Goal: Task Accomplishment & Management: Manage account settings

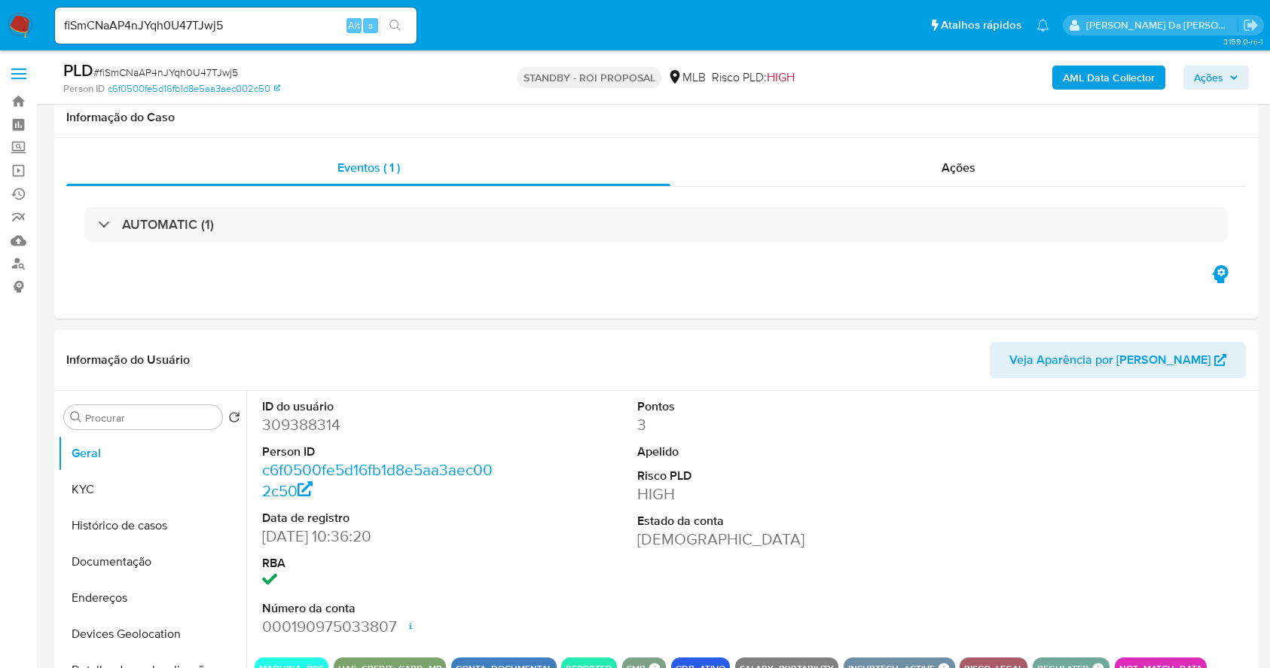
select select "10"
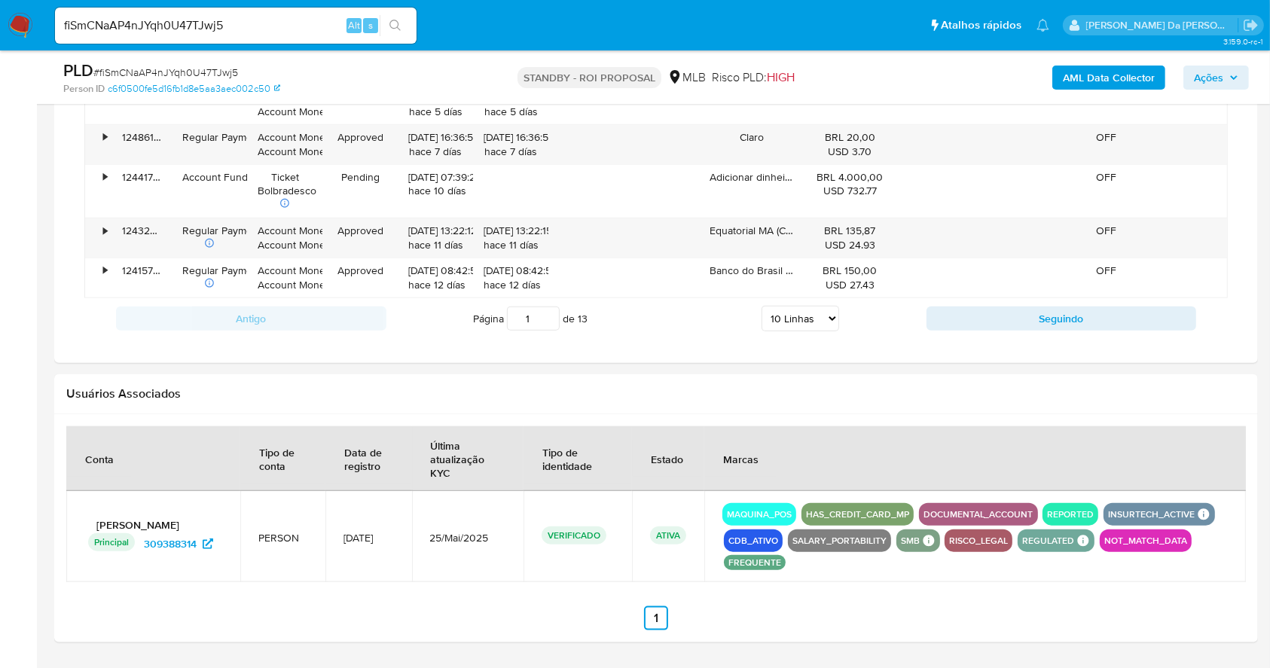
scroll to position [1620, 0]
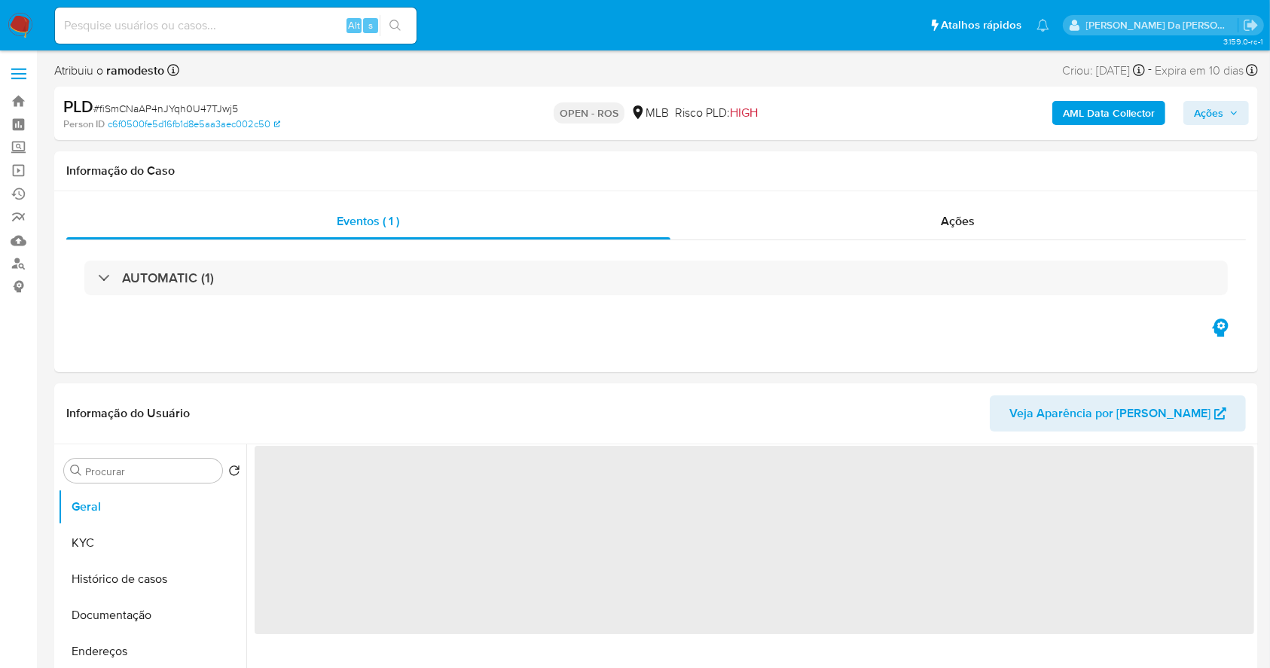
select select "10"
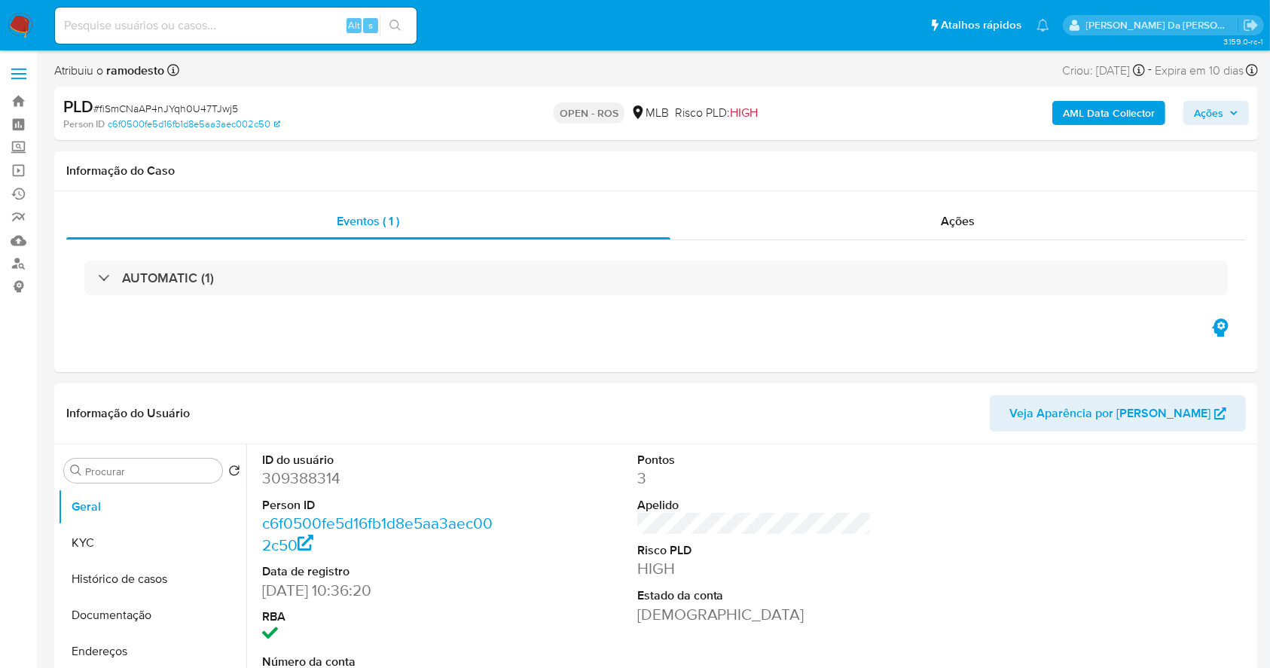
click at [20, 27] on img at bounding box center [21, 26] width 26 height 26
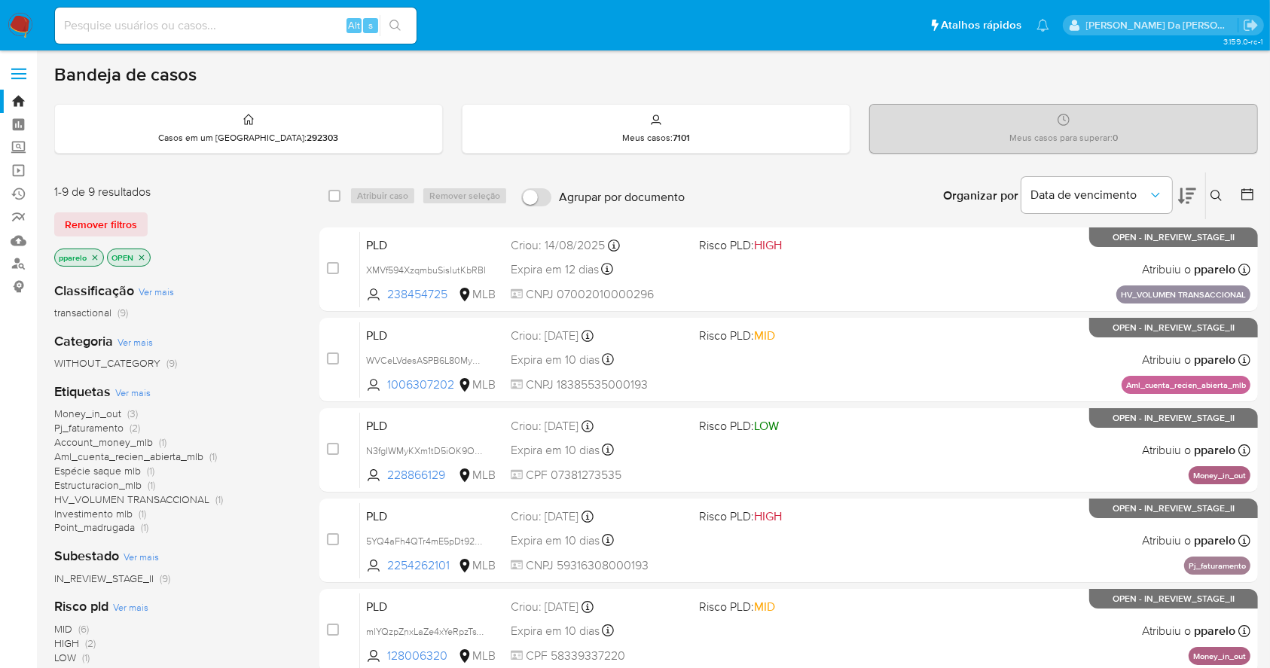
click at [170, 35] on div "Alt s" at bounding box center [236, 26] width 362 height 36
click at [200, 12] on div "Alt s" at bounding box center [236, 26] width 362 height 36
click at [173, 23] on input at bounding box center [236, 26] width 362 height 20
paste input "V5aGnh1fBSsbyraI5jQ1YjPe"
type input "V5aGnh1fBSsbyraI5jQ1YjPe"
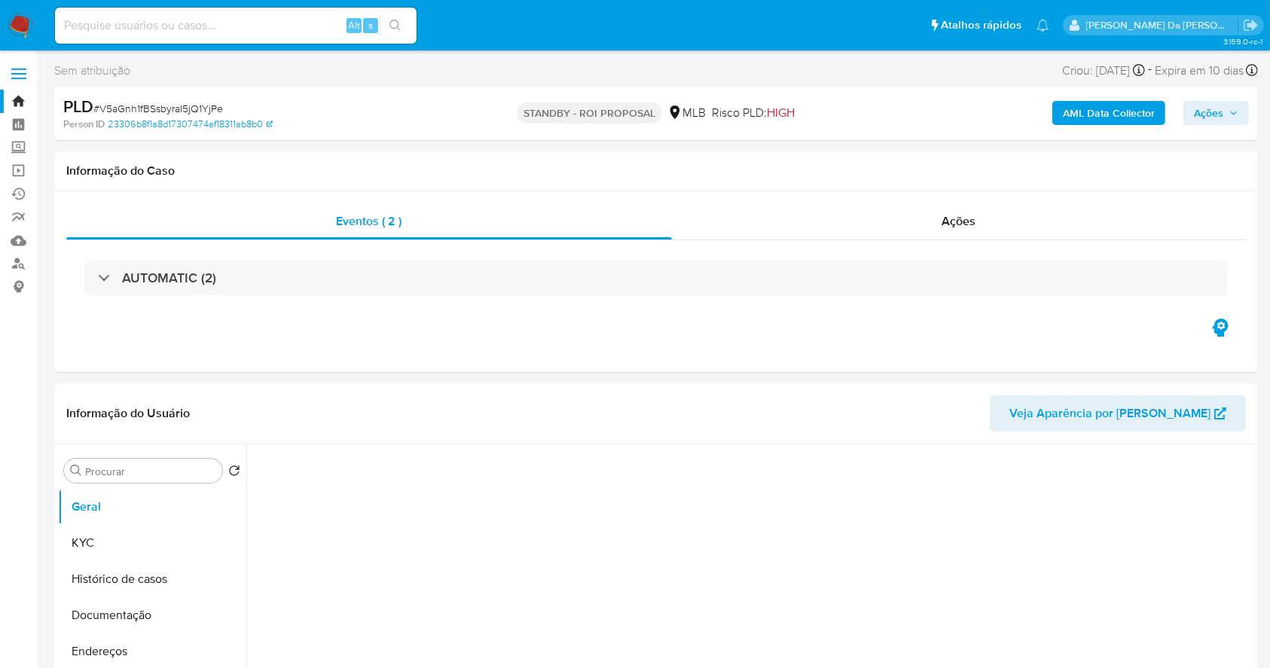
select select "10"
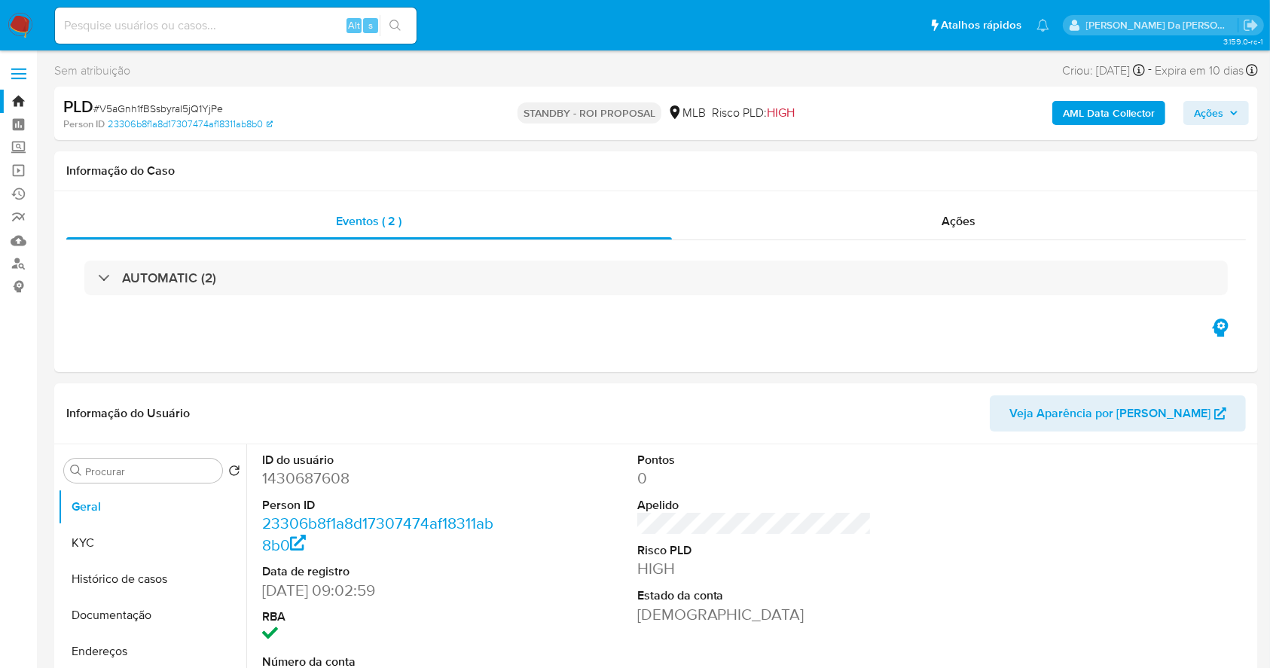
click at [12, 20] on img at bounding box center [21, 26] width 26 height 26
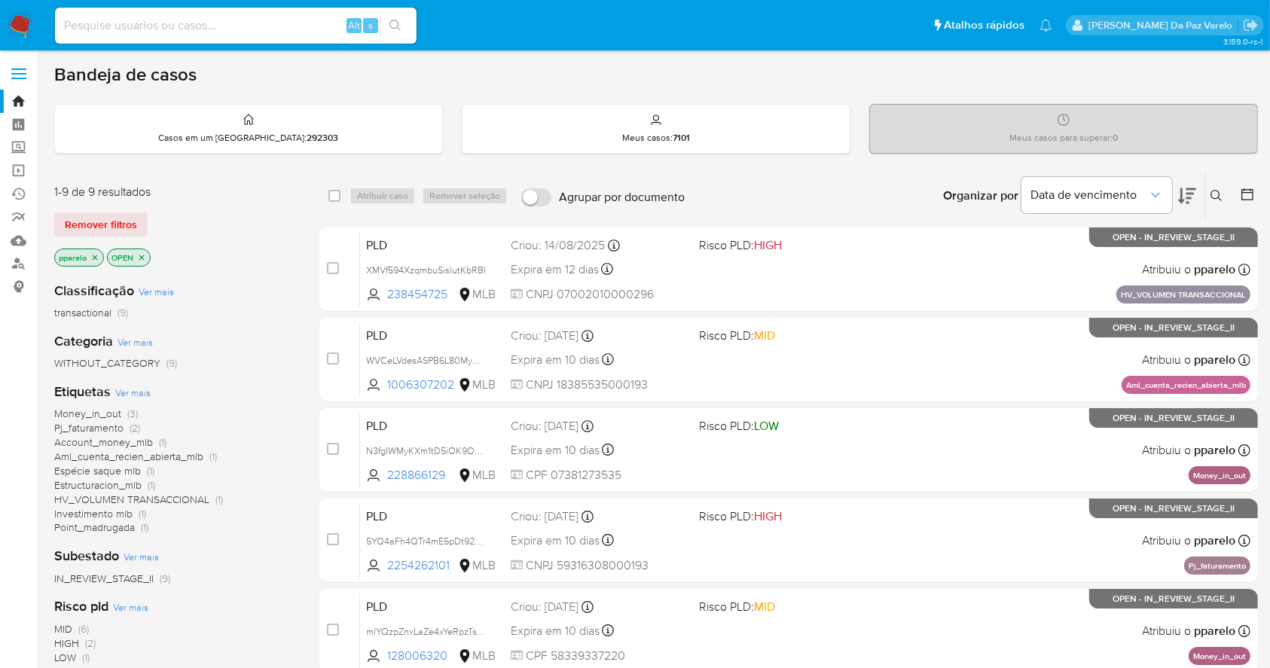
click at [1211, 200] on icon at bounding box center [1217, 196] width 12 height 12
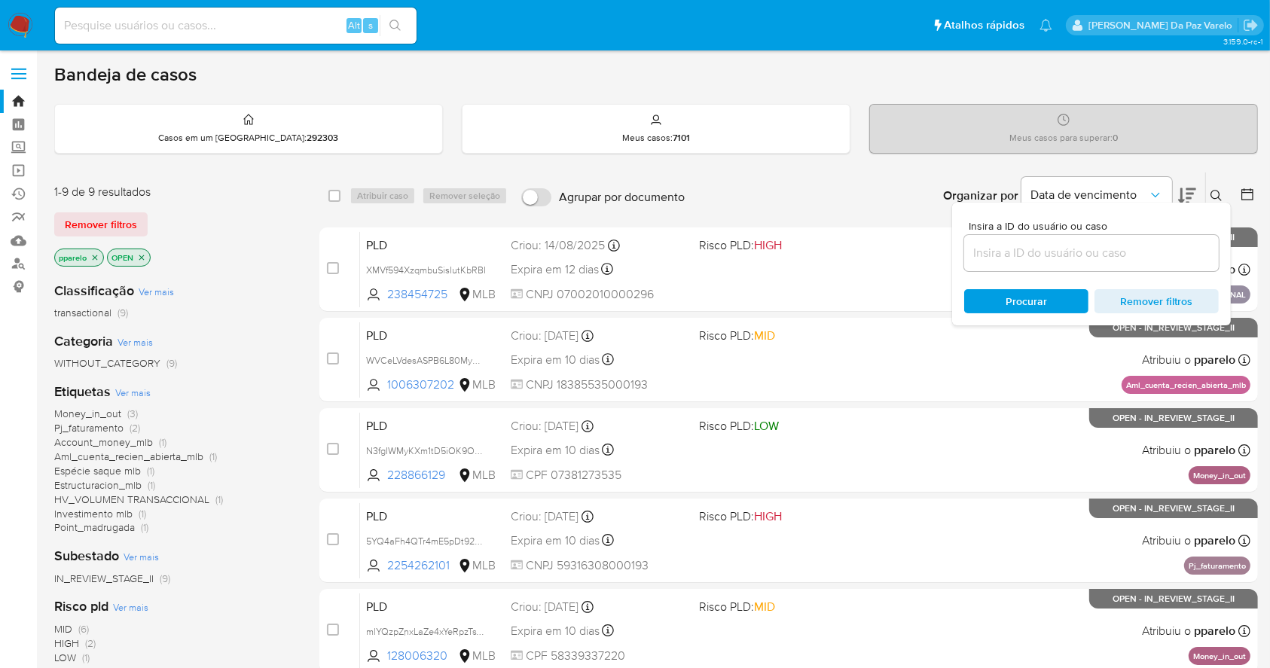
click at [1215, 187] on button at bounding box center [1218, 196] width 25 height 18
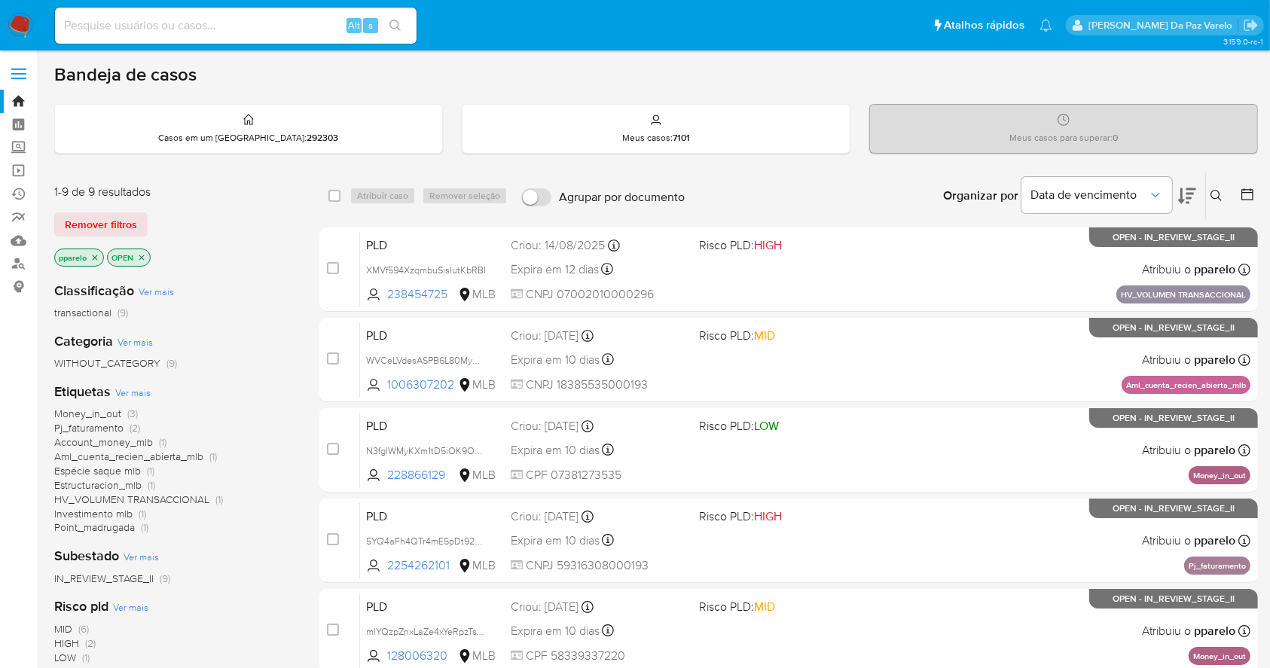
click at [1213, 190] on icon at bounding box center [1217, 196] width 12 height 12
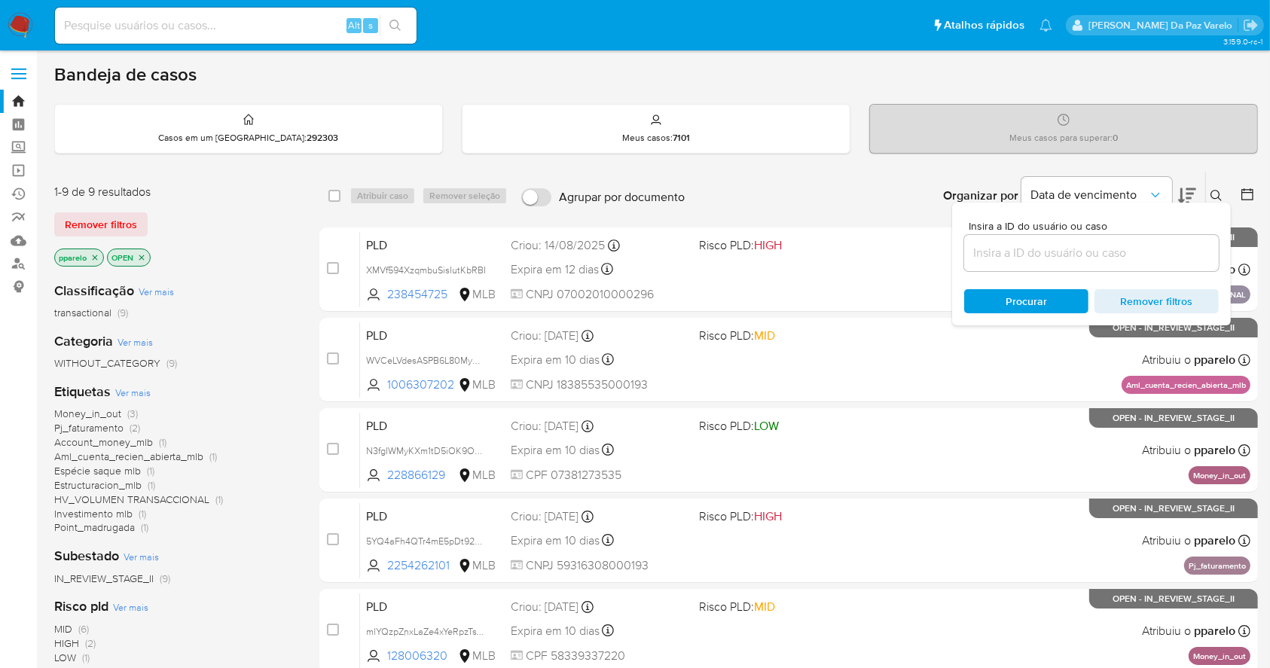
click at [1119, 246] on input at bounding box center [1091, 253] width 255 height 20
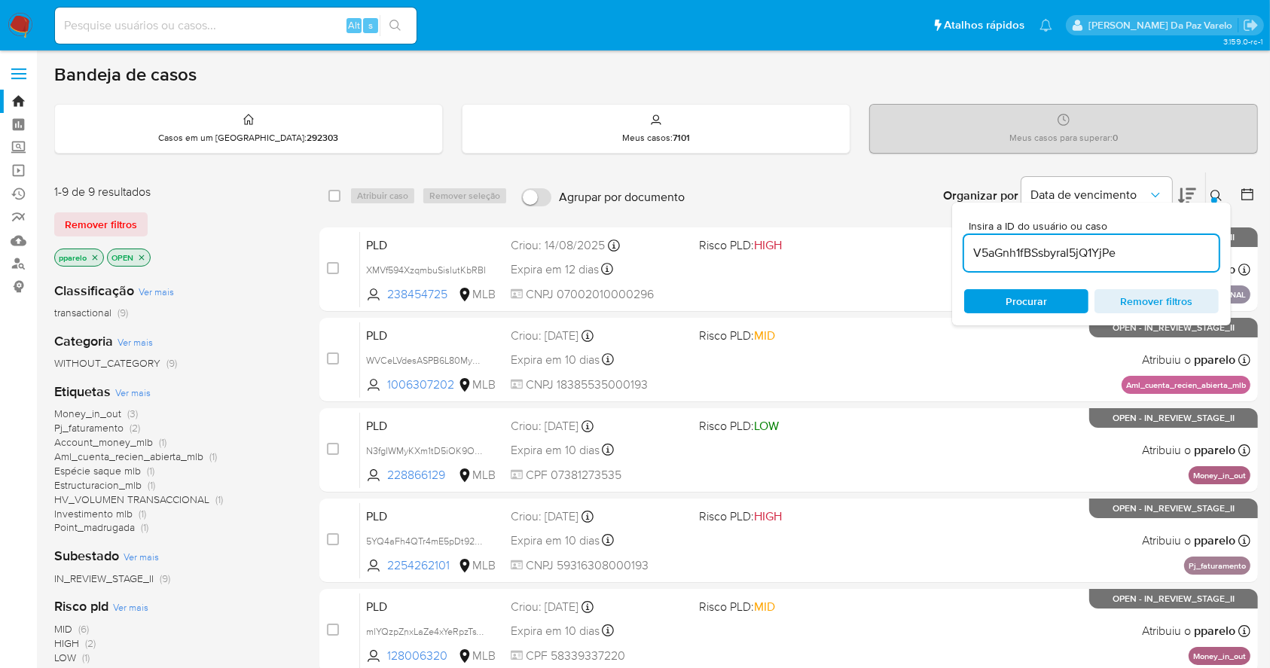
type input "V5aGnh1fBSsbyraI5jQ1YjPe"
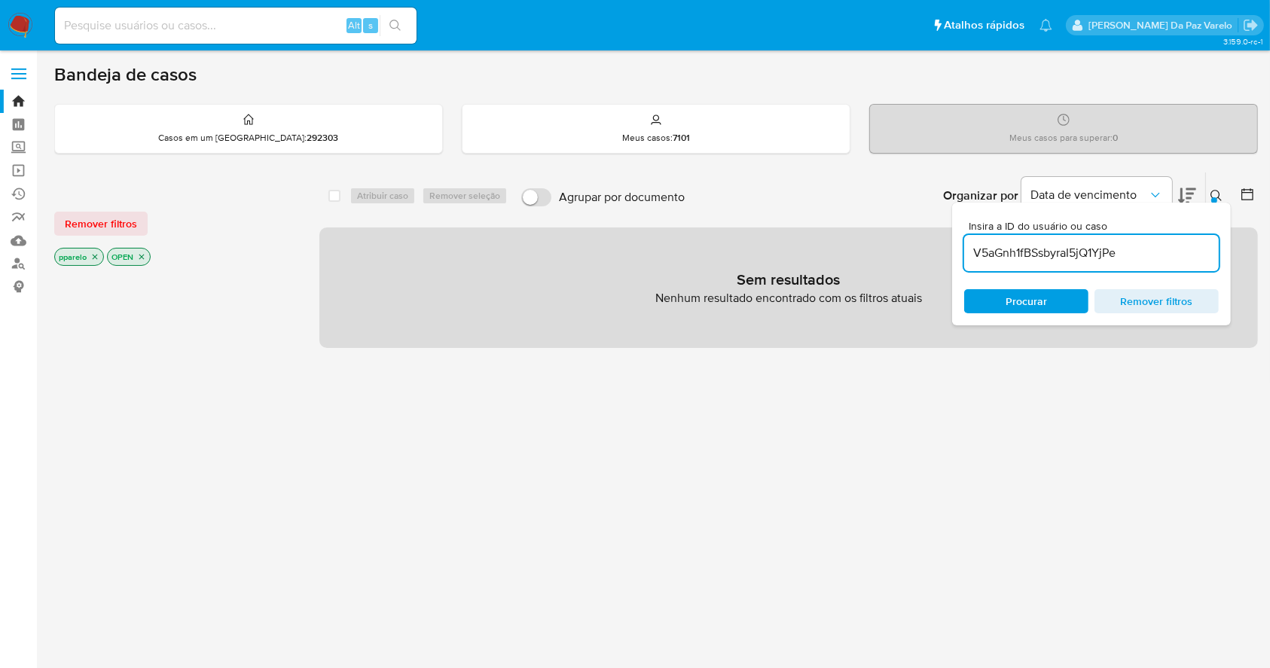
click at [96, 255] on icon "close-filter" at bounding box center [94, 256] width 9 height 9
click at [91, 255] on icon "close-filter" at bounding box center [88, 256] width 9 height 9
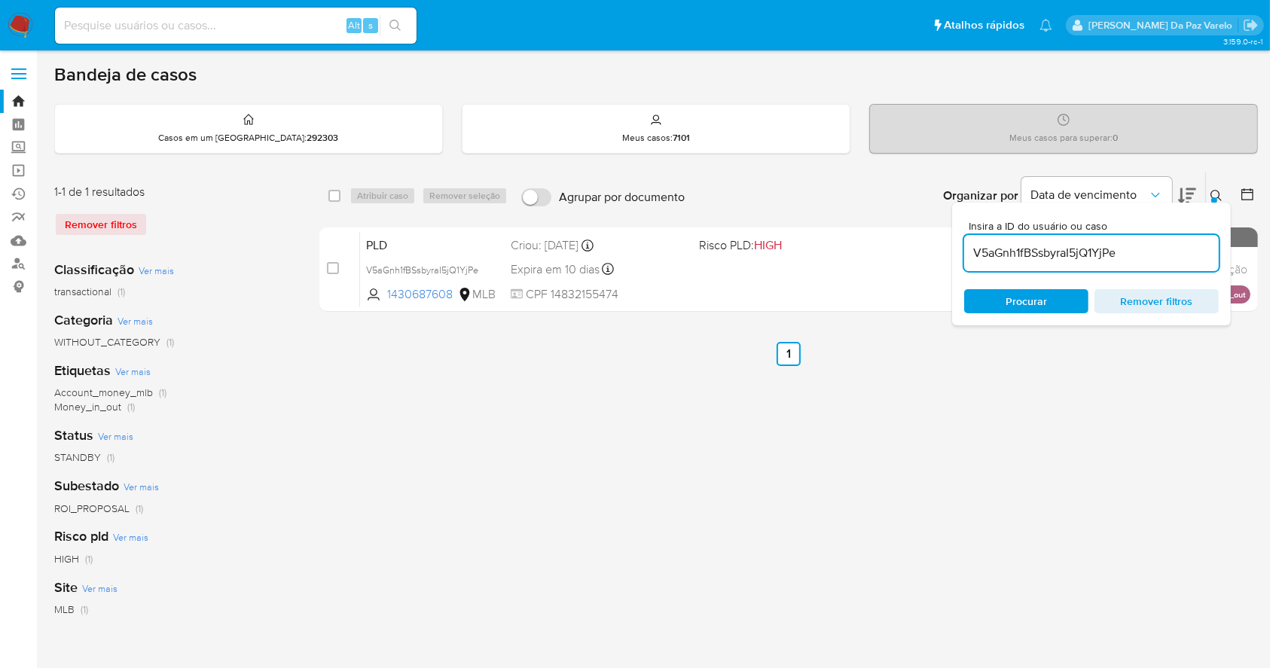
click at [343, 203] on div "select-all-cases-checkbox" at bounding box center [337, 196] width 18 height 18
click at [338, 196] on input "checkbox" at bounding box center [334, 196] width 12 height 12
checkbox input "true"
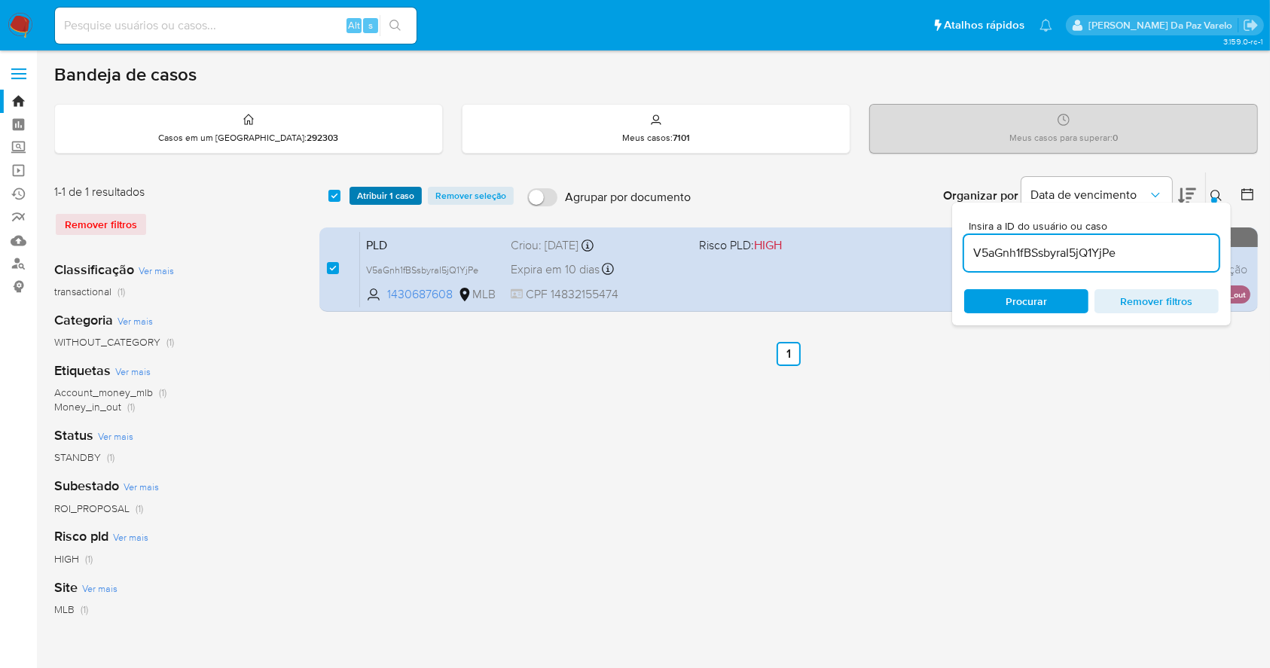
click at [365, 197] on span "Atribuir 1 caso" at bounding box center [385, 195] width 57 height 15
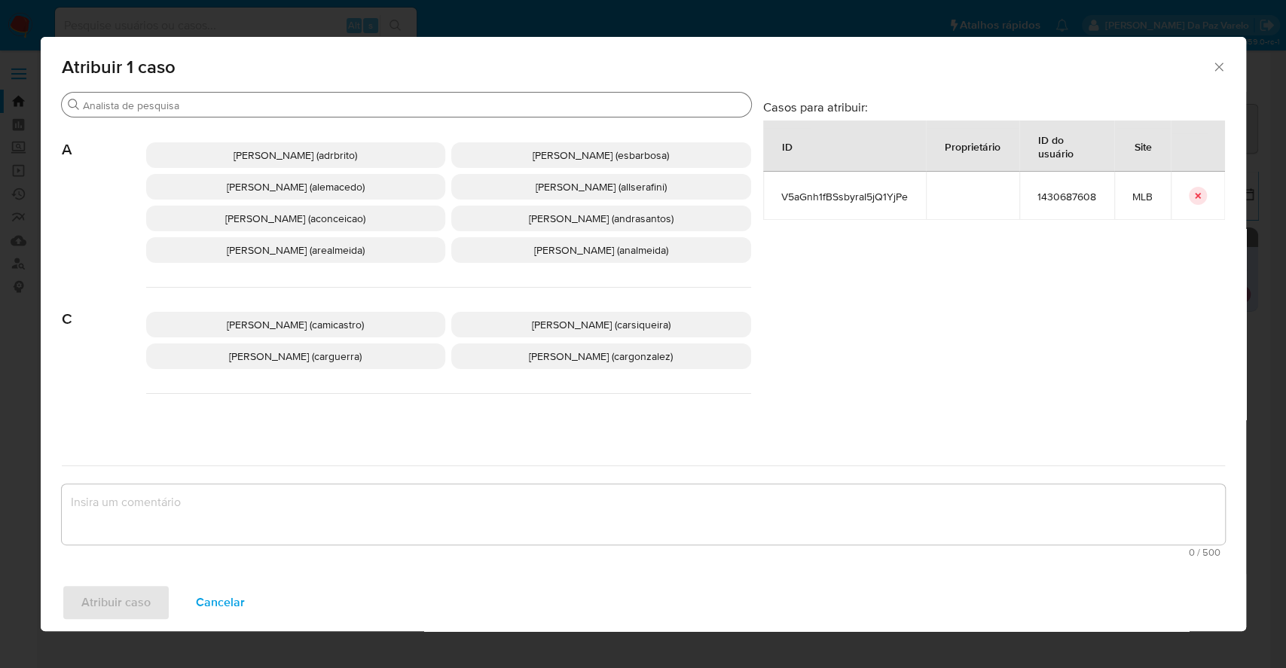
click at [369, 98] on div "Procurar" at bounding box center [406, 105] width 689 height 24
click at [369, 115] on div "Procurar" at bounding box center [406, 105] width 689 height 24
click at [374, 111] on input "Procurar" at bounding box center [414, 106] width 662 height 14
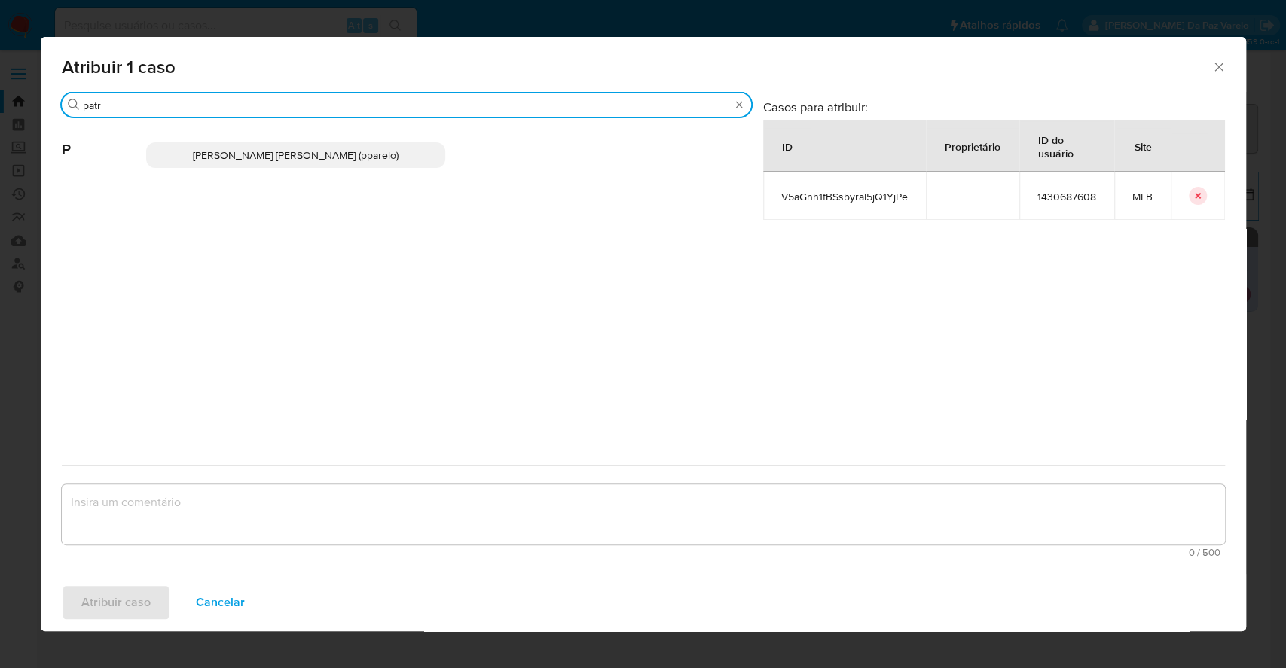
type input "patr"
click at [335, 166] on p "Patricia Aparecida Da Paz Varelo (pparelo)" at bounding box center [296, 155] width 300 height 26
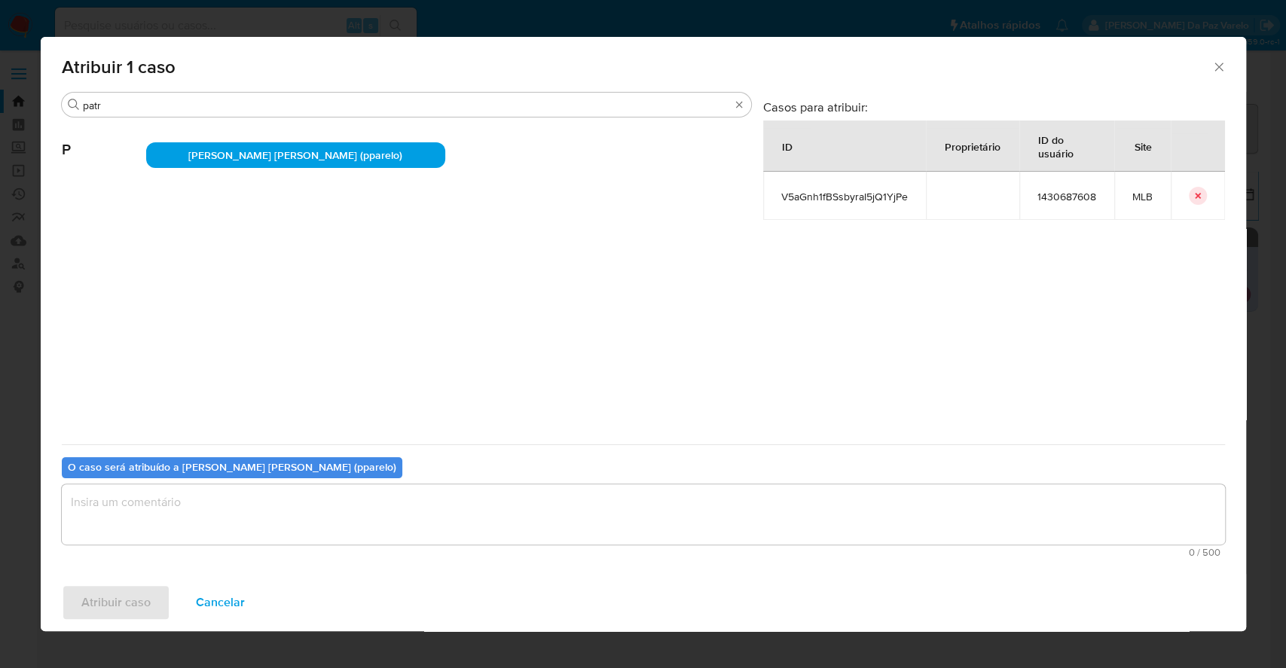
click at [363, 524] on textarea "assign-modal" at bounding box center [643, 514] width 1163 height 60
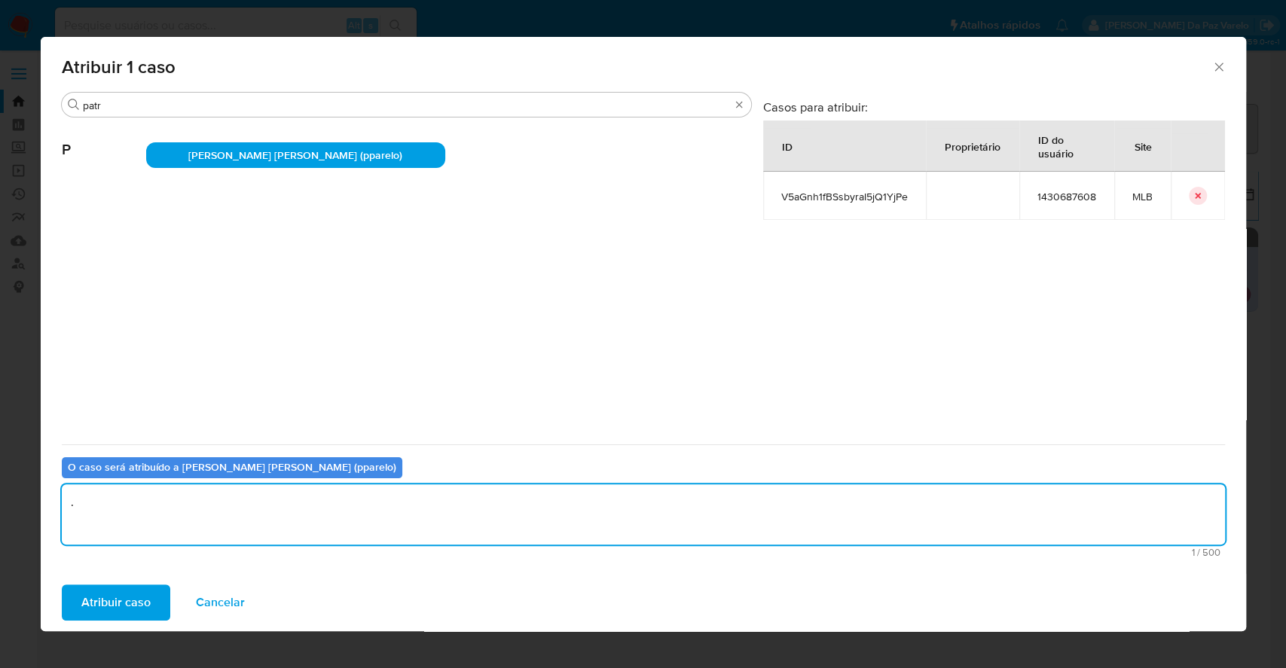
type textarea "."
click at [116, 577] on div "Atribuir caso Cancelar" at bounding box center [643, 602] width 1205 height 57
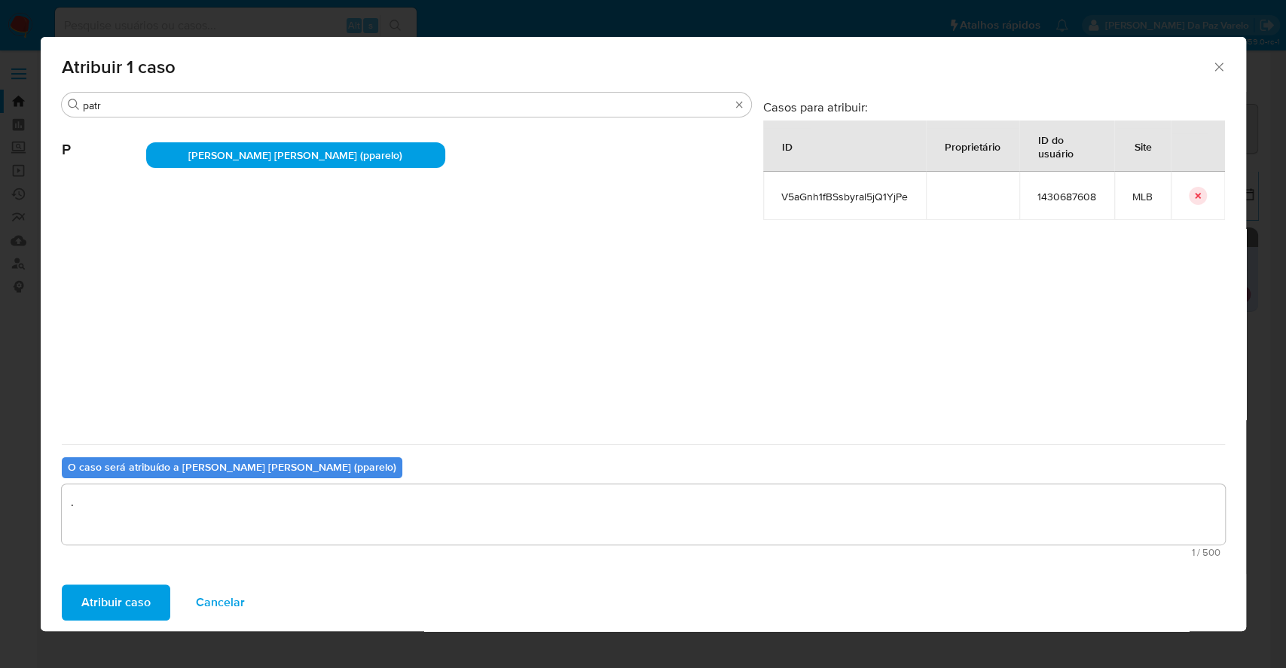
click at [127, 626] on div "Atribuir caso Cancelar" at bounding box center [643, 602] width 1205 height 57
click at [133, 609] on span "Atribuir caso" at bounding box center [115, 602] width 69 height 33
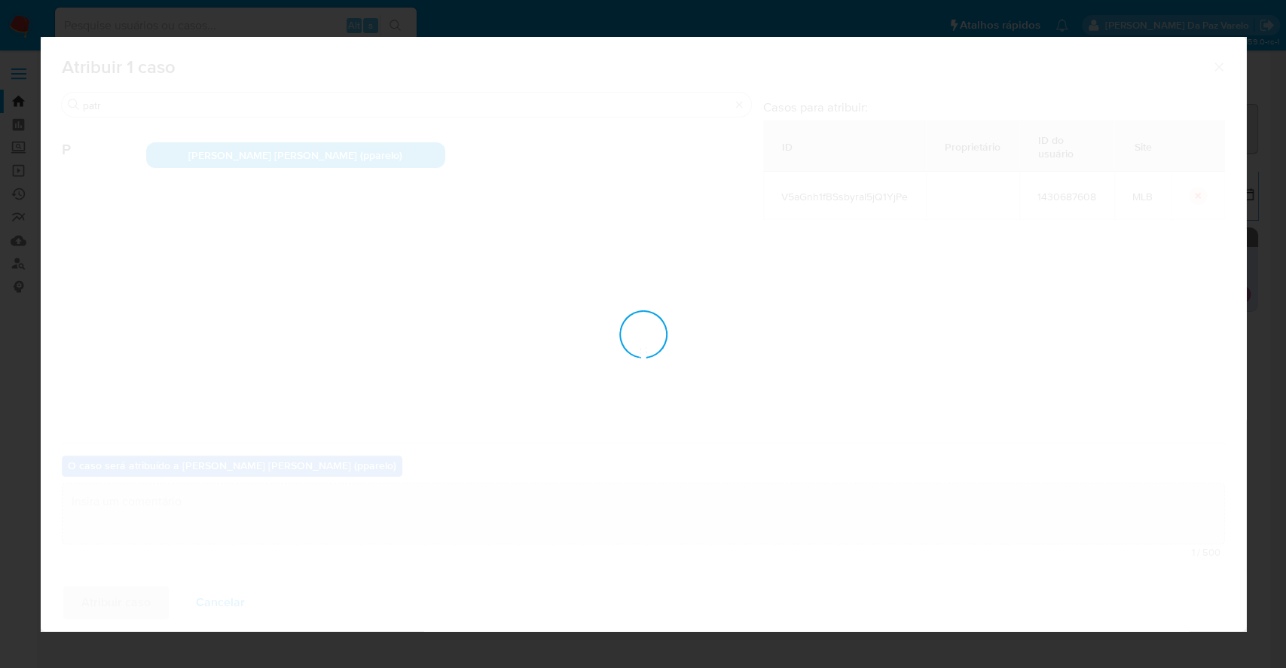
checkbox input "false"
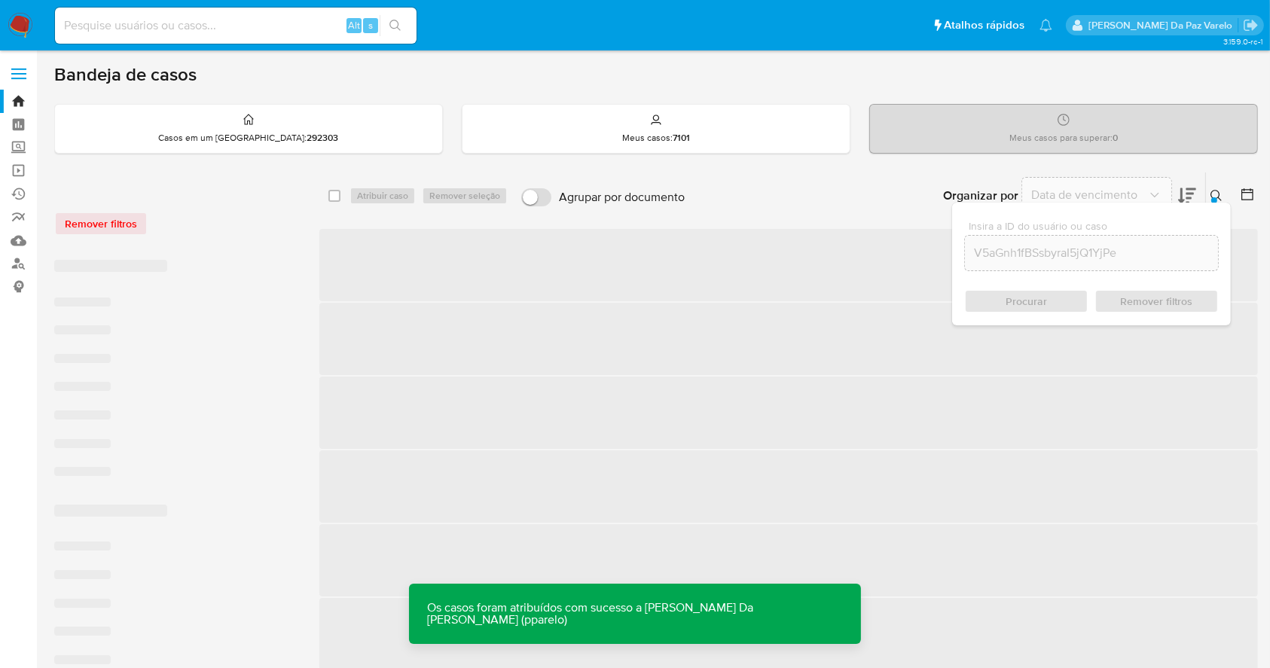
click at [1216, 200] on div at bounding box center [1214, 200] width 6 height 6
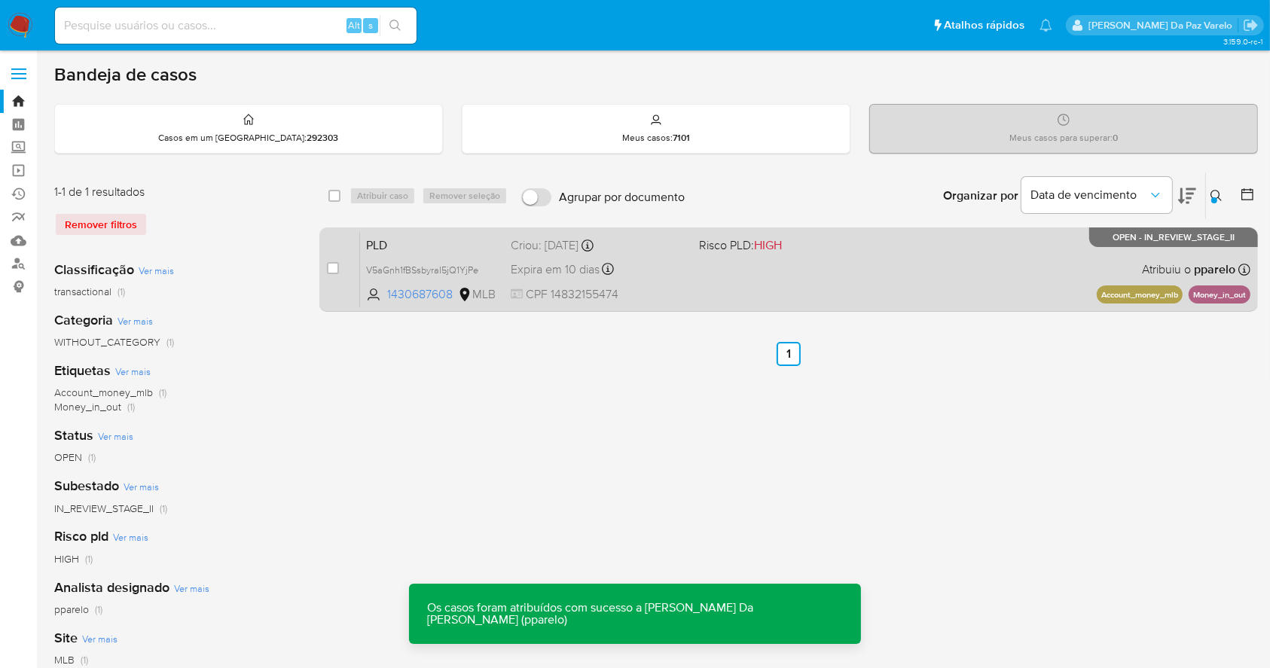
click at [643, 274] on div "Expira em 10 dias Expira em 26/09/2025 00:14:26" at bounding box center [599, 269] width 176 height 20
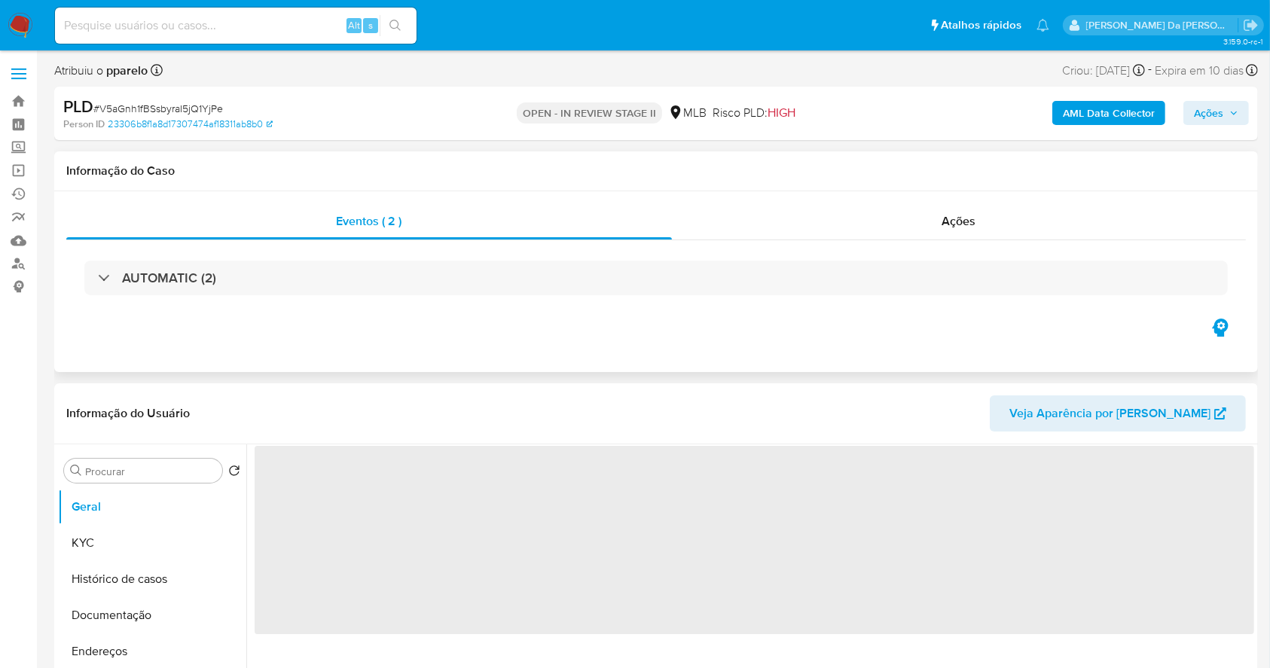
select select "10"
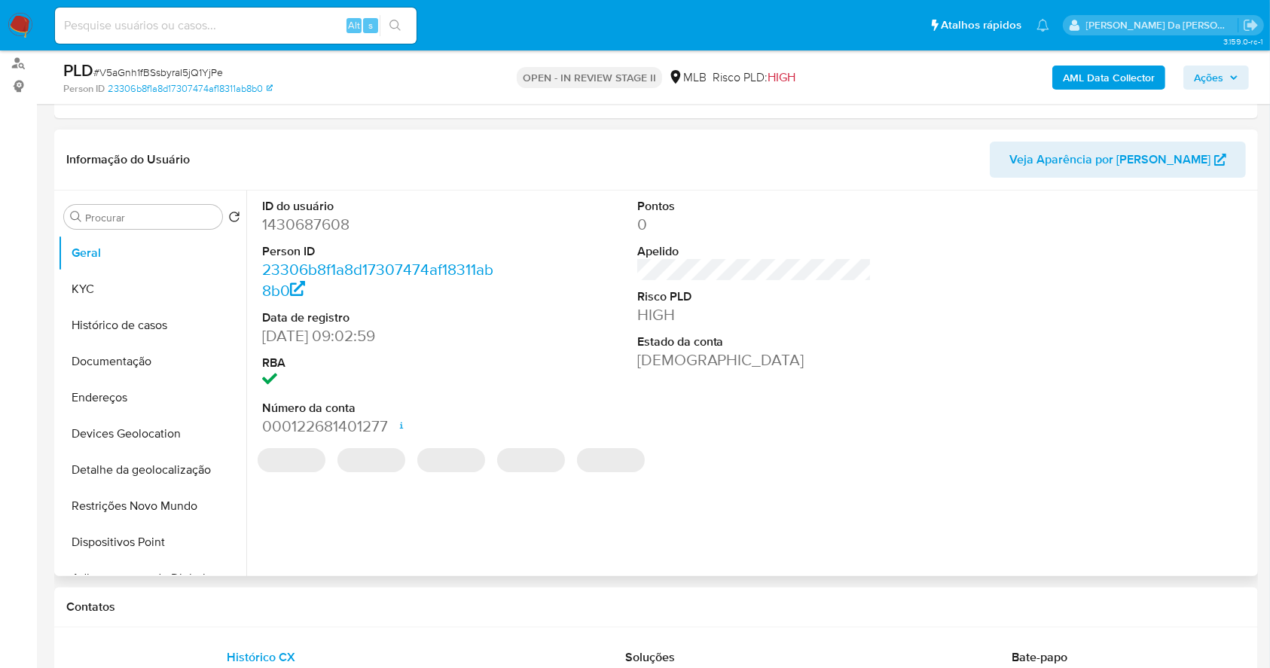
scroll to position [402, 0]
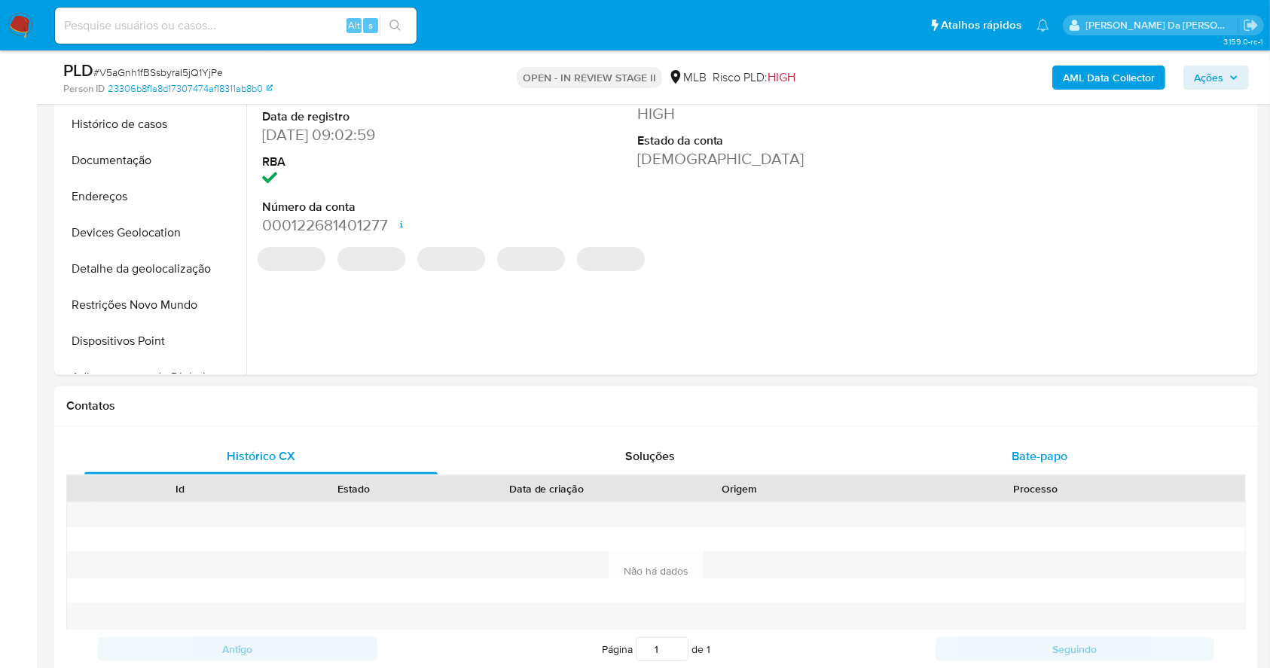
click at [1028, 446] on div "Bate-papo" at bounding box center [1039, 456] width 353 height 36
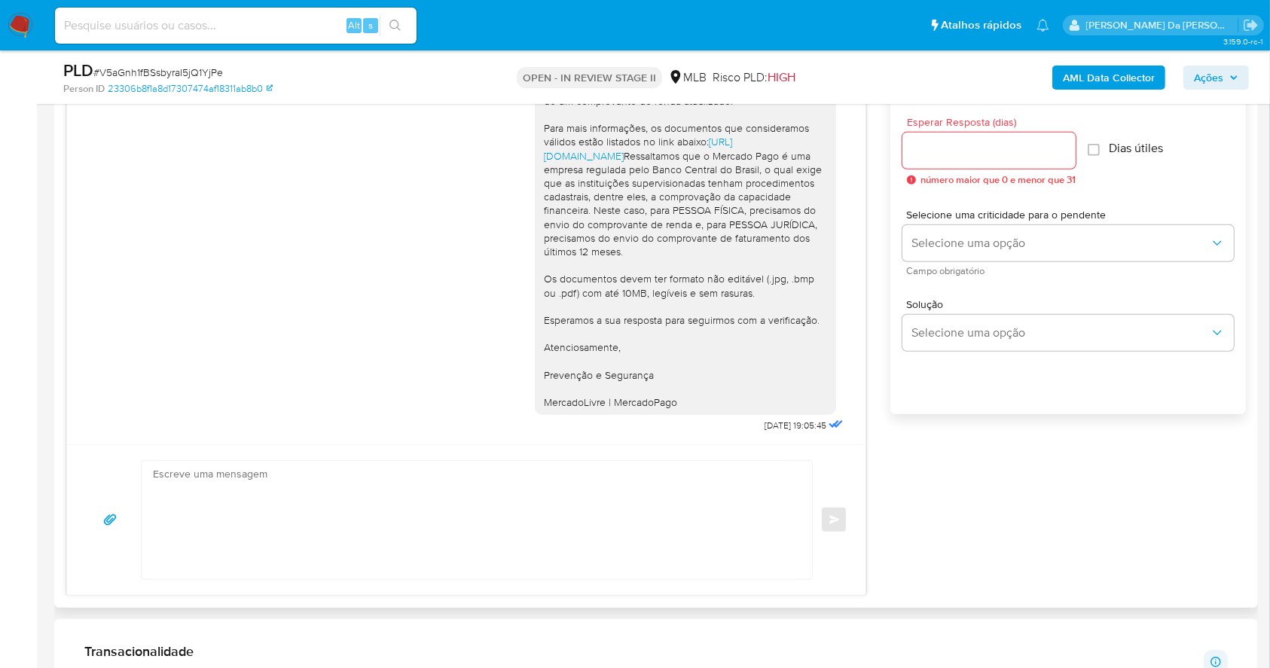
scroll to position [904, 0]
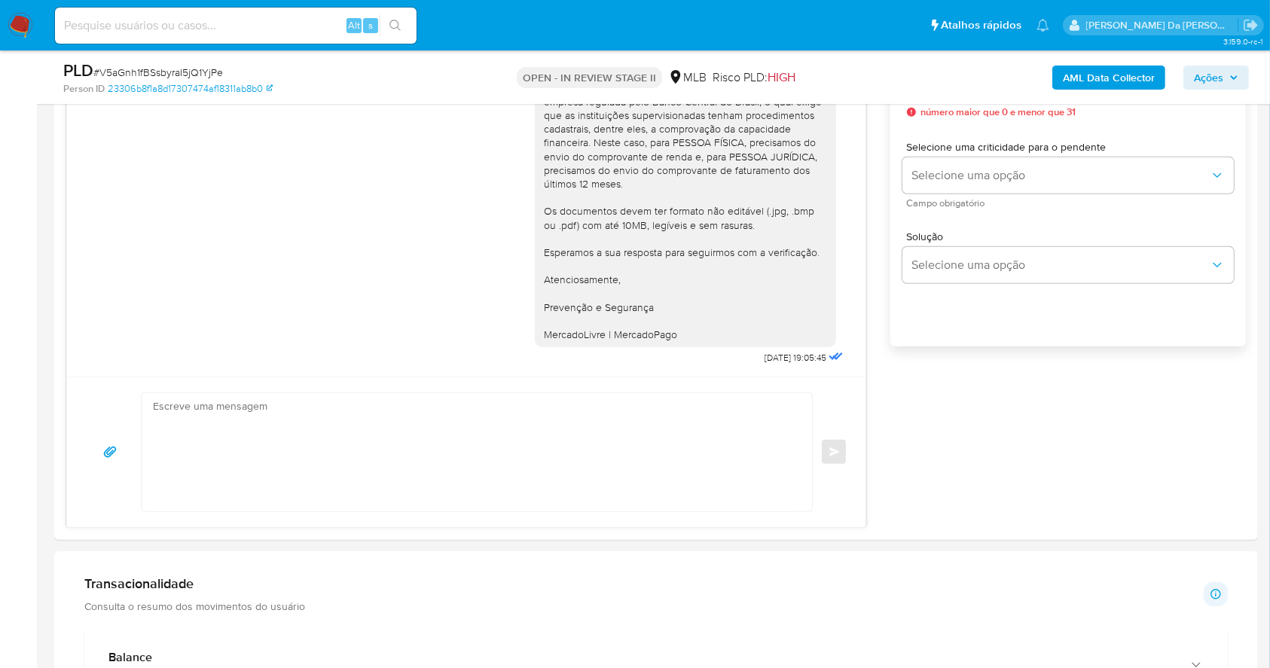
click at [264, 28] on input at bounding box center [236, 26] width 362 height 20
paste input "GqSZPzMueFLbvp8R8zS4pqjU"
type input "GqSZPzMueFLbvp8R8zS4pqjU"
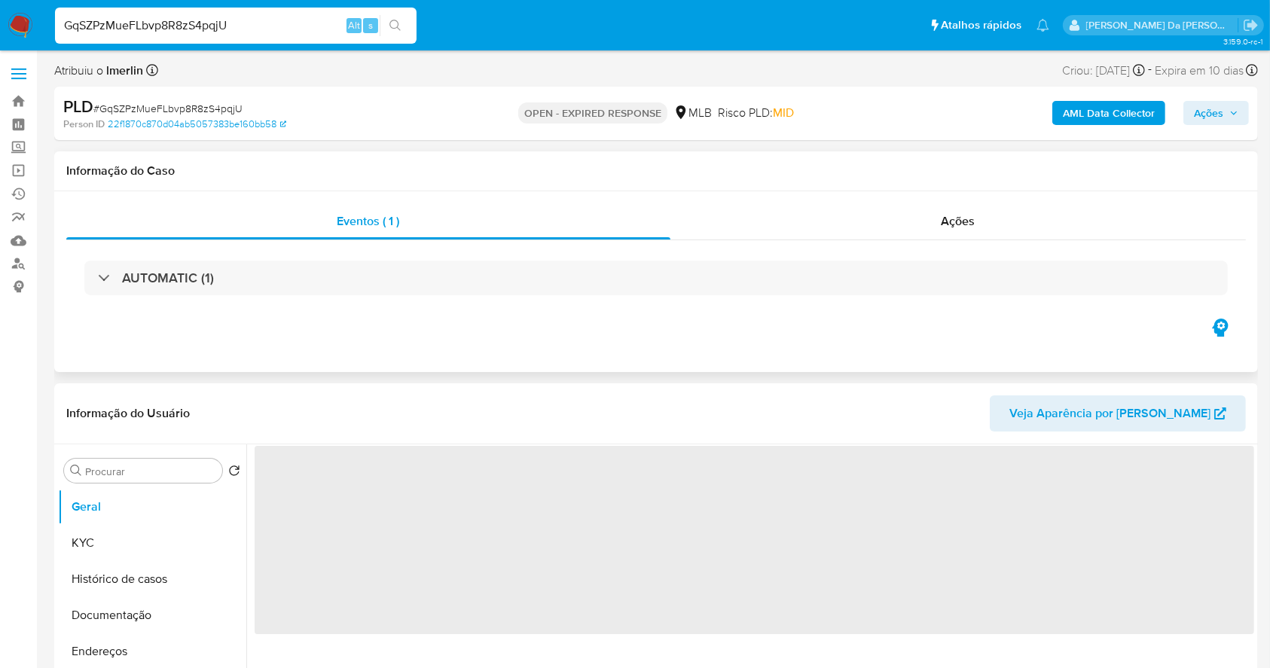
select select "10"
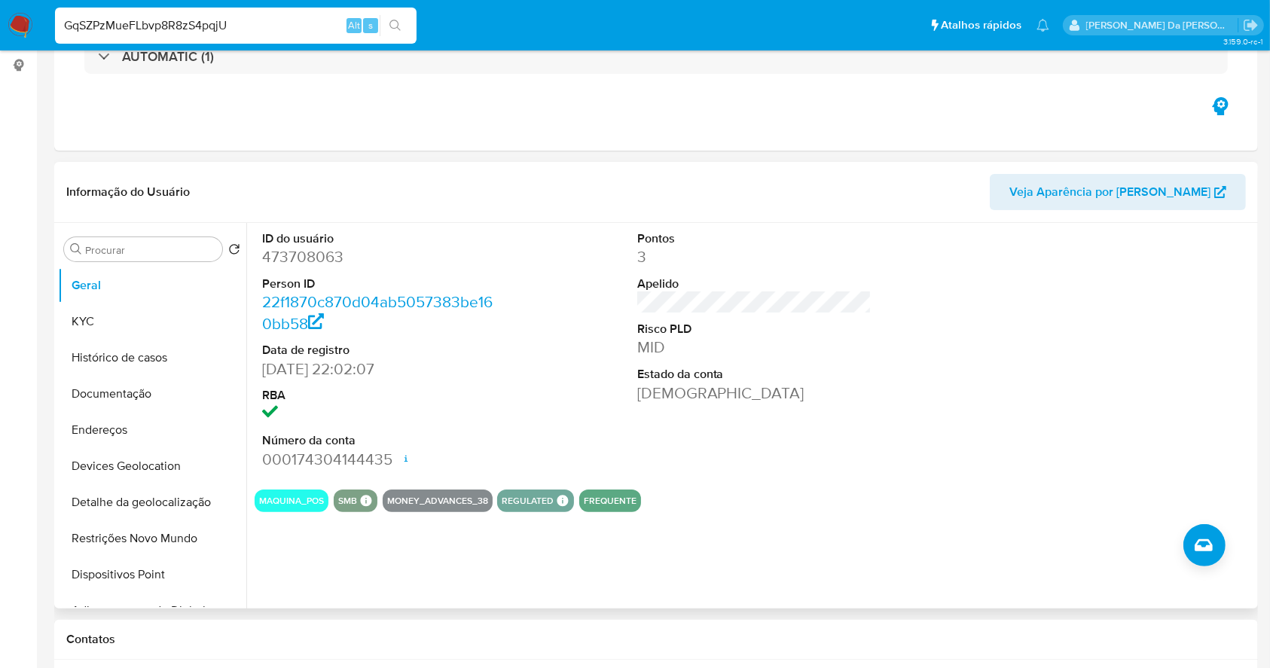
scroll to position [301, 0]
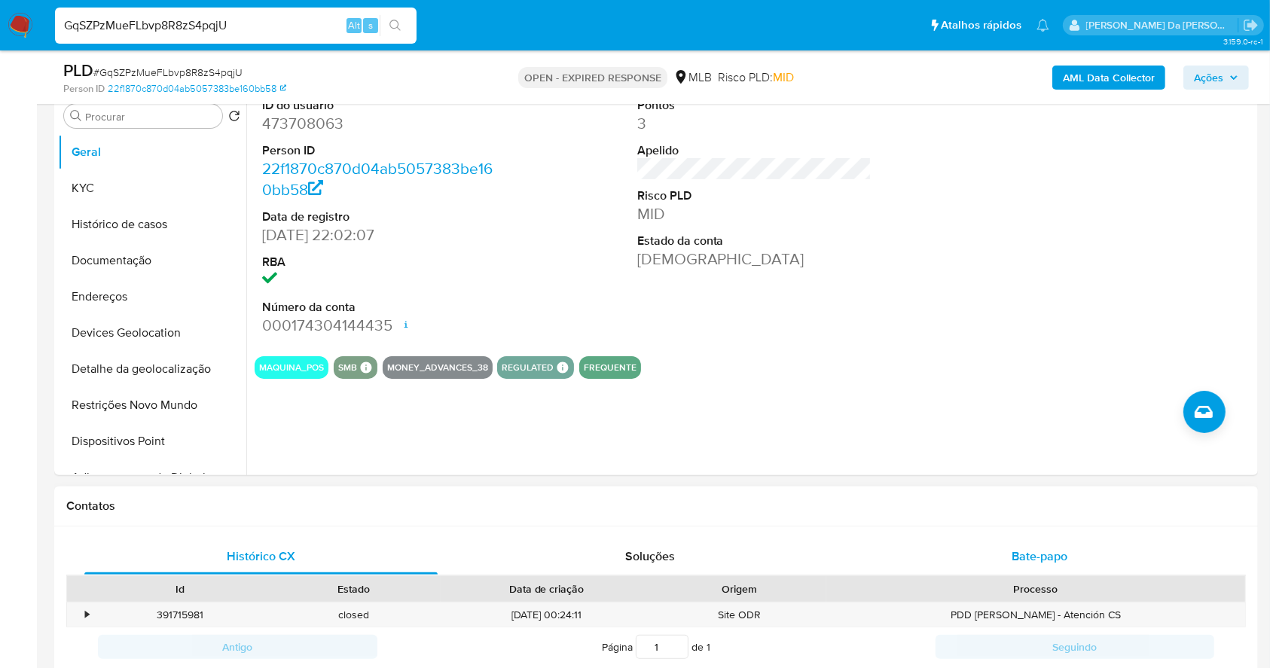
click at [1044, 561] on span "Bate-papo" at bounding box center [1040, 556] width 56 height 17
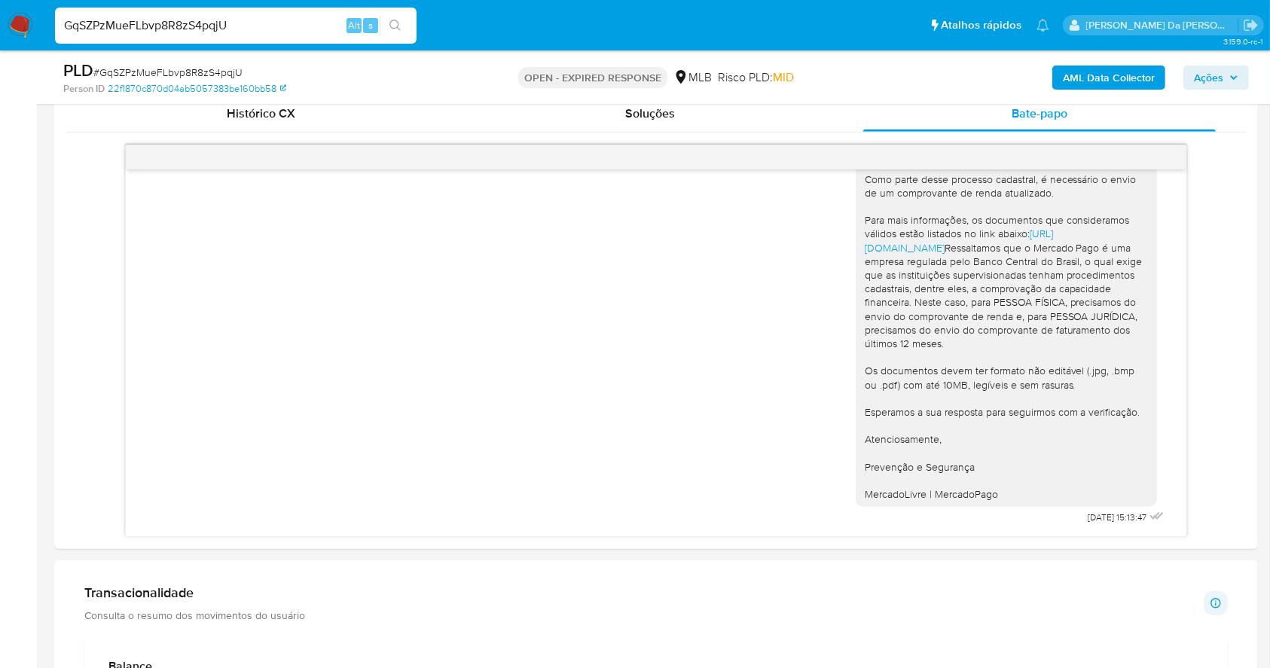
scroll to position [803, 0]
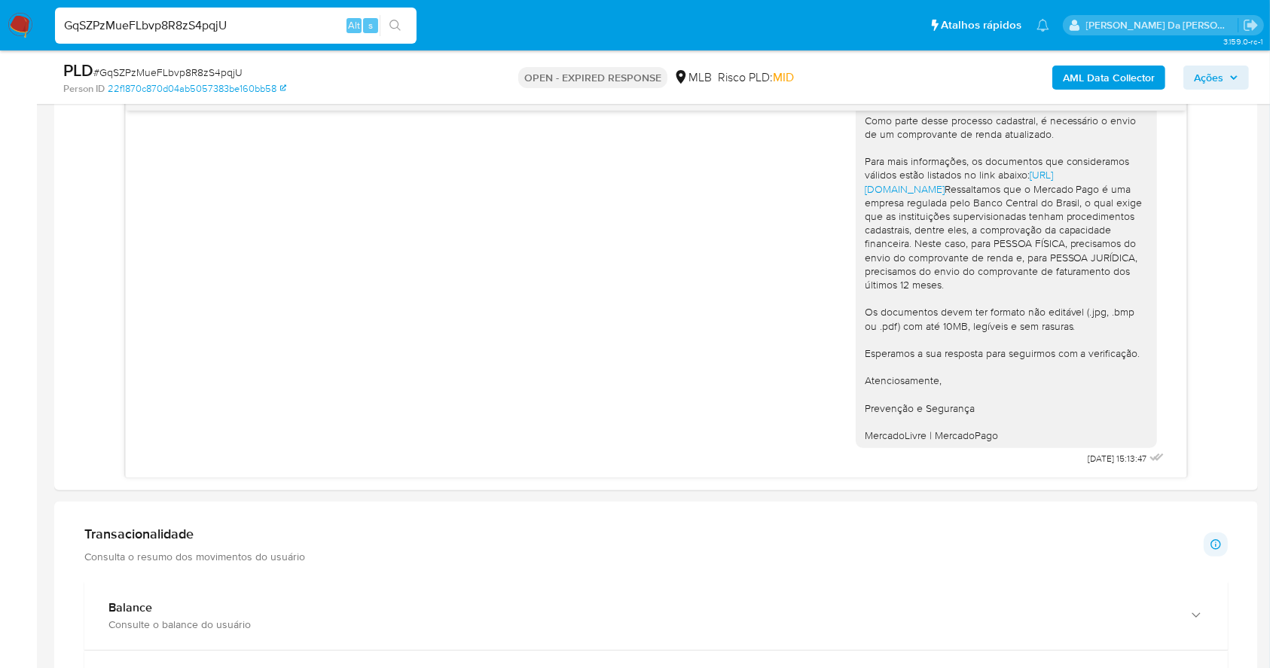
click at [215, 25] on input "GqSZPzMueFLbvp8R8zS4pqjU" at bounding box center [236, 26] width 362 height 20
paste input "mTwTEr7Ws1UYb5jH7USKB8Cr"
type input "mTwTEr7Ws1UYb5jH7USKB8Cr"
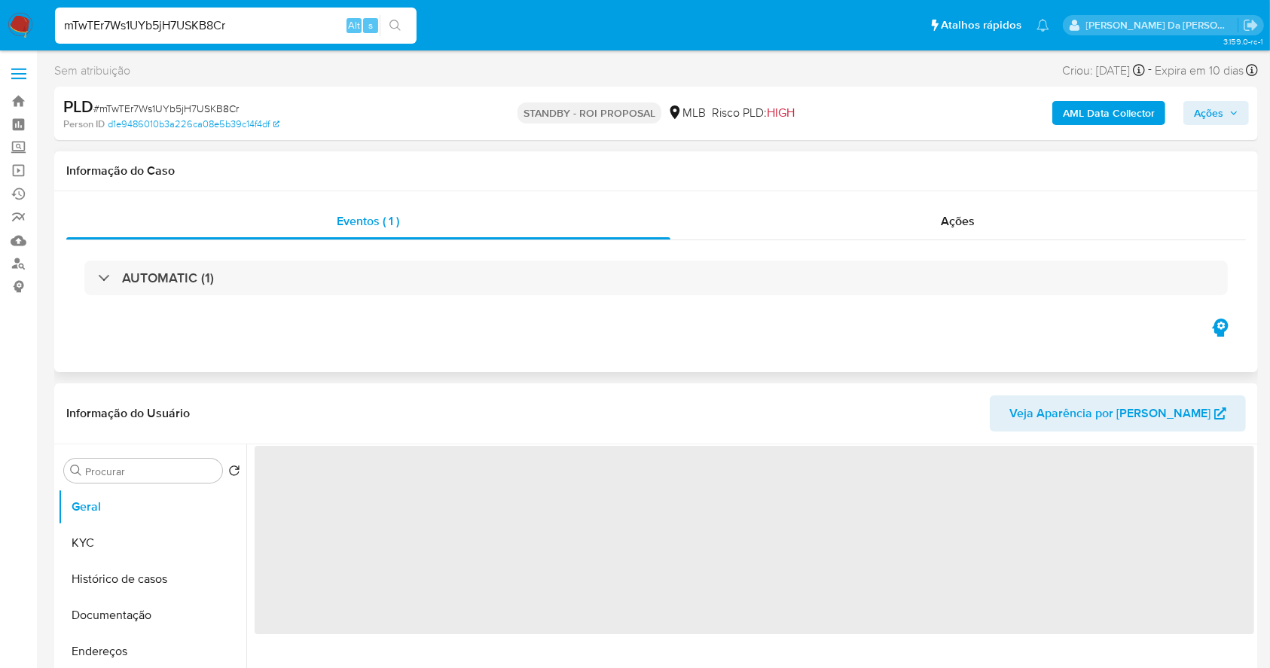
select select "10"
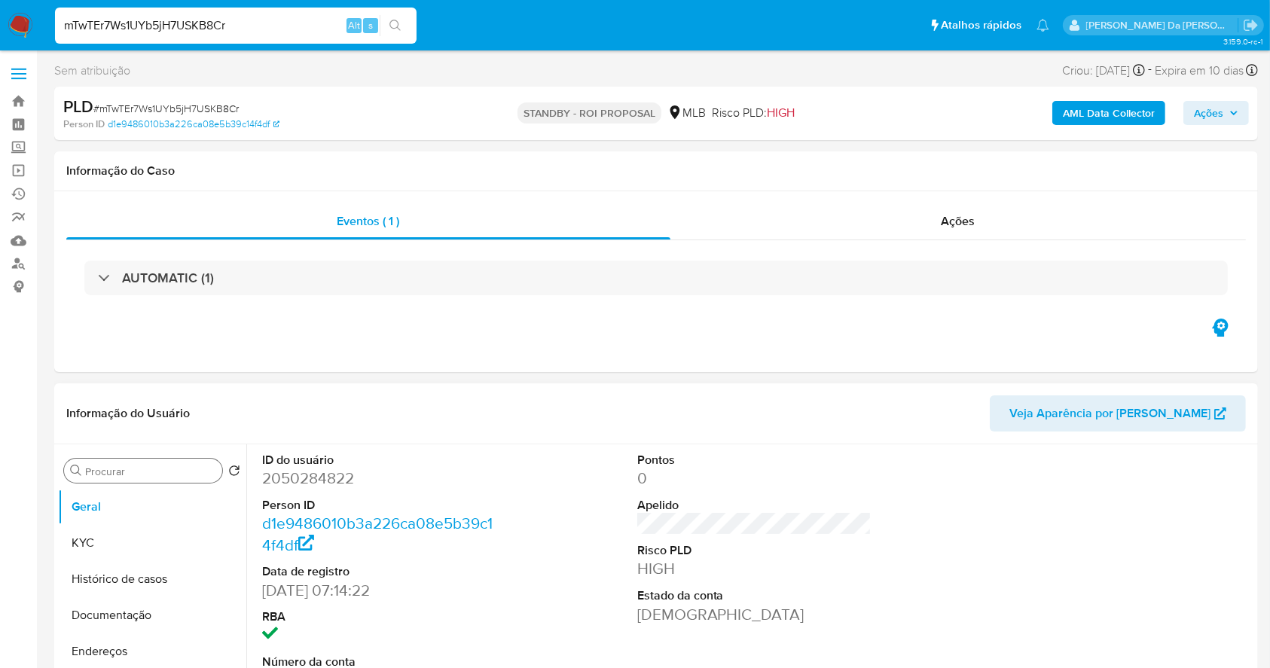
click at [133, 476] on input "Procurar" at bounding box center [150, 472] width 131 height 14
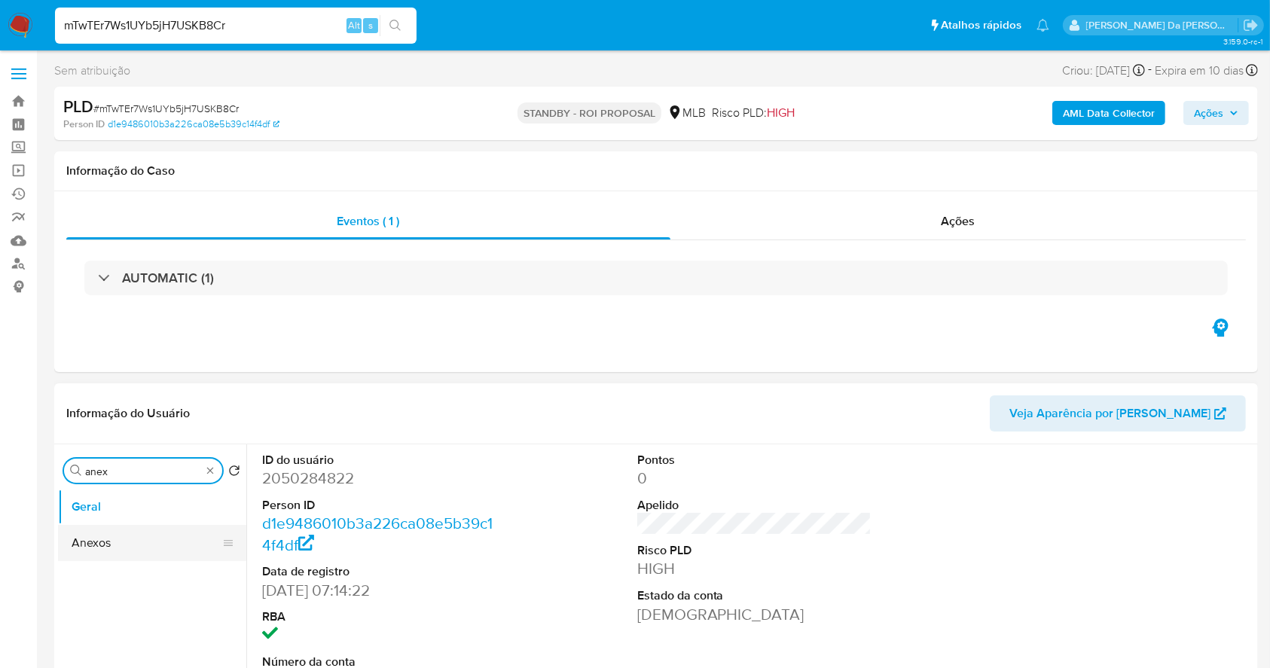
type input "anex"
click at [133, 545] on button "Anexos" at bounding box center [146, 543] width 176 height 36
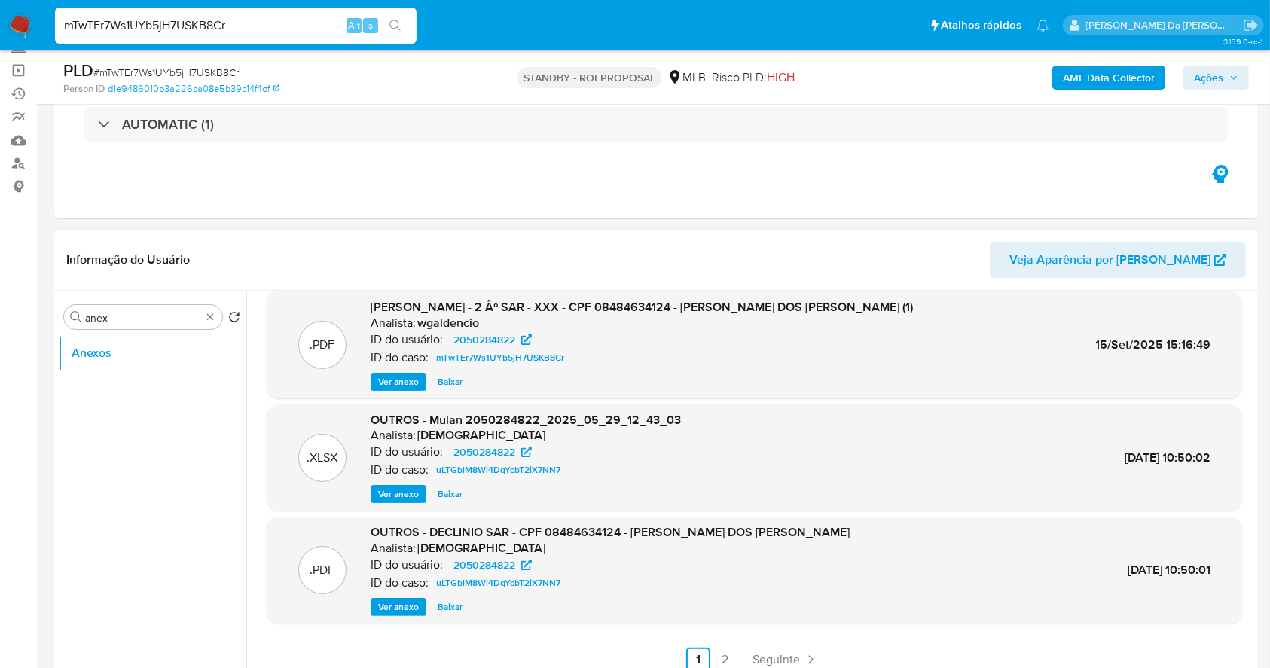
scroll to position [127, 0]
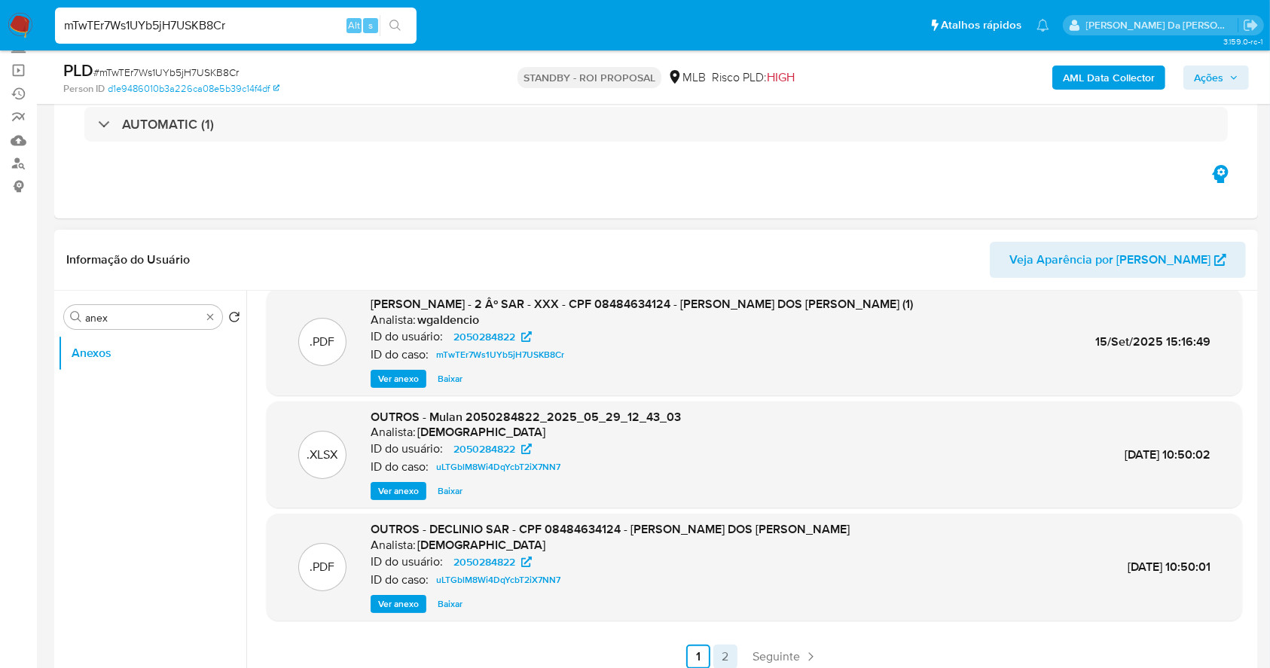
click at [715, 656] on link "2" at bounding box center [725, 657] width 24 height 24
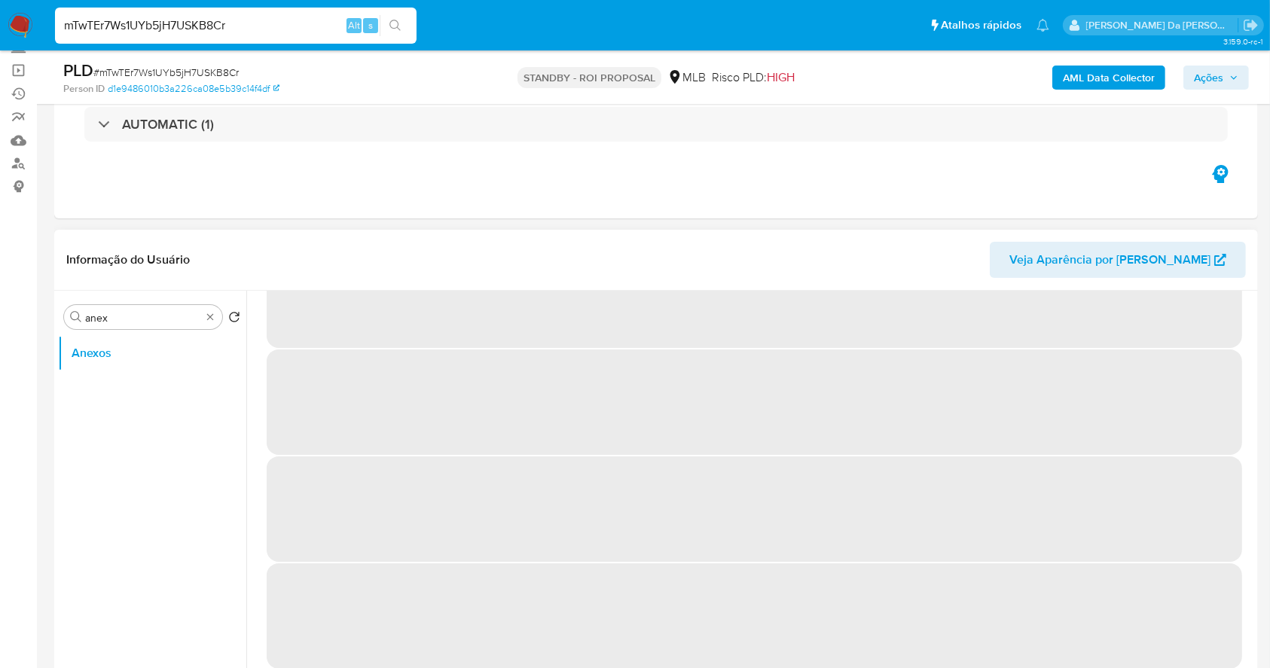
scroll to position [0, 0]
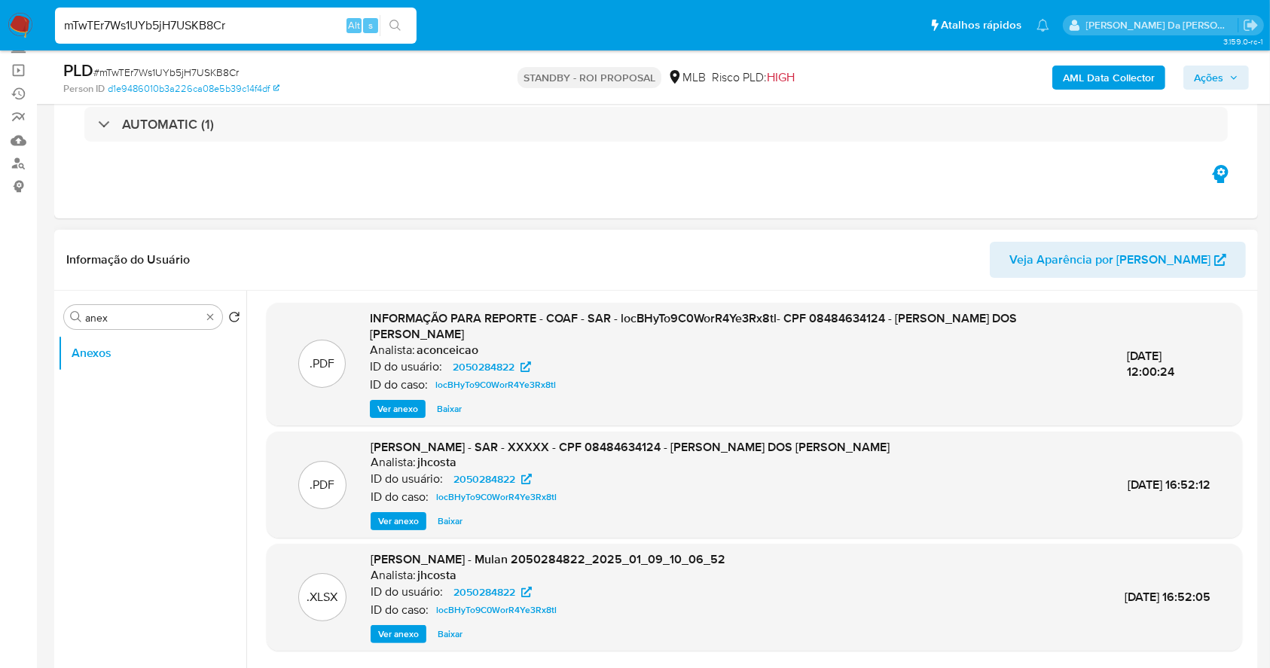
click at [382, 408] on span "Ver anexo" at bounding box center [397, 409] width 41 height 15
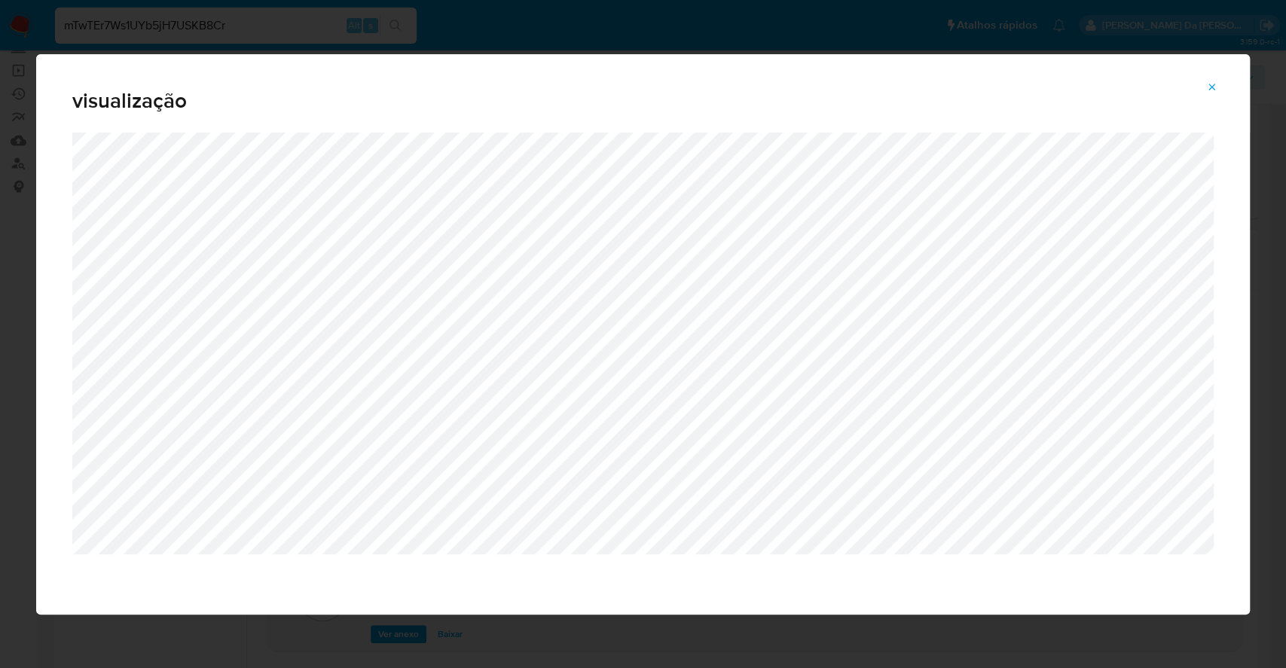
click at [1217, 84] on icon "Attachment preview" at bounding box center [1212, 87] width 12 height 12
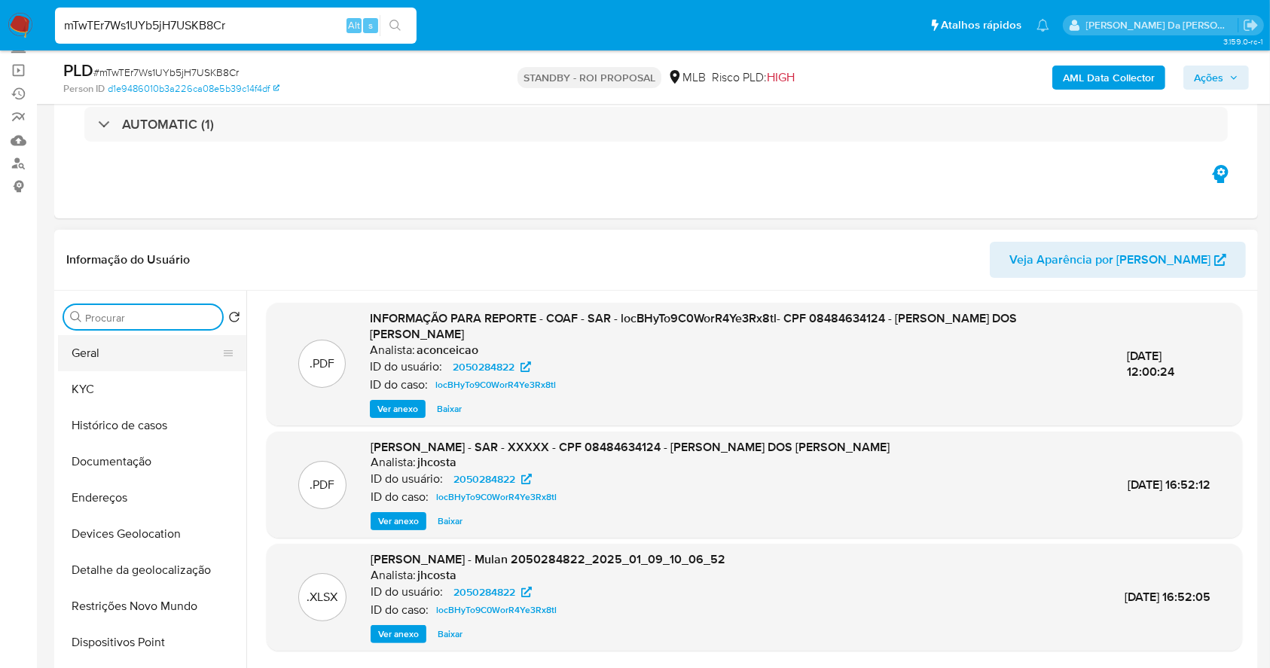
click at [144, 353] on button "Geral" at bounding box center [146, 353] width 176 height 36
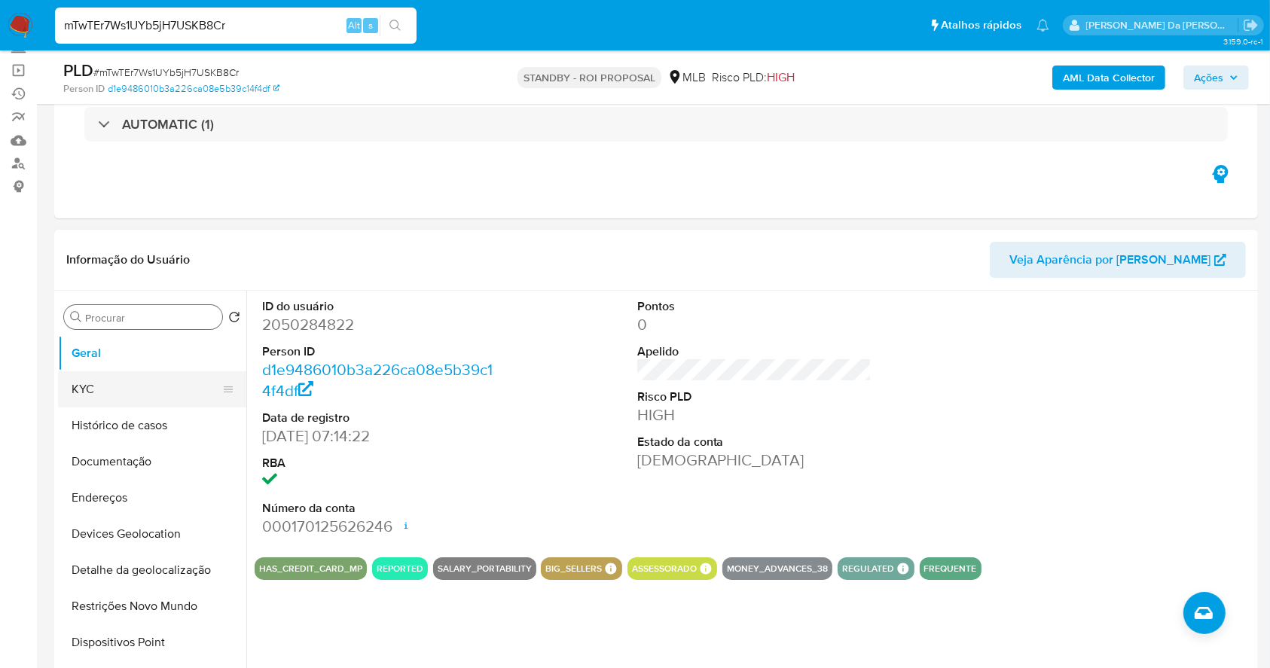
click at [142, 391] on button "KYC" at bounding box center [146, 389] width 176 height 36
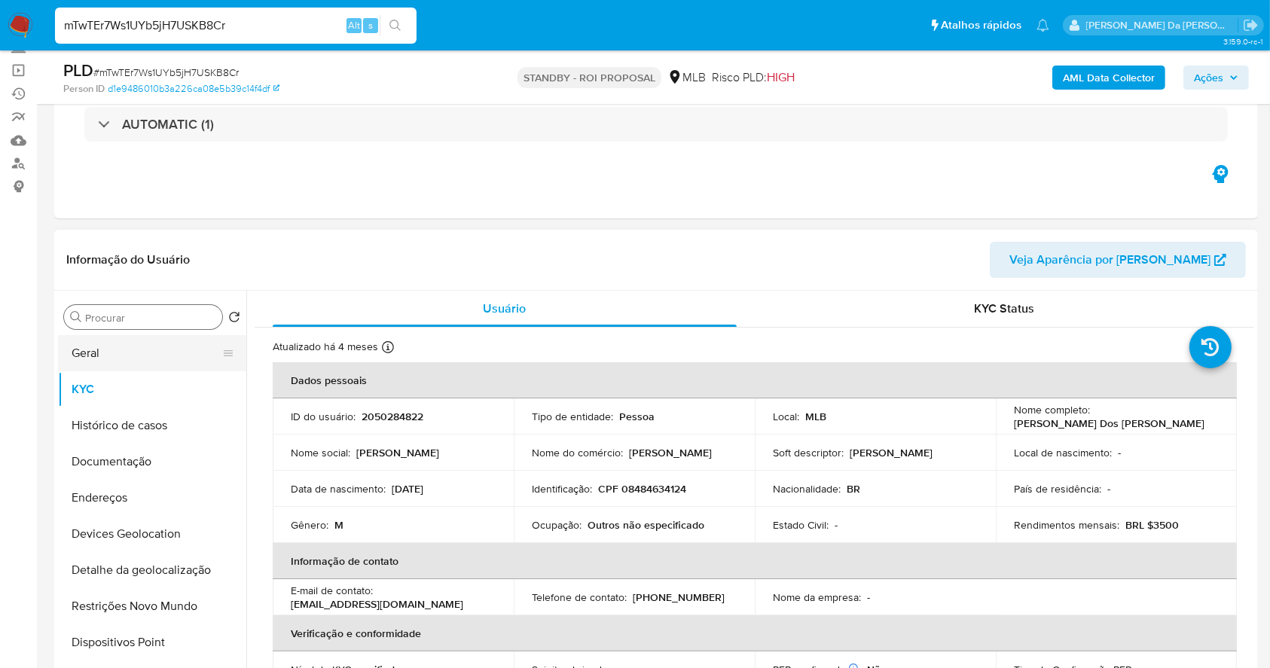
click at [126, 350] on button "Geral" at bounding box center [146, 353] width 176 height 36
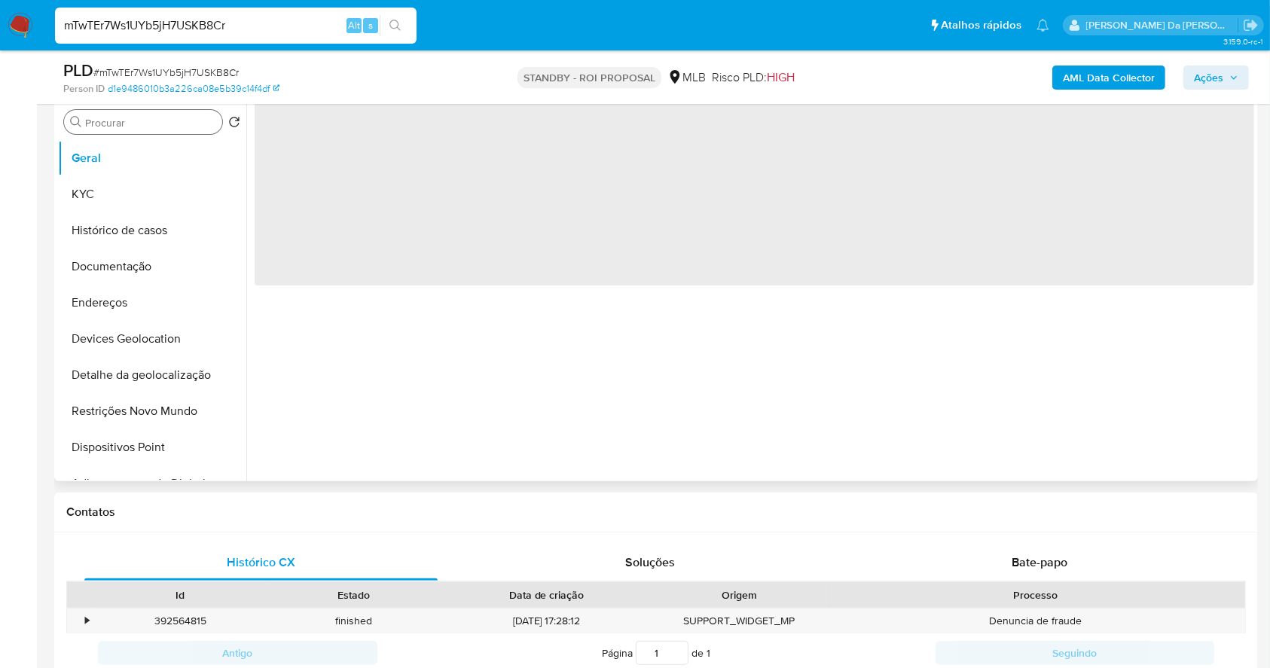
scroll to position [301, 0]
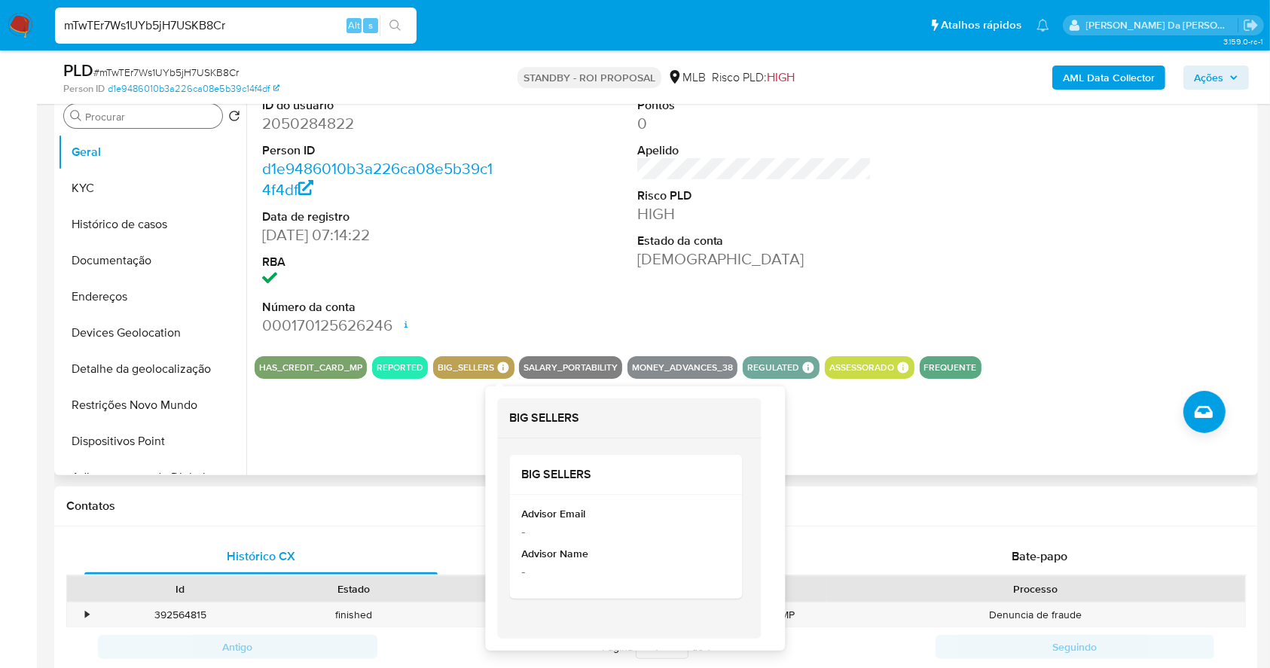
click at [497, 364] on icon at bounding box center [502, 367] width 11 height 11
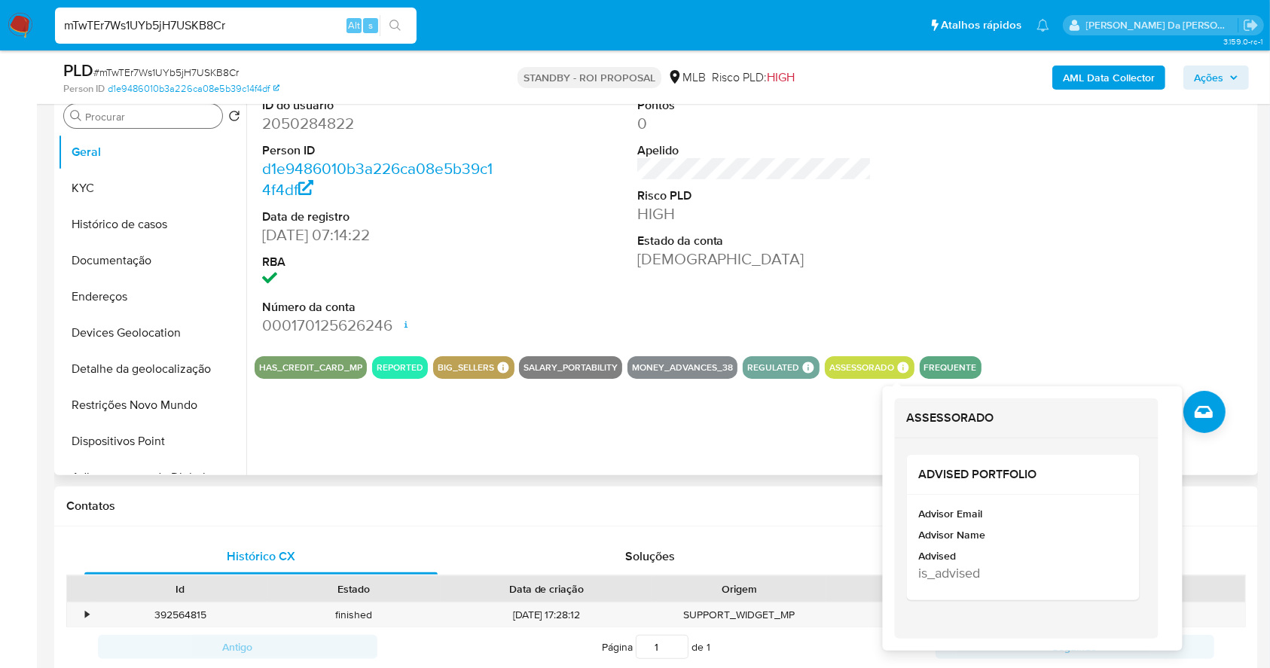
click at [897, 370] on icon at bounding box center [903, 368] width 14 height 14
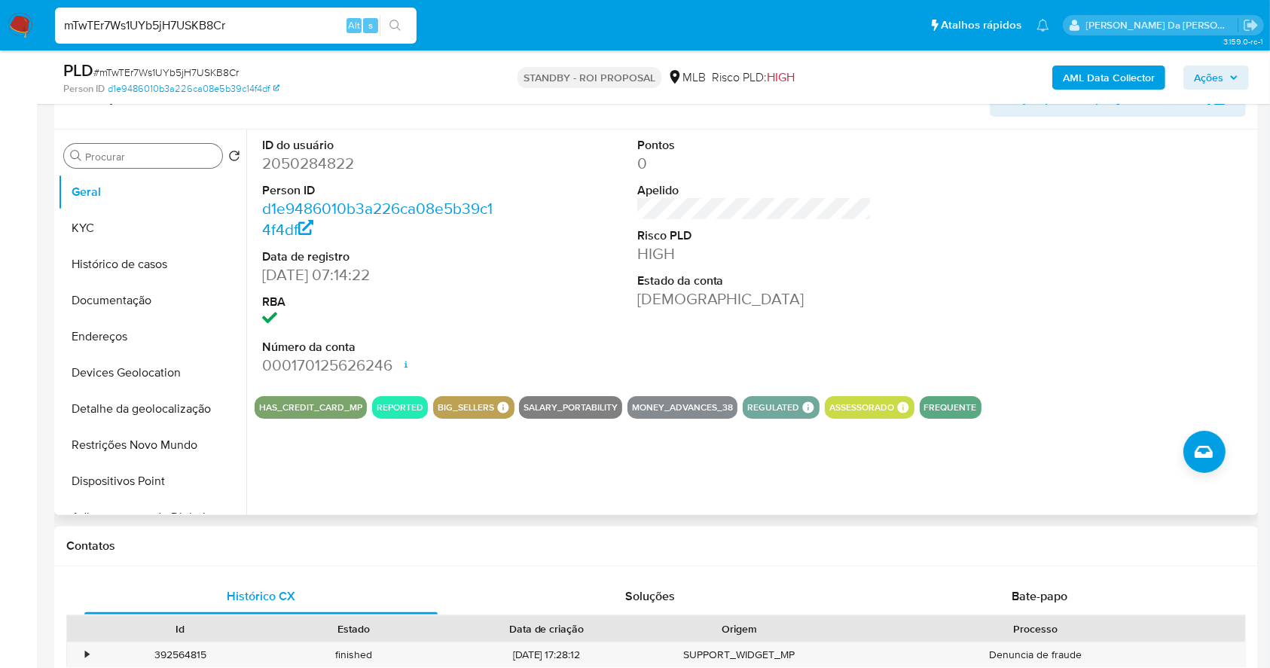
scroll to position [200, 0]
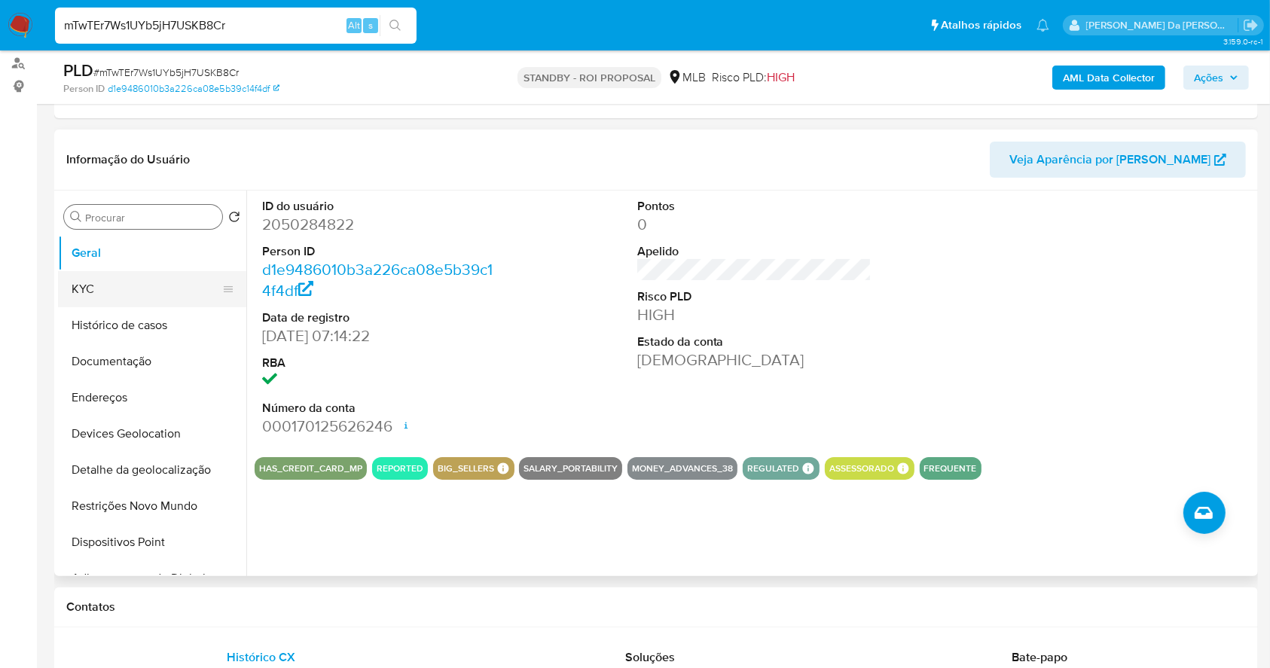
click at [128, 286] on button "KYC" at bounding box center [146, 289] width 176 height 36
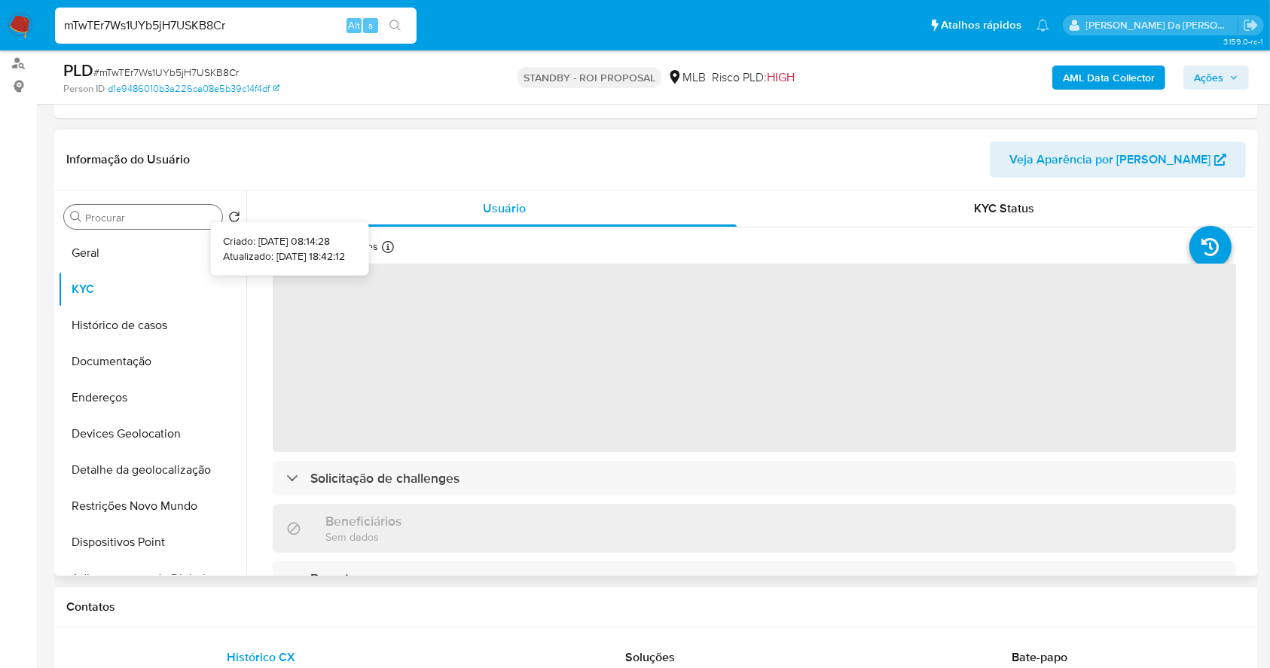
click at [386, 244] on icon at bounding box center [388, 247] width 12 height 12
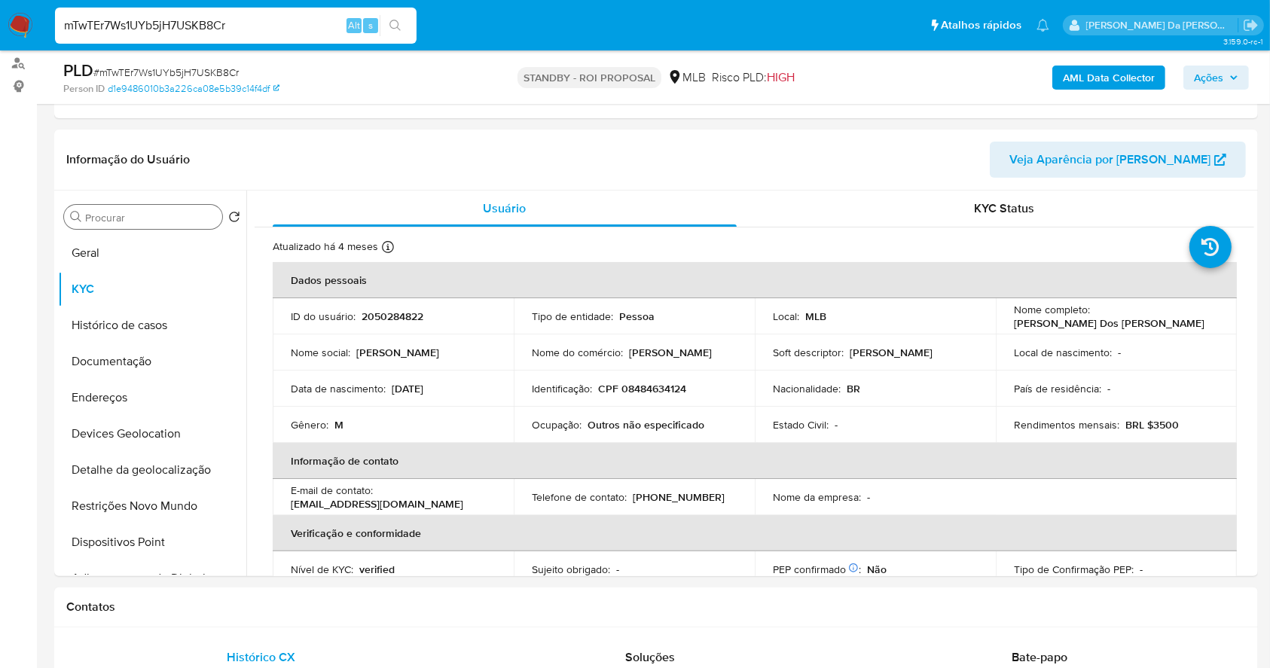
click at [107, 208] on div "Procurar" at bounding box center [143, 217] width 158 height 24
click at [105, 219] on input "Procurar" at bounding box center [150, 218] width 131 height 14
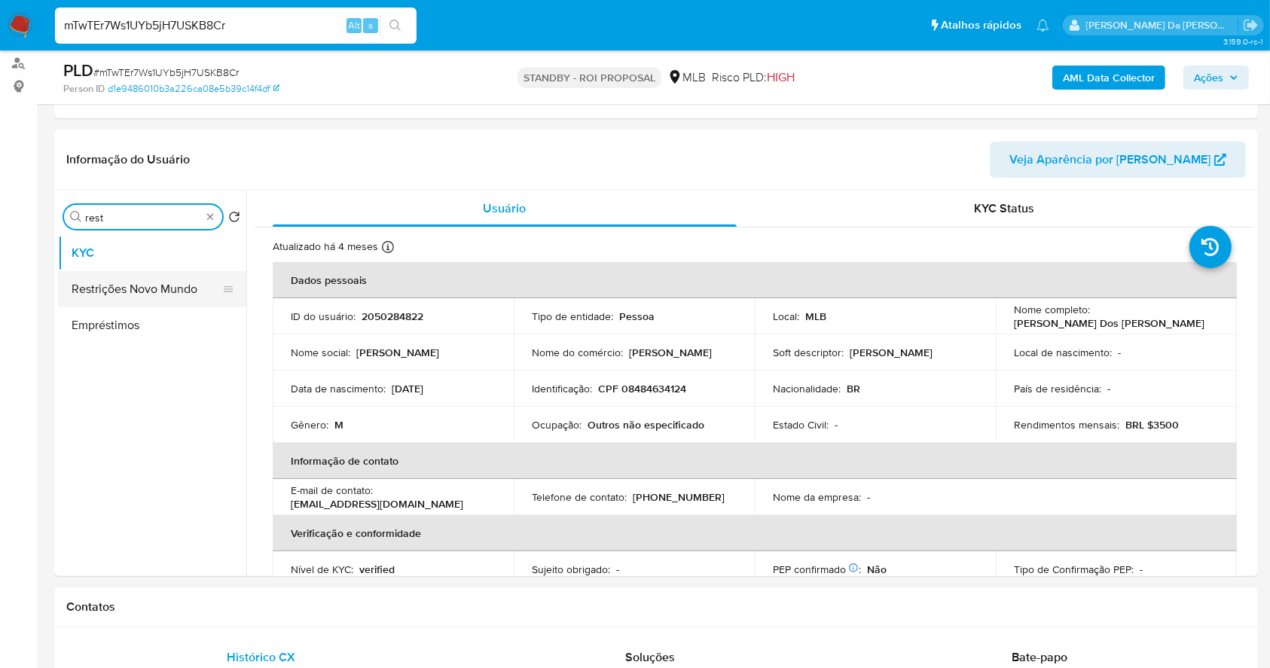
type input "rest"
click at [178, 293] on button "Restrições Novo Mundo" at bounding box center [146, 289] width 176 height 36
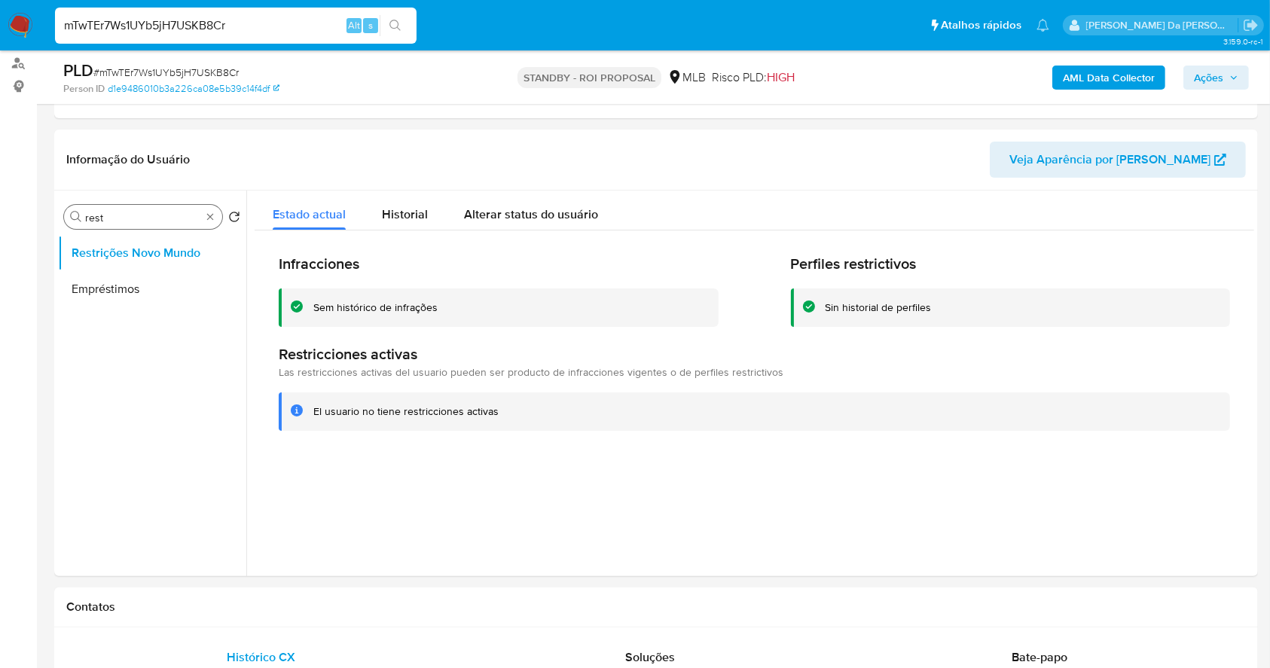
click at [211, 206] on div "Procurar rest" at bounding box center [143, 217] width 158 height 24
click at [207, 209] on div "Procurar rest" at bounding box center [143, 217] width 158 height 24
click at [210, 223] on div "Procurar rest" at bounding box center [143, 217] width 158 height 24
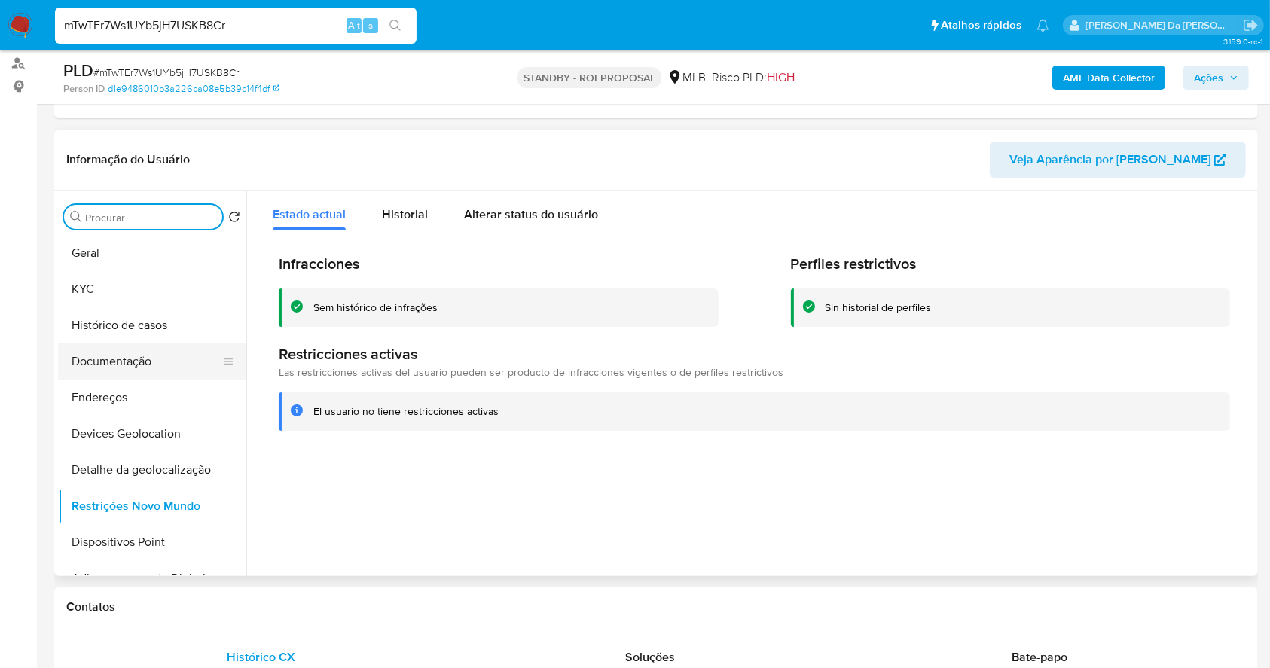
drag, startPoint x: 83, startPoint y: 372, endPoint x: 96, endPoint y: 369, distance: 13.2
click at [84, 371] on button "Documentação" at bounding box center [146, 362] width 176 height 36
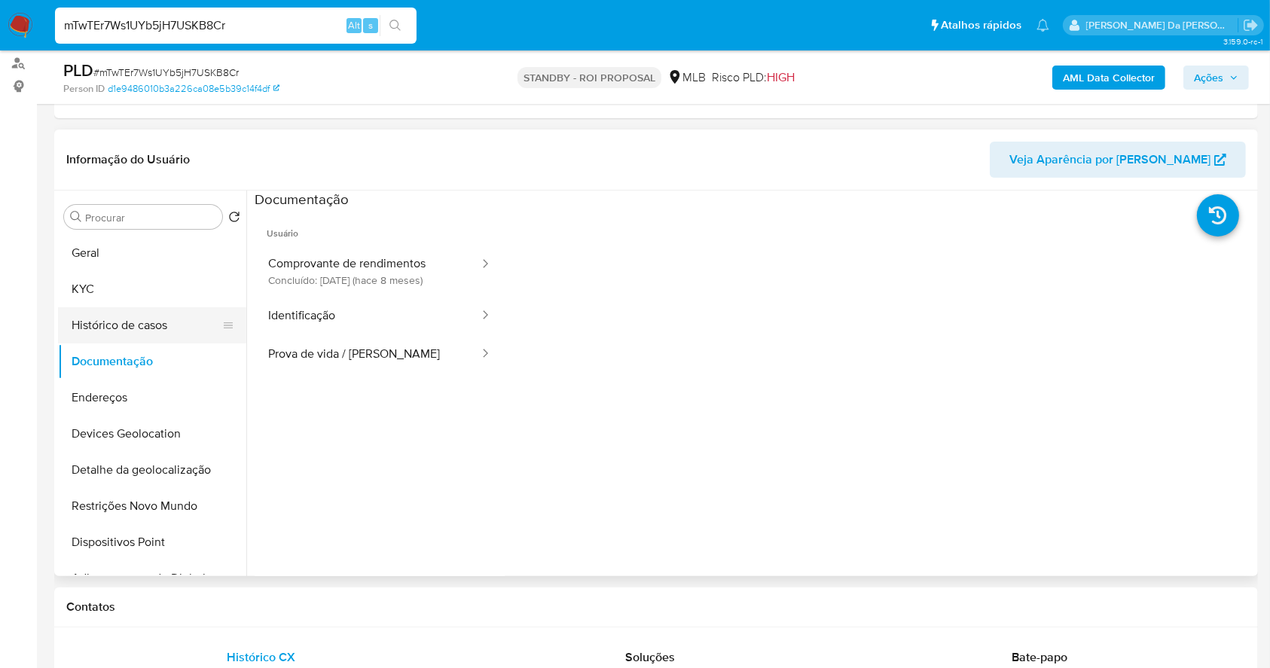
click at [127, 322] on button "Histórico de casos" at bounding box center [146, 325] width 176 height 36
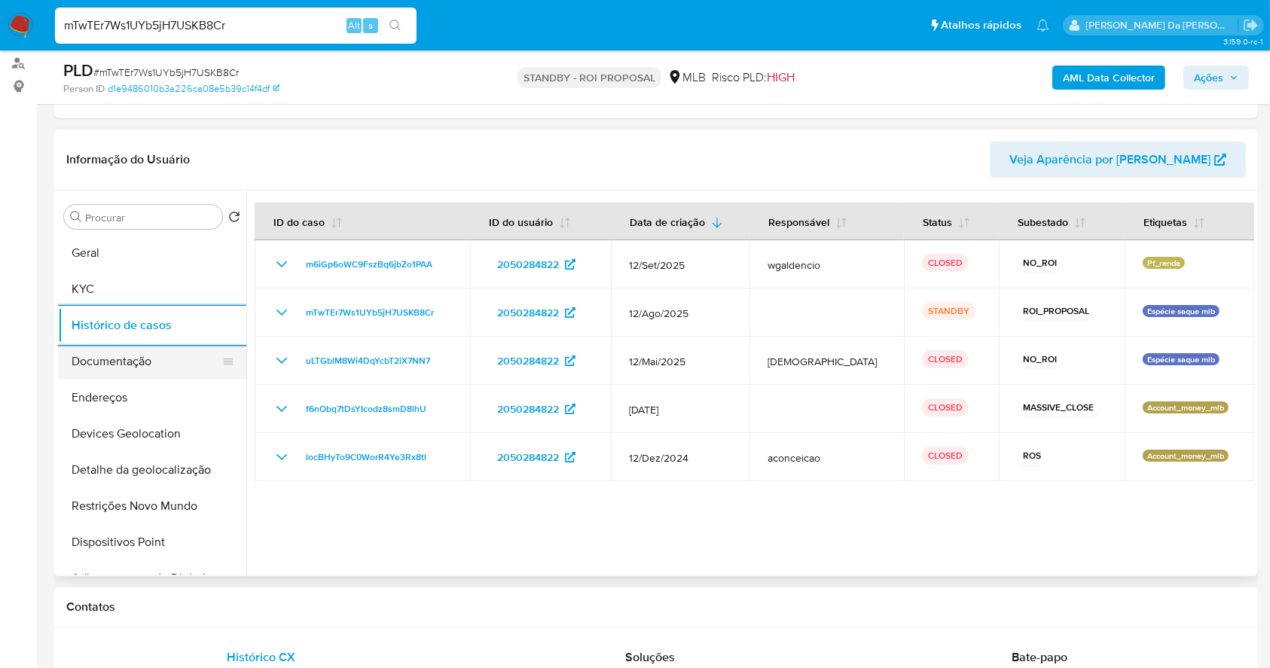
click at [133, 359] on button "Documentação" at bounding box center [146, 362] width 176 height 36
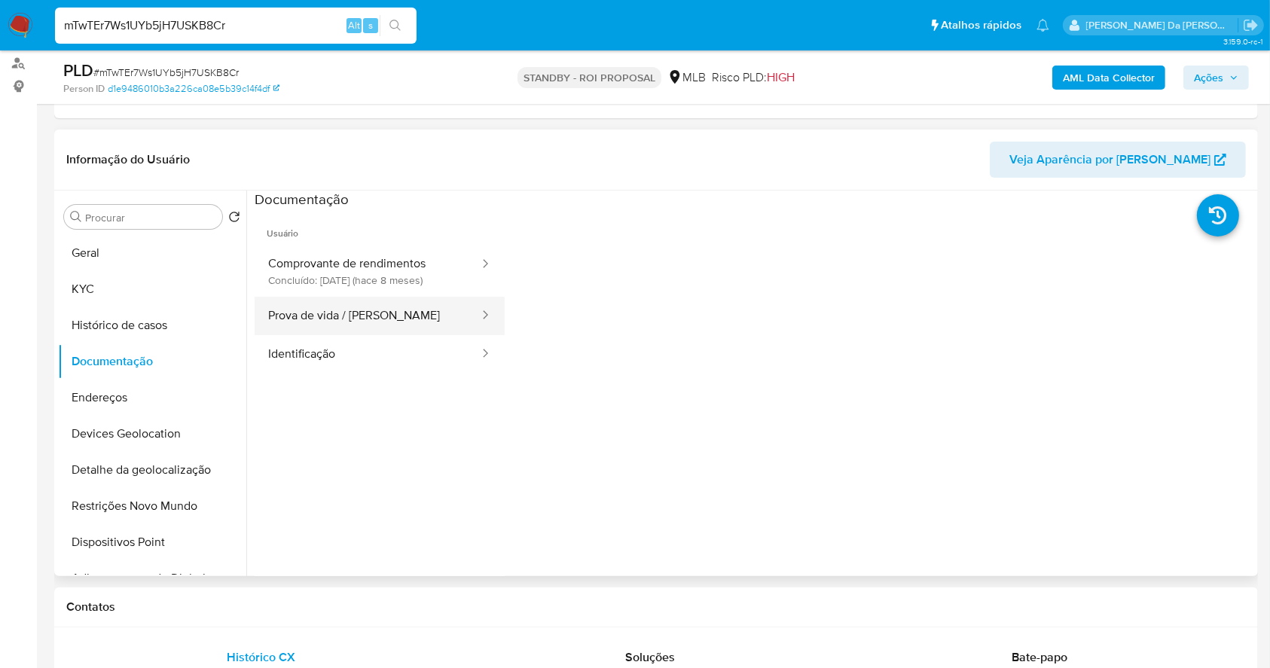
click at [368, 309] on button "Prova de vida / Selfie" at bounding box center [368, 316] width 226 height 38
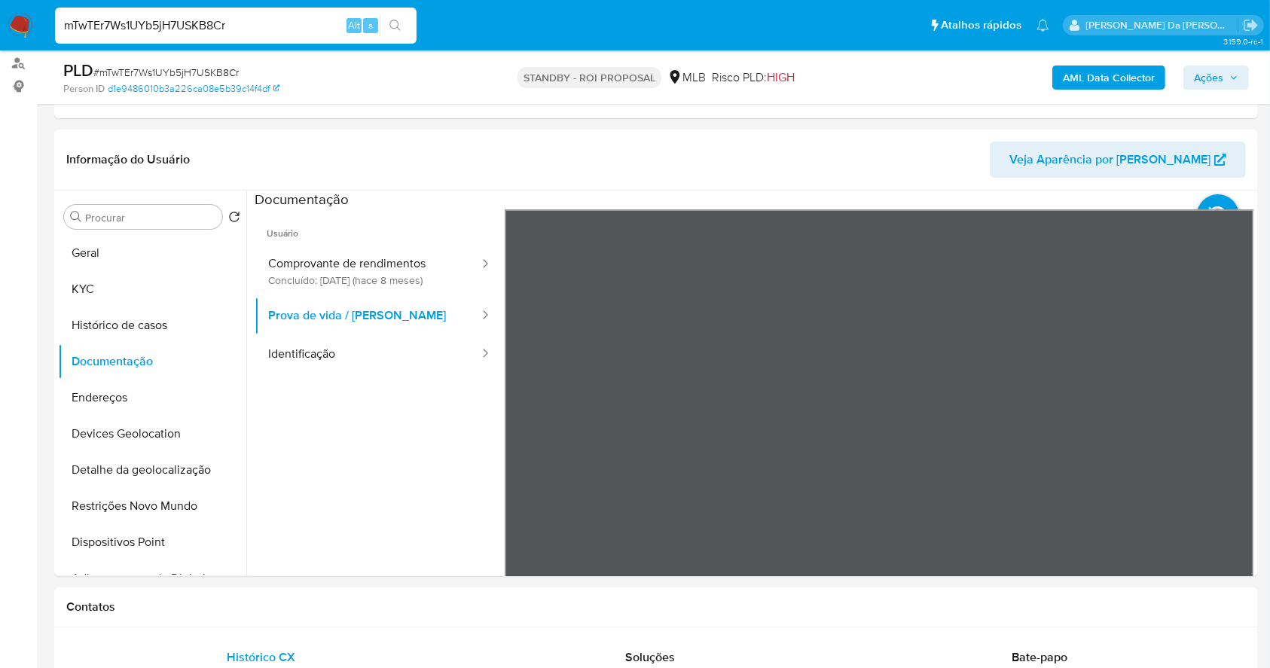
click at [245, 21] on input "mTwTEr7Ws1UYb5jH7USKB8Cr" at bounding box center [236, 26] width 362 height 20
paste input "V5aGnh1fBSsbyraI5jQ1YjPe"
type input "V5aGnh1fBSsbyraI5jQ1YjPe"
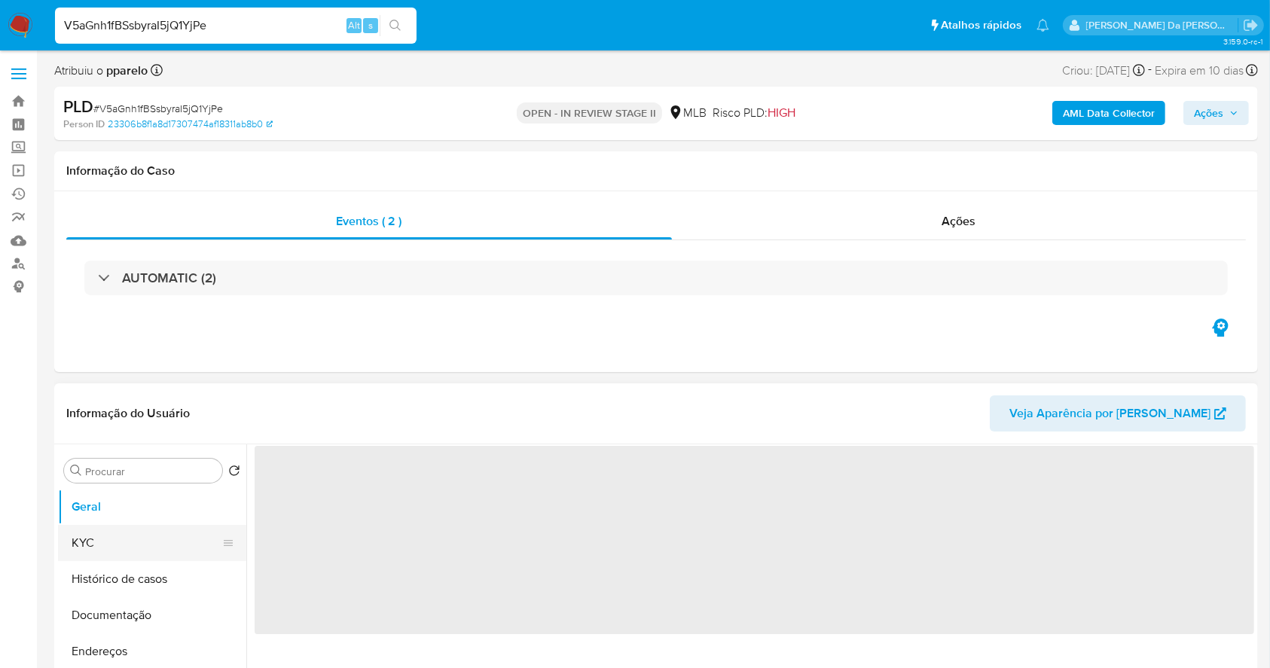
click at [107, 539] on button "KYC" at bounding box center [146, 543] width 176 height 36
select select "10"
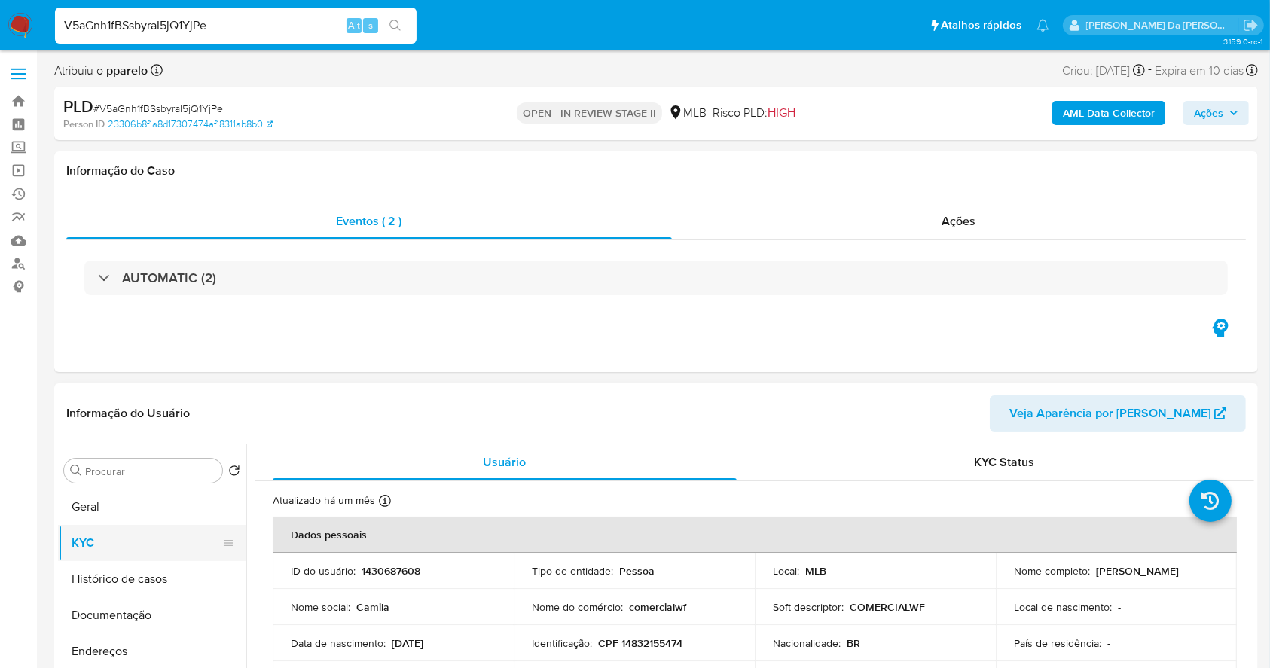
click at [73, 538] on button "KYC" at bounding box center [146, 543] width 176 height 36
click at [383, 502] on icon at bounding box center [385, 501] width 12 height 12
click at [139, 509] on button "Geral" at bounding box center [146, 507] width 176 height 36
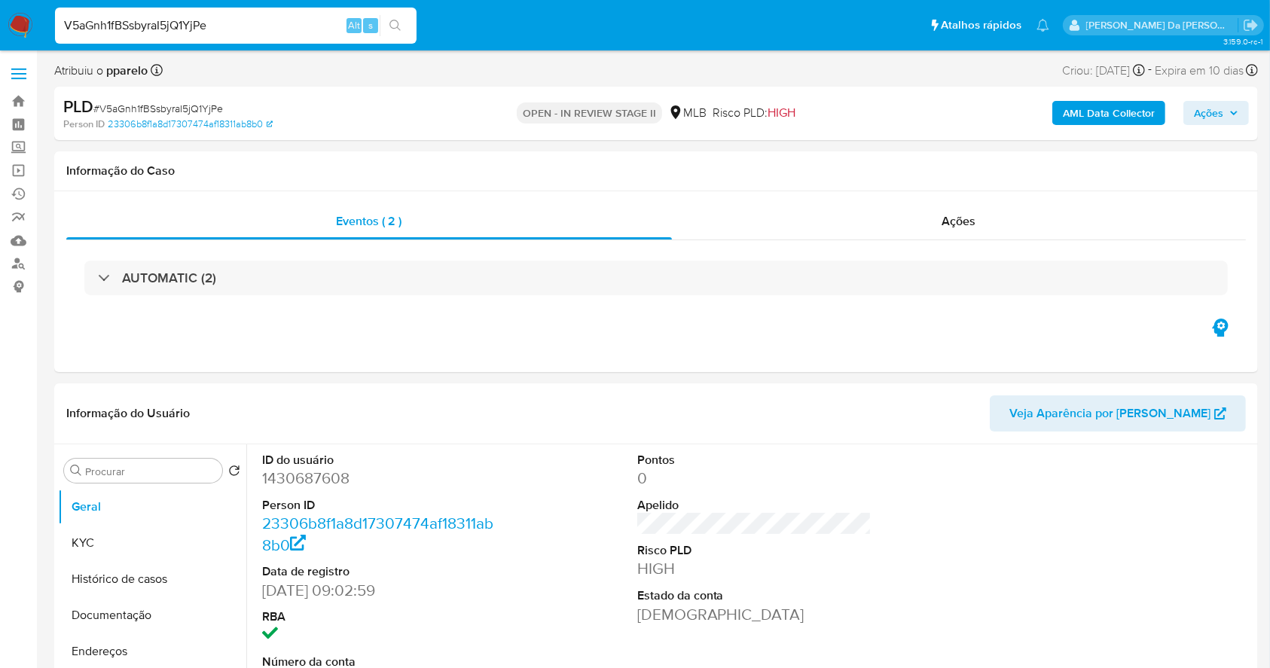
scroll to position [346, 0]
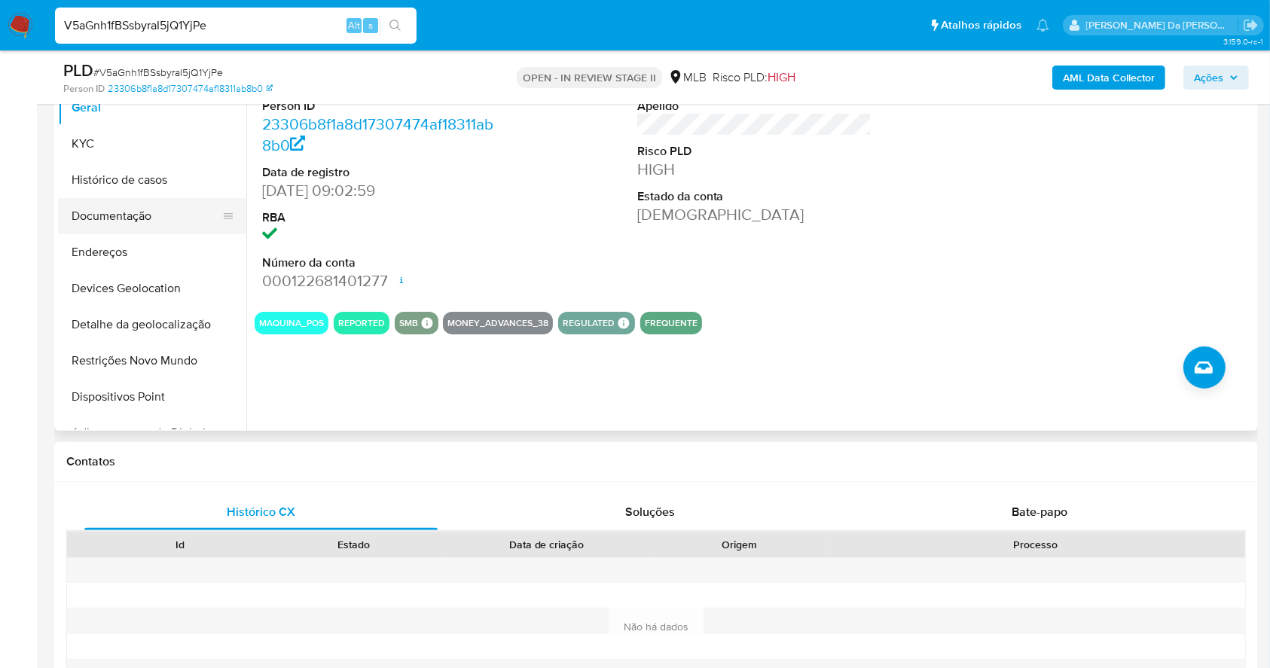
click at [123, 226] on button "Documentação" at bounding box center [146, 216] width 176 height 36
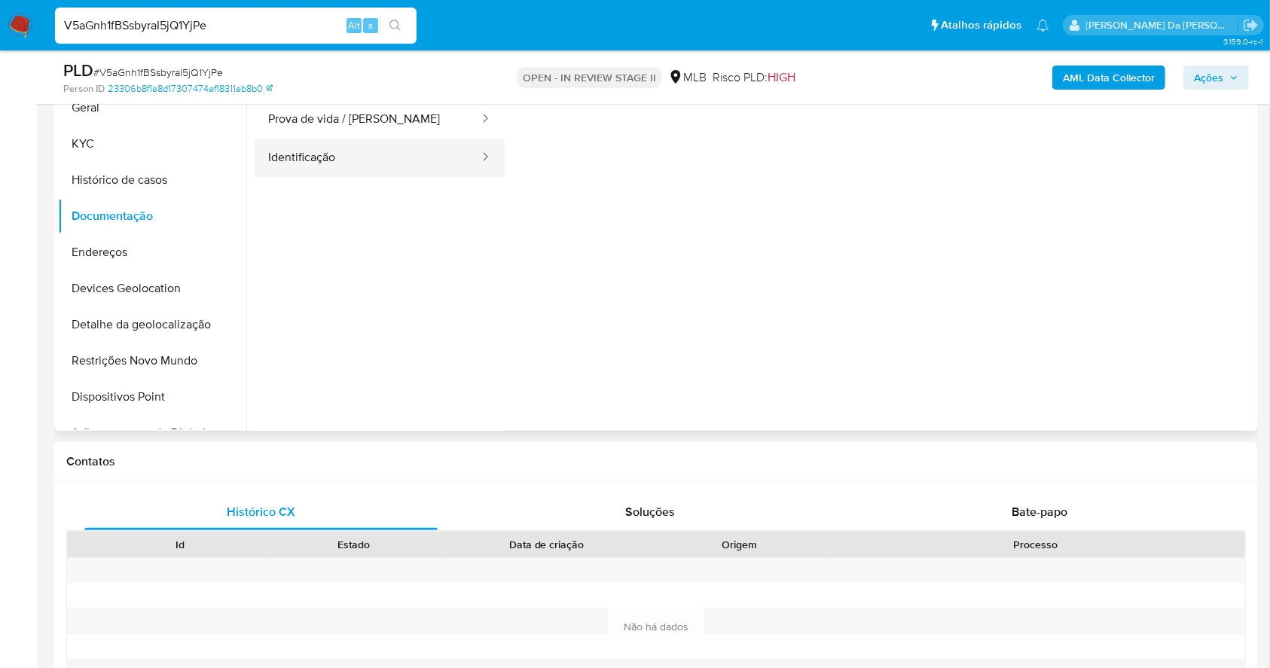
click at [338, 166] on button "Identificação" at bounding box center [368, 158] width 226 height 38
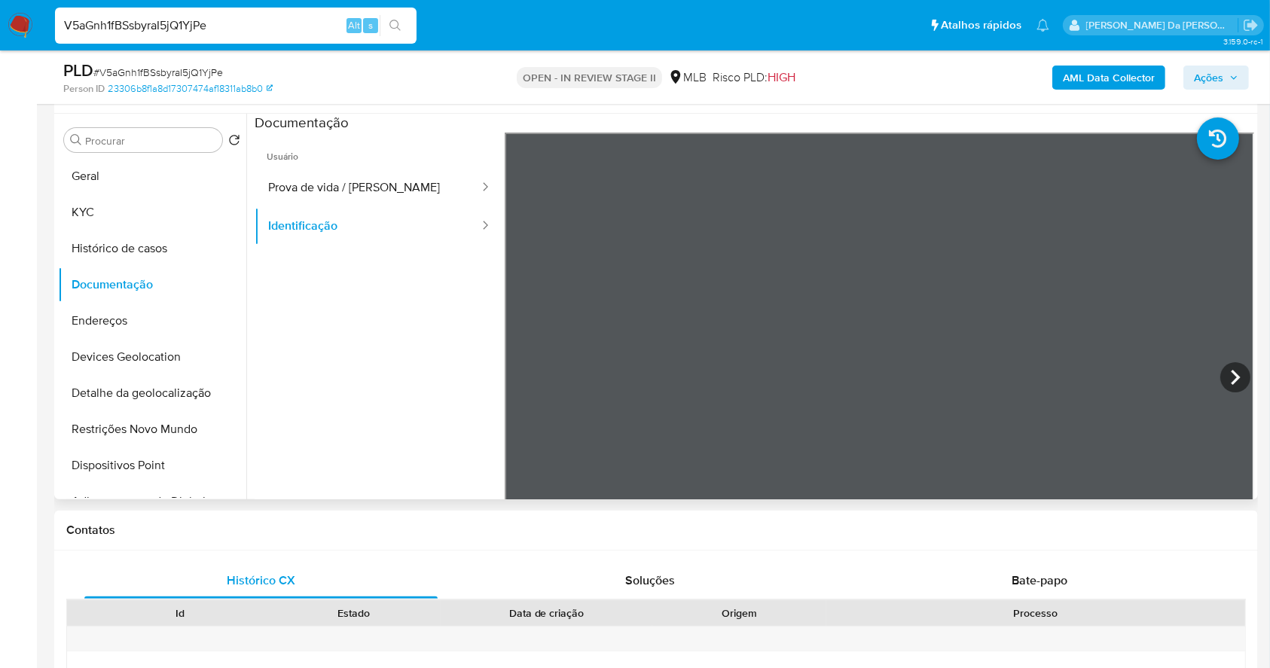
scroll to position [246, 0]
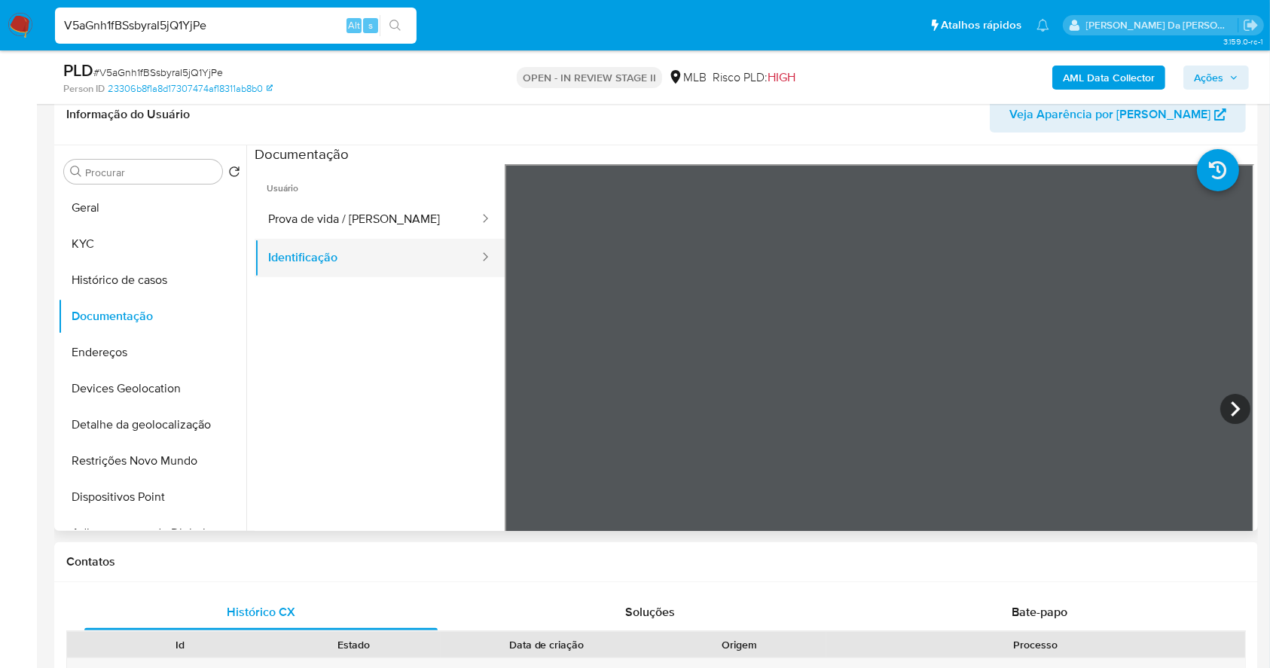
click at [420, 272] on button "Identificação" at bounding box center [368, 258] width 226 height 38
click at [416, 223] on button "Prova de vida / Selfie" at bounding box center [368, 219] width 226 height 38
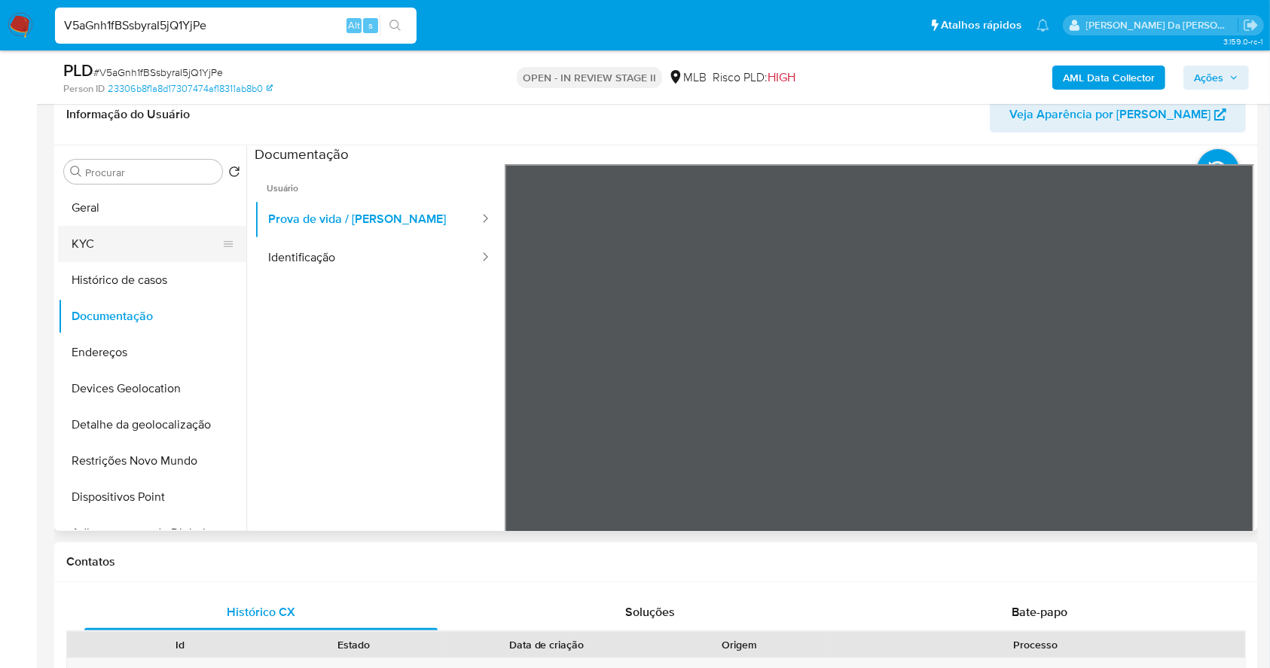
click at [137, 245] on button "KYC" at bounding box center [146, 244] width 176 height 36
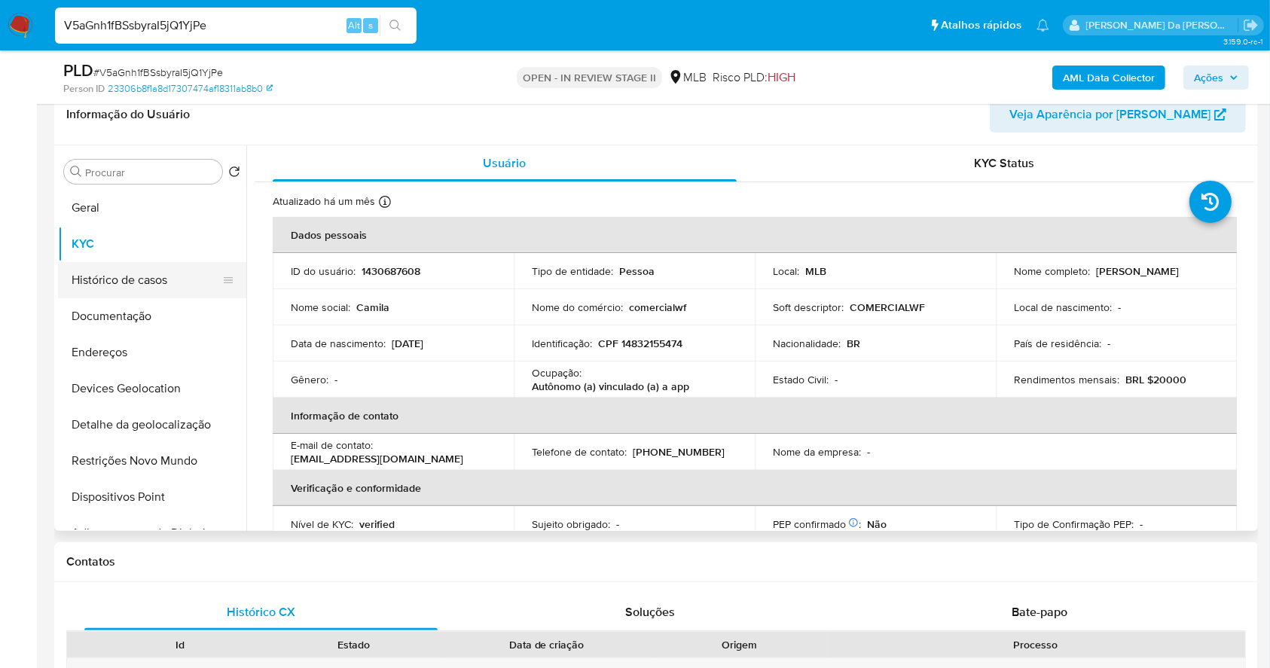
click at [130, 278] on button "Histórico de casos" at bounding box center [146, 280] width 176 height 36
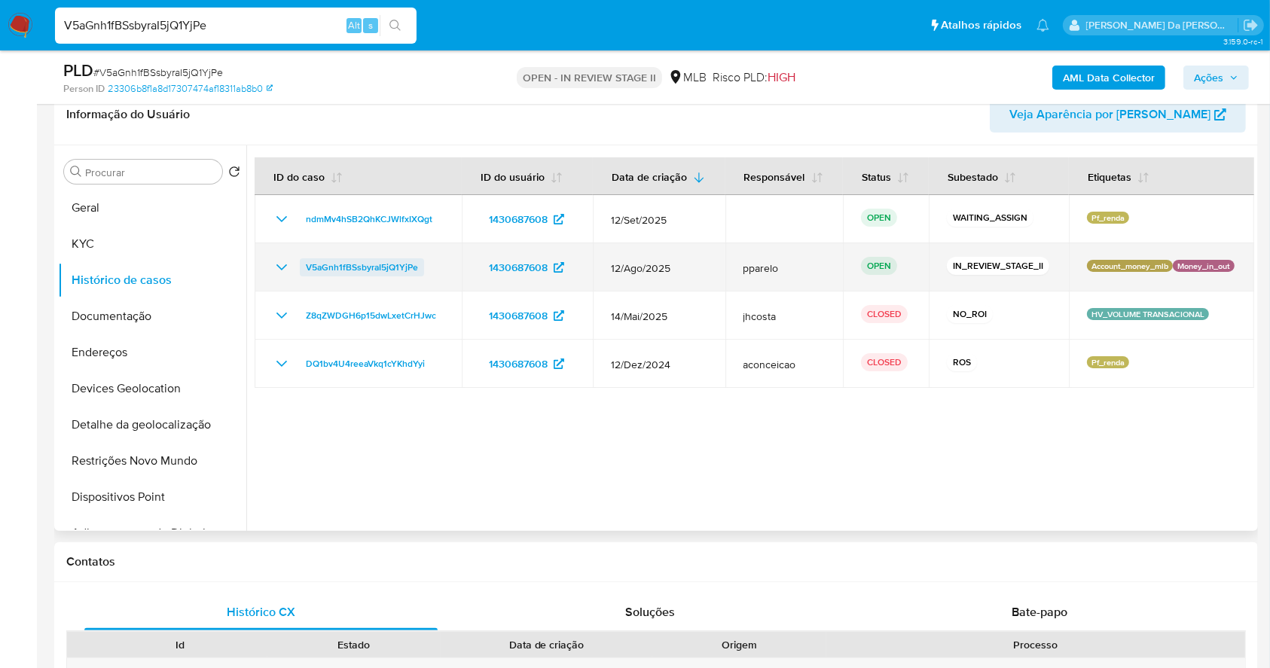
click at [386, 267] on span "V5aGnh1fBSsbyraI5jQ1YjPe" at bounding box center [362, 267] width 112 height 18
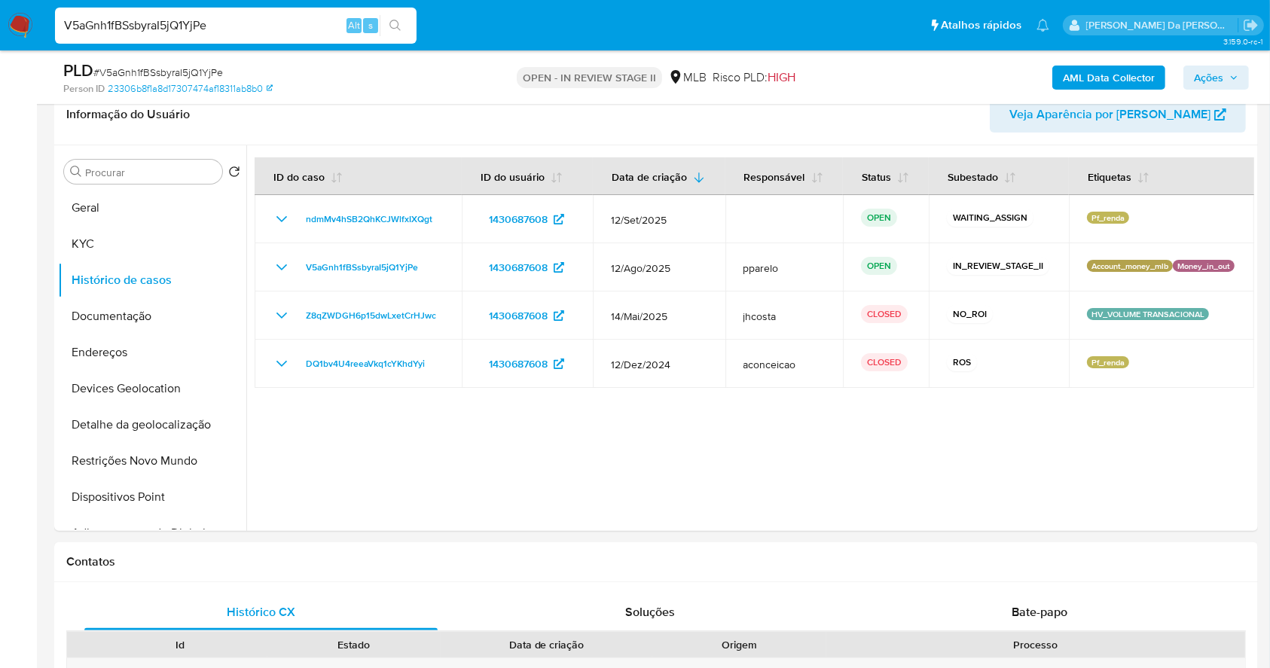
click at [254, 27] on input "V5aGnh1fBSsbyraI5jQ1YjPe" at bounding box center [236, 26] width 362 height 20
click at [255, 27] on input "V5aGnh1fBSsbyraI5jQ1YjPe" at bounding box center [236, 26] width 362 height 20
paste input "O4lkte8kd1rDMGgS6OYneySK"
type input "O4lkte8kd1rDMGgS6OYneySK"
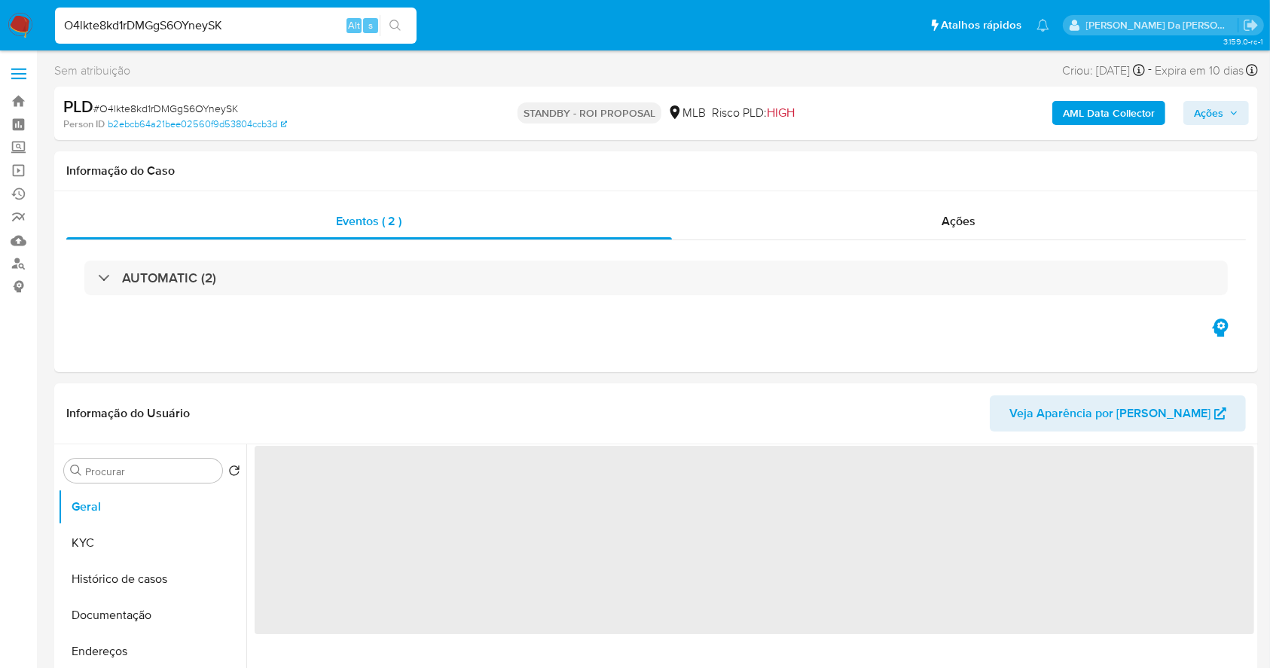
select select "10"
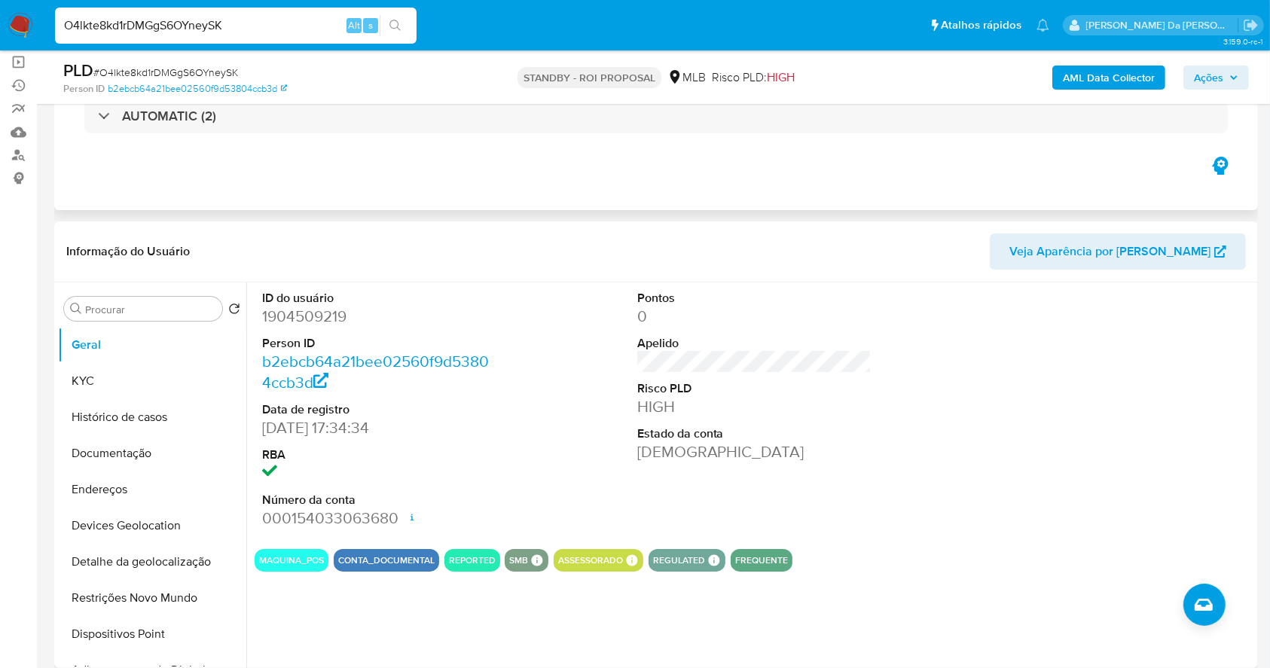
scroll to position [100, 0]
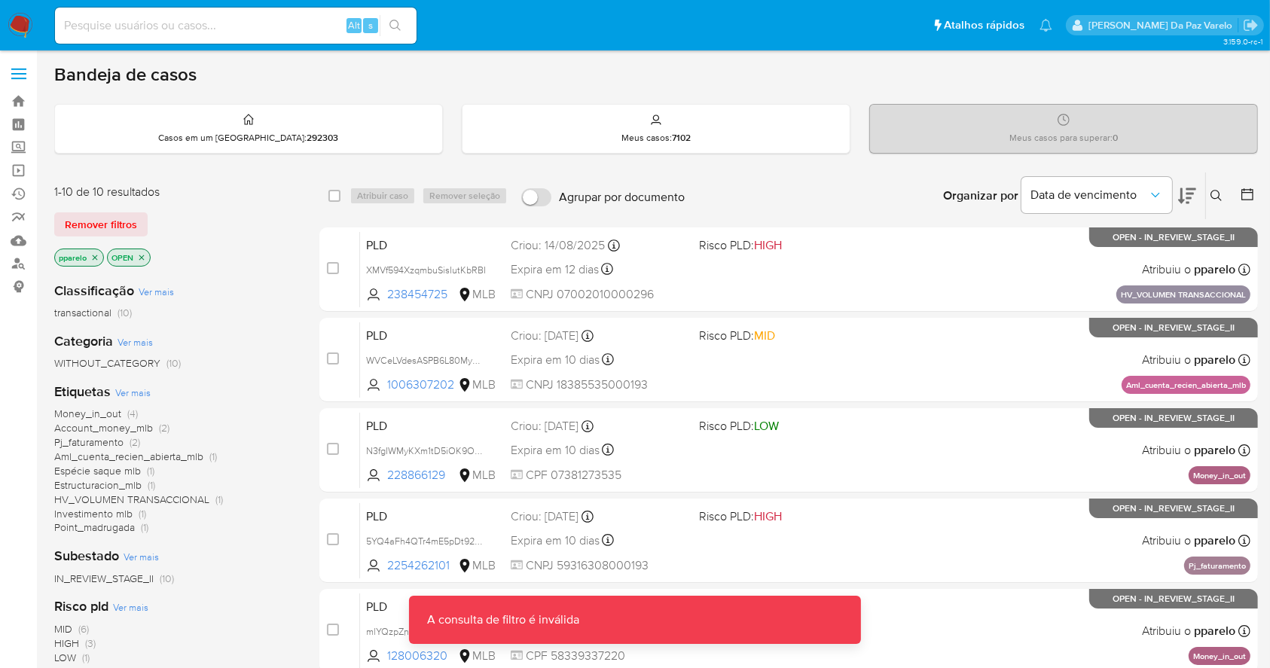
drag, startPoint x: 278, startPoint y: 1, endPoint x: 273, endPoint y: 7, distance: 8.0
click at [277, 2] on nav "Pausado Ver notificaciones Alt s Atalhos rápidos Presiona las siguientes teclas…" at bounding box center [635, 25] width 1270 height 50
click at [267, 21] on input at bounding box center [236, 26] width 362 height 20
paste input "V5aGnh1fBSsbyraI5jQ1YjPe"
type input "V5aGnh1fBSsbyraI5jQ1YjPe"
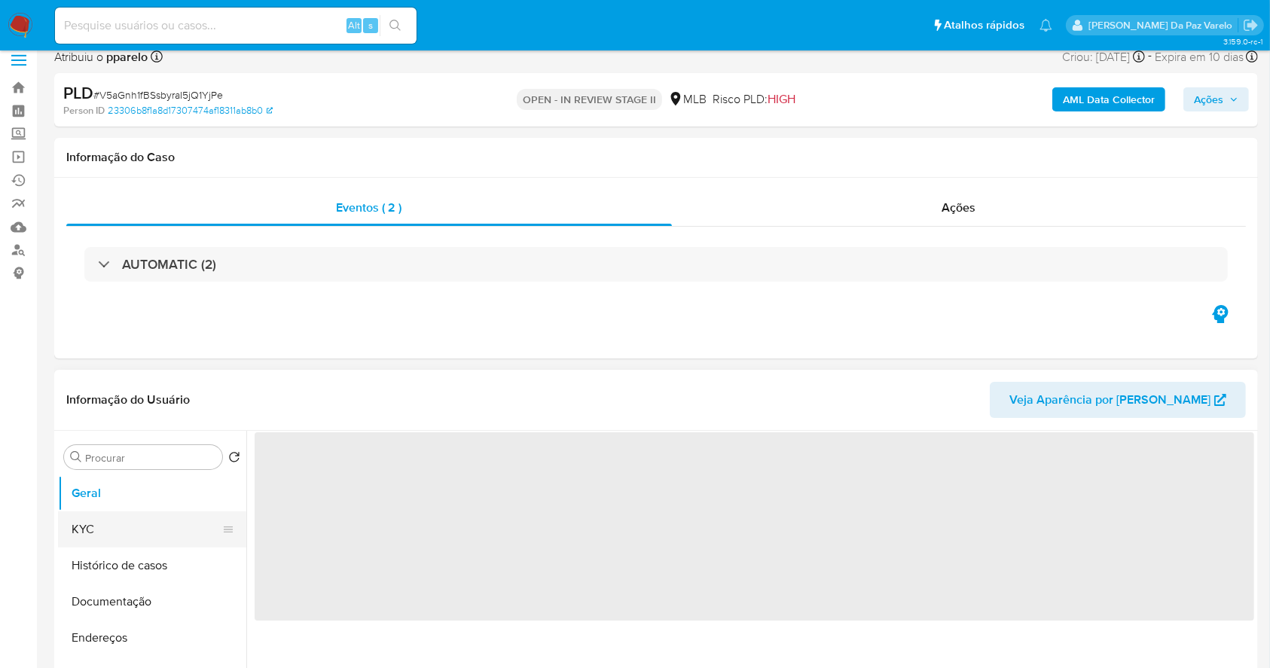
scroll to position [100, 0]
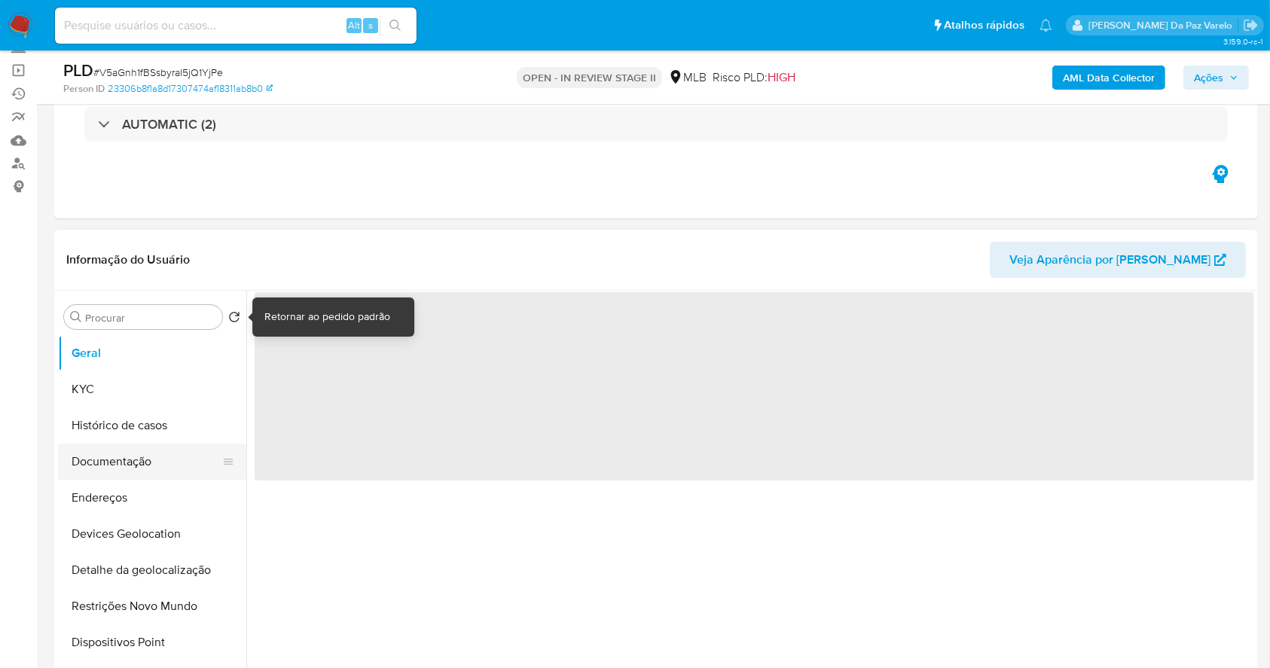
select select "10"
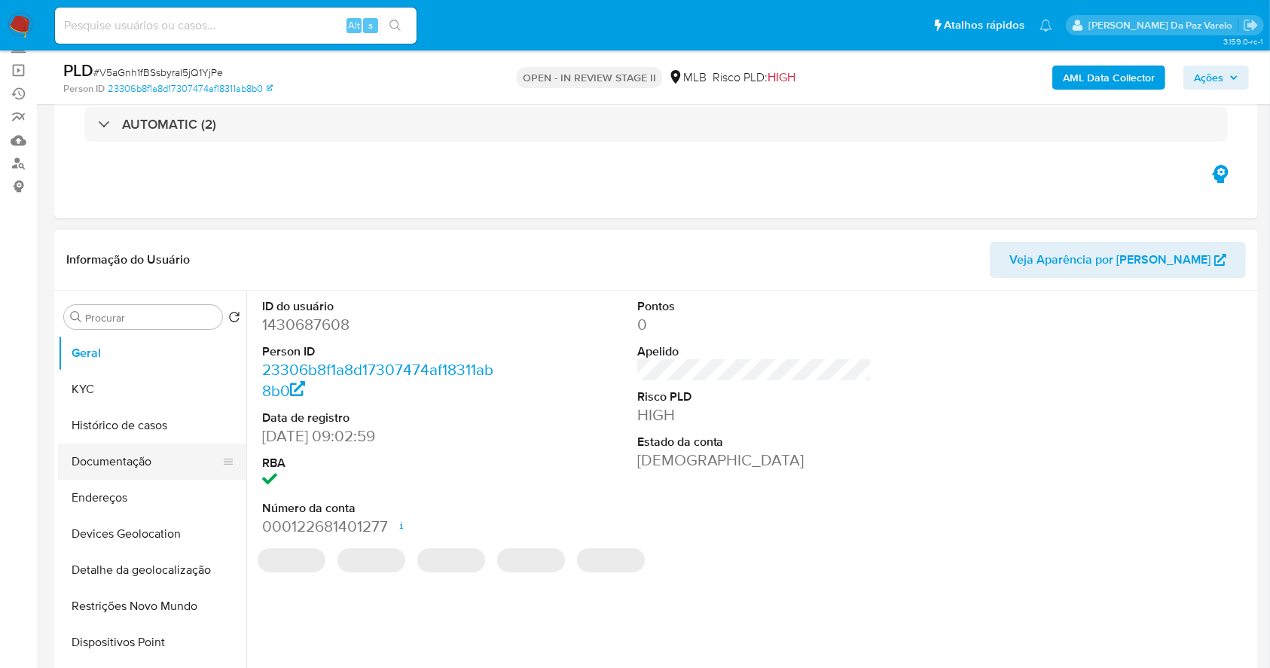
click at [143, 464] on button "Documentação" at bounding box center [146, 462] width 176 height 36
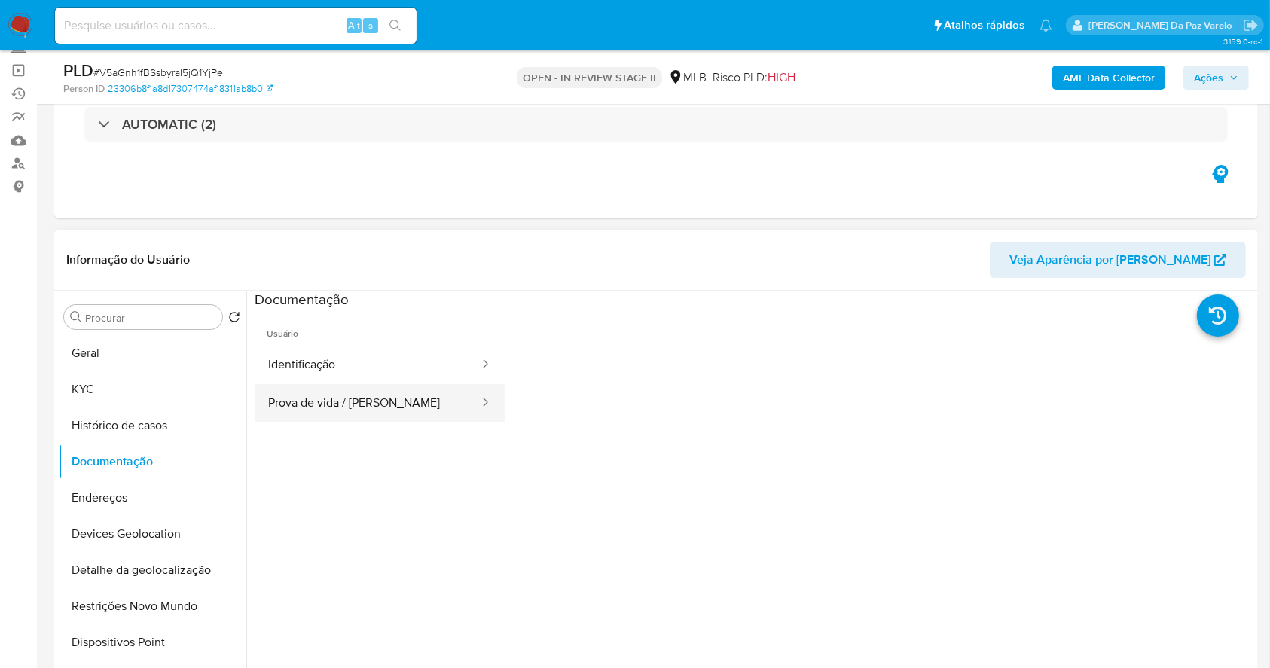
click at [348, 389] on button "Prova de vida / Selfie" at bounding box center [368, 403] width 226 height 38
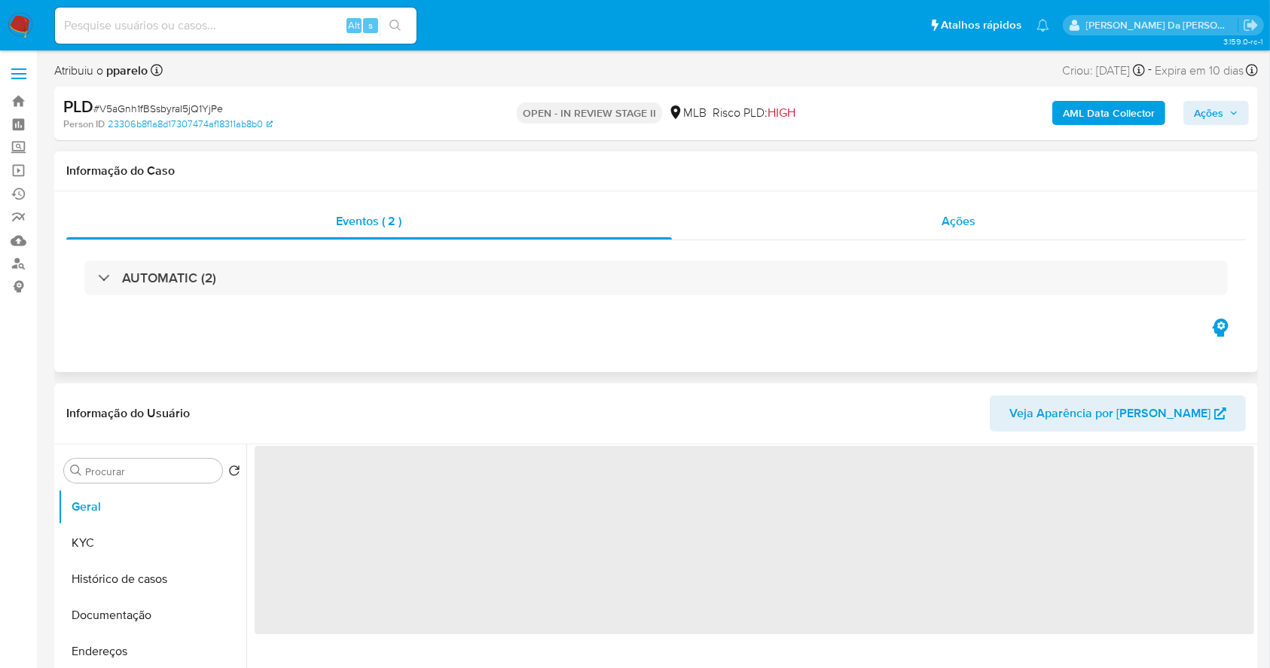
click at [960, 234] on div "Ações" at bounding box center [959, 221] width 574 height 36
select select "10"
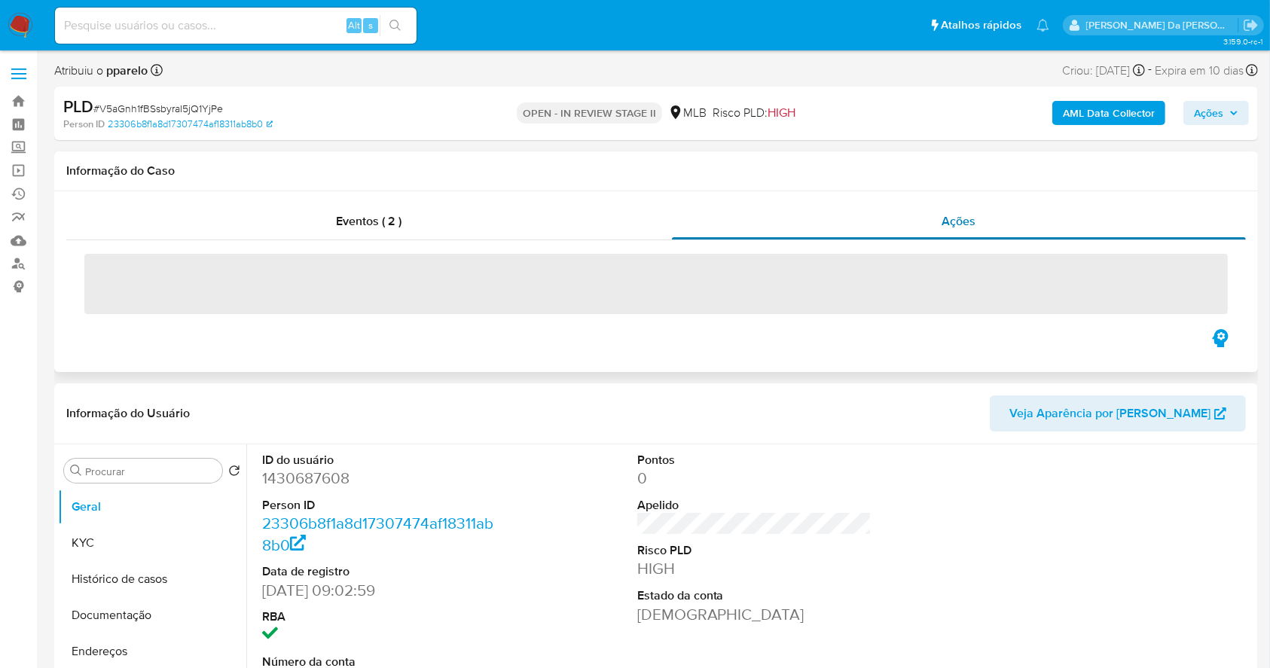
click at [961, 221] on span "Ações" at bounding box center [959, 220] width 34 height 17
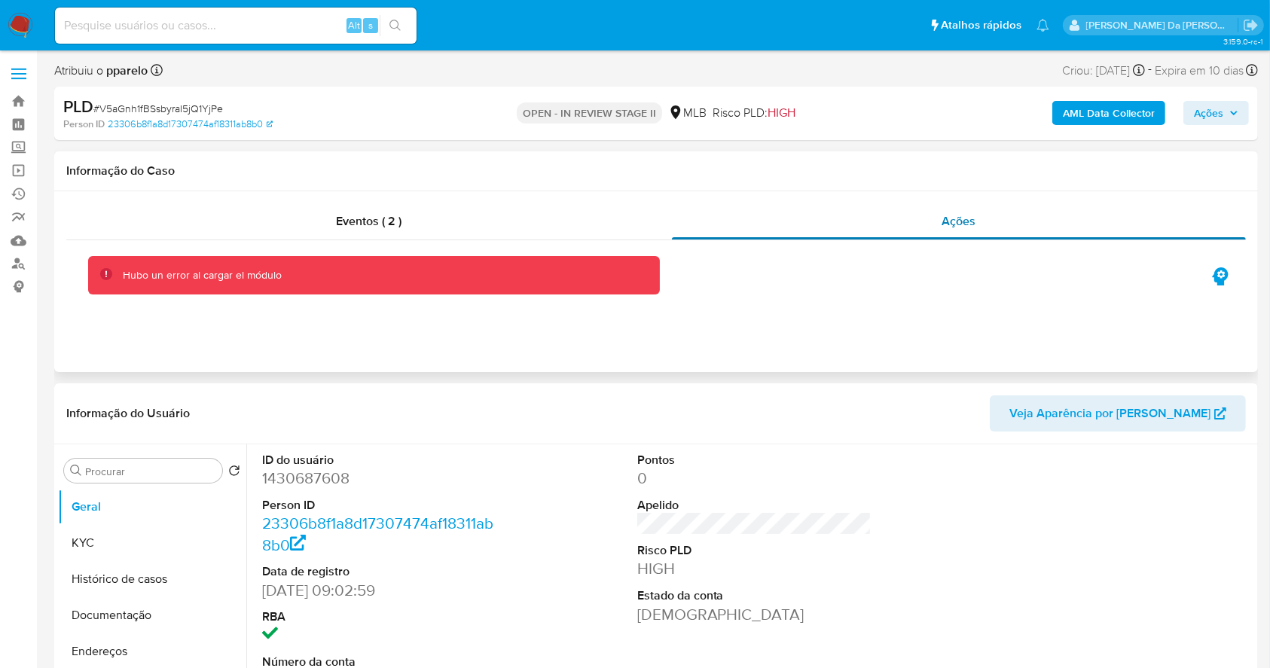
click at [947, 232] on div "Ações" at bounding box center [959, 221] width 574 height 36
click at [114, 571] on button "Histórico de casos" at bounding box center [146, 579] width 176 height 36
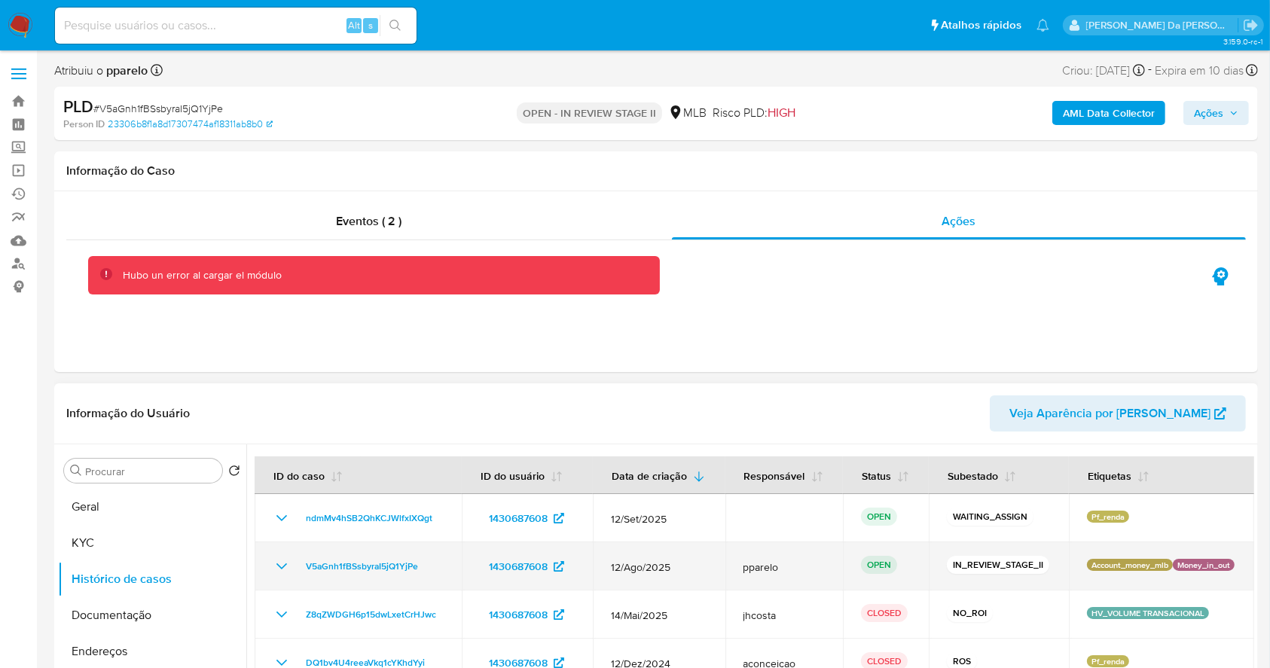
click at [292, 565] on div "V5aGnh1fBSsbyraI5jQ1YjPe" at bounding box center [358, 566] width 171 height 18
click at [278, 567] on icon "Mostrar/Ocultar" at bounding box center [282, 566] width 18 height 18
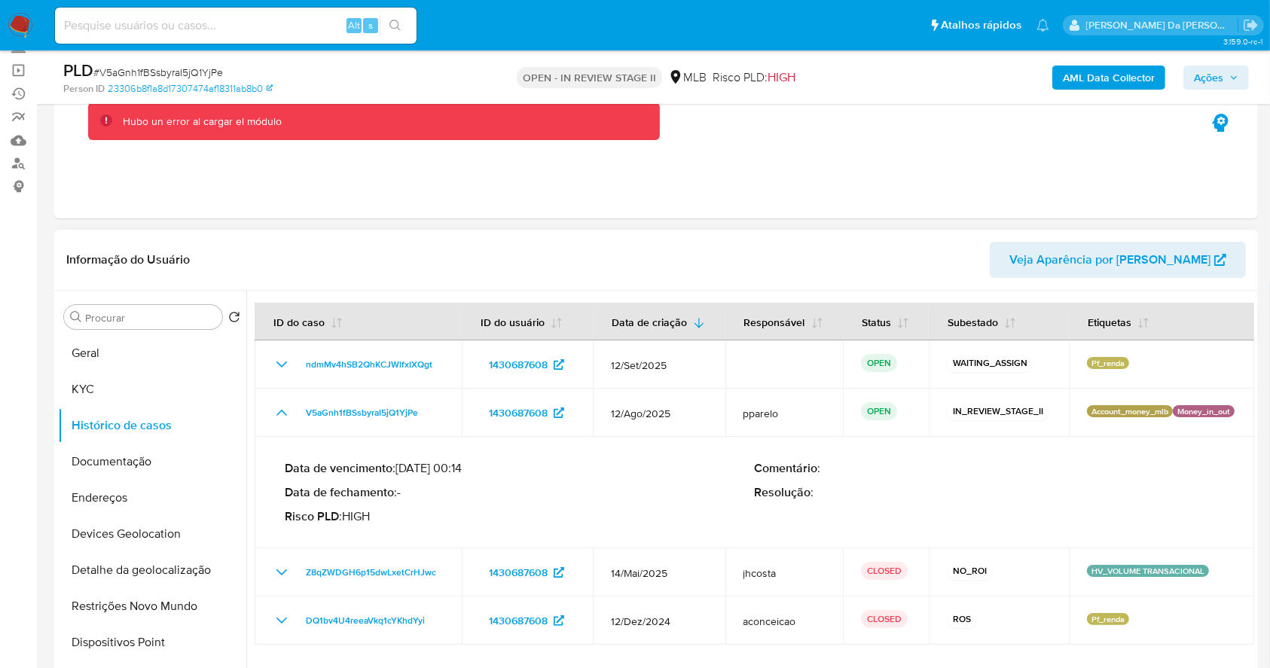
scroll to position [200, 0]
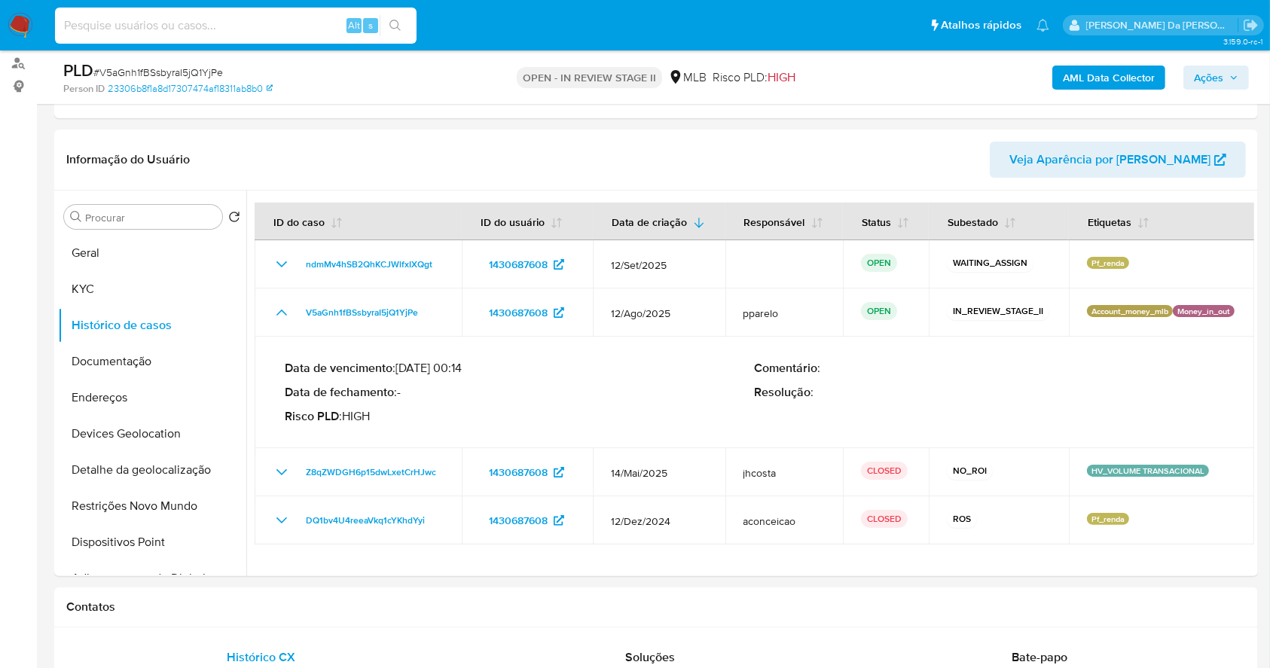
click at [238, 29] on input at bounding box center [236, 26] width 362 height 20
paste input "516160905"
click at [145, 27] on input "516160905" at bounding box center [236, 26] width 362 height 20
type input "516160905"
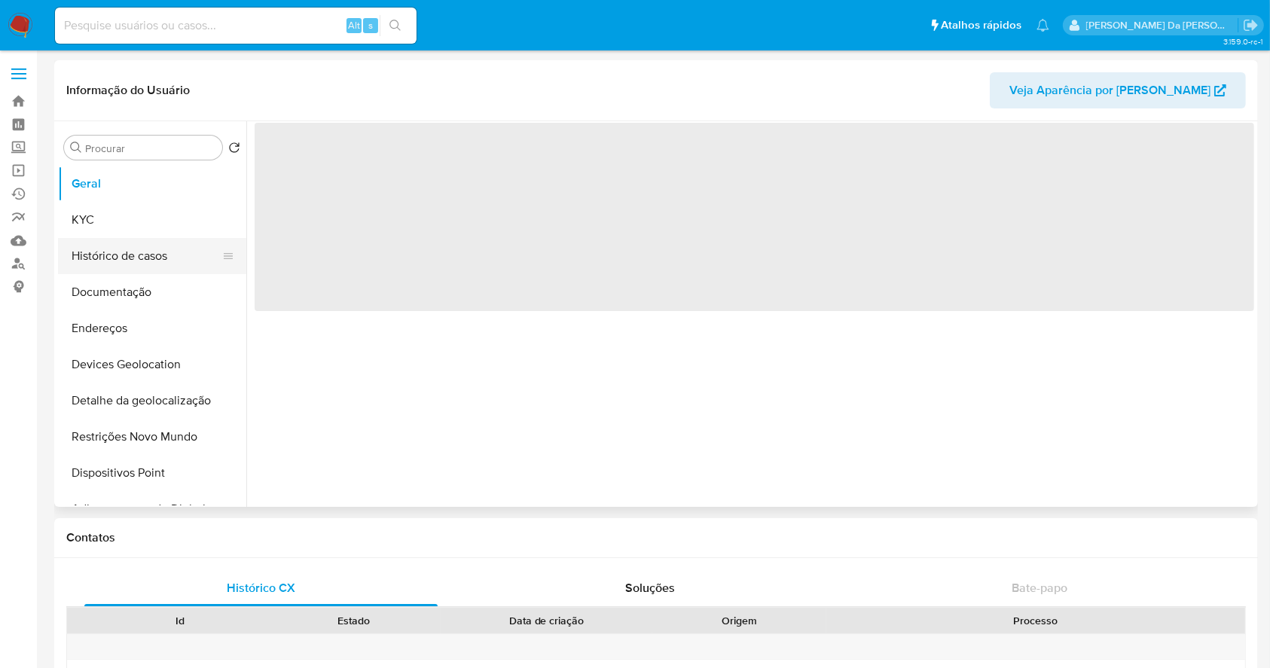
select select "10"
click at [128, 261] on button "Histórico de casos" at bounding box center [146, 256] width 176 height 36
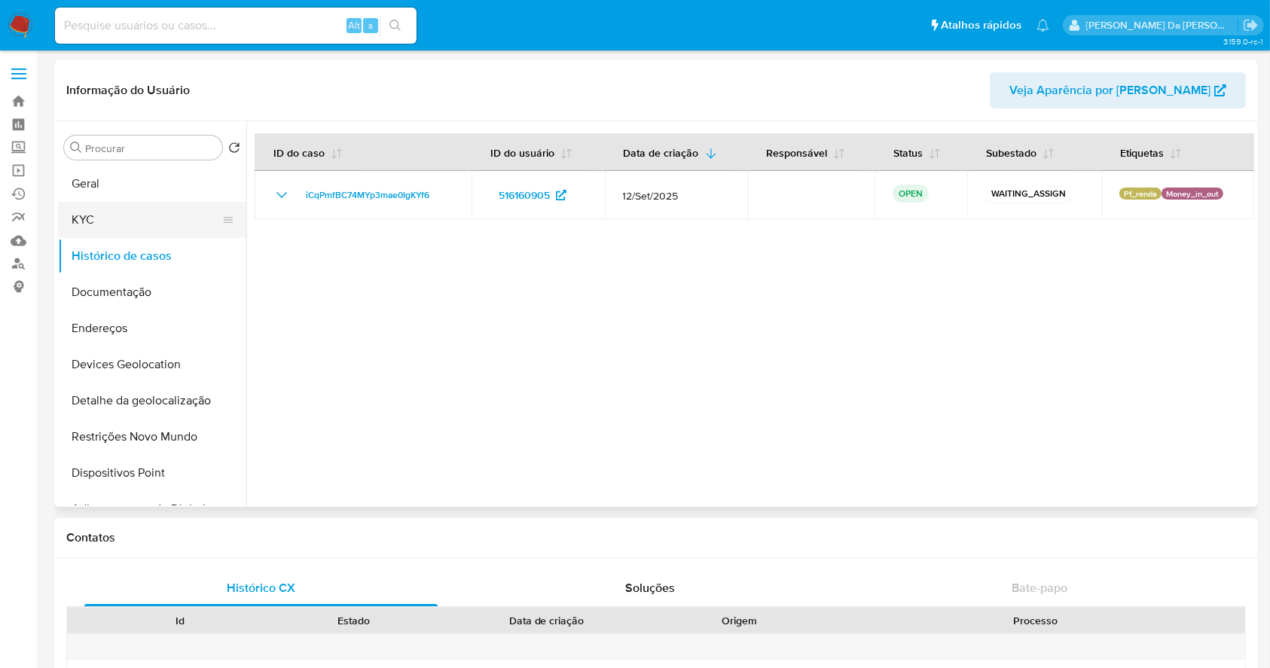
click at [151, 236] on button "KYC" at bounding box center [146, 220] width 176 height 36
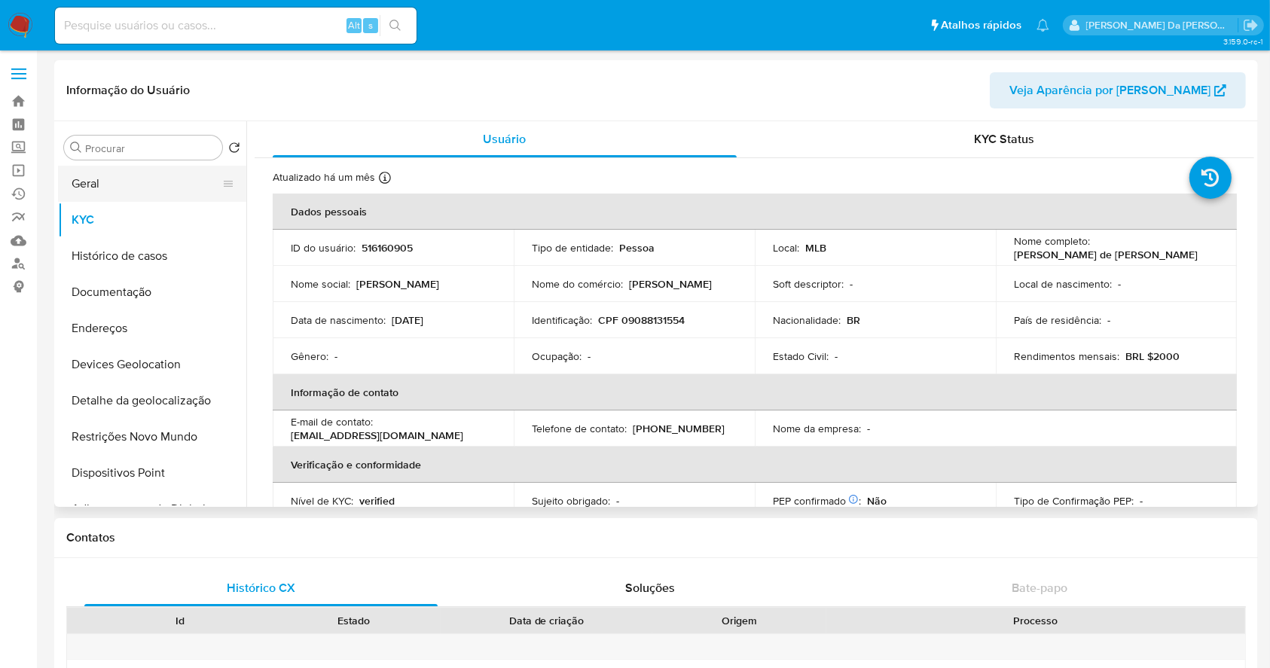
click at [101, 178] on button "Geral" at bounding box center [146, 184] width 176 height 36
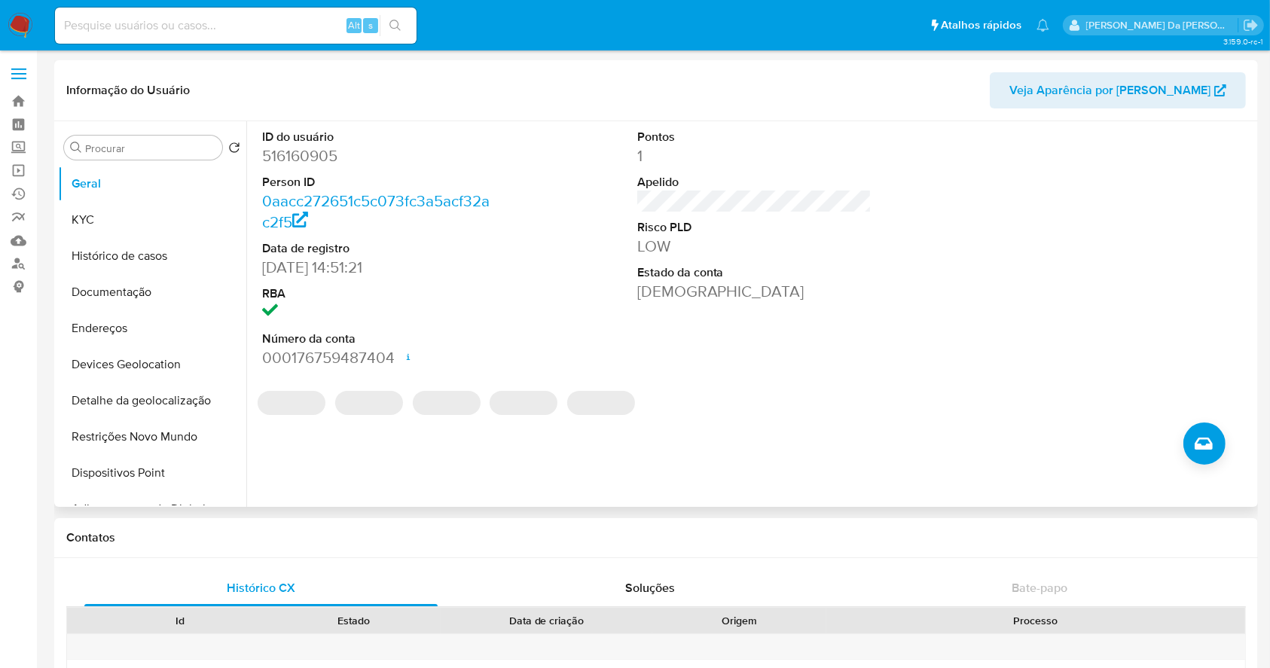
click at [270, 271] on dd "19/01/2020 14:51:21" at bounding box center [379, 267] width 235 height 21
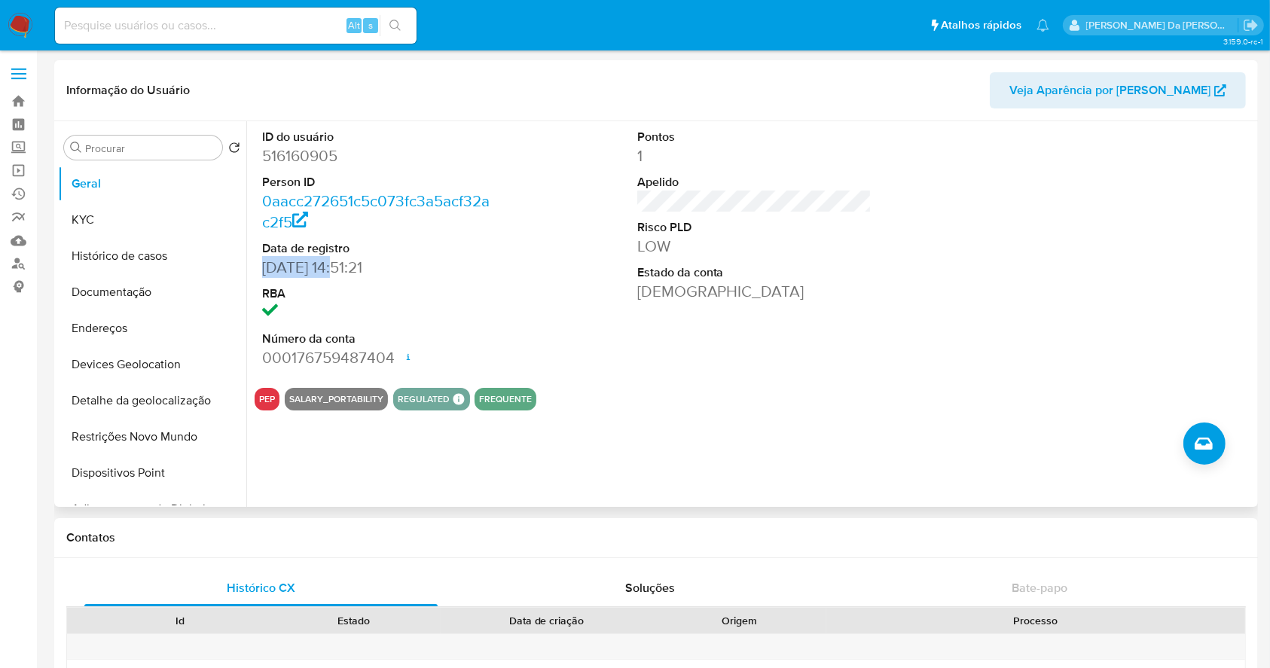
drag, startPoint x: 270, startPoint y: 271, endPoint x: 313, endPoint y: 270, distance: 43.0
click at [313, 270] on dd "19/01/2020 14:51:21" at bounding box center [379, 267] width 235 height 21
copy dd "19/01/2020"
click at [117, 211] on button "KYC" at bounding box center [146, 220] width 176 height 36
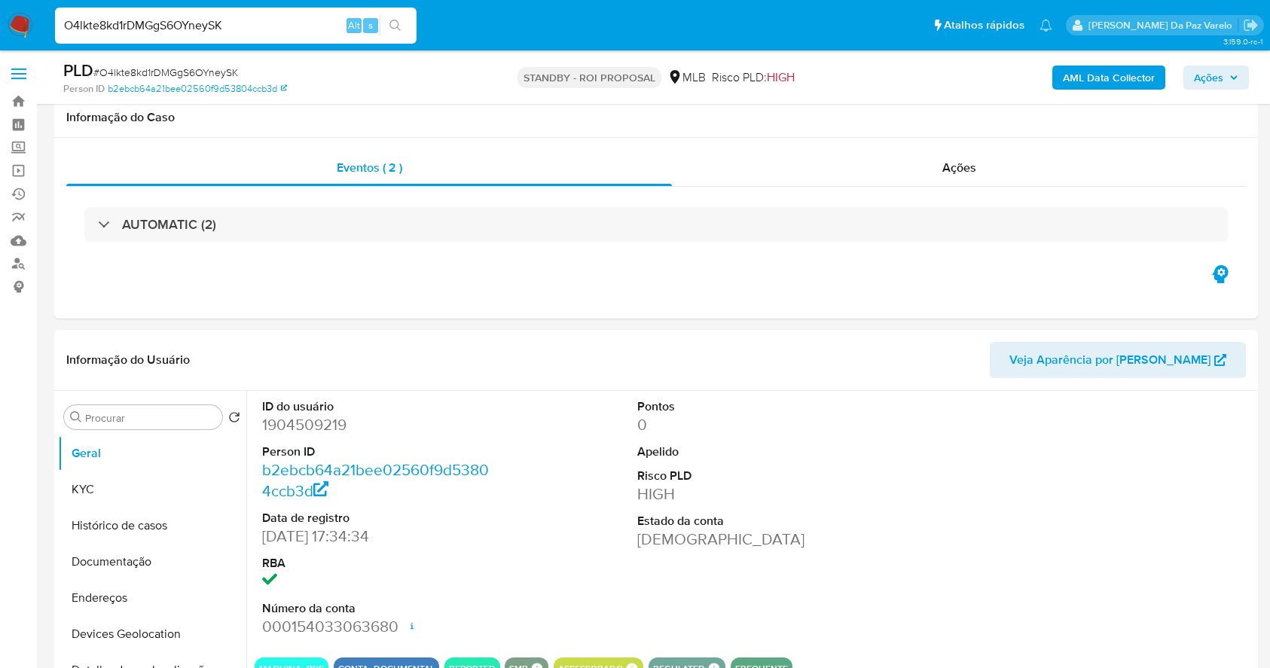
select select "10"
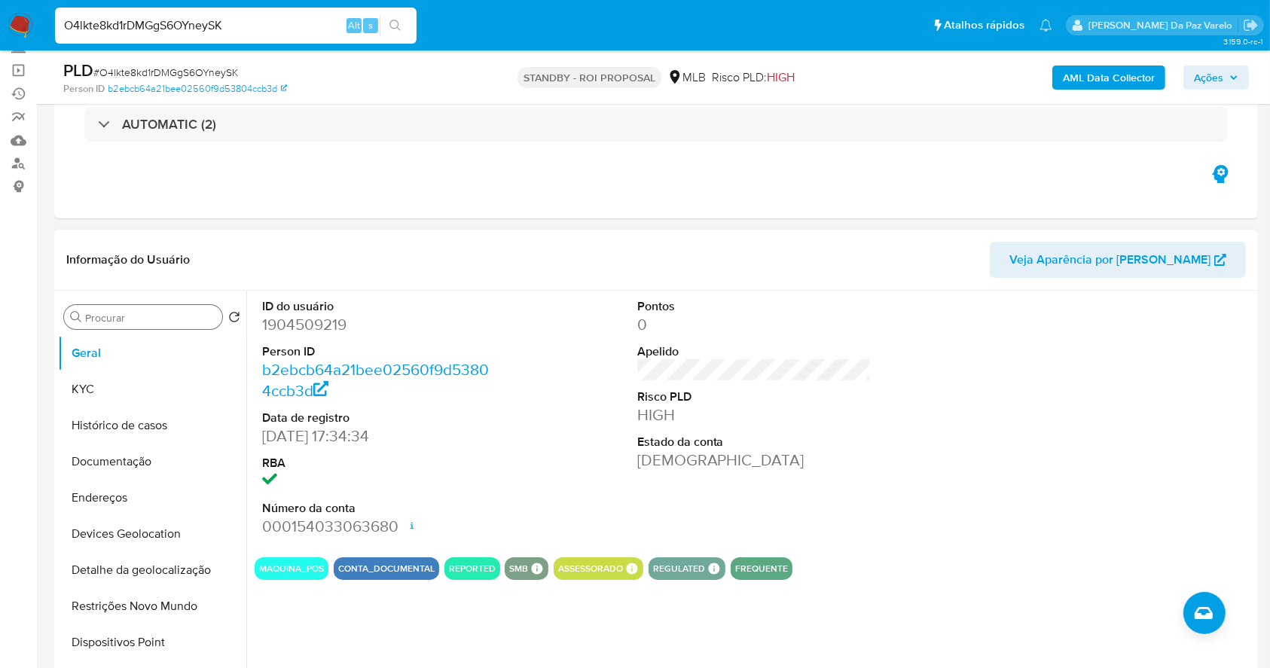
click at [122, 315] on input "Procurar" at bounding box center [150, 318] width 131 height 14
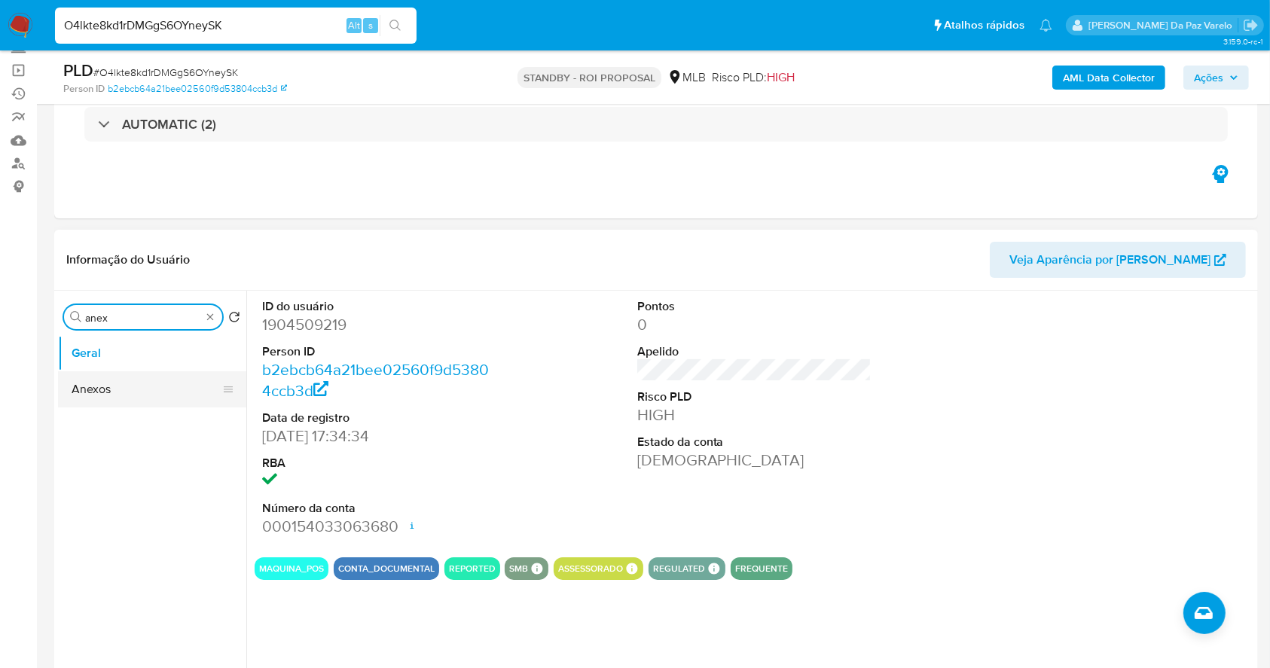
type input "anex"
click at [151, 385] on button "Anexos" at bounding box center [146, 389] width 176 height 36
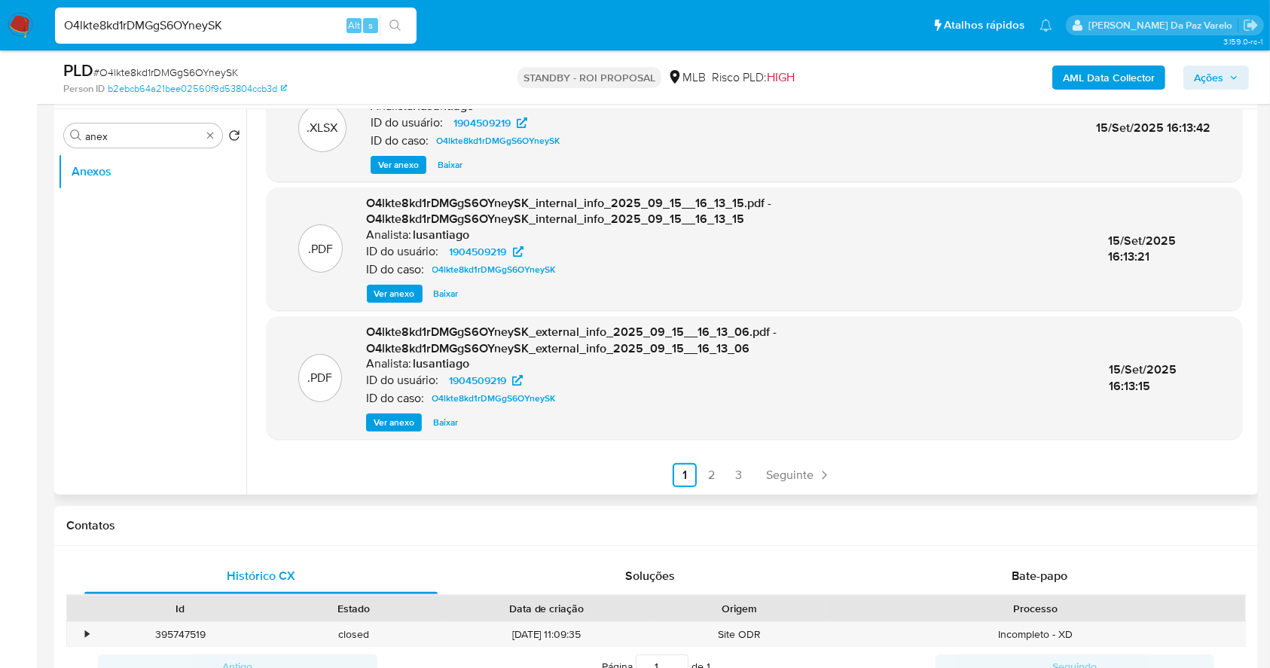
scroll to position [301, 0]
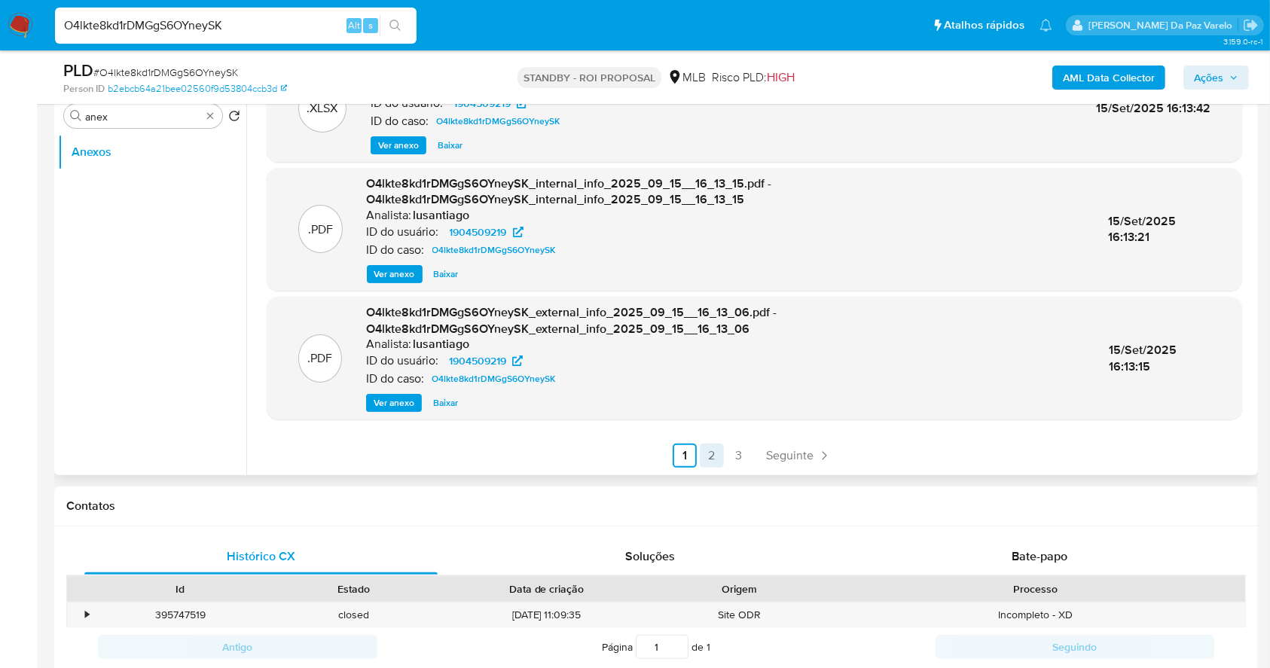
click at [705, 454] on link "2" at bounding box center [712, 456] width 24 height 24
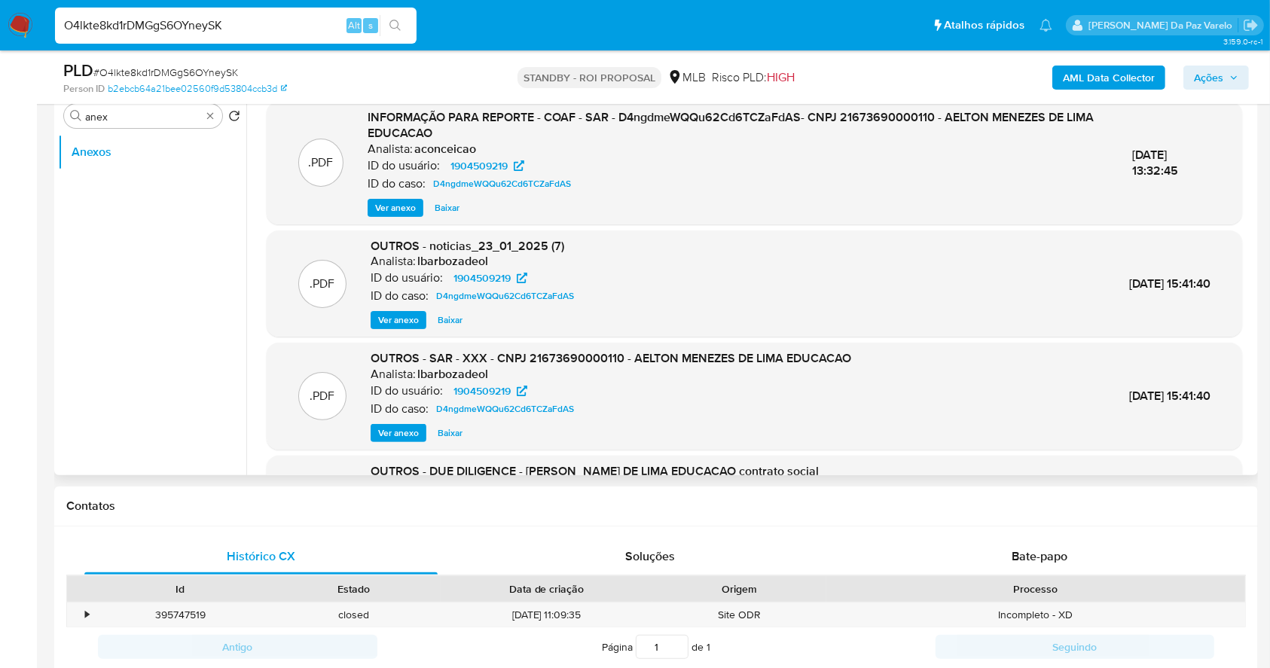
click at [391, 207] on span "Ver anexo" at bounding box center [395, 207] width 41 height 15
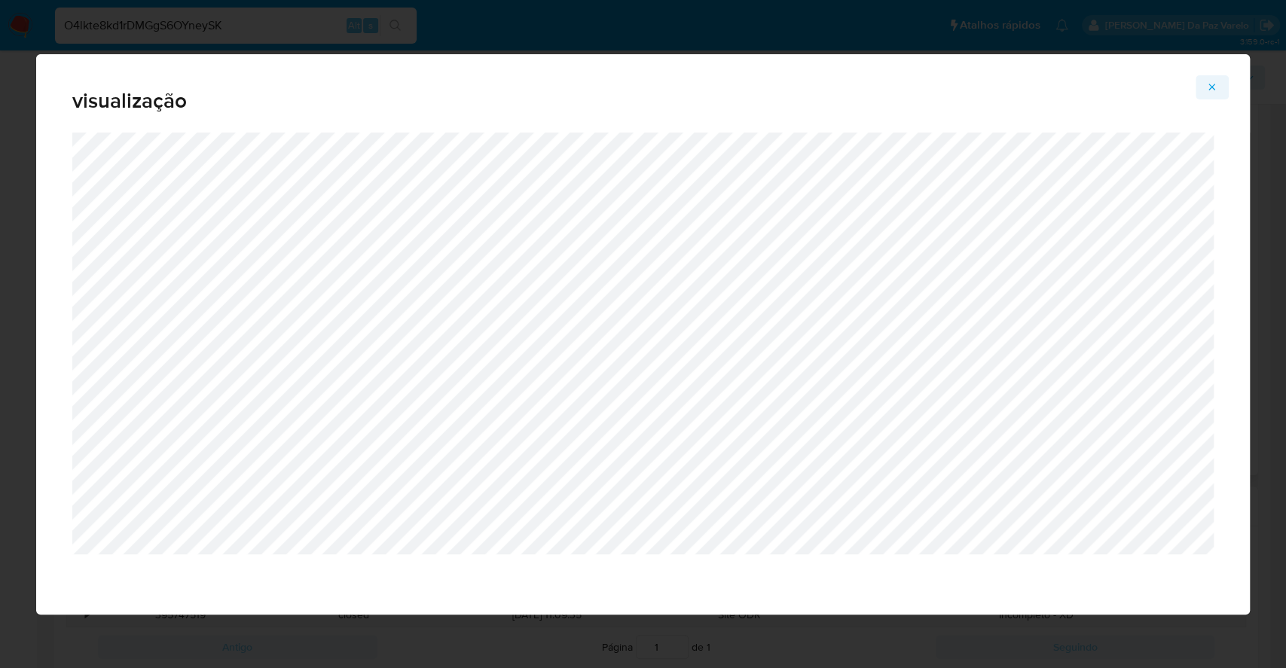
click at [1211, 78] on span "Attachment preview" at bounding box center [1212, 87] width 12 height 21
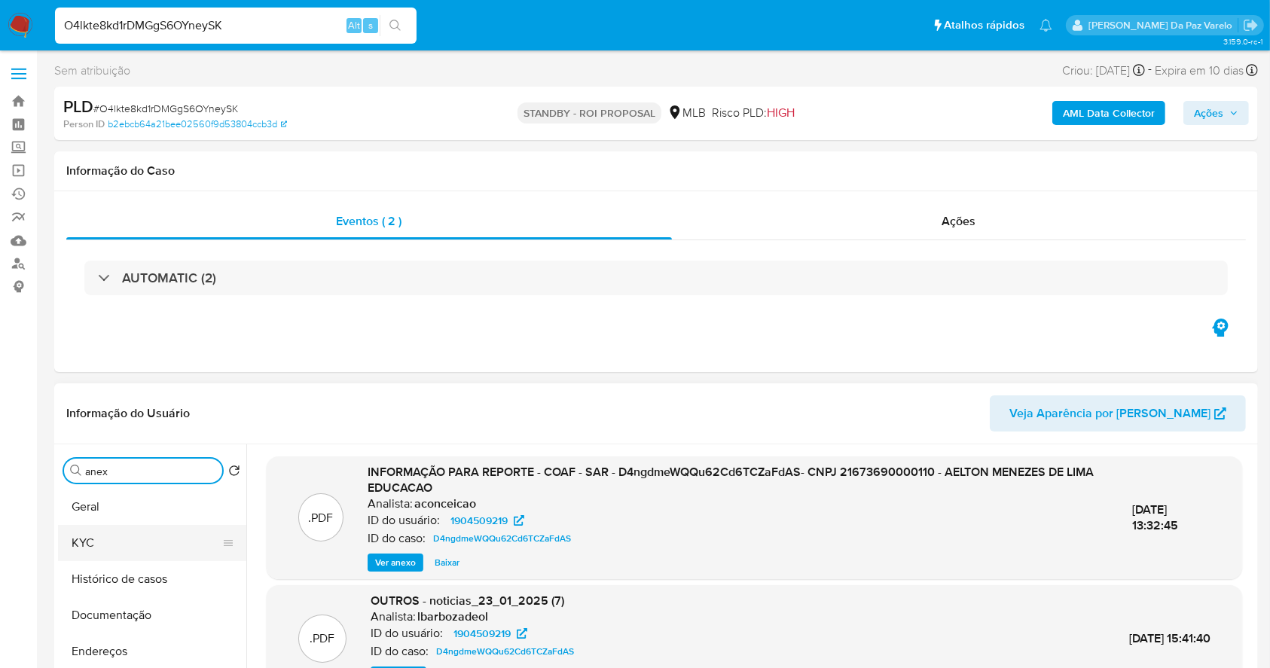
click at [92, 544] on button "KYC" at bounding box center [146, 543] width 176 height 36
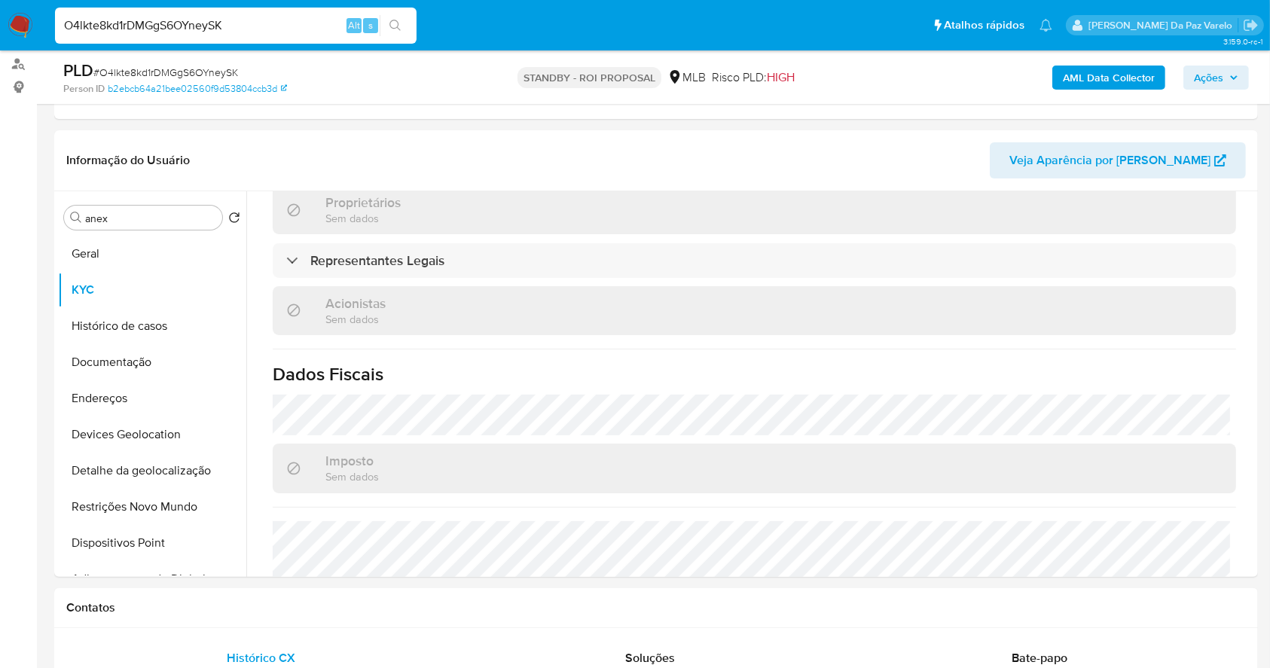
scroll to position [200, 0]
click at [166, 368] on button "Documentação" at bounding box center [146, 362] width 176 height 36
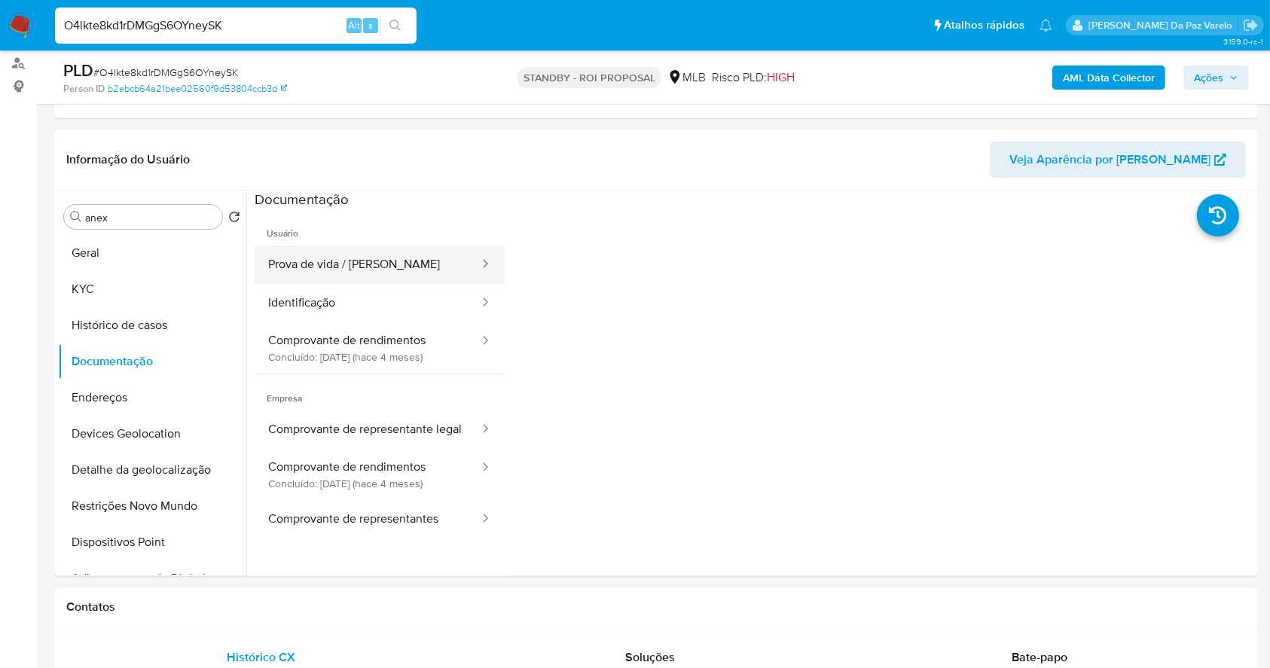
click at [371, 269] on button "Prova de vida / Selfie" at bounding box center [368, 265] width 226 height 38
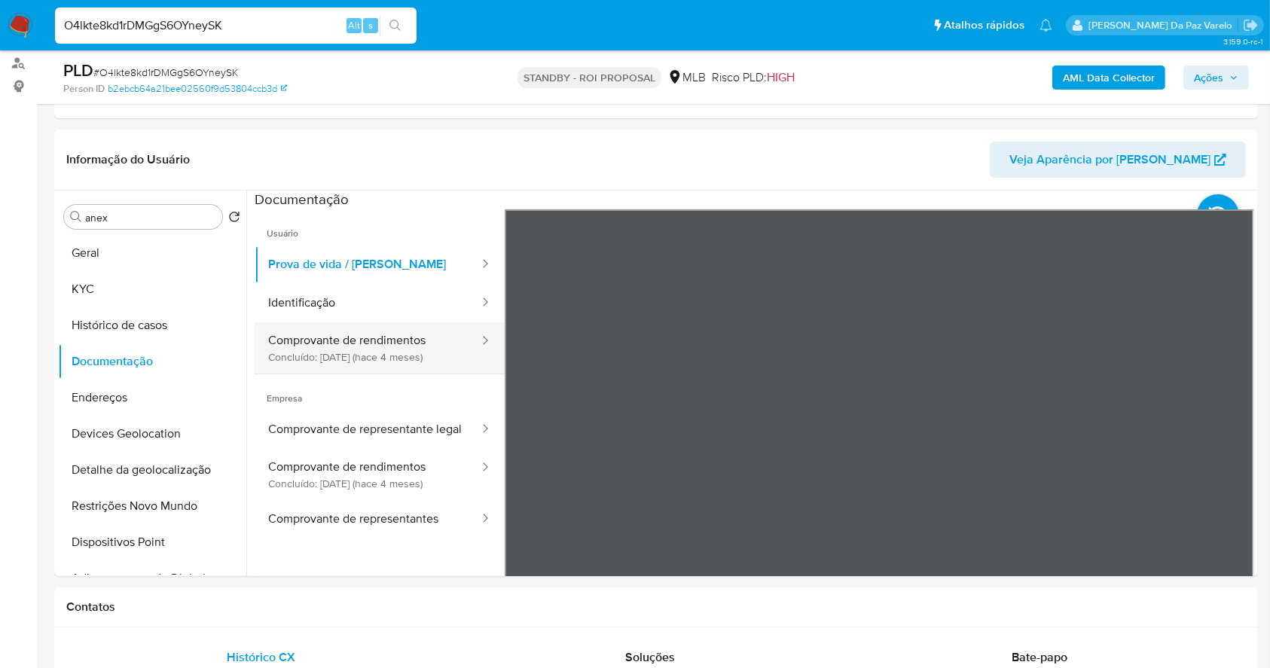
click at [307, 347] on button "Comprovante de rendimentos Concluído: 29/05/2025 (hace 4 meses)" at bounding box center [368, 347] width 226 height 51
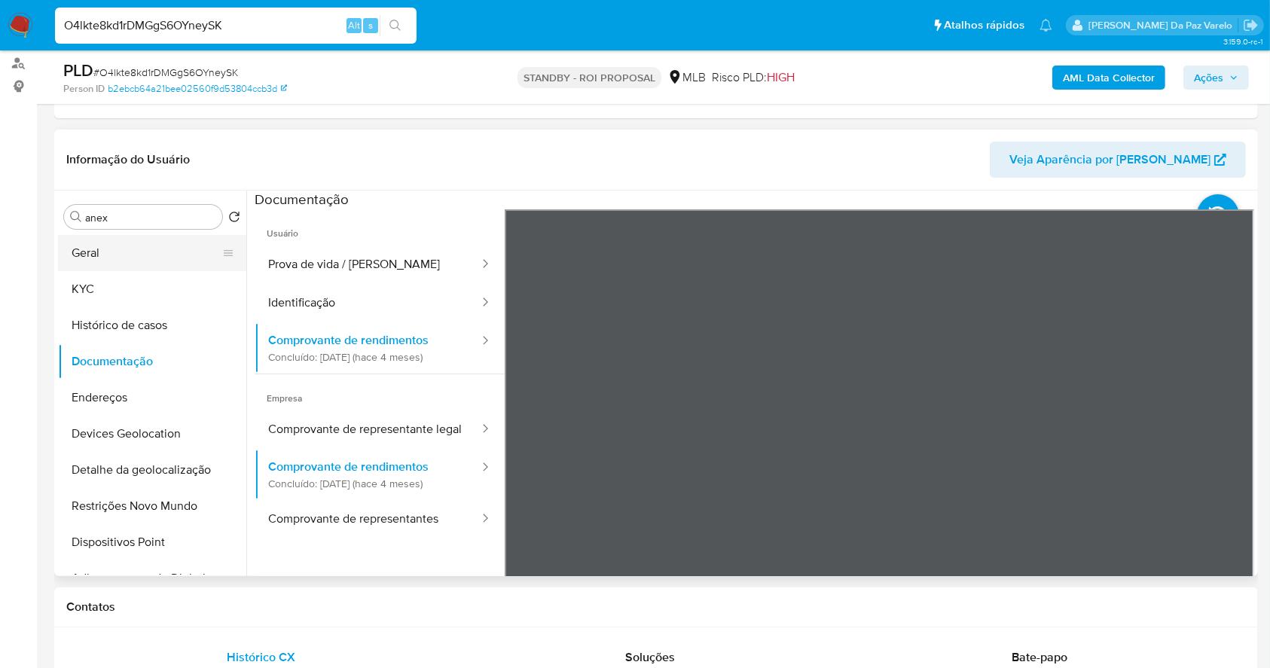
click at [111, 252] on button "Geral" at bounding box center [146, 253] width 176 height 36
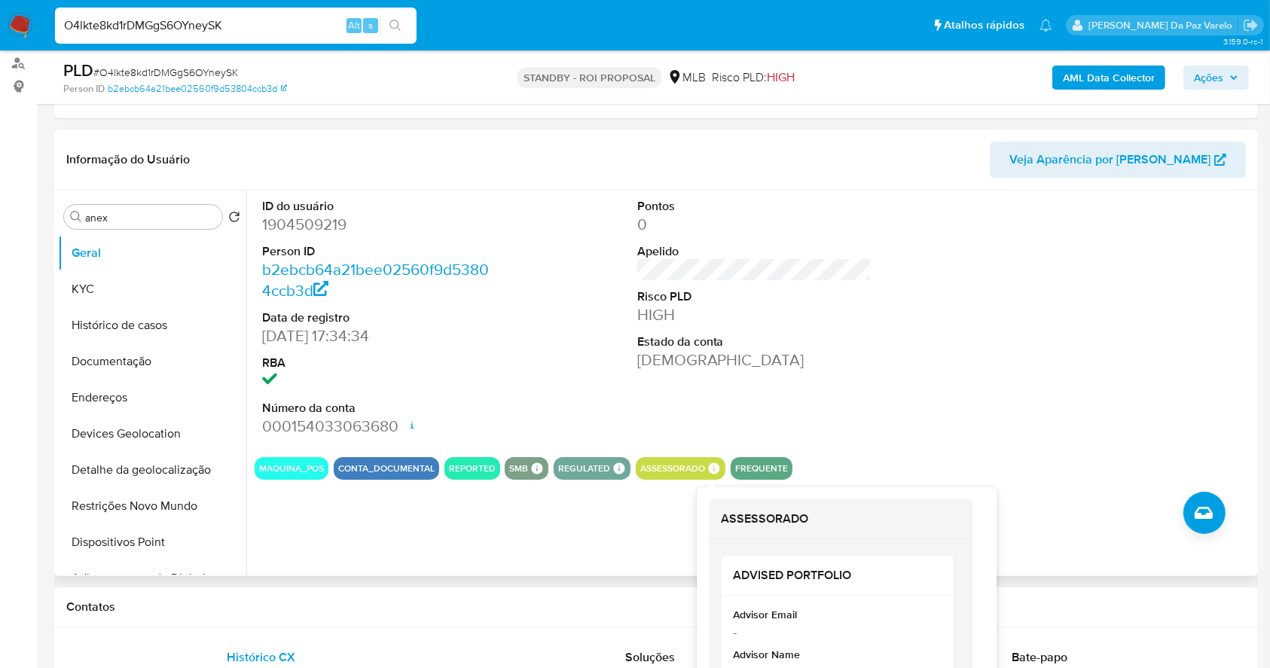
click at [713, 466] on icon at bounding box center [713, 468] width 11 height 11
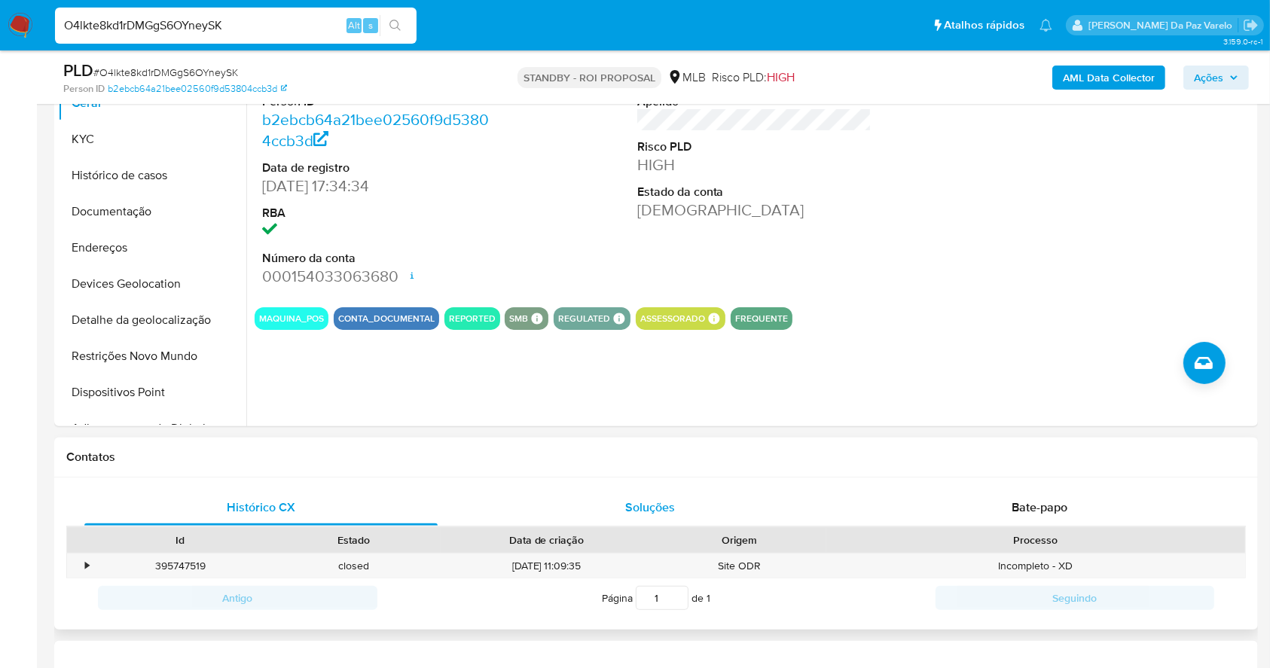
scroll to position [402, 0]
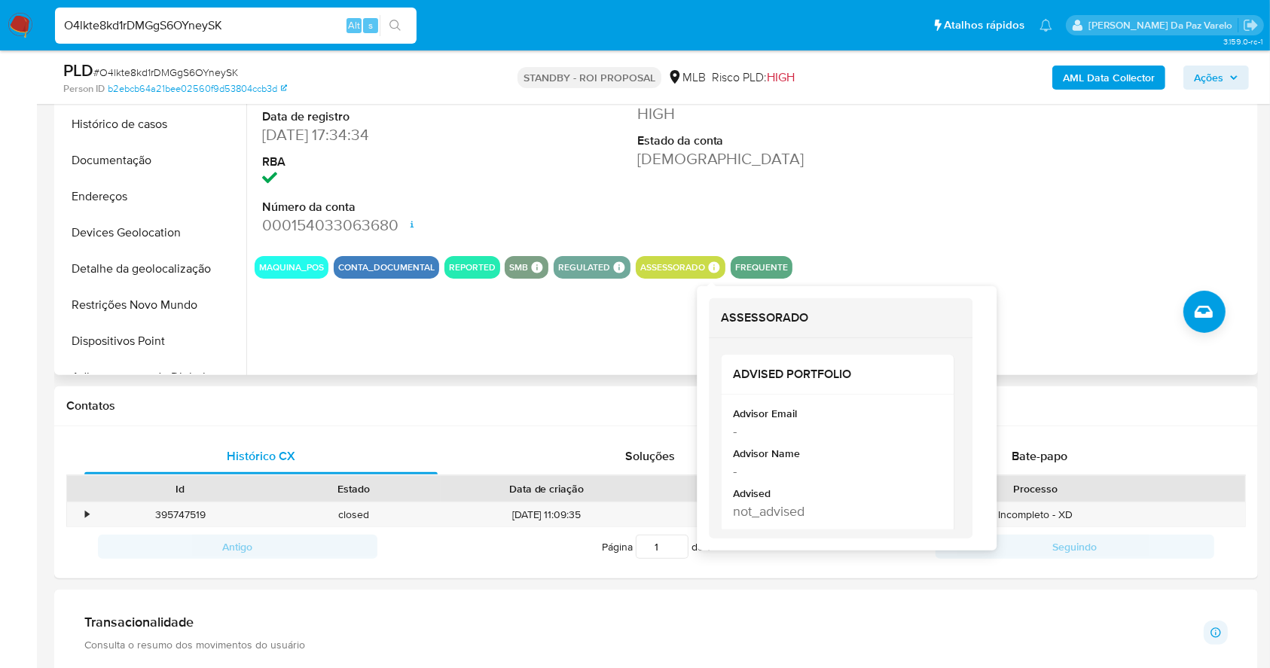
click at [713, 270] on icon at bounding box center [713, 266] width 11 height 11
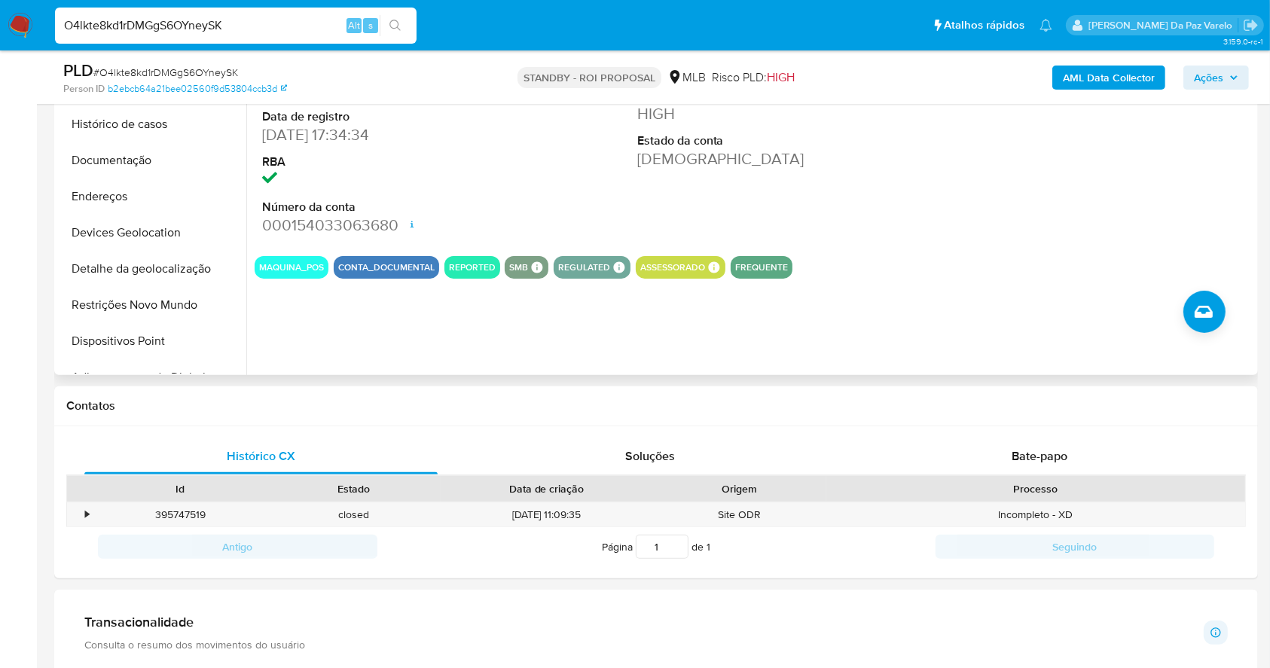
scroll to position [0, 0]
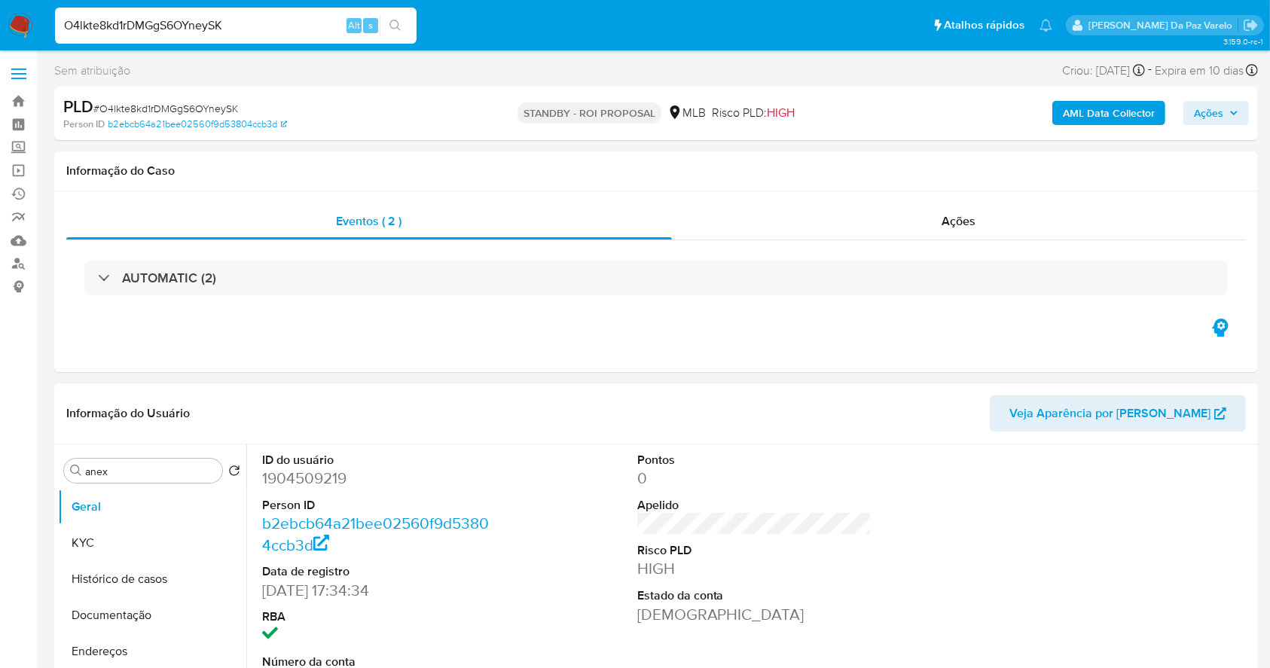
click at [326, 474] on dd "1904509219" at bounding box center [379, 478] width 235 height 21
copy dd "1904509219"
click at [133, 579] on button "Histórico de casos" at bounding box center [146, 579] width 176 height 36
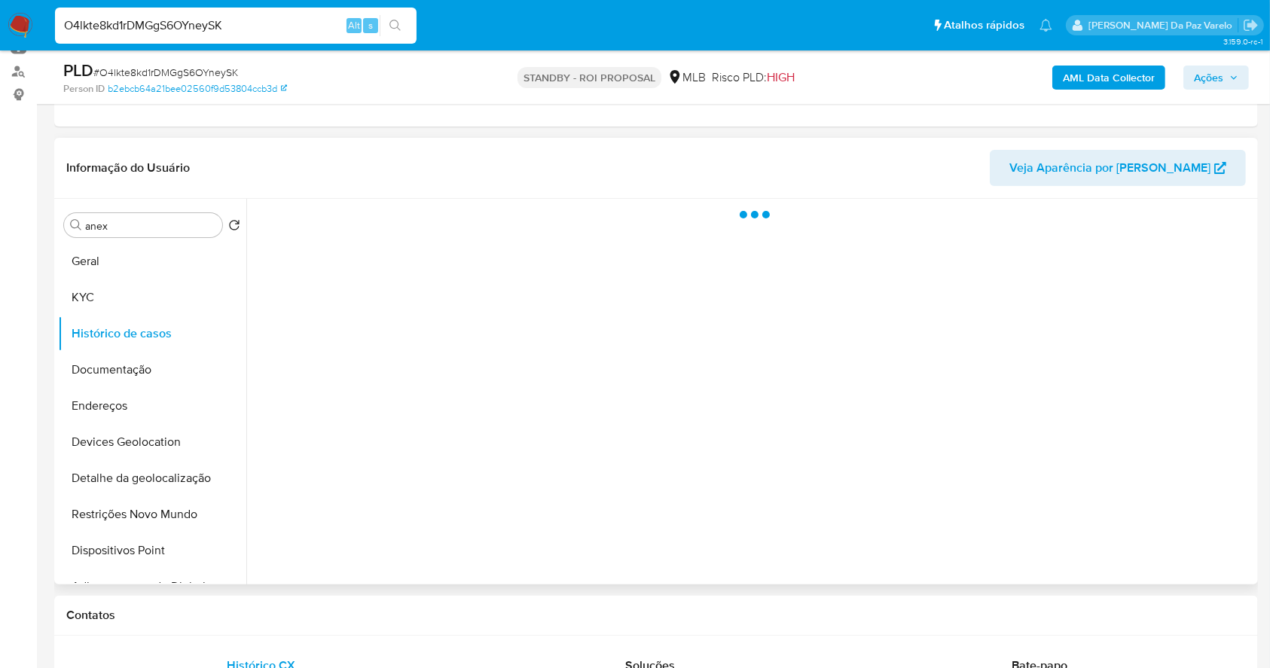
scroll to position [200, 0]
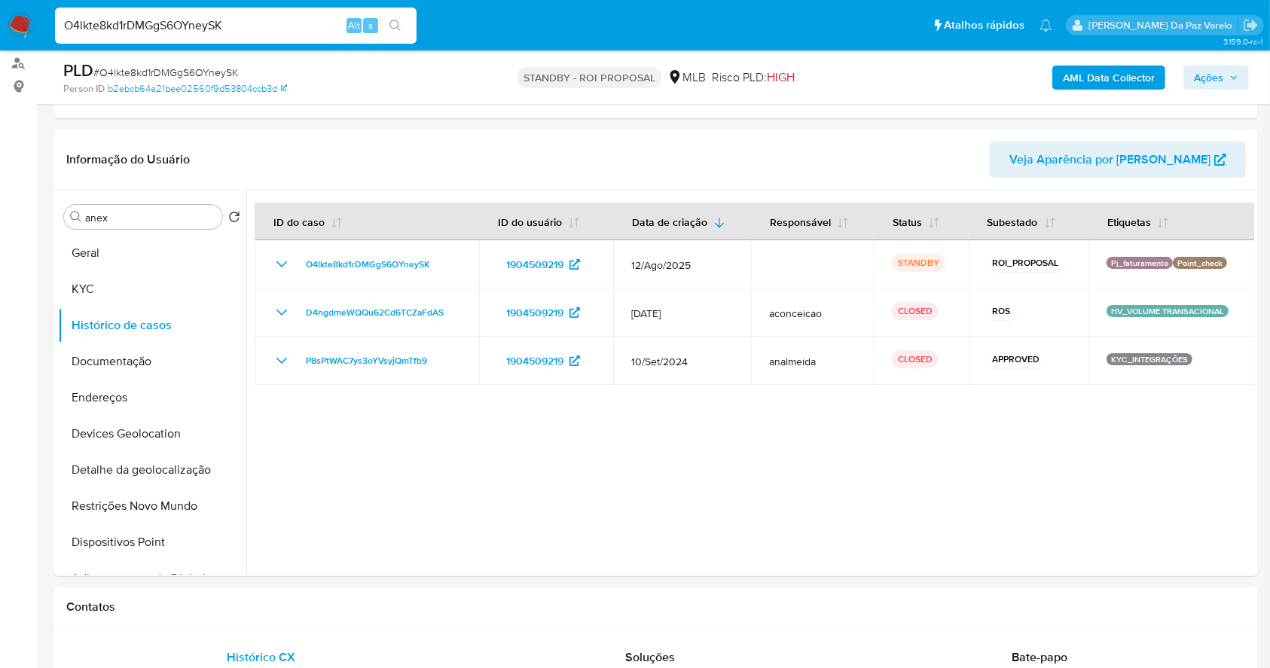
click at [310, 28] on input "O4lkte8kd1rDMGgS6OYneySK" at bounding box center [236, 26] width 362 height 20
click at [309, 28] on input "O4lkte8kd1rDMGgS6OYneySK" at bounding box center [236, 26] width 362 height 20
paste input "HgfoF0qyYecuJD96CxRxTHz0"
type input "HgfoF0qyYecuJD96CxRxTHz0"
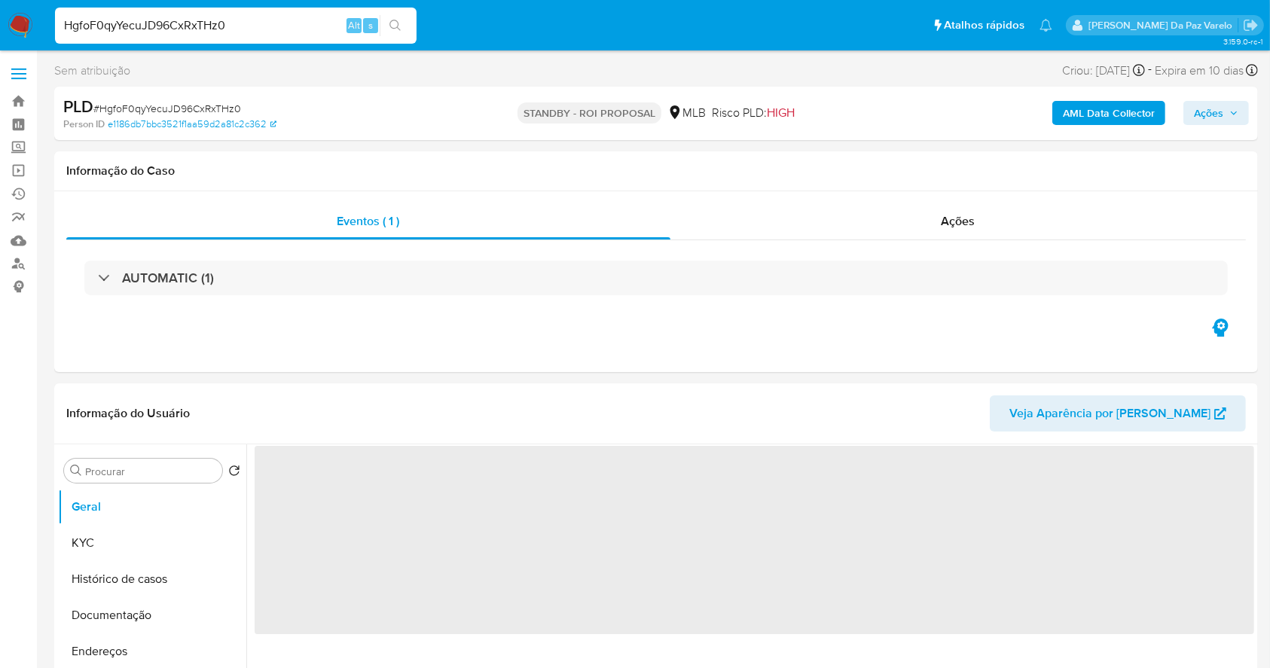
select select "10"
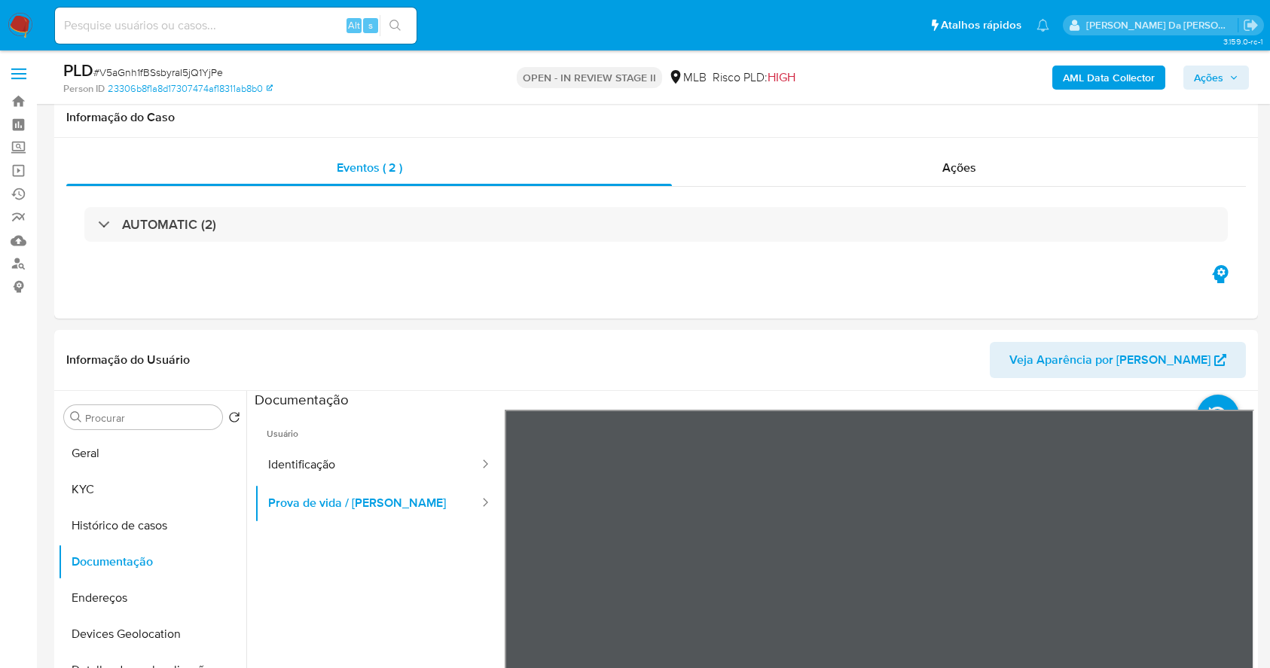
select select "10"
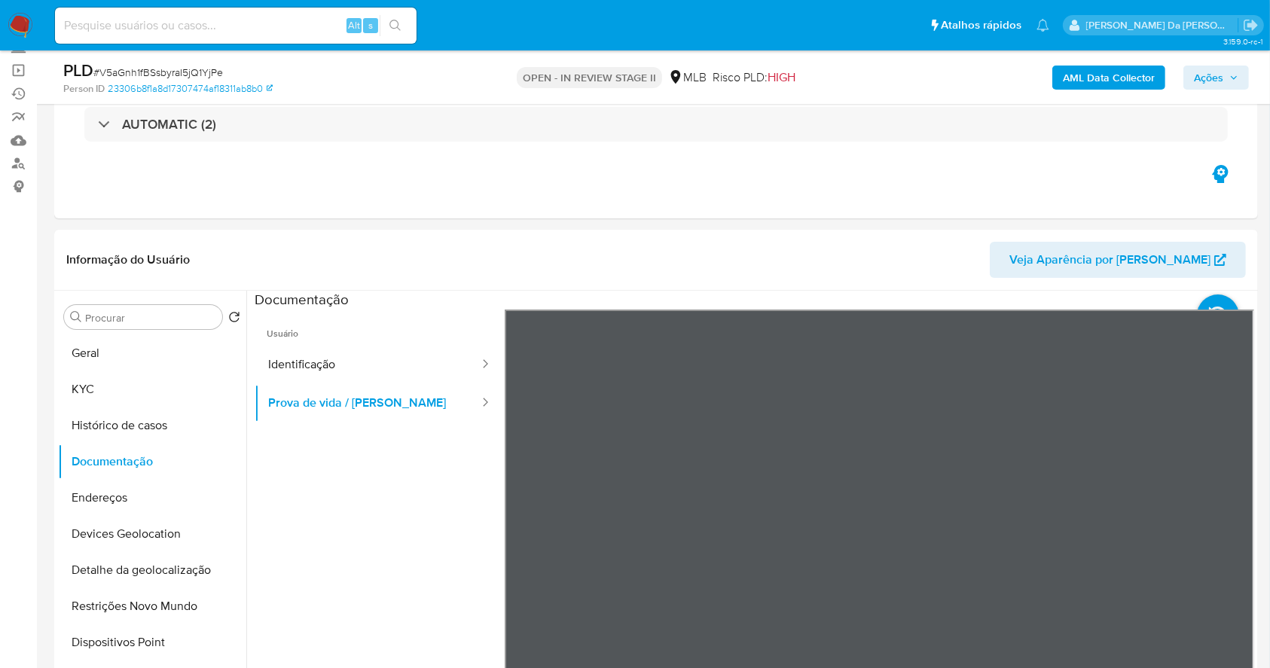
click at [23, 24] on img at bounding box center [21, 26] width 26 height 26
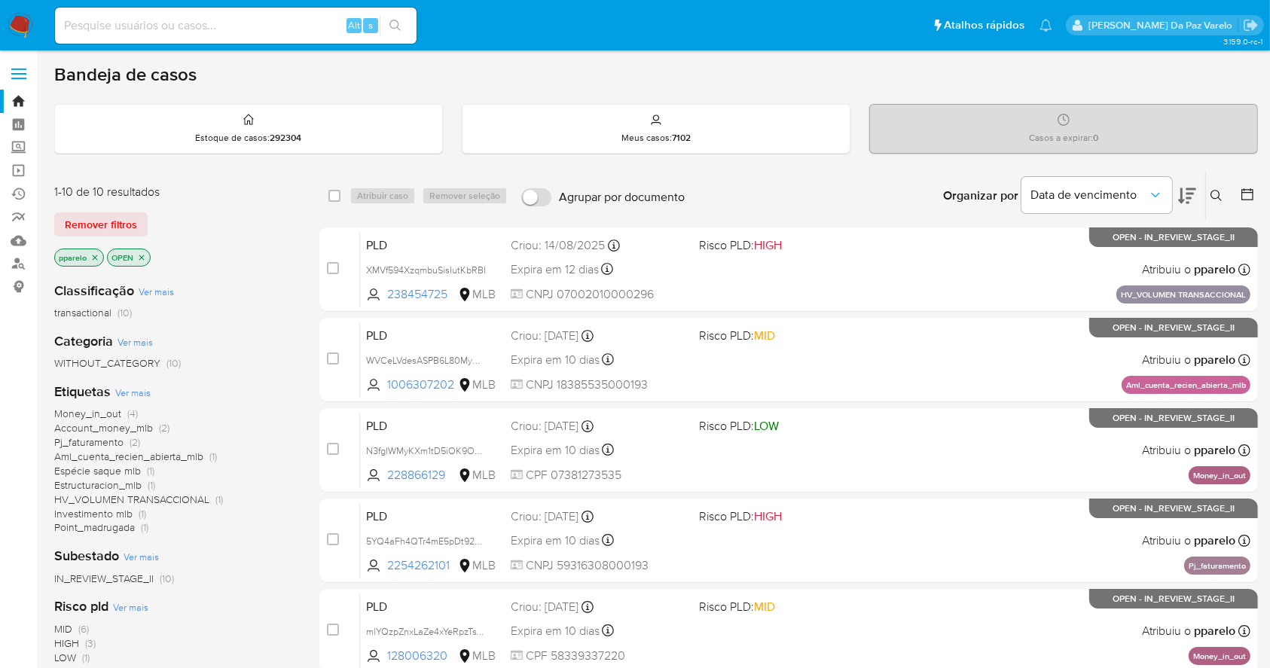
click at [1213, 190] on icon at bounding box center [1217, 196] width 12 height 12
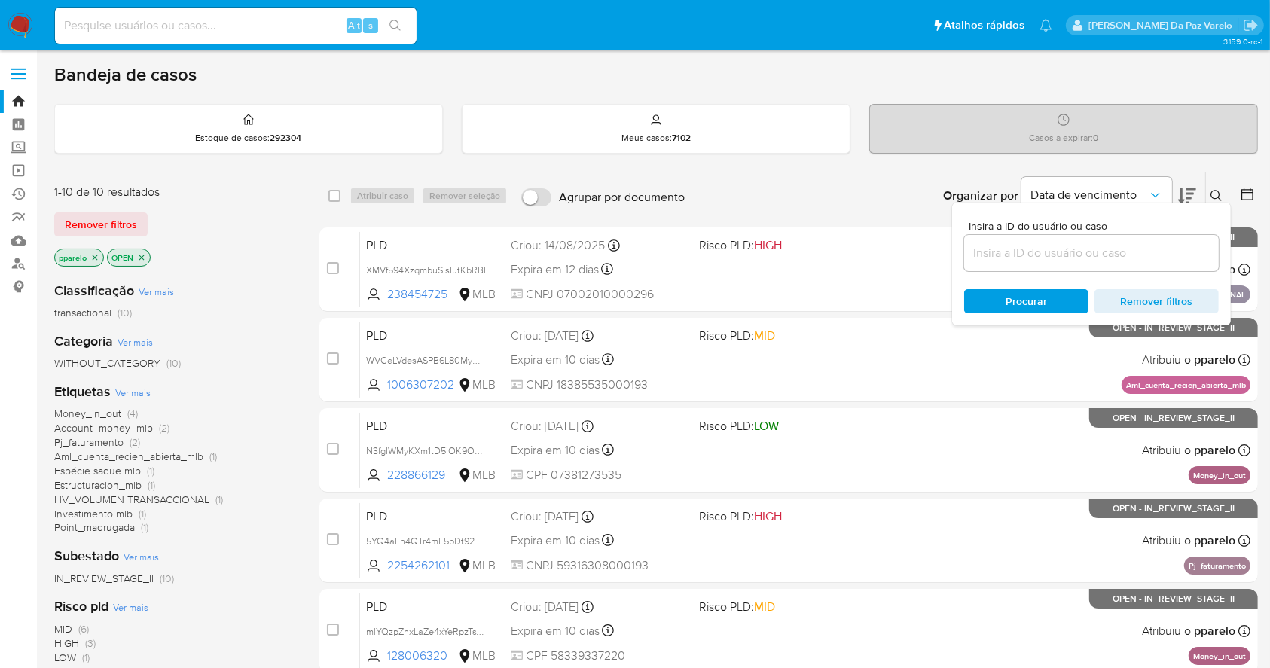
click at [1053, 243] on input at bounding box center [1091, 253] width 255 height 20
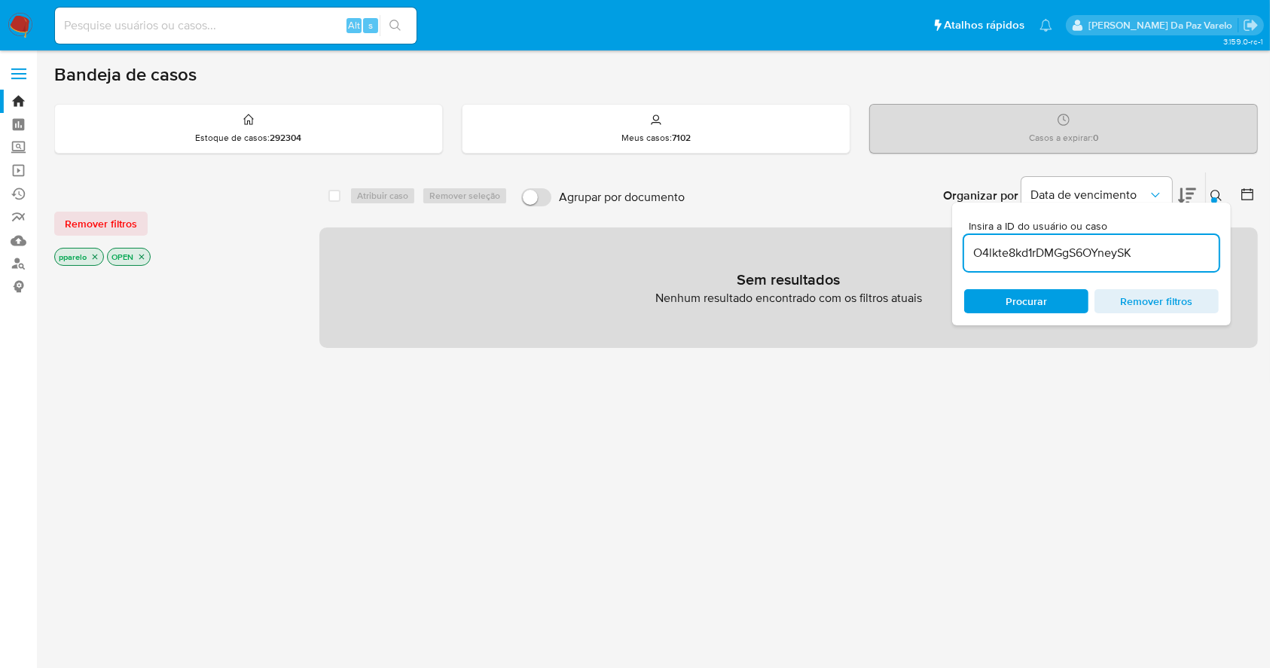
click at [99, 249] on p "pparelo" at bounding box center [79, 257] width 48 height 17
click at [97, 249] on p "pparelo" at bounding box center [79, 257] width 48 height 17
click at [97, 252] on icon "close-filter" at bounding box center [94, 256] width 9 height 9
click at [88, 255] on icon "close-filter" at bounding box center [89, 257] width 5 height 5
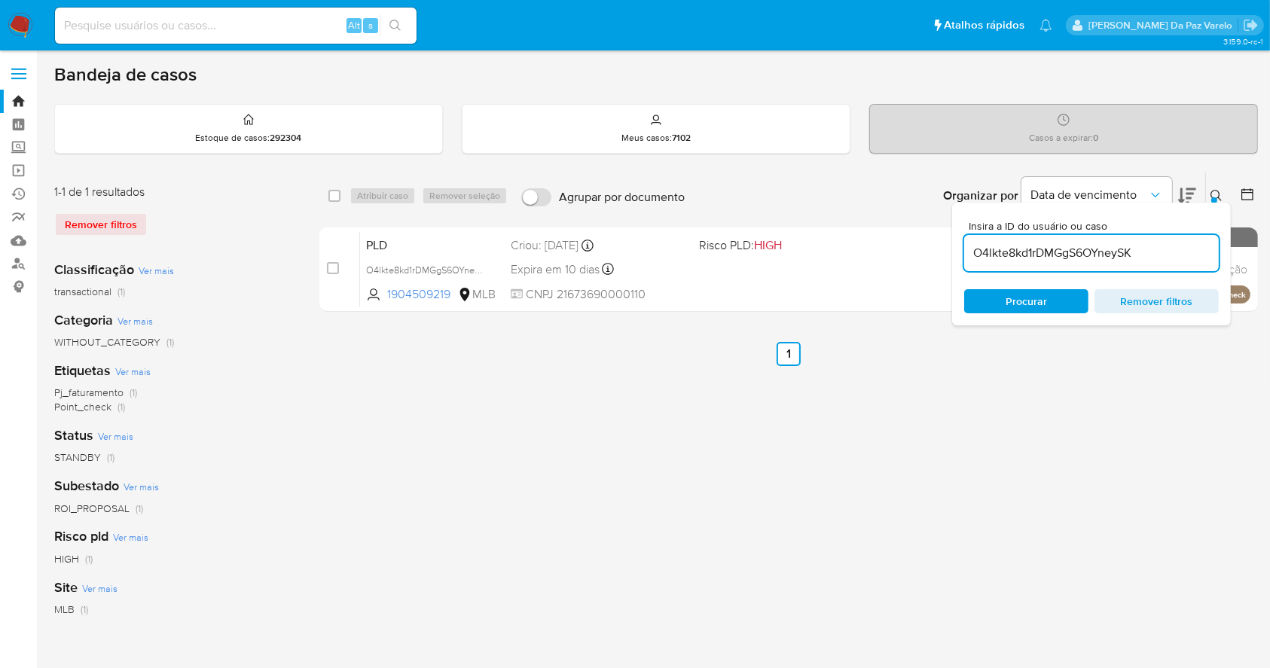
click at [1138, 237] on div "O4lkte8kd1rDMGgS6OYneySK" at bounding box center [1091, 253] width 255 height 36
click at [1139, 255] on input "O4lkte8kd1rDMGgS6OYneySK" at bounding box center [1091, 253] width 255 height 20
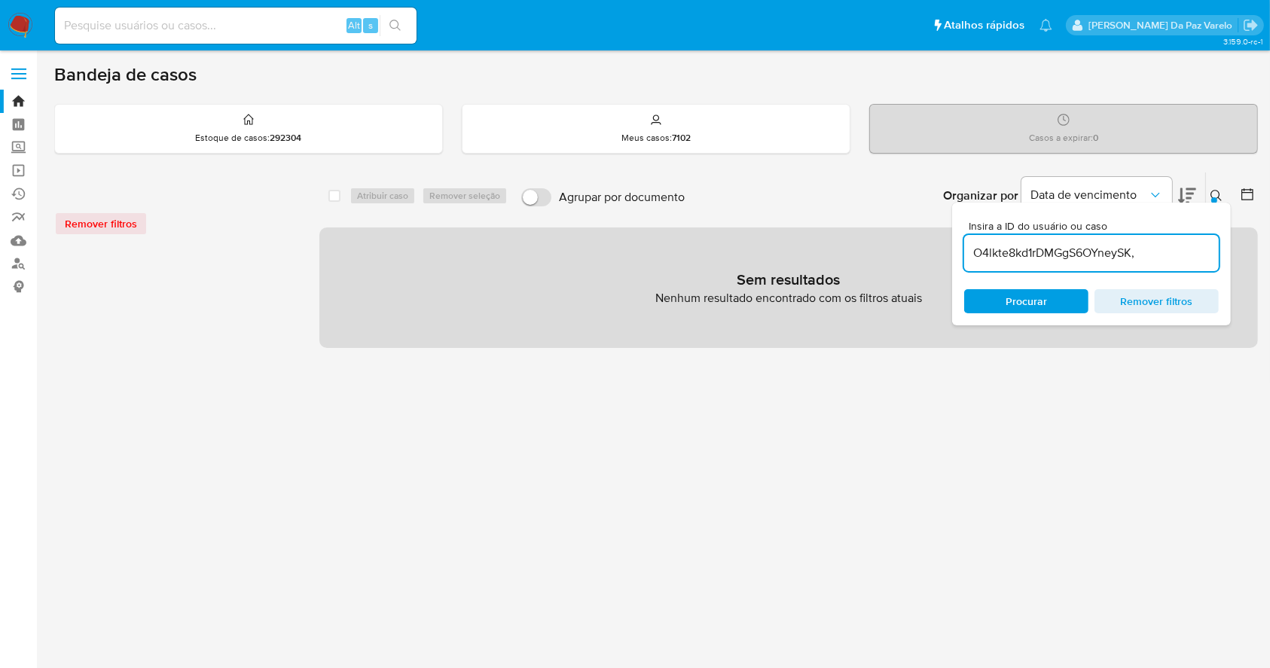
click at [1157, 258] on input "O4lkte8kd1rDMGgS6OYneySK," at bounding box center [1091, 253] width 255 height 20
paste input "mTwTEr7Ws1UYb5jH7USKB8Cr"
type input "O4lkte8kd1rDMGgS6OYneySK,mTwTEr7Ws1UYb5jH7USKB8Cr"
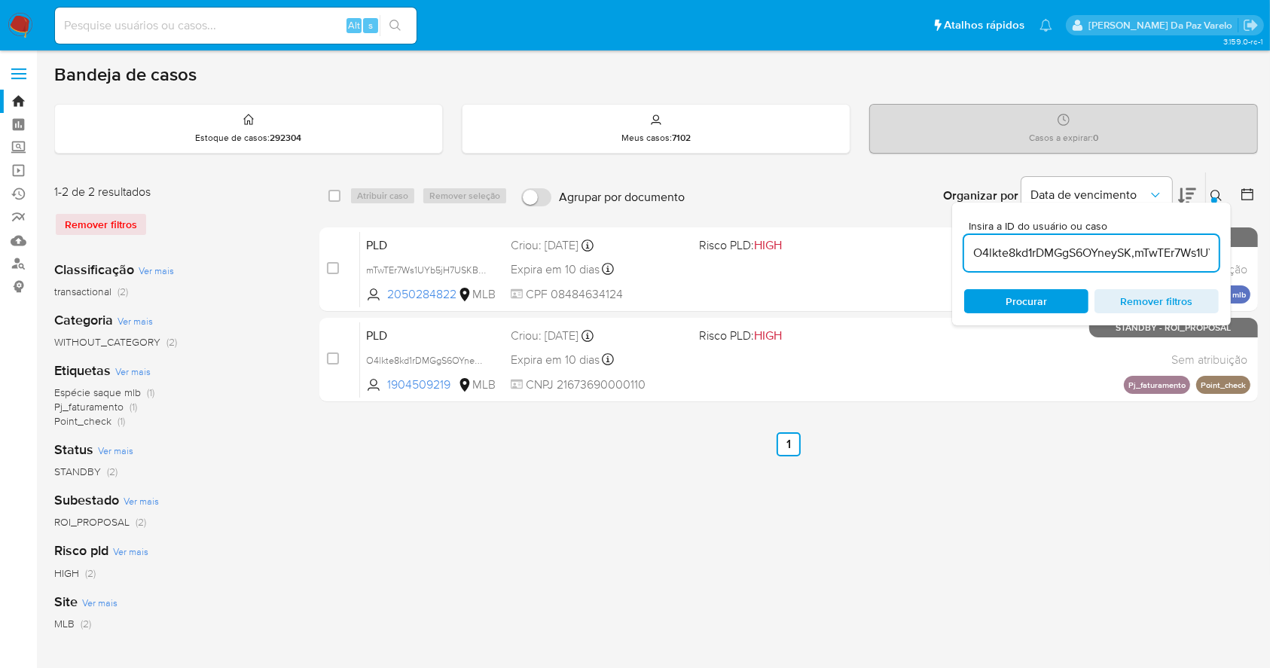
click at [1217, 187] on button at bounding box center [1218, 196] width 25 height 18
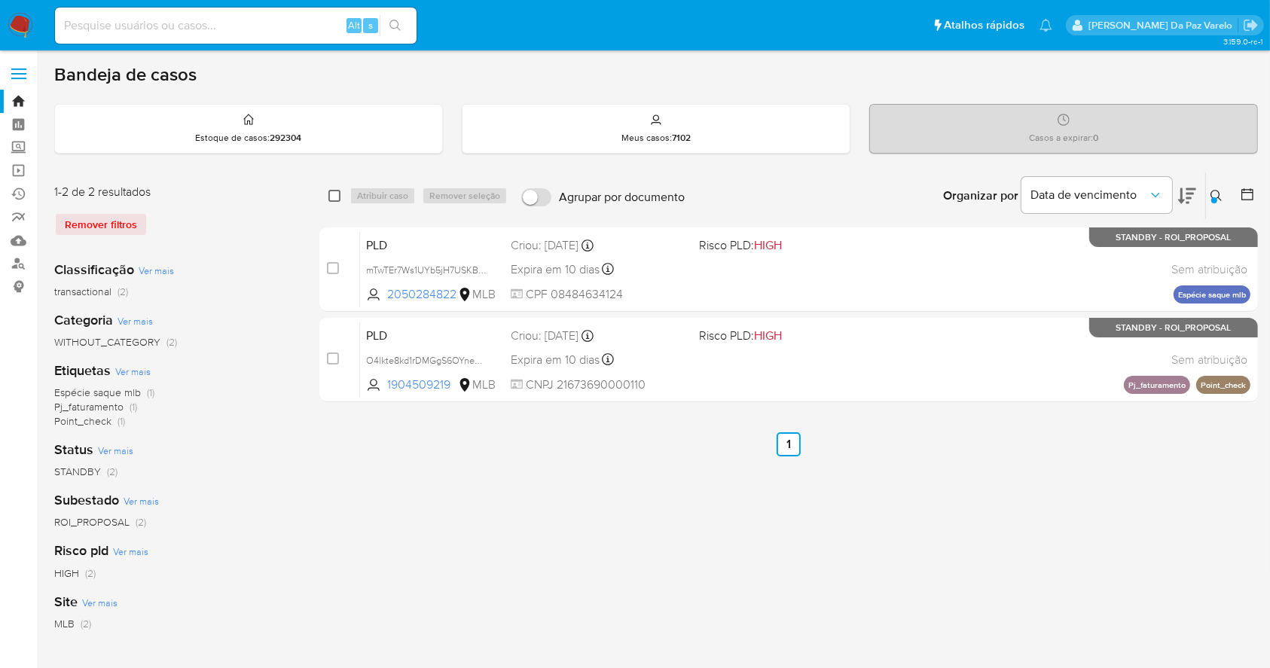
click at [338, 195] on input "checkbox" at bounding box center [334, 196] width 12 height 12
checkbox input "true"
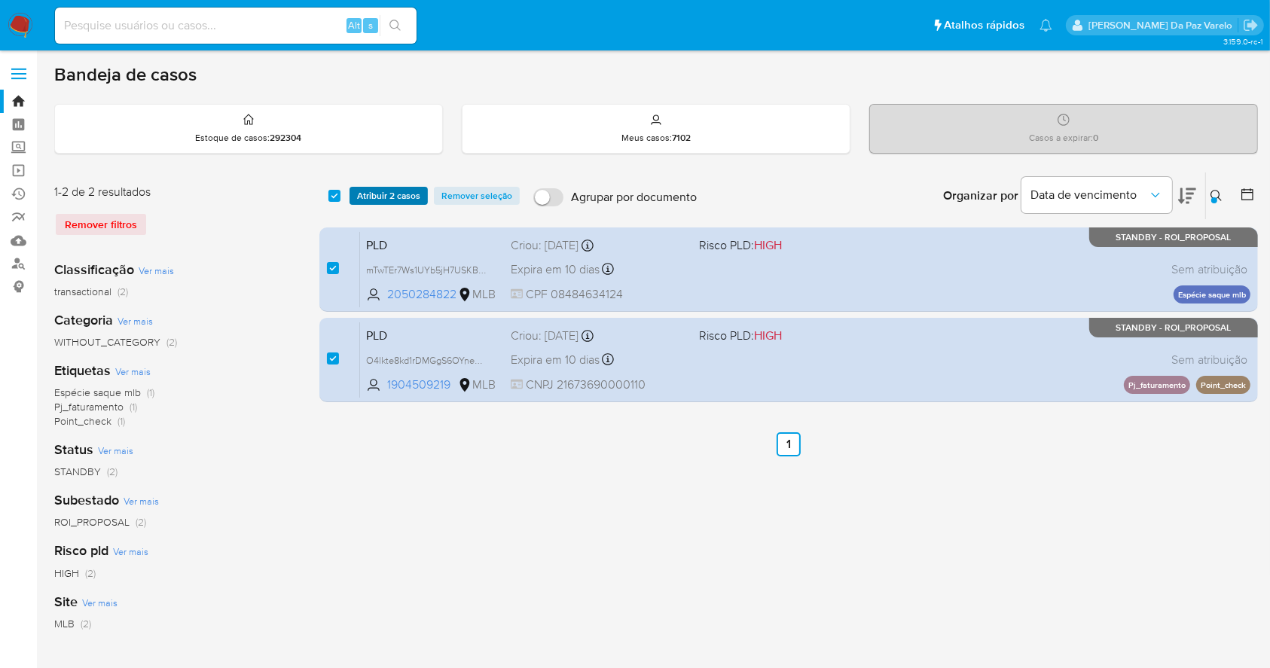
click at [387, 203] on span "Atribuir 2 casos" at bounding box center [388, 195] width 63 height 15
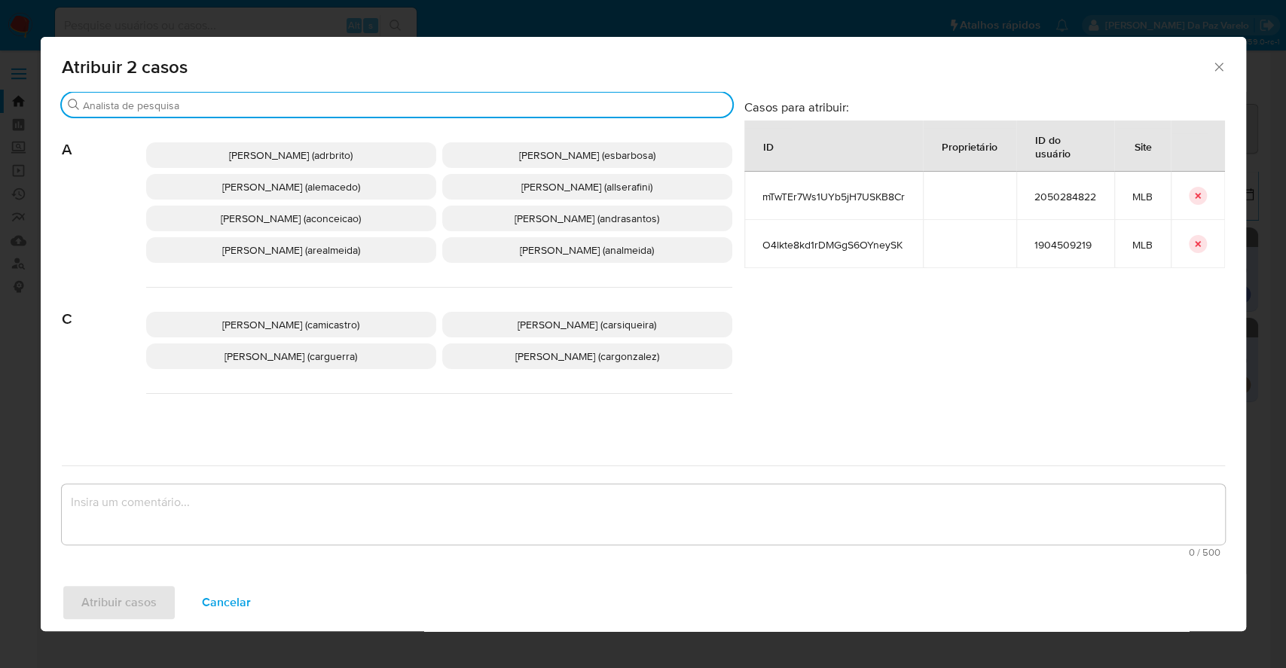
click at [404, 99] on input "Buscar" at bounding box center [404, 106] width 643 height 14
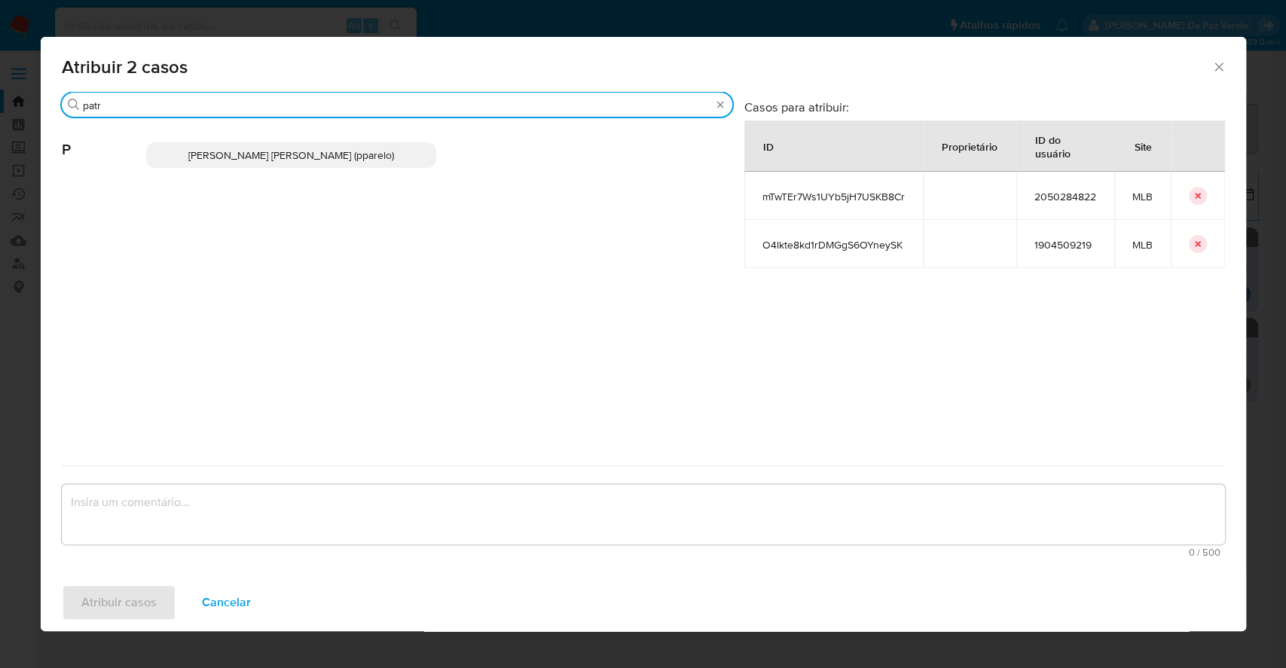
type input "patr"
click at [360, 161] on span "Patricia Aparecida Da Paz Varelo (pparelo)" at bounding box center [291, 155] width 206 height 15
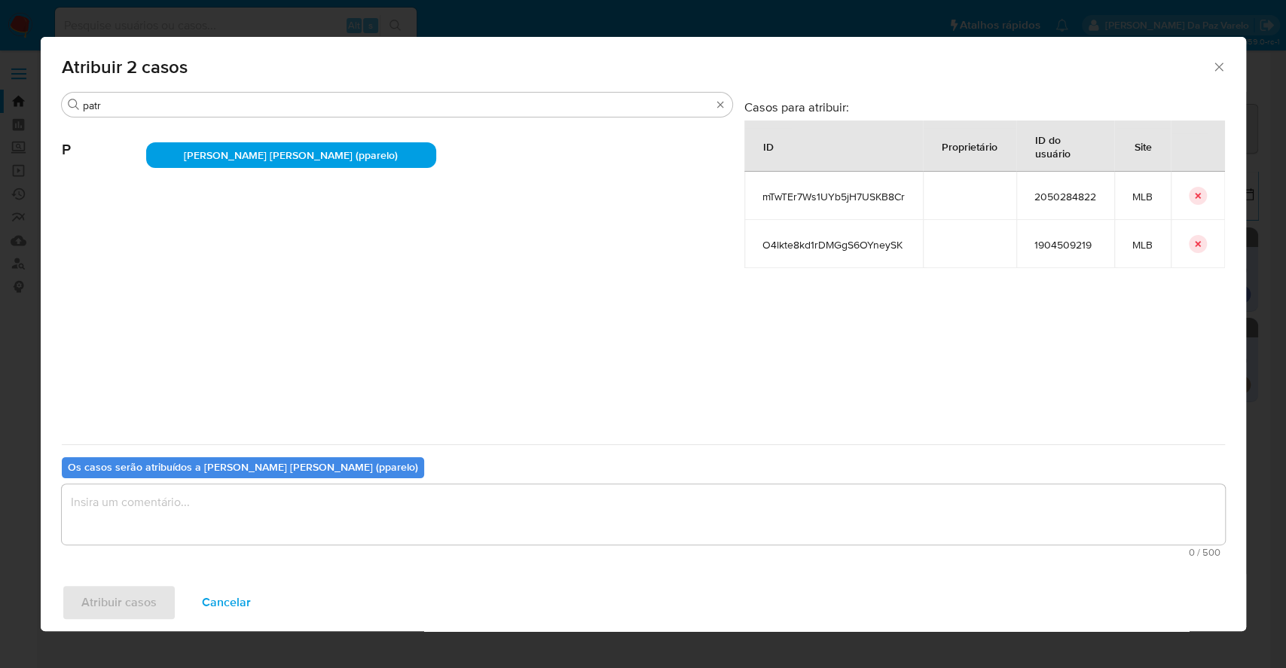
click at [308, 533] on textarea "assign-modal" at bounding box center [643, 514] width 1163 height 60
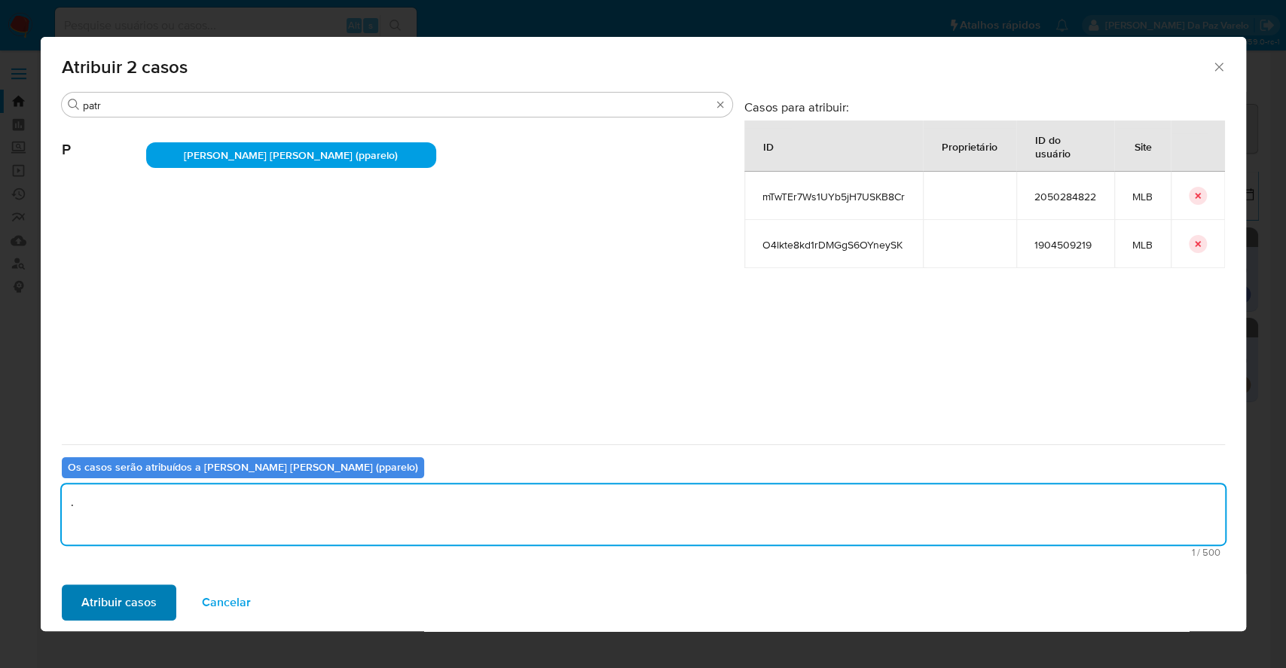
type textarea "."
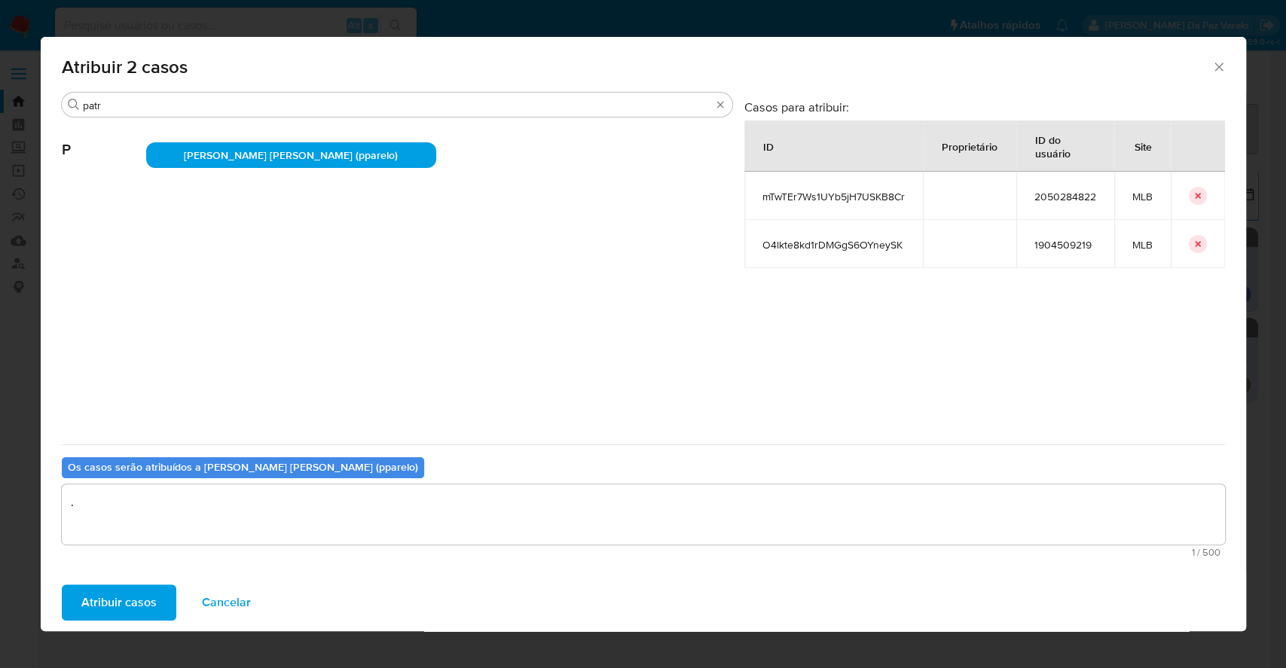
click at [133, 591] on span "Atribuir casos" at bounding box center [118, 602] width 75 height 33
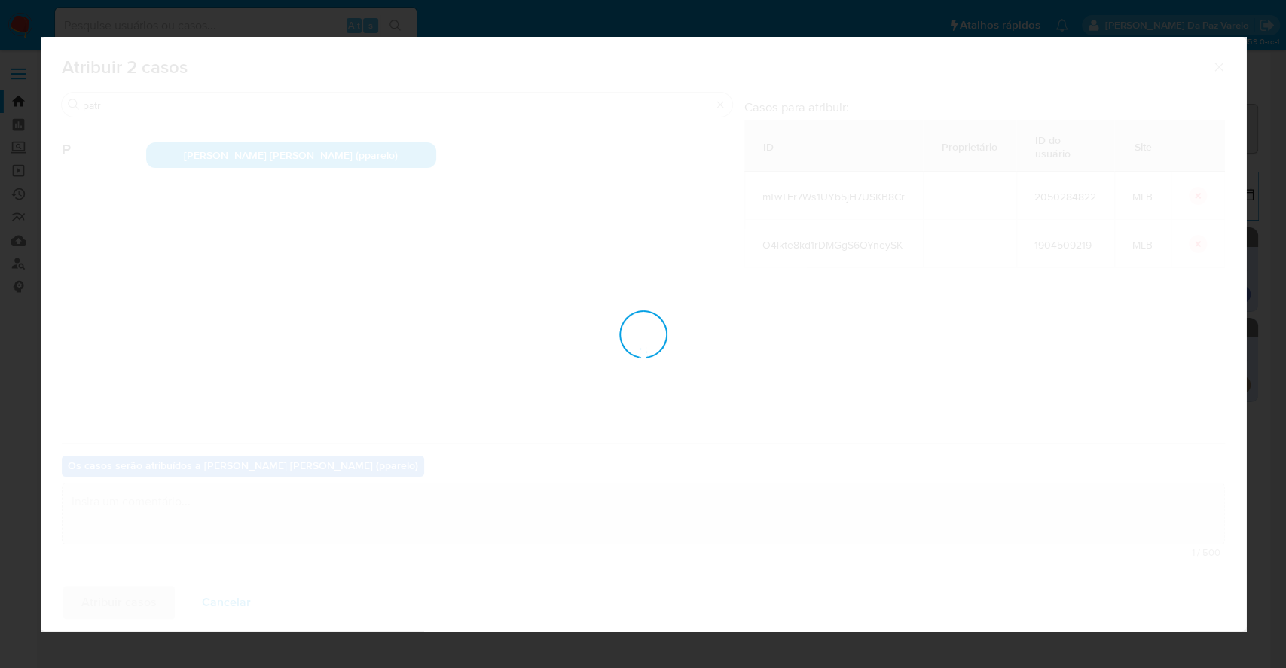
checkbox input "false"
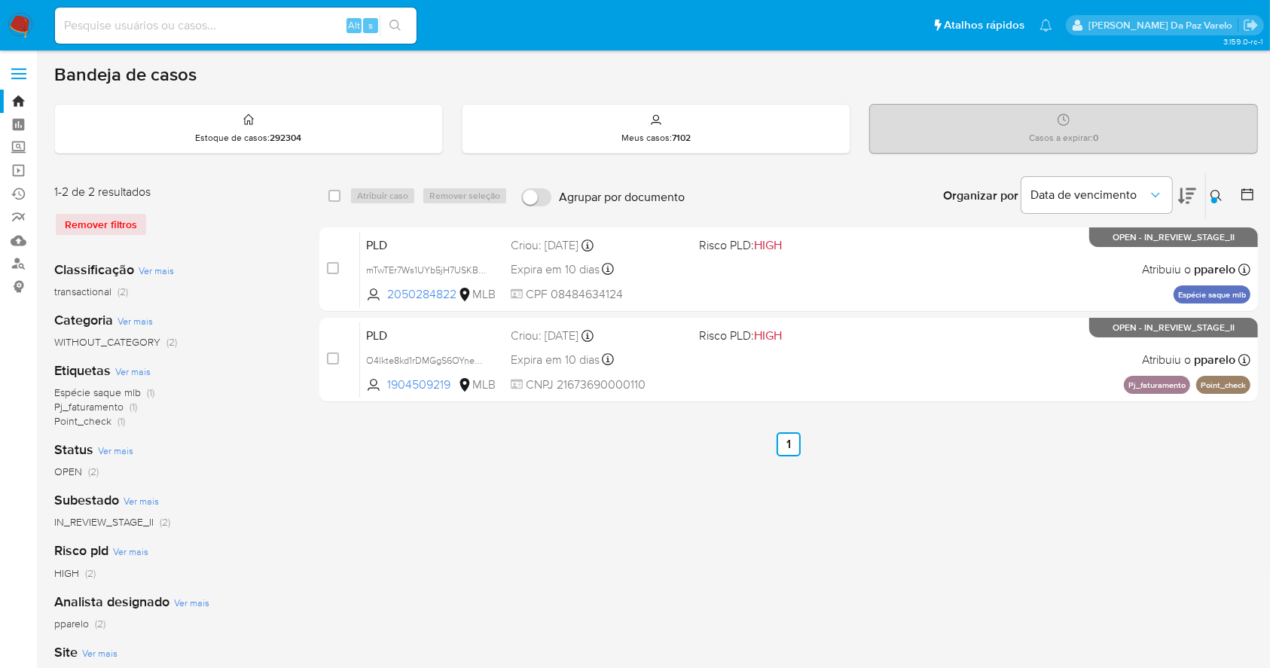
click at [1218, 190] on icon at bounding box center [1216, 195] width 11 height 11
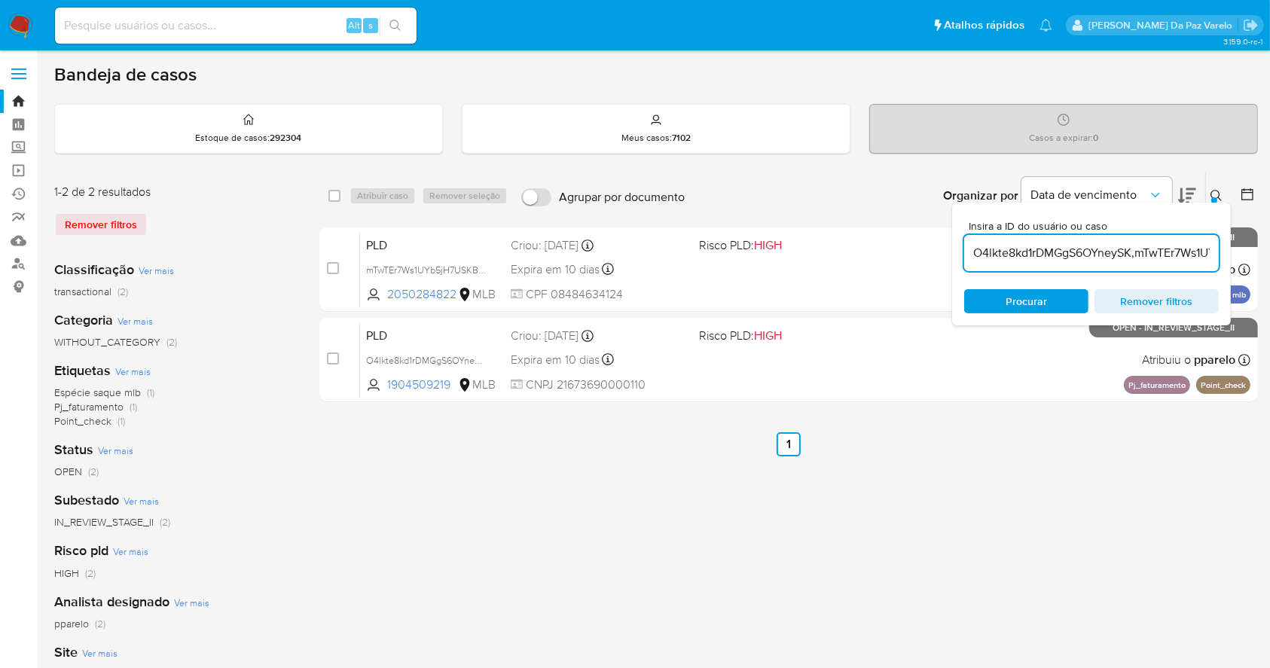
click at [1096, 256] on input "O4lkte8kd1rDMGgS6OYneySK,mTwTEr7Ws1UYb5jH7USKB8Cr" at bounding box center [1091, 253] width 255 height 20
click at [1097, 256] on input "O4lkte8kd1rDMGgS6OYneySK,mTwTEr7Ws1UYb5jH7USKB8Cr" at bounding box center [1091, 253] width 255 height 20
type input "5YQ4aFh4QTr4mE5pDt92NgQz"
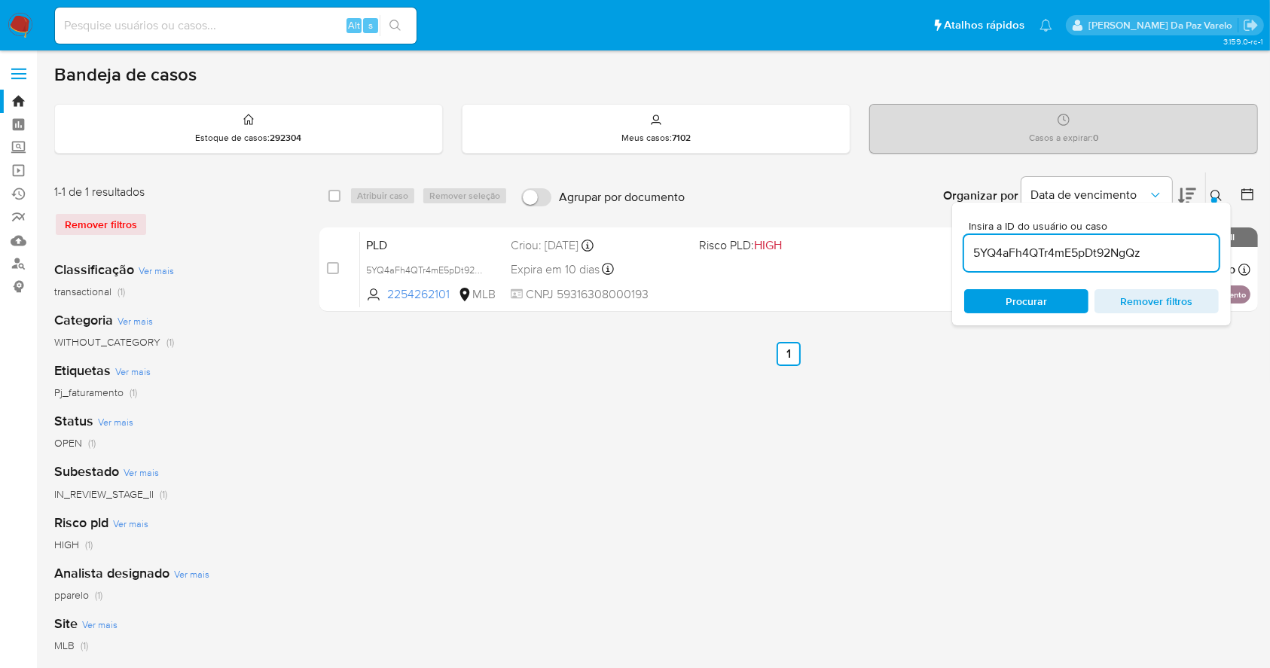
click at [1207, 200] on button at bounding box center [1218, 196] width 25 height 18
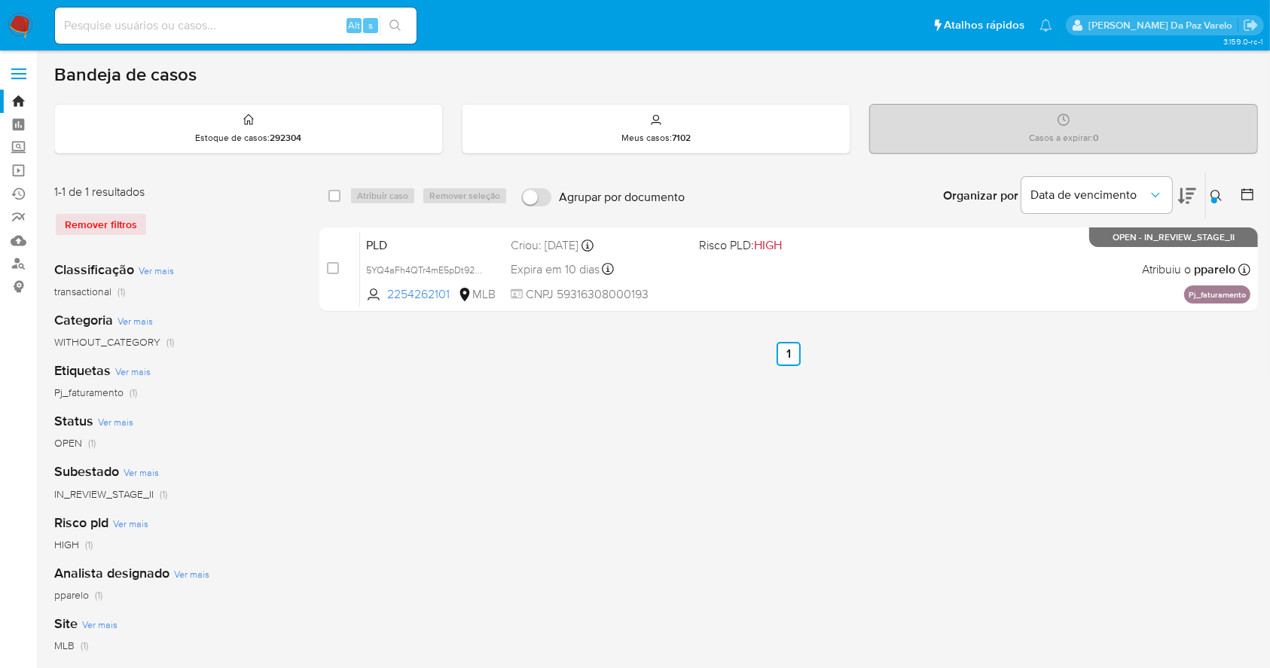
click at [633, 487] on div "select-all-cases-checkbox Atribuir caso Remover seleção Agrupar por documento O…" at bounding box center [788, 502] width 939 height 661
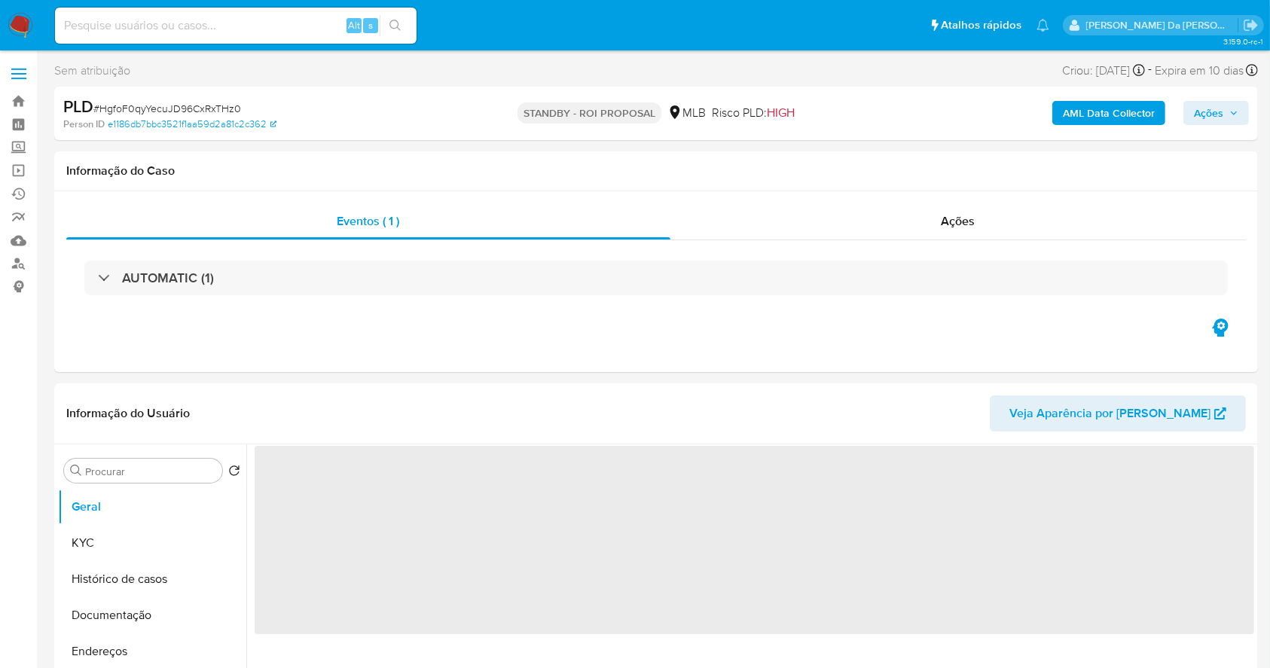
select select "10"
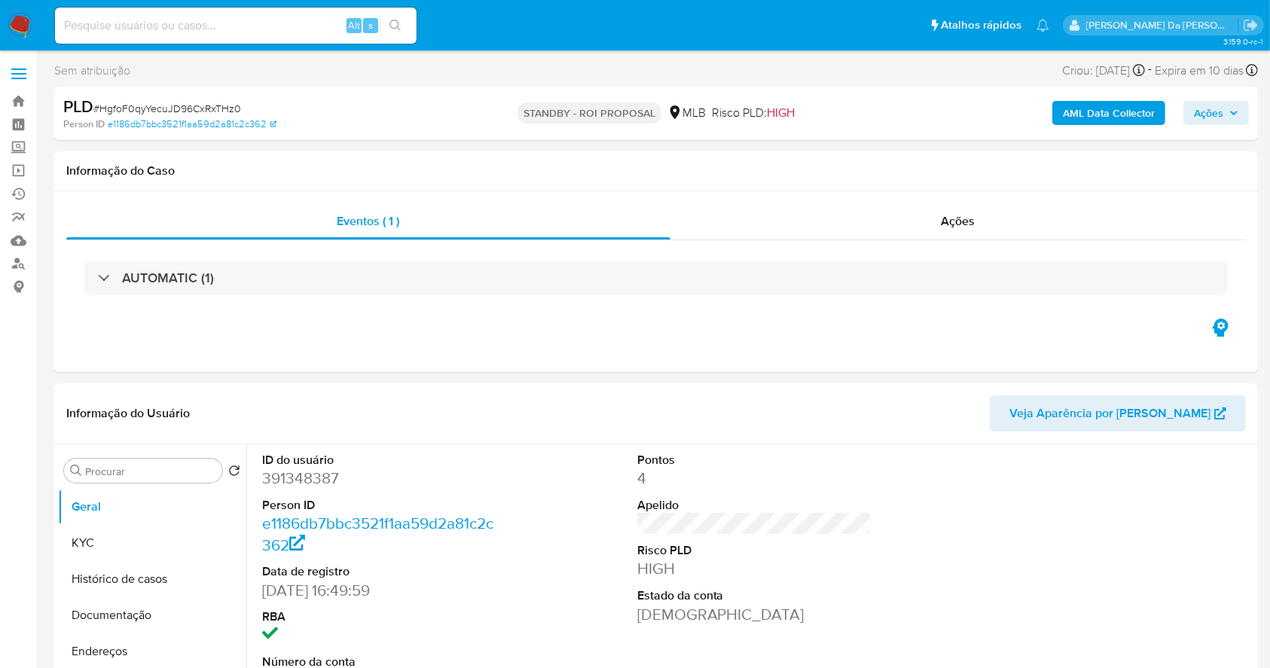
click at [294, 20] on input at bounding box center [236, 26] width 362 height 20
paste input "HgfoF0qyYecuJD96CxRxTHz0"
type input "HgfoF0qyYecuJD96CxRxTHz0"
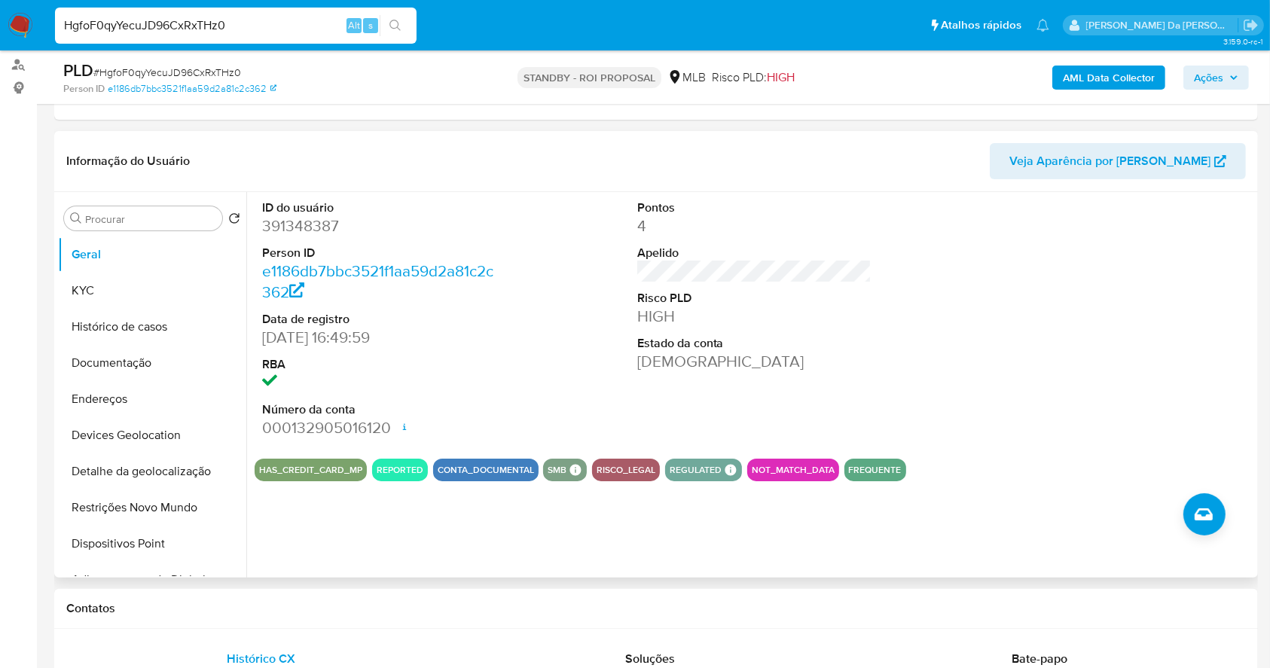
scroll to position [145, 0]
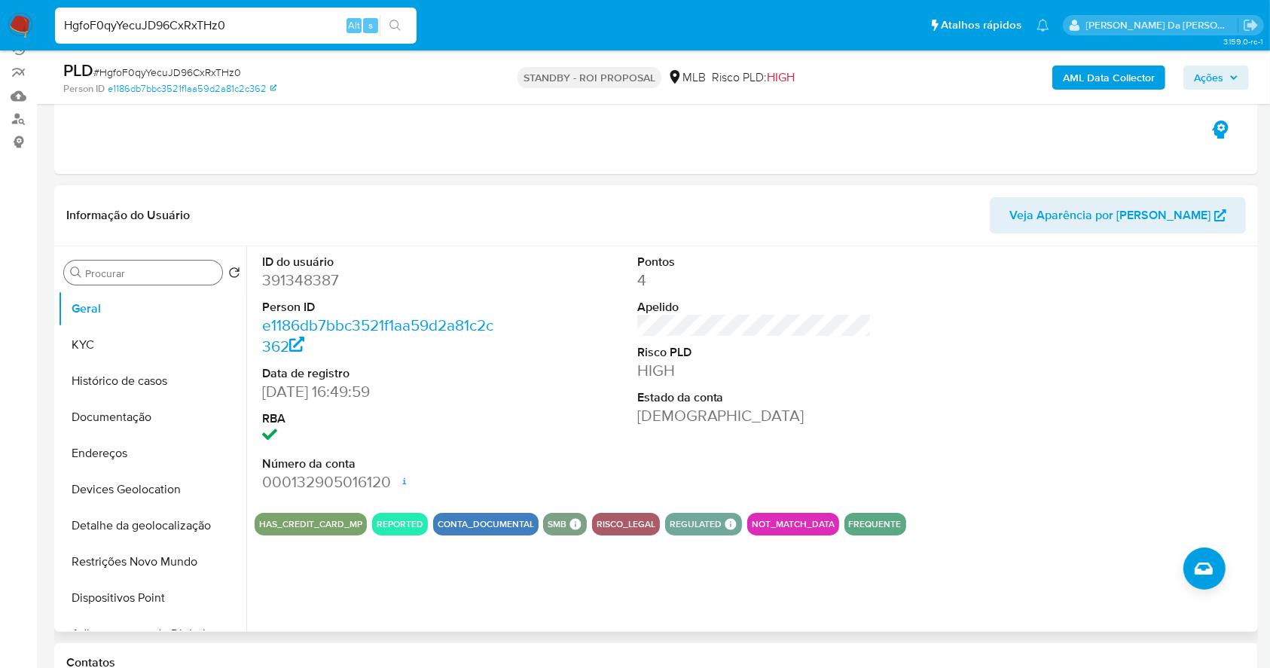
drag, startPoint x: 171, startPoint y: 266, endPoint x: 170, endPoint y: 280, distance: 14.4
click at [171, 267] on input "Procurar" at bounding box center [150, 274] width 131 height 14
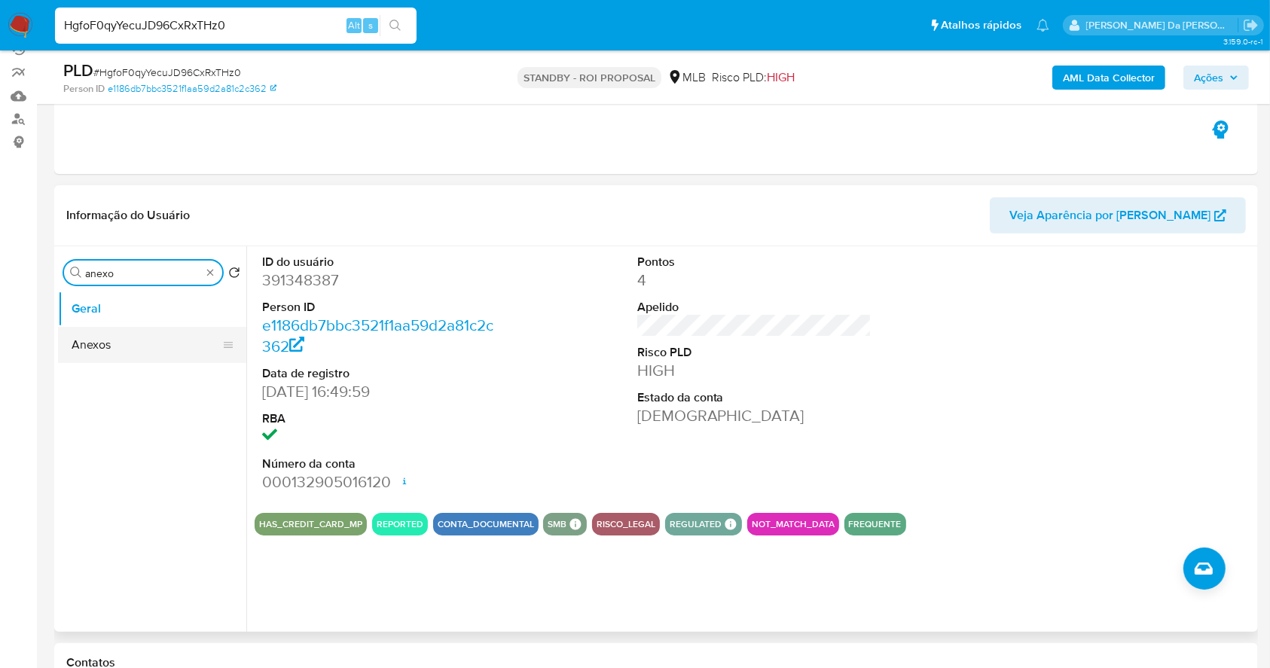
type input "anexo"
click at [157, 343] on button "Anexos" at bounding box center [146, 345] width 176 height 36
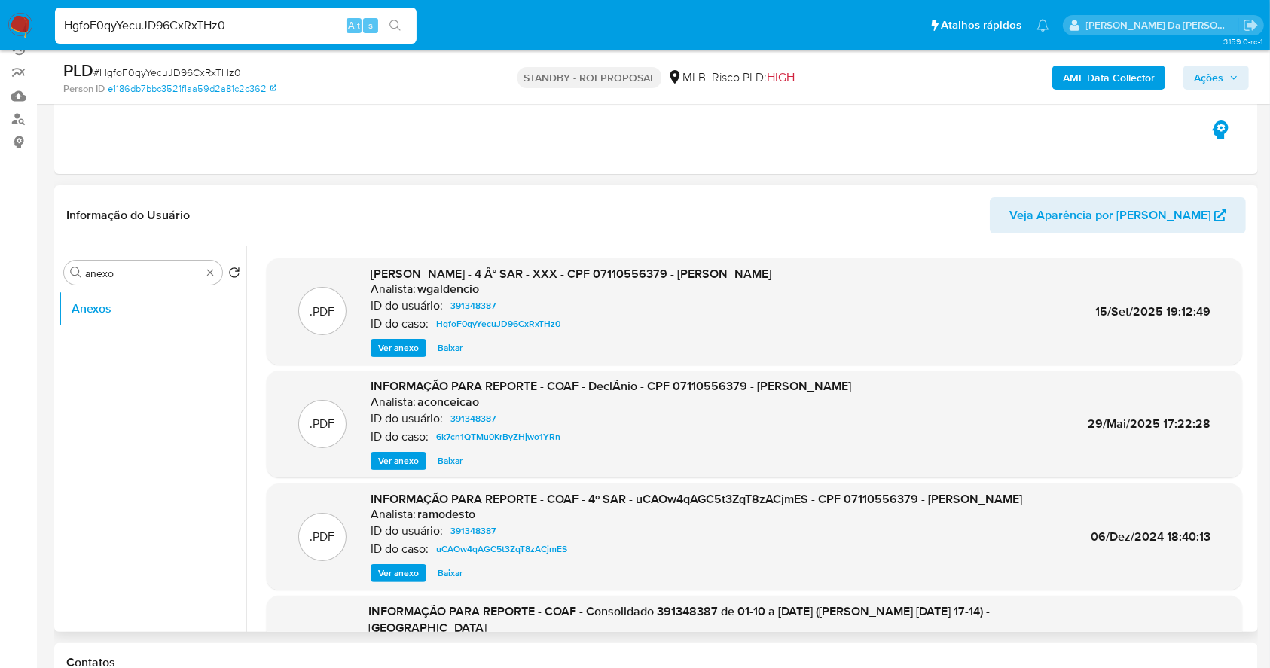
click at [389, 463] on span "Ver anexo" at bounding box center [398, 461] width 41 height 15
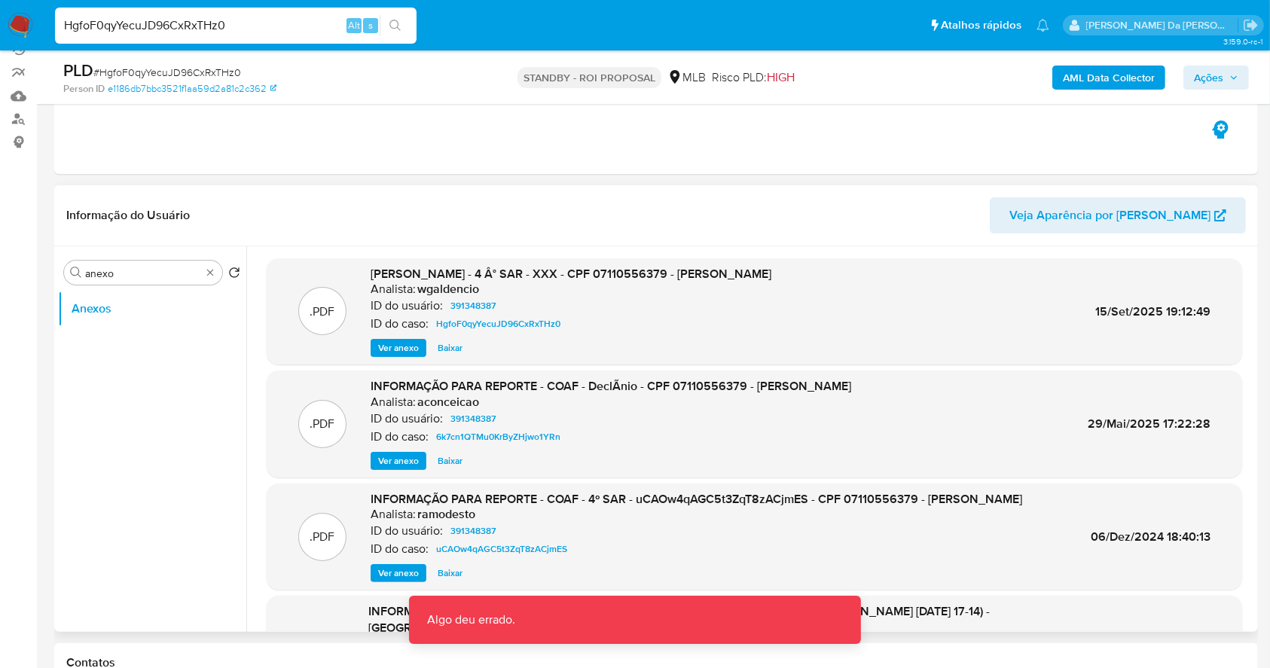
click at [404, 460] on span "Ver anexo" at bounding box center [398, 461] width 41 height 15
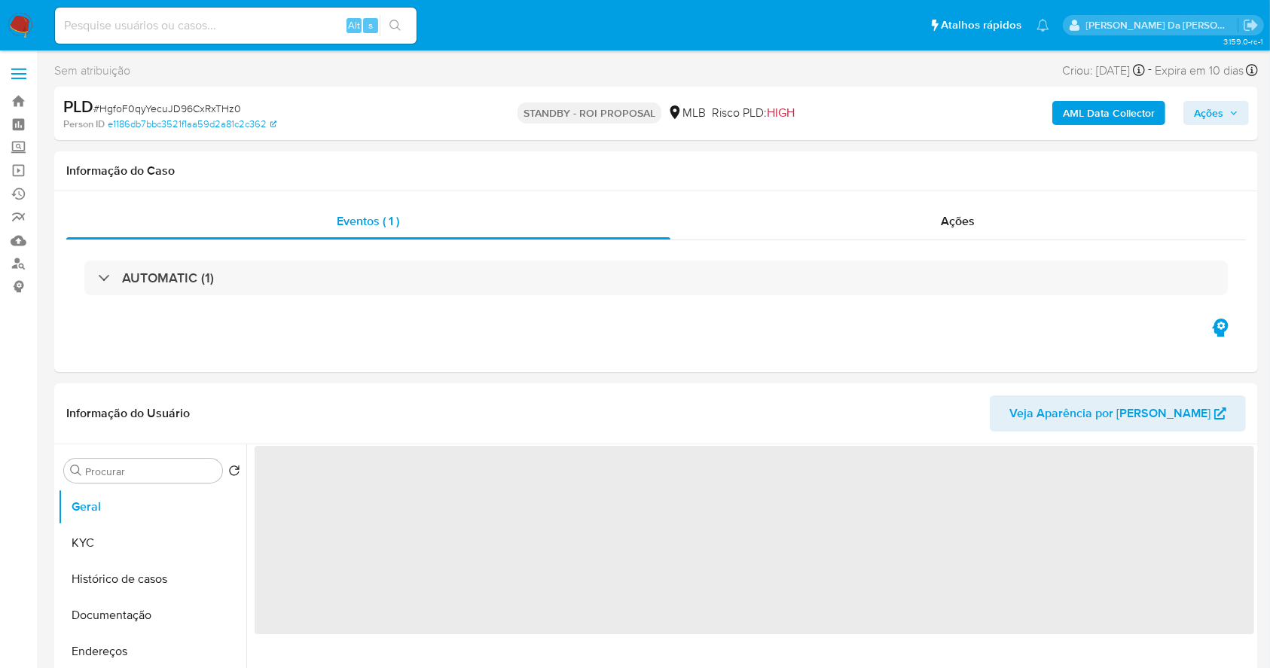
select select "10"
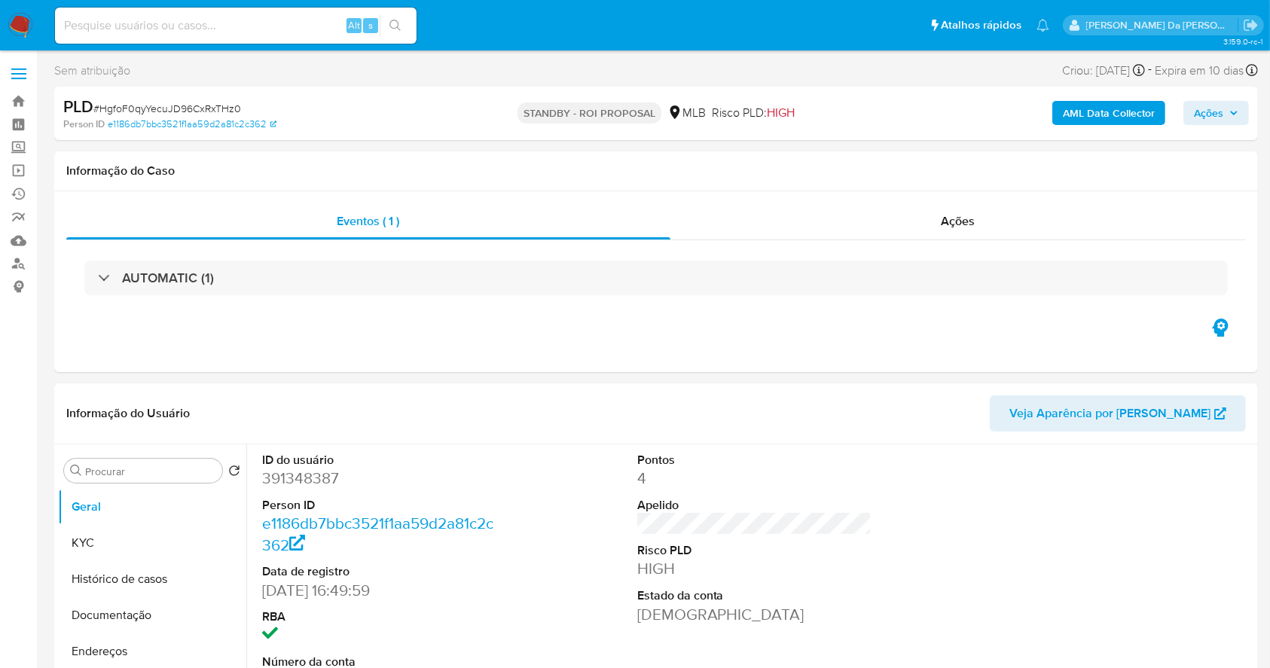
click at [21, 23] on img at bounding box center [21, 26] width 26 height 26
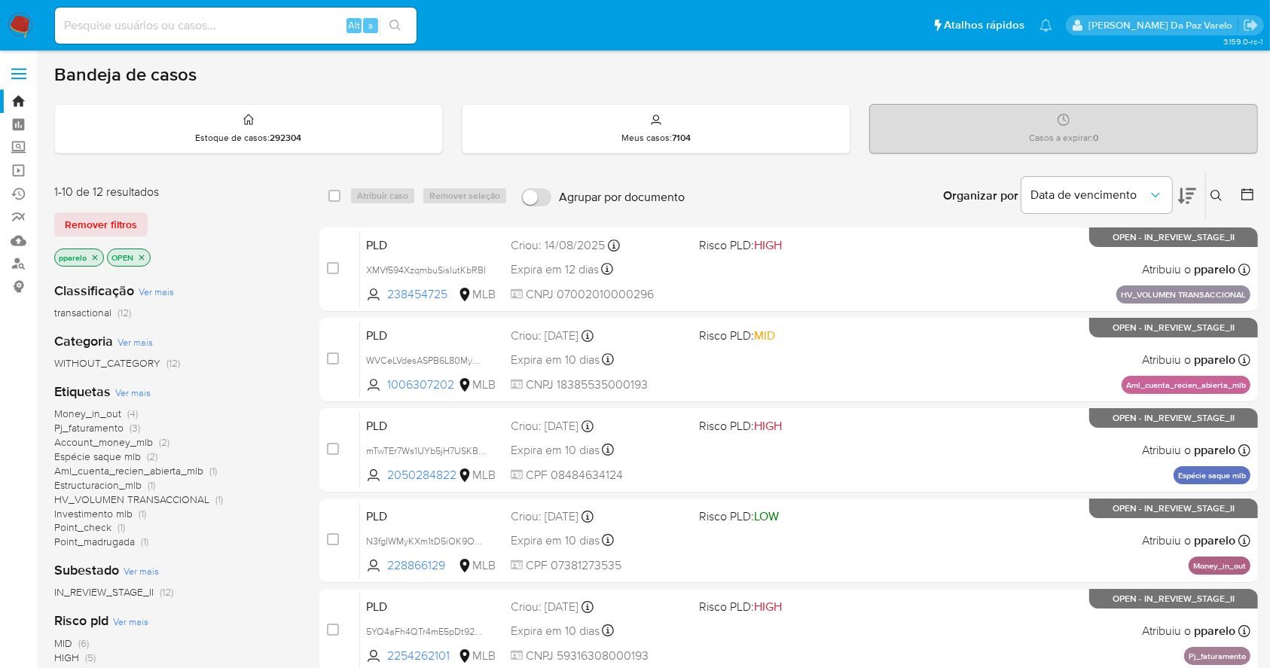
click at [1217, 192] on icon at bounding box center [1217, 196] width 12 height 12
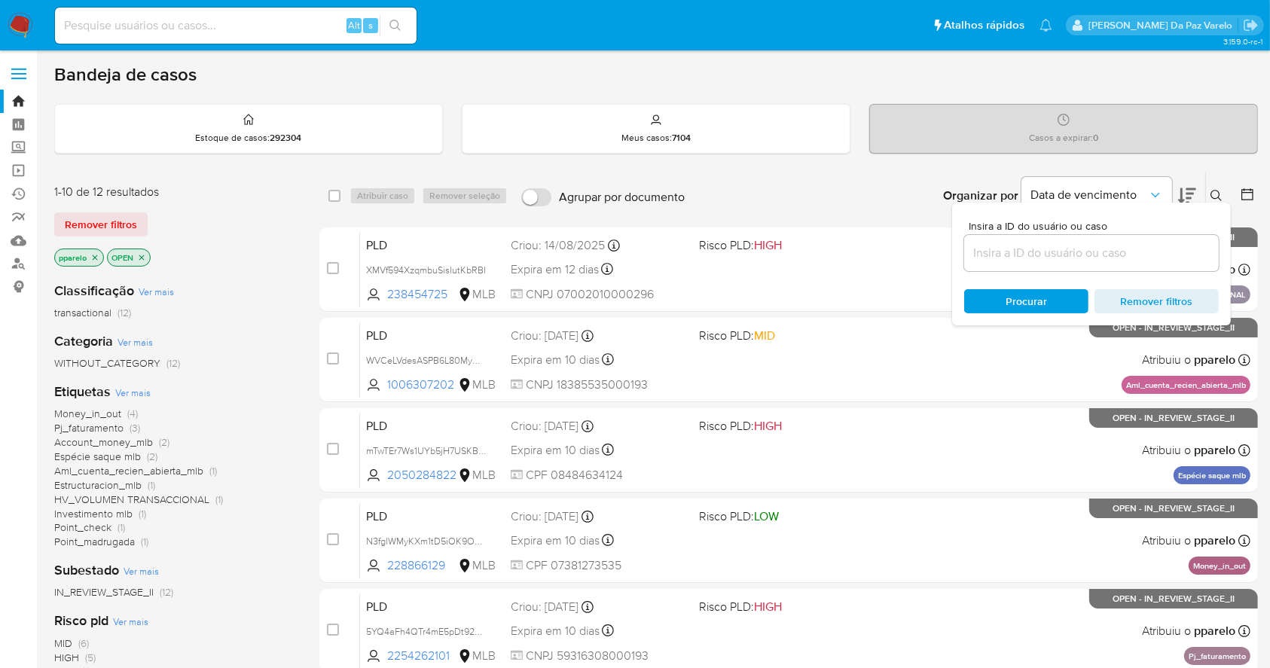
click at [1096, 247] on input at bounding box center [1091, 253] width 255 height 20
click at [1068, 243] on input at bounding box center [1091, 253] width 255 height 20
paste input "HgfoF0qyYecuJD96CxRxTHz0"
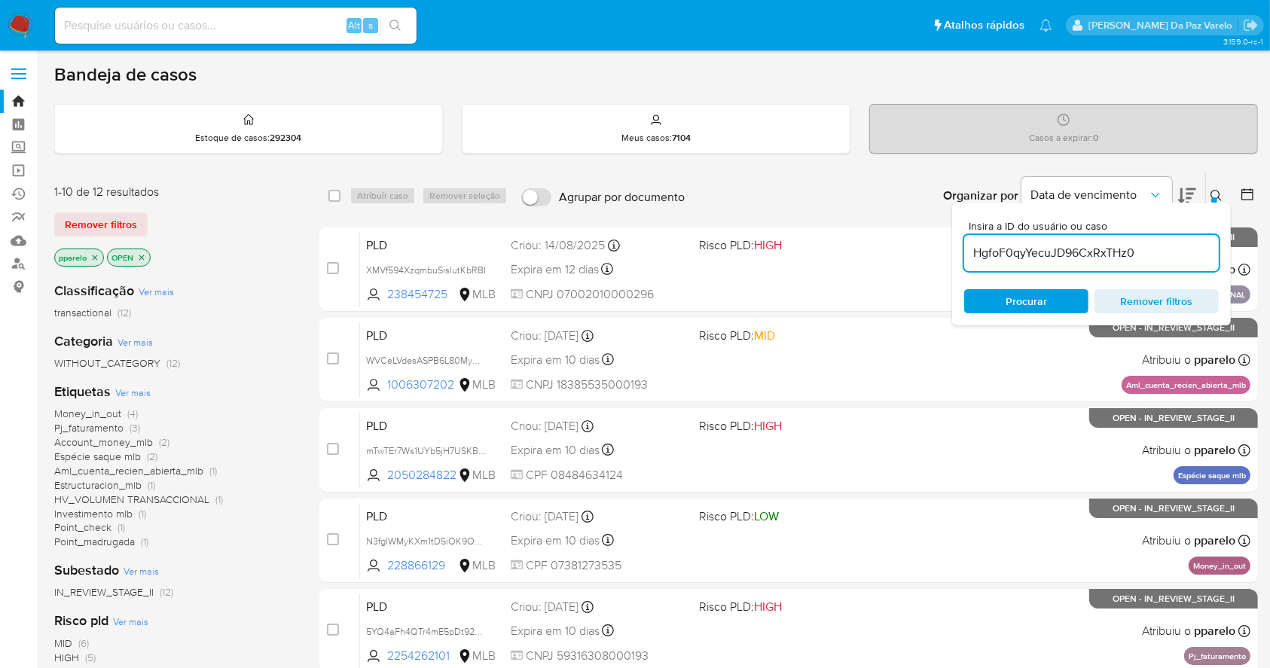
type input "HgfoF0qyYecuJD96CxRxTHz0"
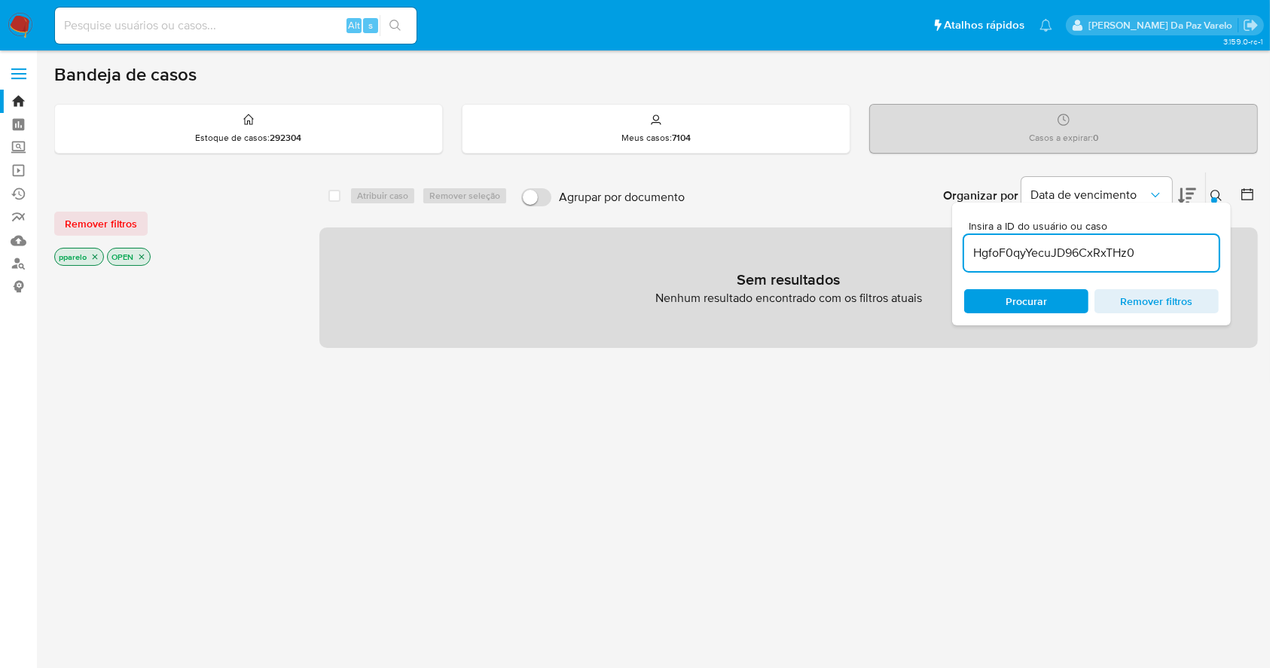
click at [1217, 200] on icon at bounding box center [1217, 196] width 12 height 12
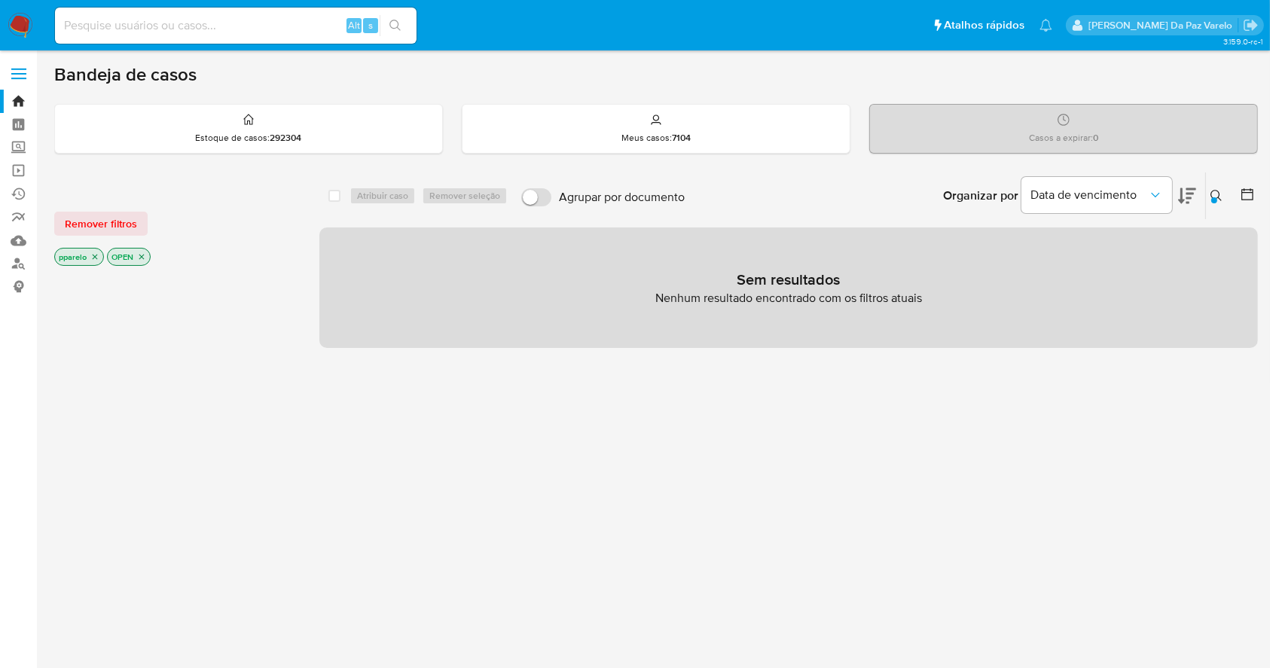
click at [102, 257] on p "pparelo" at bounding box center [79, 257] width 48 height 17
click at [93, 257] on icon "close-filter" at bounding box center [94, 256] width 9 height 9
click at [93, 257] on icon "close-filter" at bounding box center [88, 256] width 9 height 9
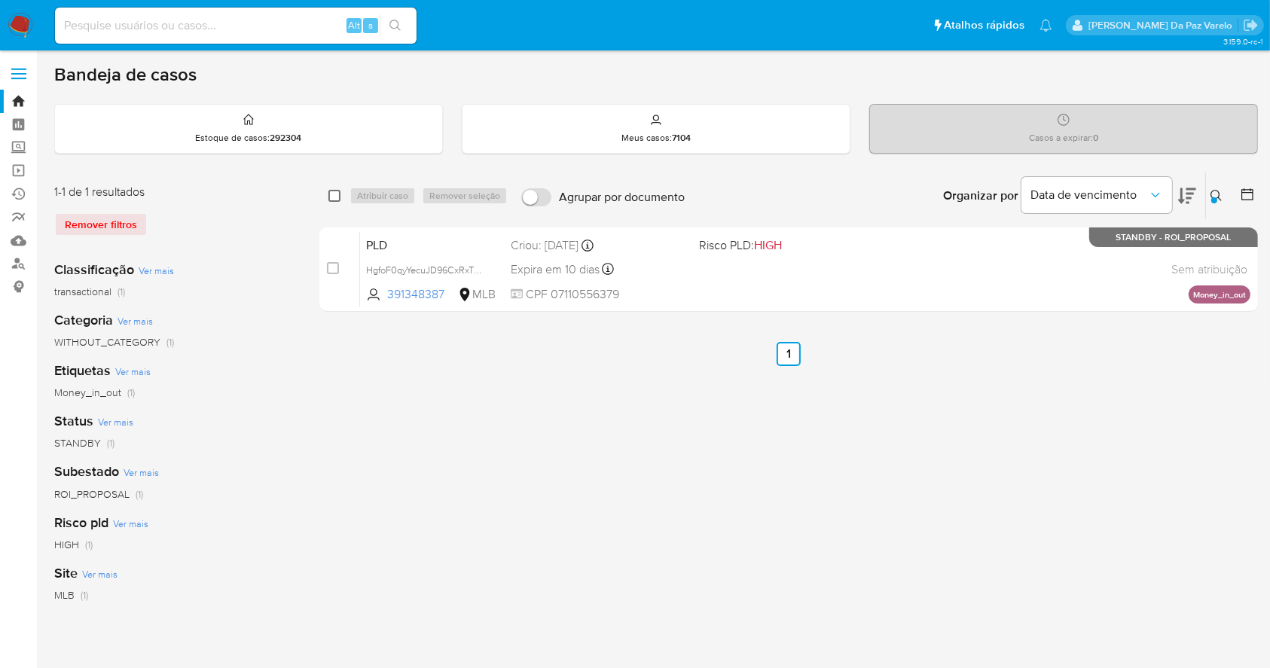
click at [331, 190] on input "checkbox" at bounding box center [334, 196] width 12 height 12
checkbox input "true"
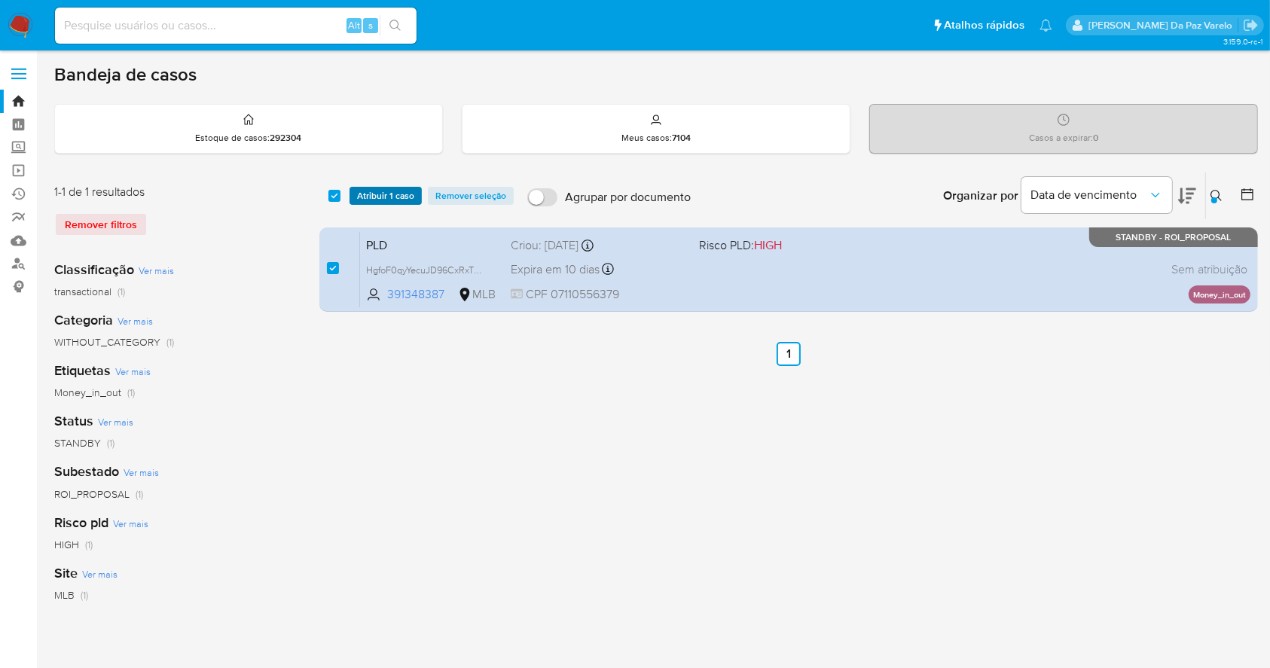
click at [384, 196] on span "Atribuir 1 caso" at bounding box center [385, 195] width 57 height 15
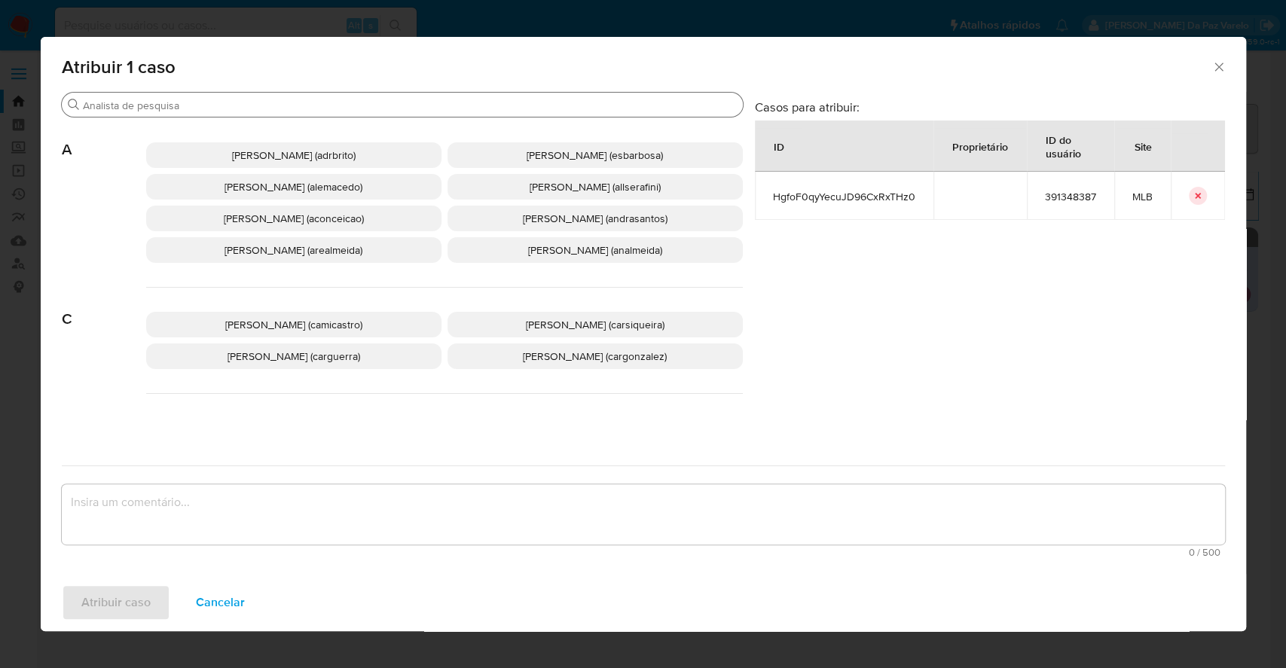
click at [441, 105] on input "Buscar" at bounding box center [410, 106] width 654 height 14
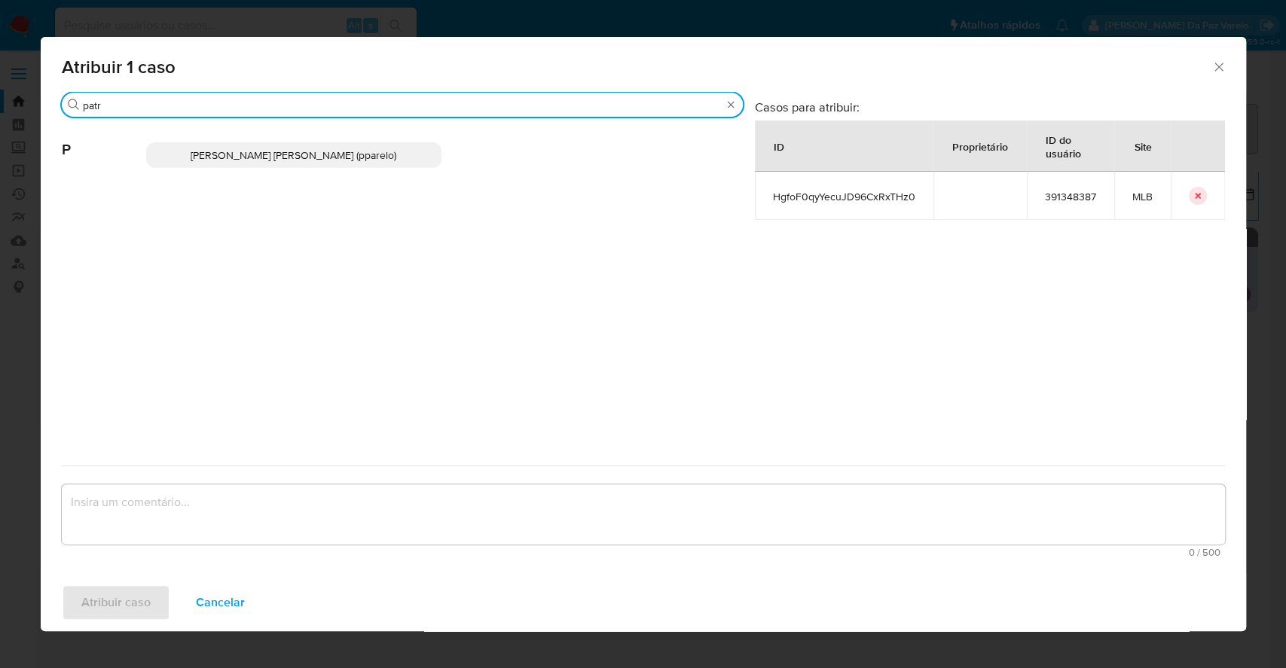
type input "patr"
click at [373, 145] on p "Patricia Aparecida Da Paz Varelo (pparelo)" at bounding box center [293, 155] width 295 height 26
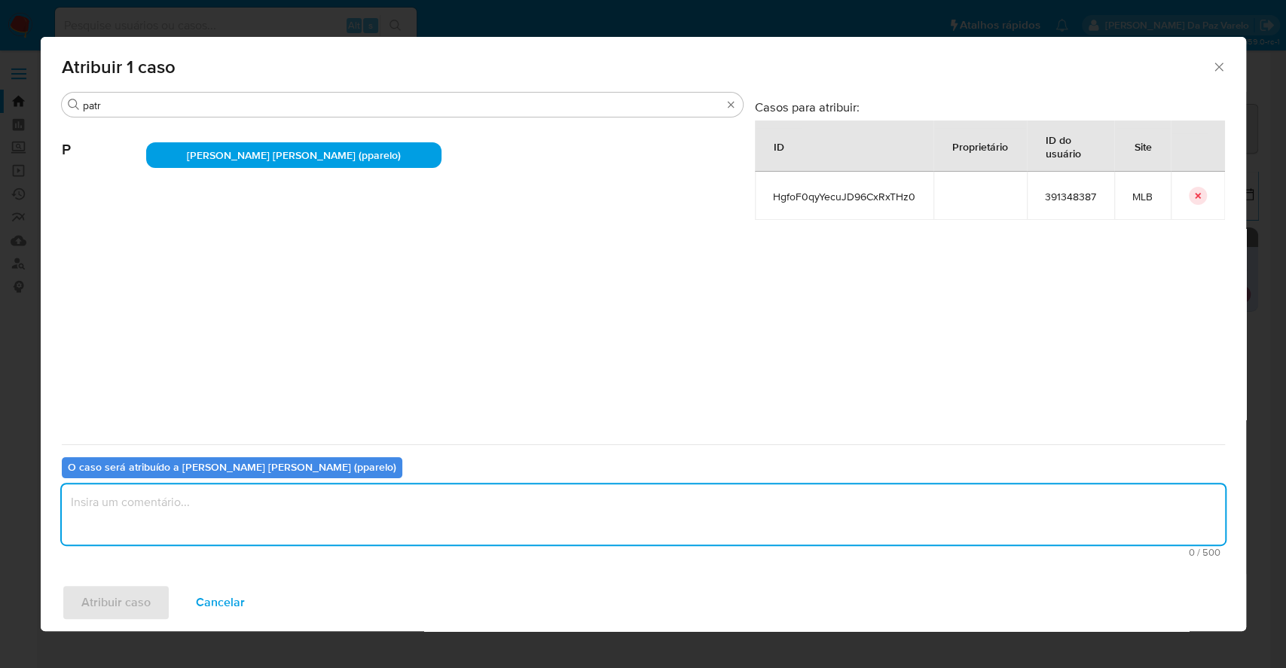
click at [328, 507] on textarea "assign-modal" at bounding box center [643, 514] width 1163 height 60
type textarea "."
click at [131, 609] on span "Atribuir caso" at bounding box center [115, 602] width 69 height 33
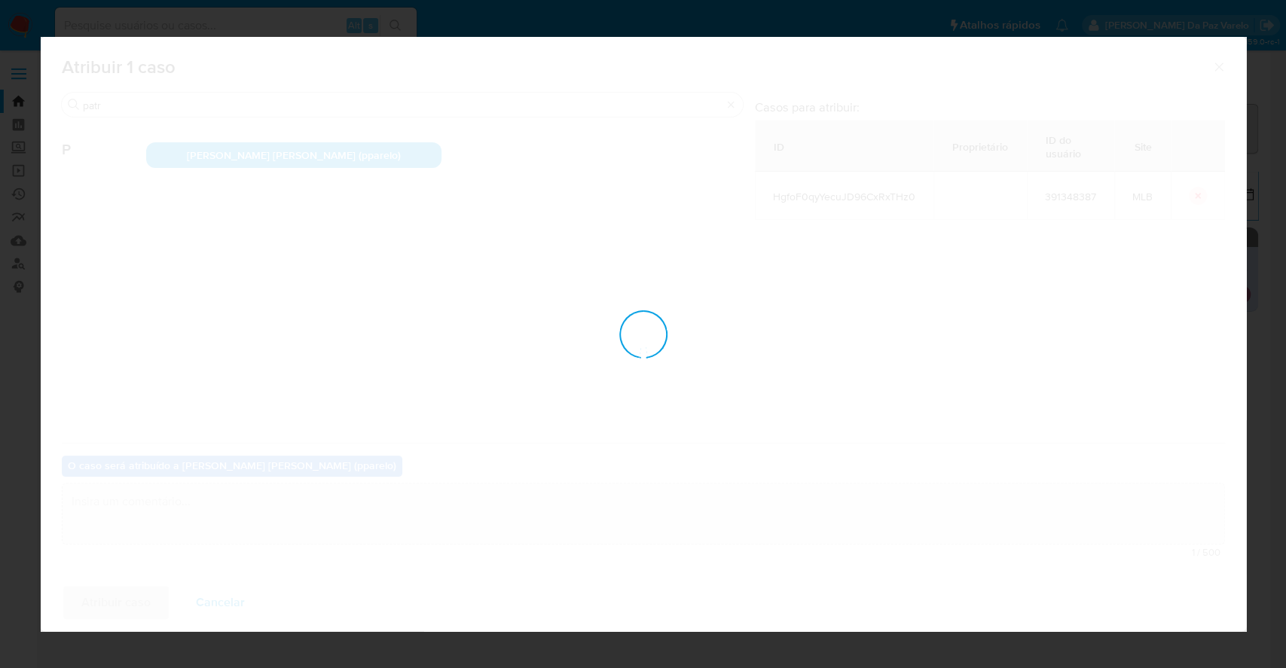
checkbox input "false"
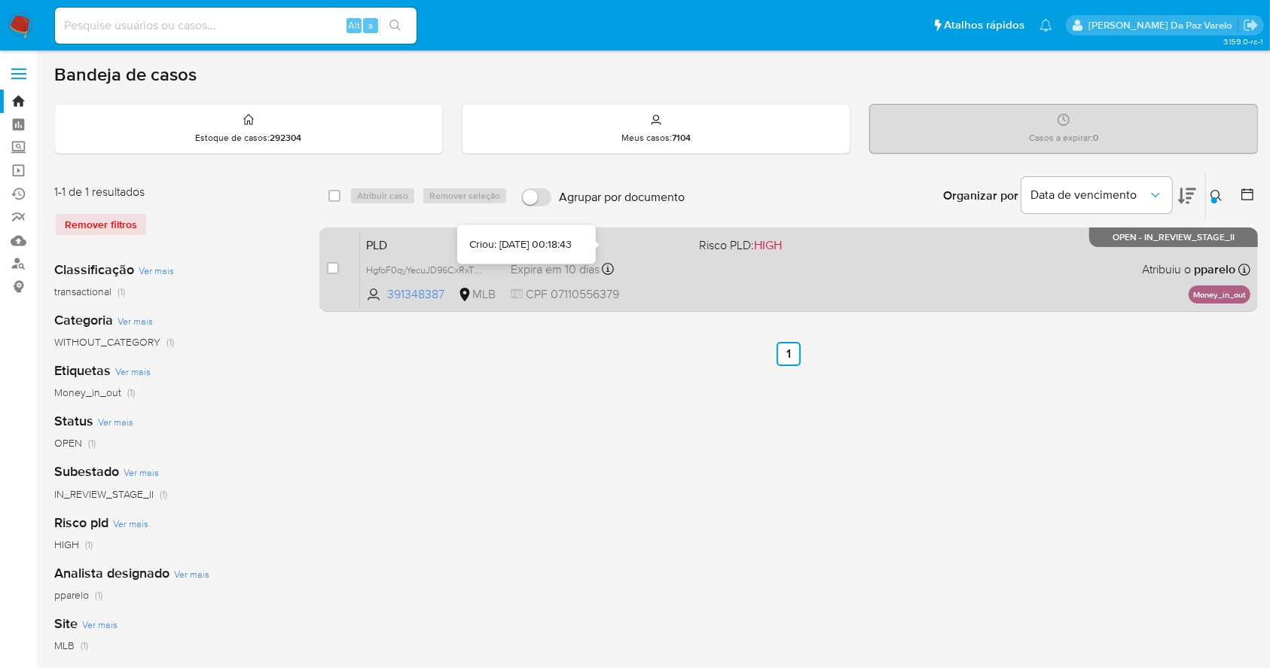
click at [723, 260] on div "PLD HgfoF0qyYecuJD96CxRxTHz0 391348387 MLB Risco PLD: HIGH Criou: 12/08/2025 Cr…" at bounding box center [805, 269] width 890 height 76
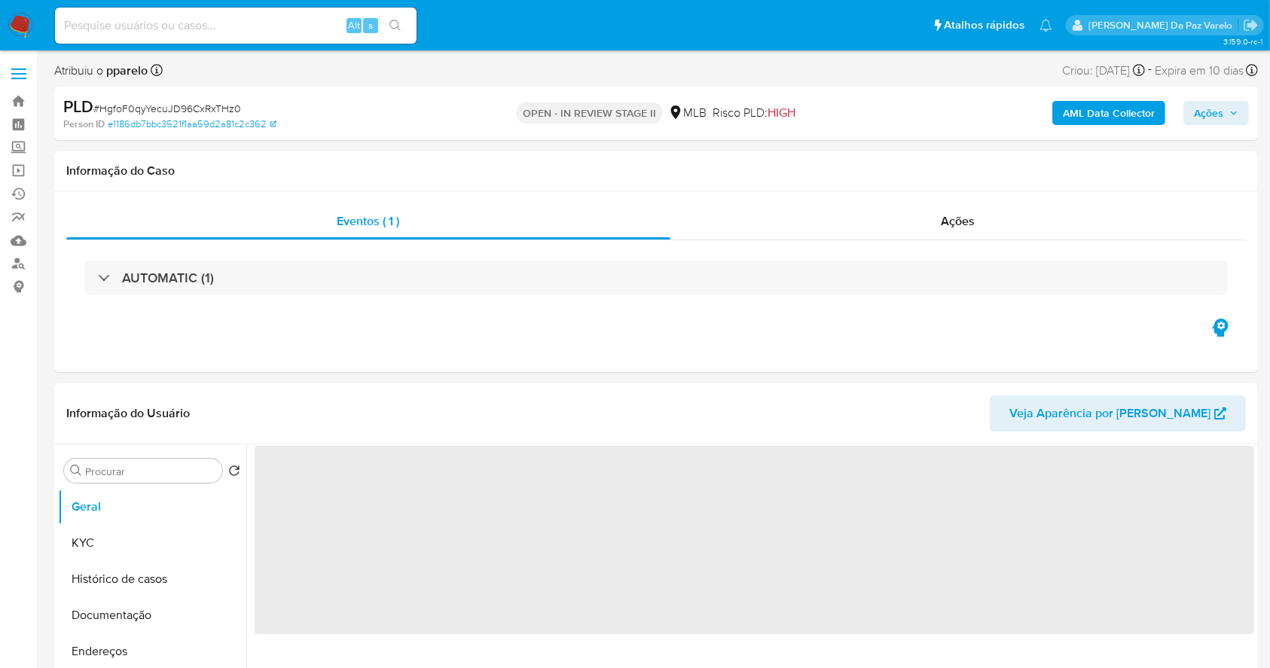
select select "10"
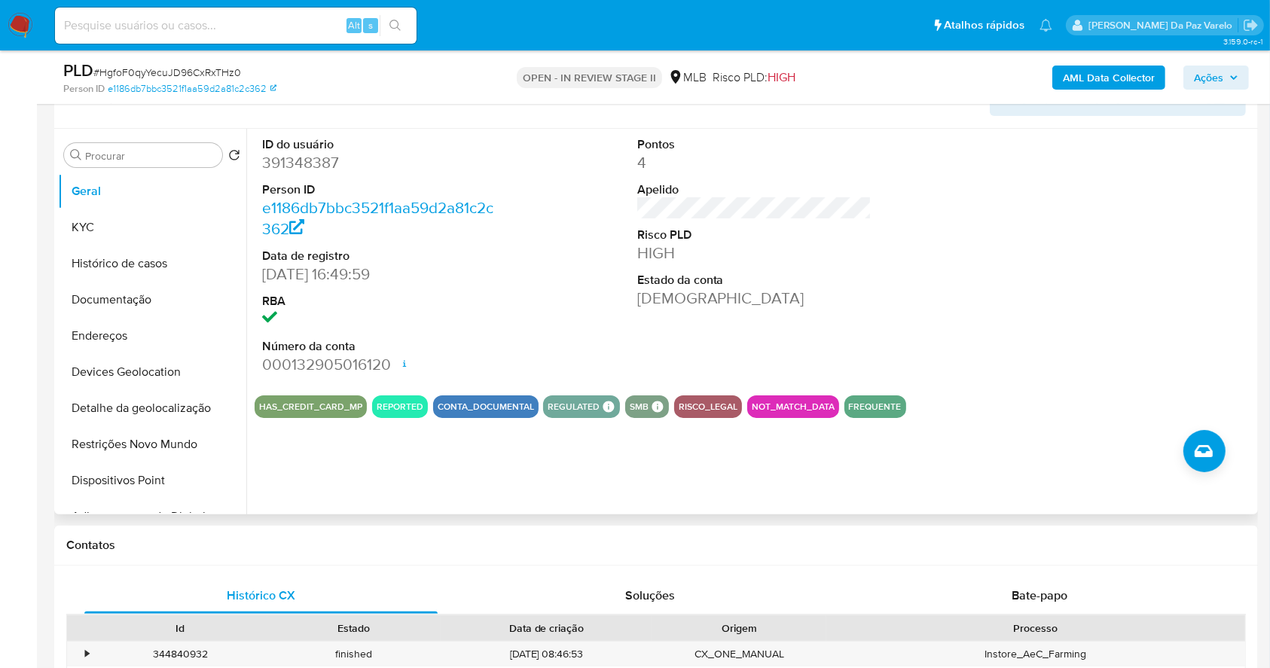
scroll to position [145, 0]
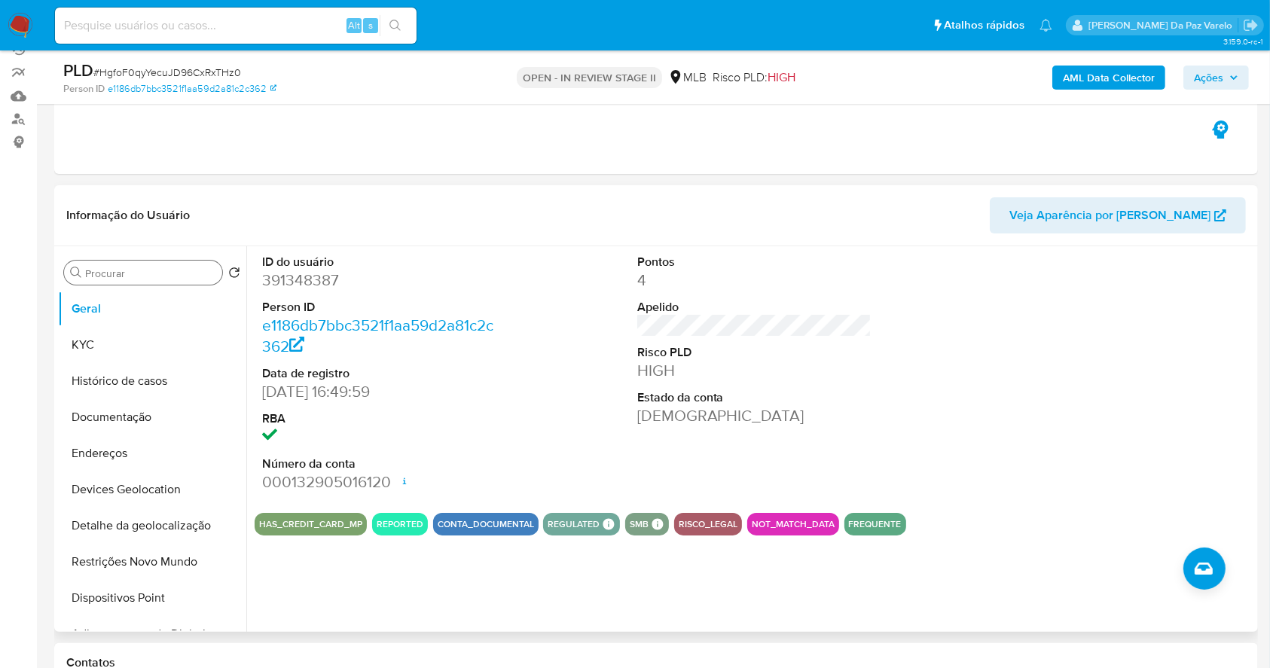
click at [115, 273] on input "Procurar" at bounding box center [150, 274] width 131 height 14
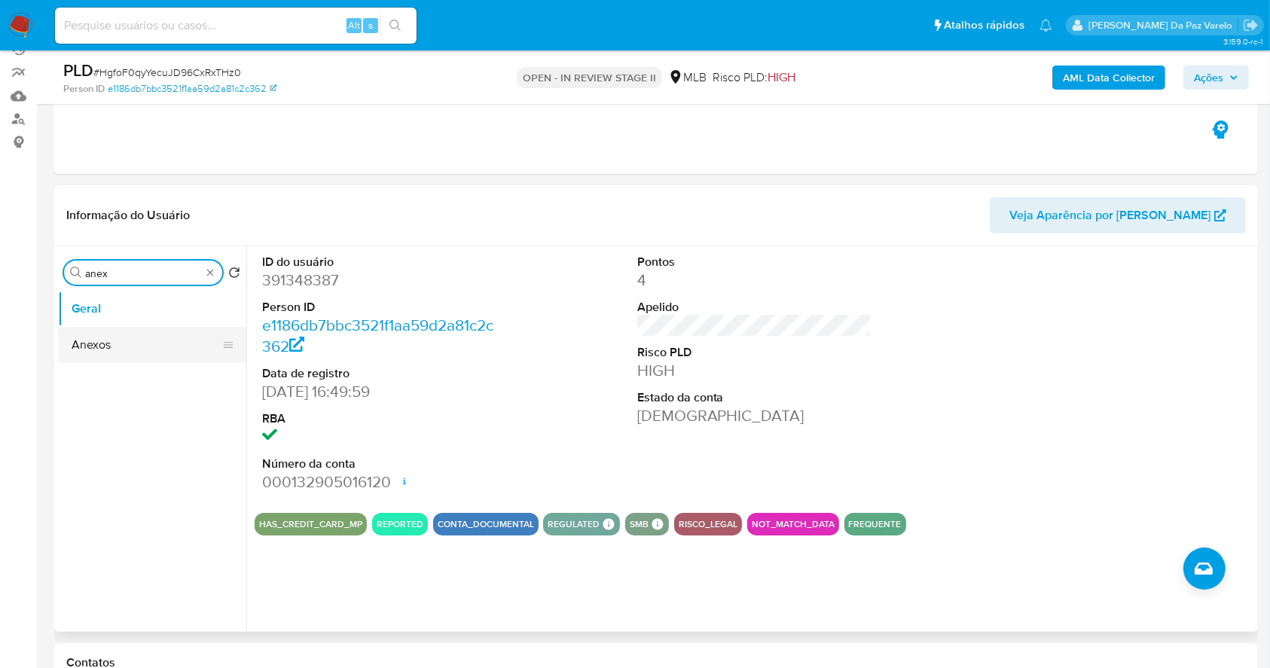
type input "anex"
click at [113, 341] on button "Anexos" at bounding box center [146, 345] width 176 height 36
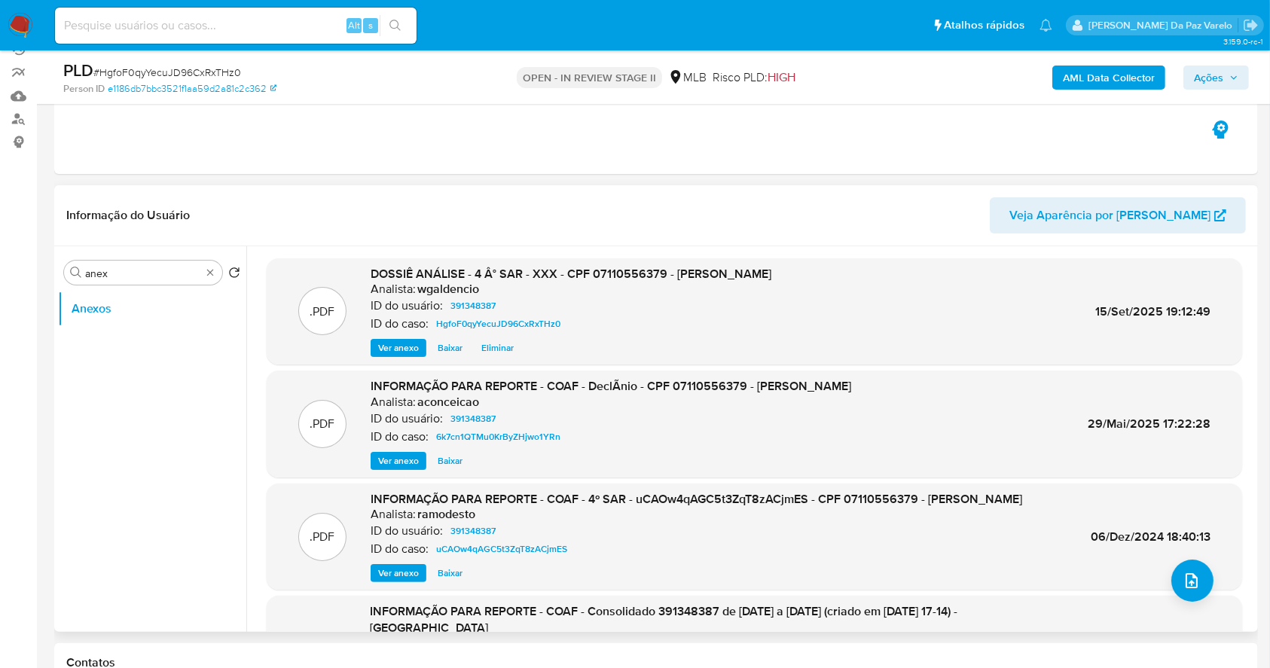
click at [401, 459] on span "Ver anexo" at bounding box center [398, 461] width 41 height 15
click at [416, 463] on span "Ver anexo" at bounding box center [398, 461] width 41 height 15
click at [210, 264] on div "Procurar anex" at bounding box center [143, 273] width 158 height 24
click at [203, 273] on div "Procurar anex" at bounding box center [143, 273] width 158 height 24
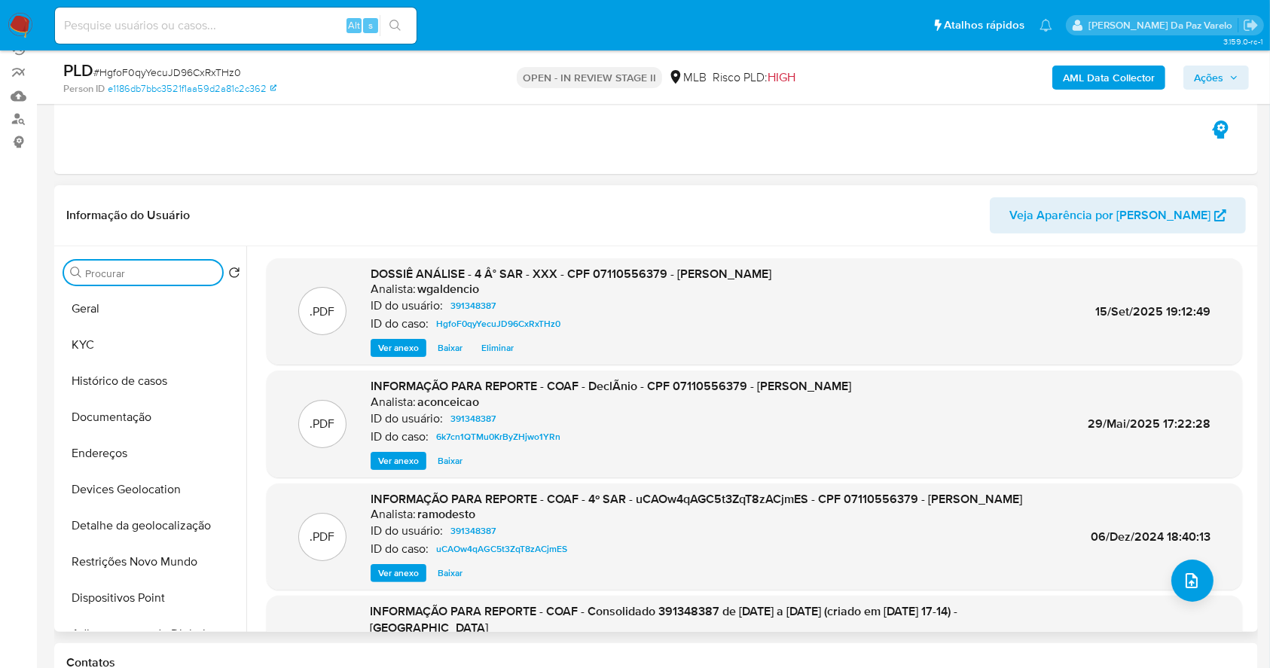
click at [163, 278] on input "Procurar" at bounding box center [150, 274] width 131 height 14
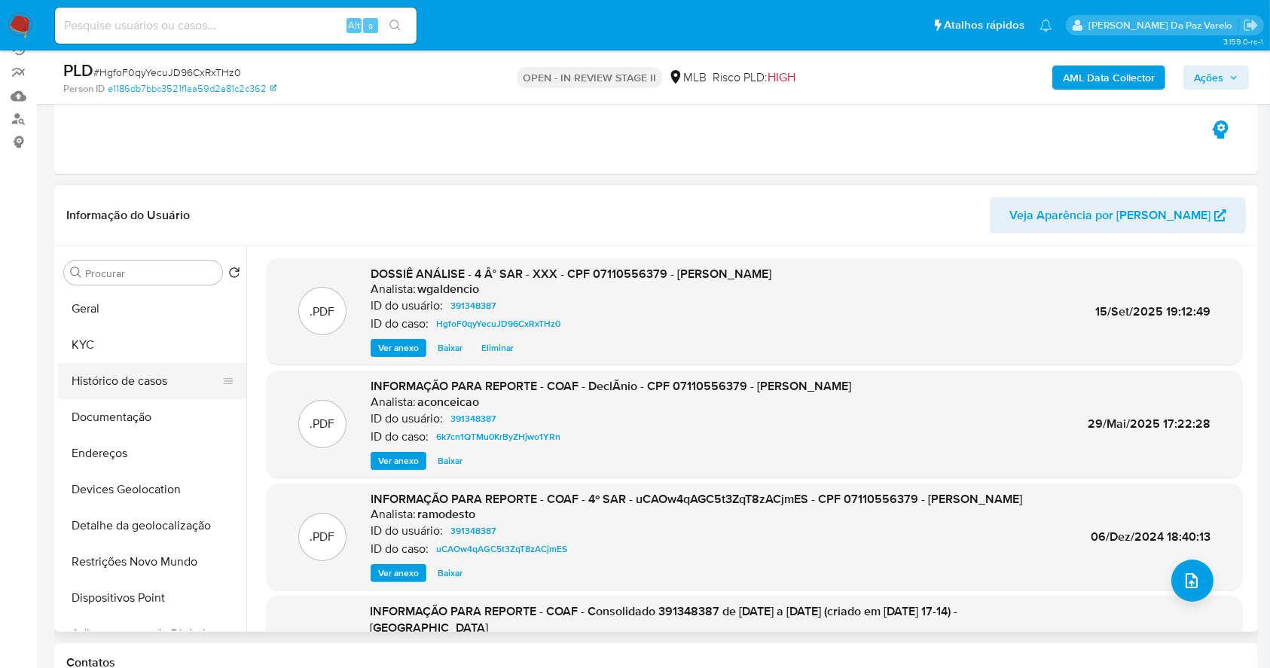
click at [140, 378] on button "Histórico de casos" at bounding box center [146, 381] width 176 height 36
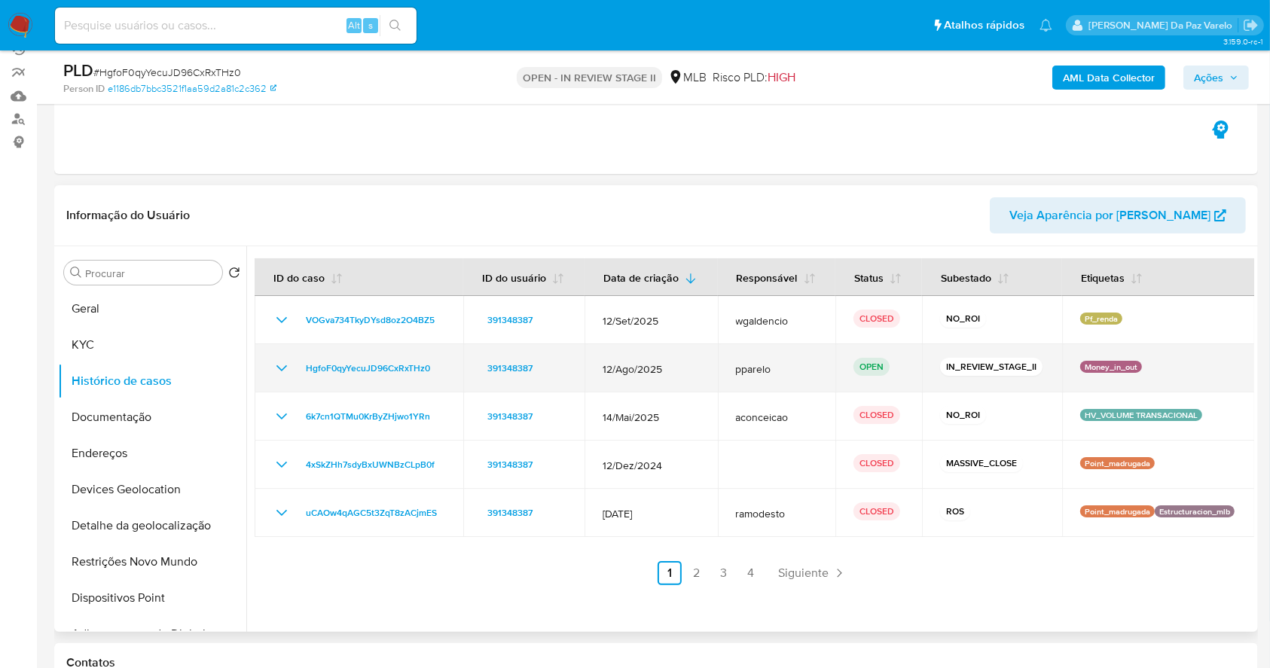
click at [883, 361] on p "OPEN" at bounding box center [872, 367] width 36 height 18
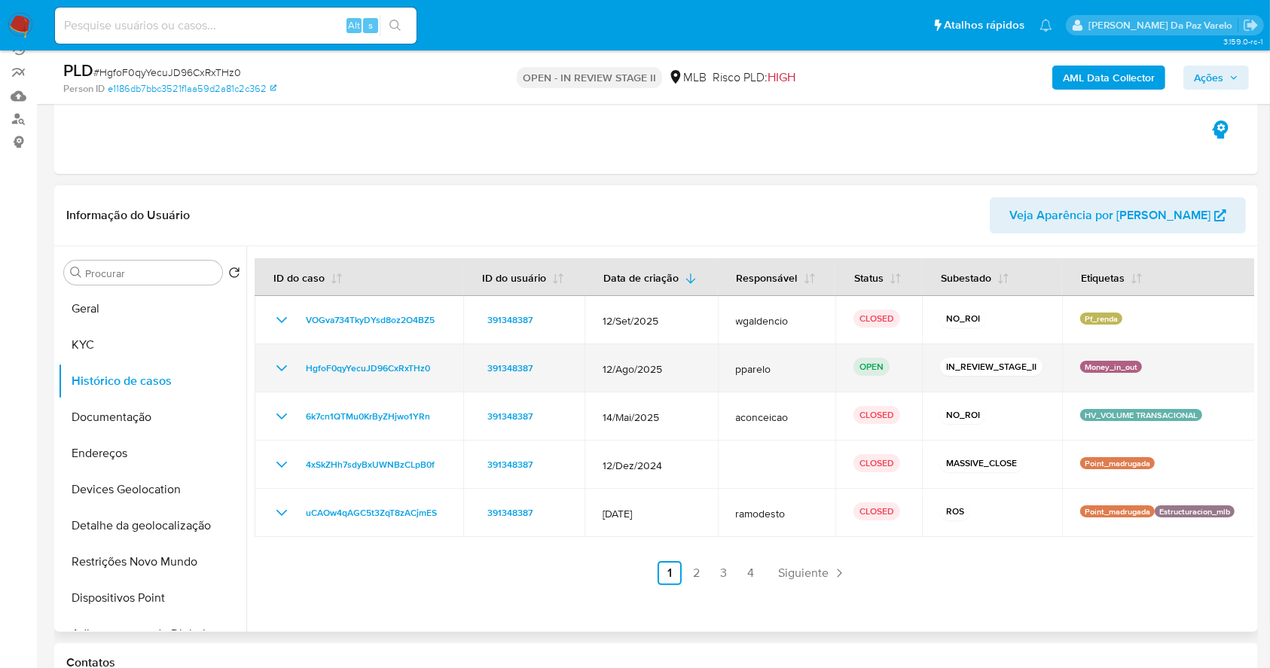
click at [960, 372] on p "IN_REVIEW_STAGE_II" at bounding box center [991, 367] width 102 height 18
click at [598, 362] on td "12/Ago/2025" at bounding box center [651, 368] width 133 height 48
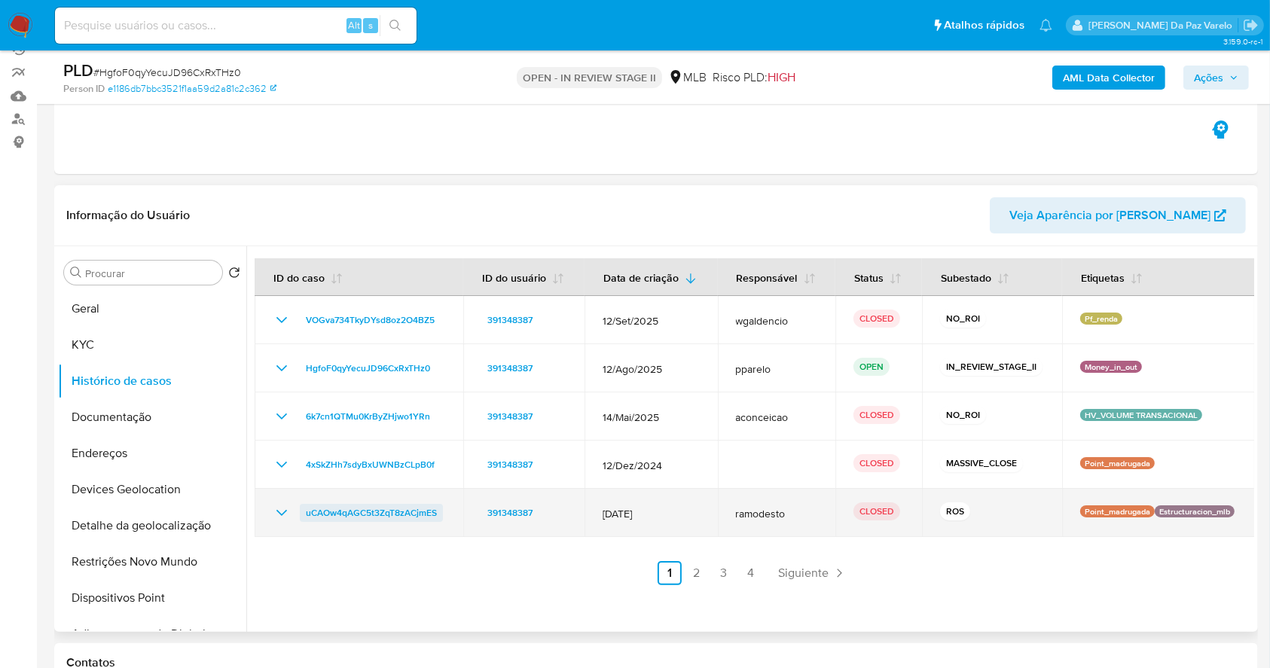
click at [377, 509] on span "uCAOw4qAGC5t3ZqT8zACjmES" at bounding box center [371, 513] width 131 height 18
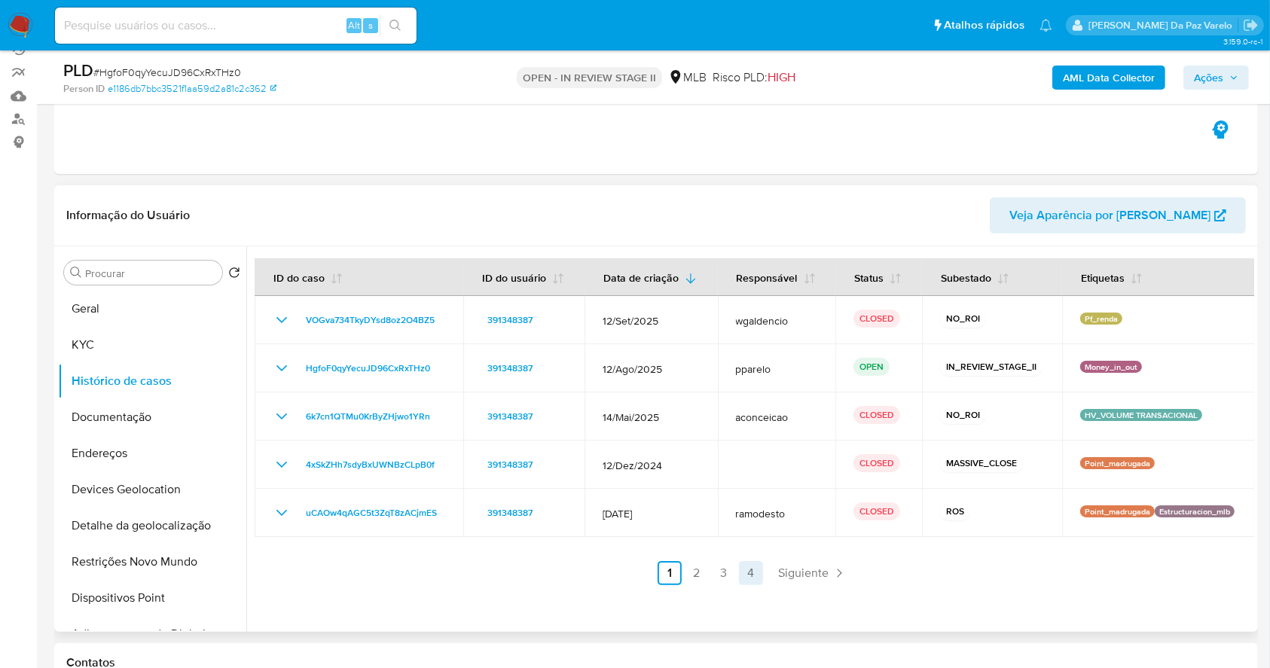
click at [747, 577] on link "4" at bounding box center [751, 573] width 24 height 24
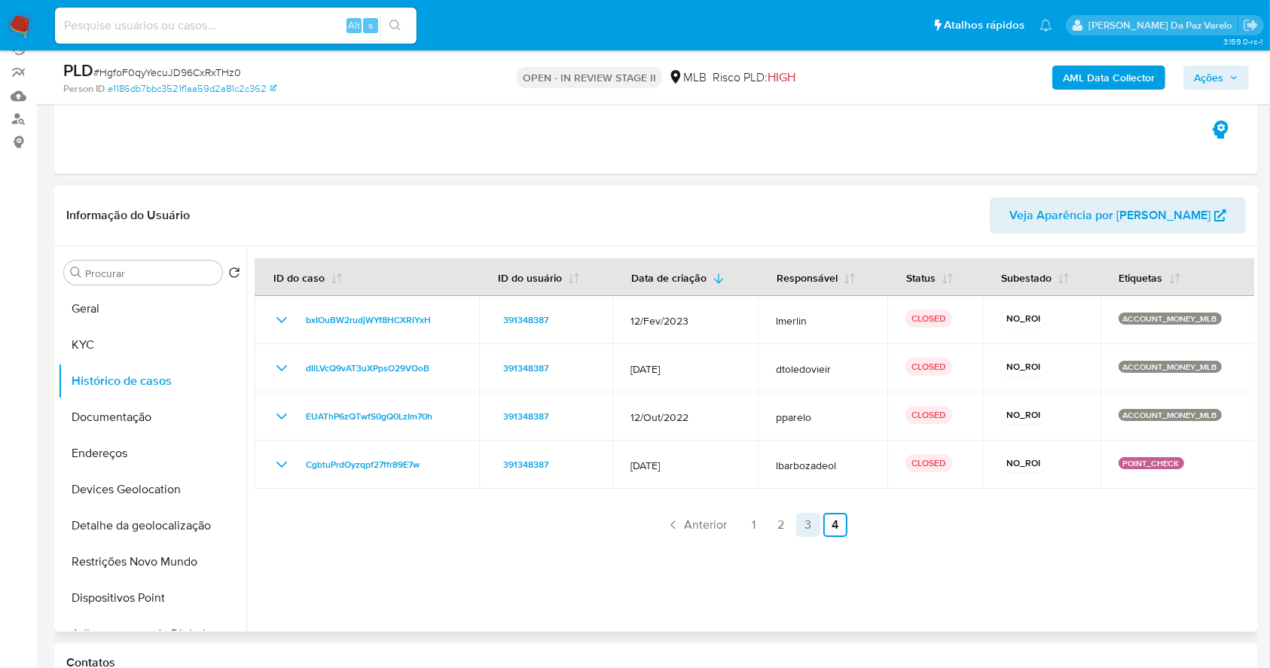
click at [805, 526] on link "3" at bounding box center [808, 525] width 24 height 24
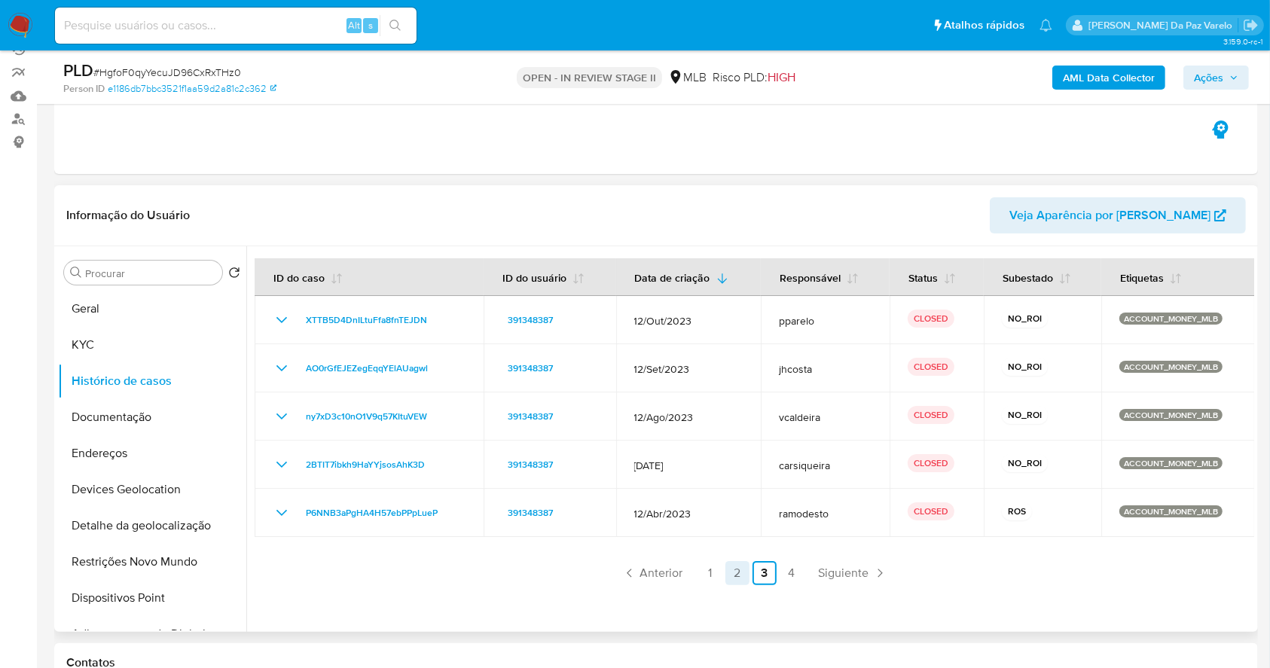
click at [729, 576] on link "2" at bounding box center [737, 573] width 24 height 24
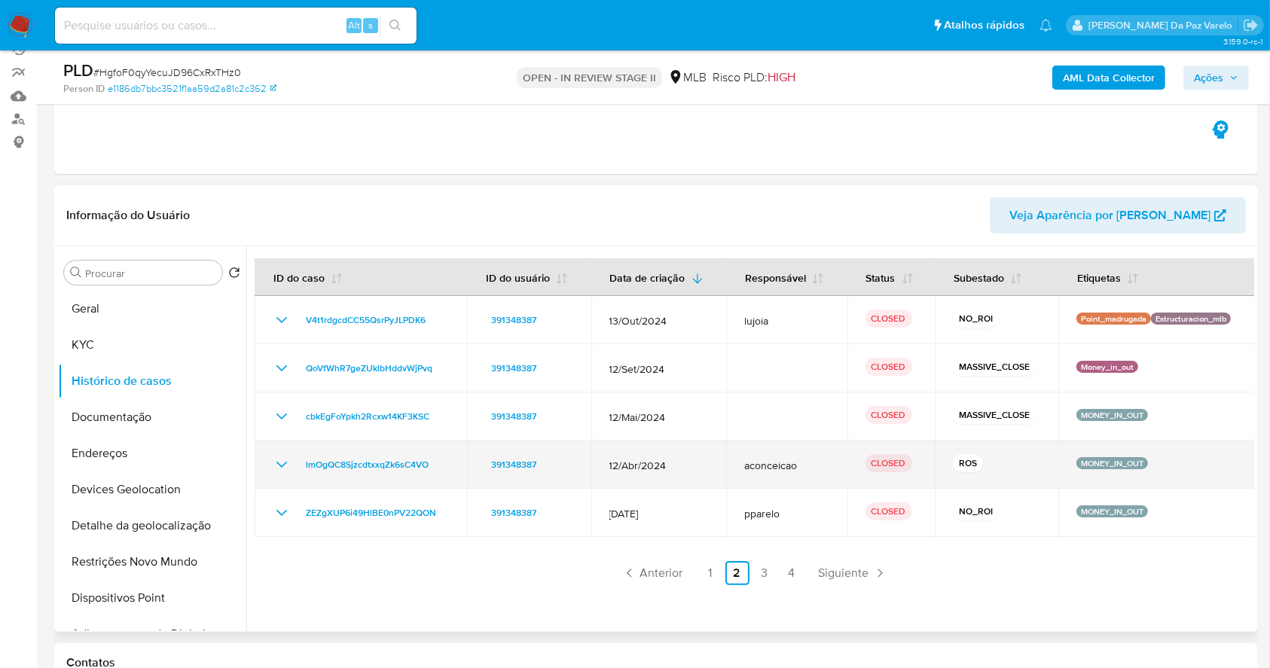
click at [967, 472] on div "ROS" at bounding box center [996, 464] width 87 height 21
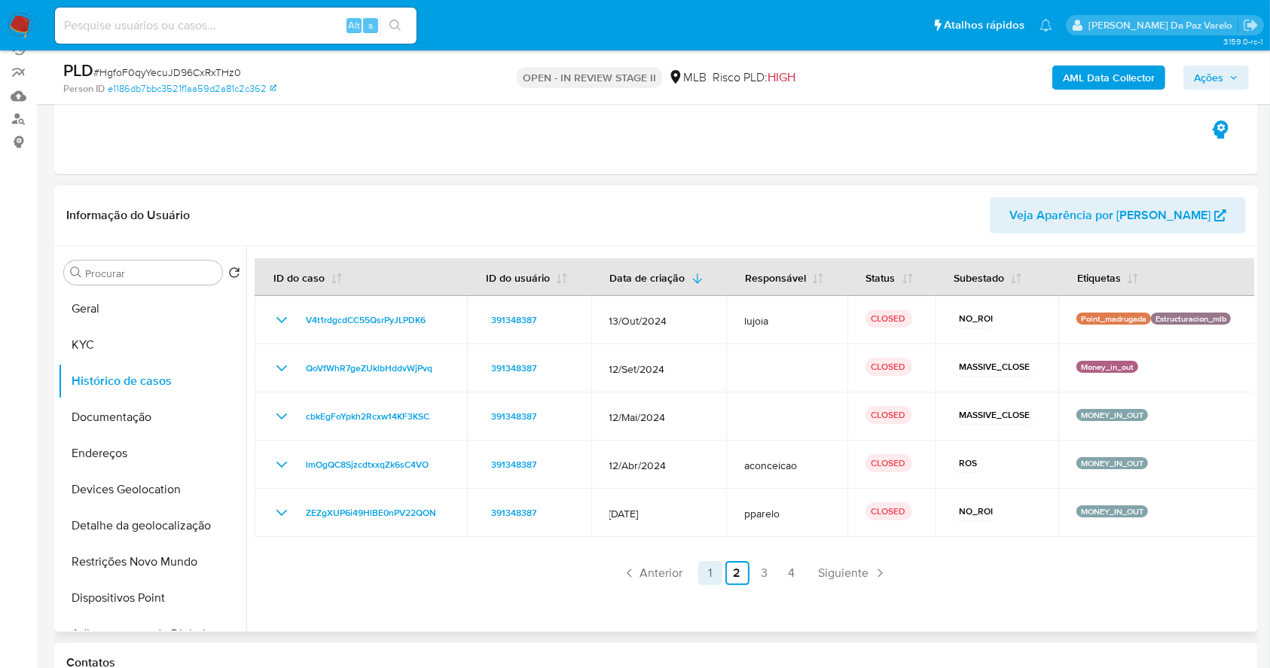
click at [702, 573] on link "1" at bounding box center [710, 573] width 24 height 24
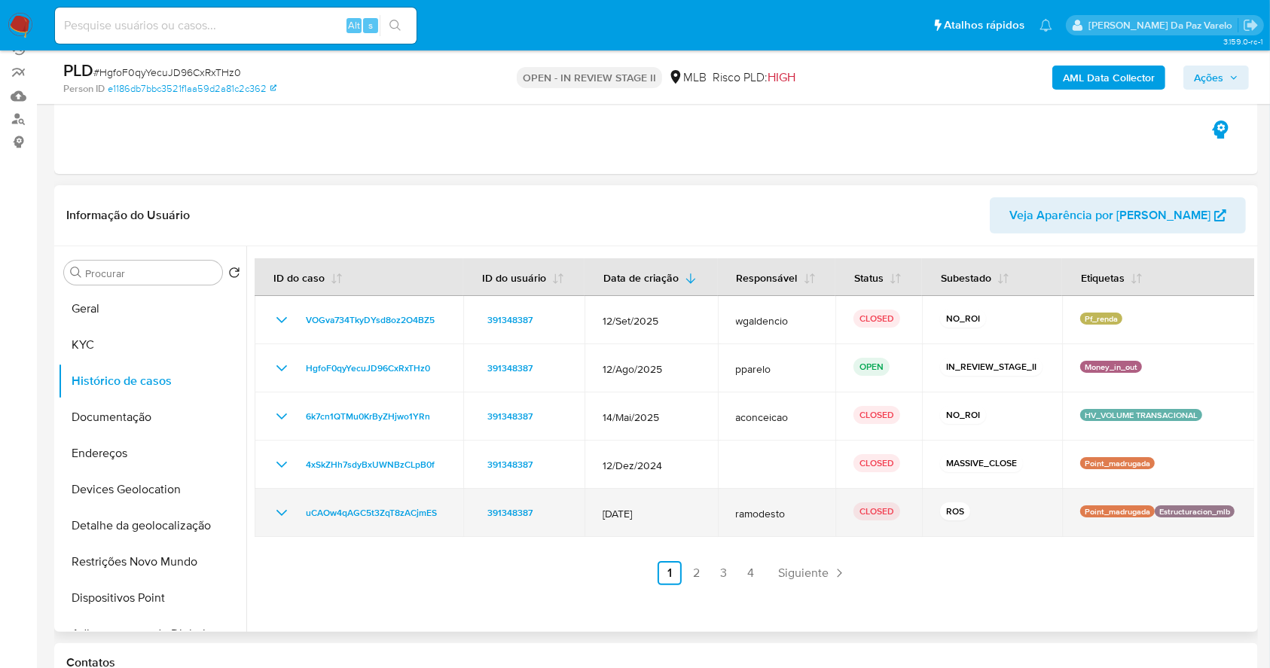
click at [945, 514] on p "ROS" at bounding box center [955, 511] width 30 height 18
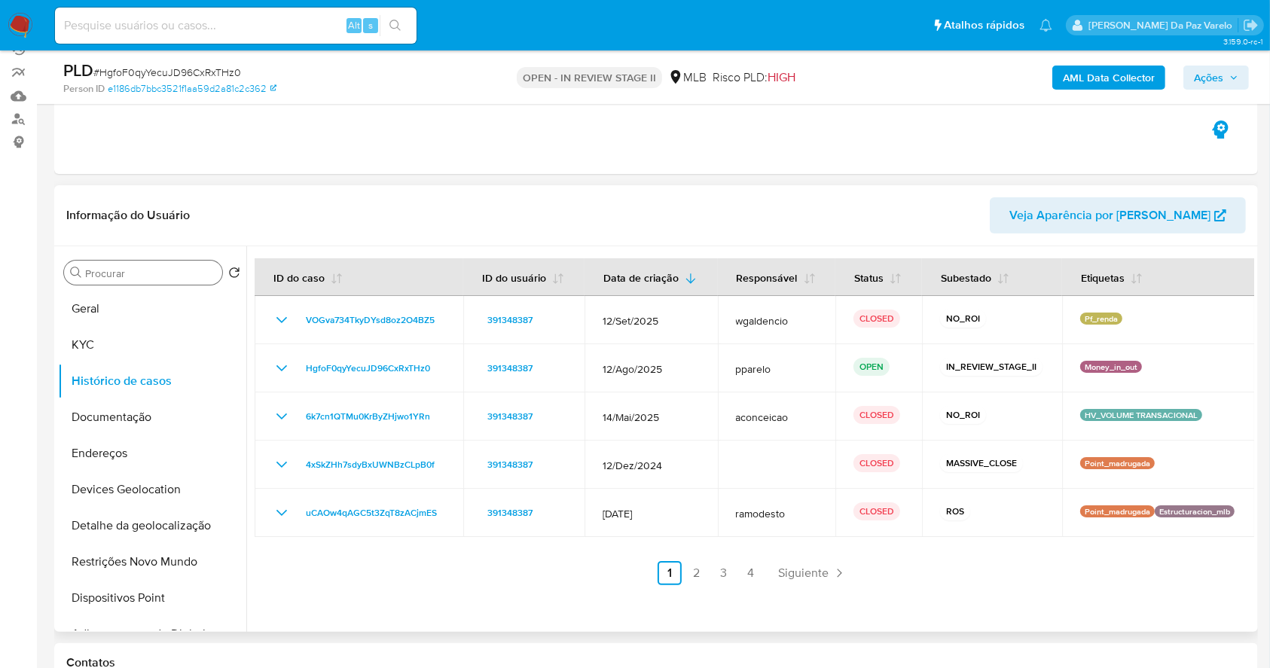
click at [131, 279] on div "Procurar" at bounding box center [143, 273] width 158 height 24
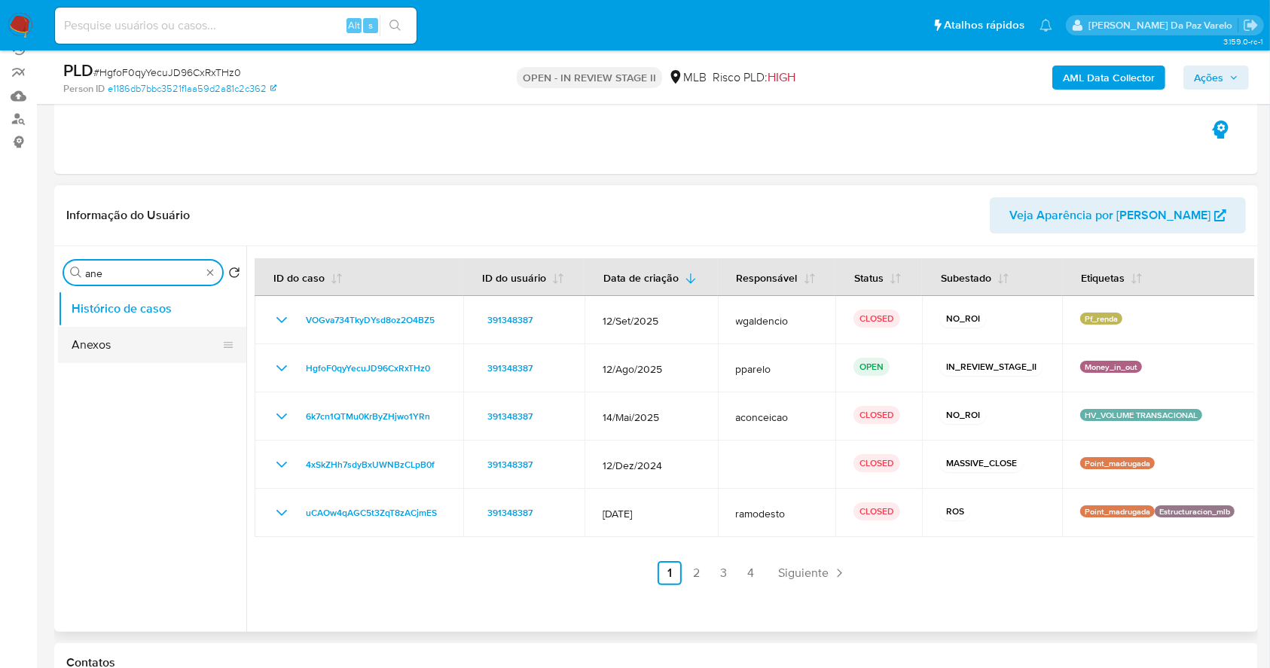
type input "ane"
click at [111, 347] on button "Anexos" at bounding box center [146, 345] width 176 height 36
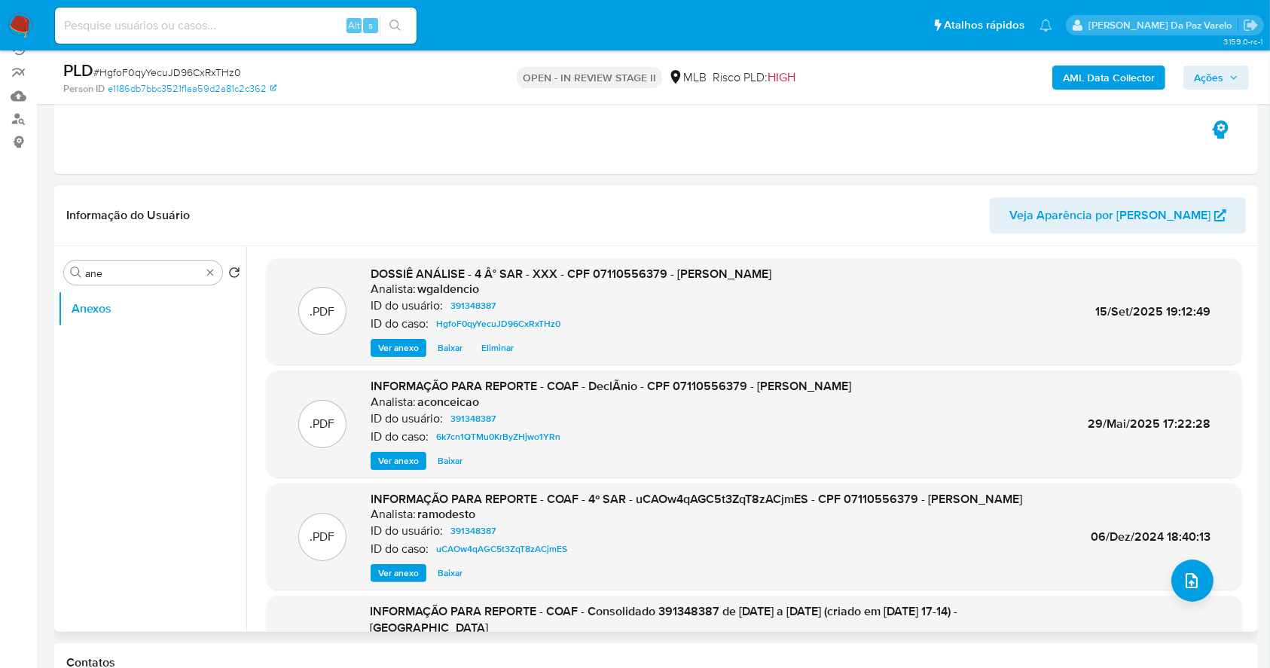
click at [408, 460] on span "Ver anexo" at bounding box center [398, 461] width 41 height 15
click at [216, 268] on div "Procurar ane" at bounding box center [143, 273] width 158 height 24
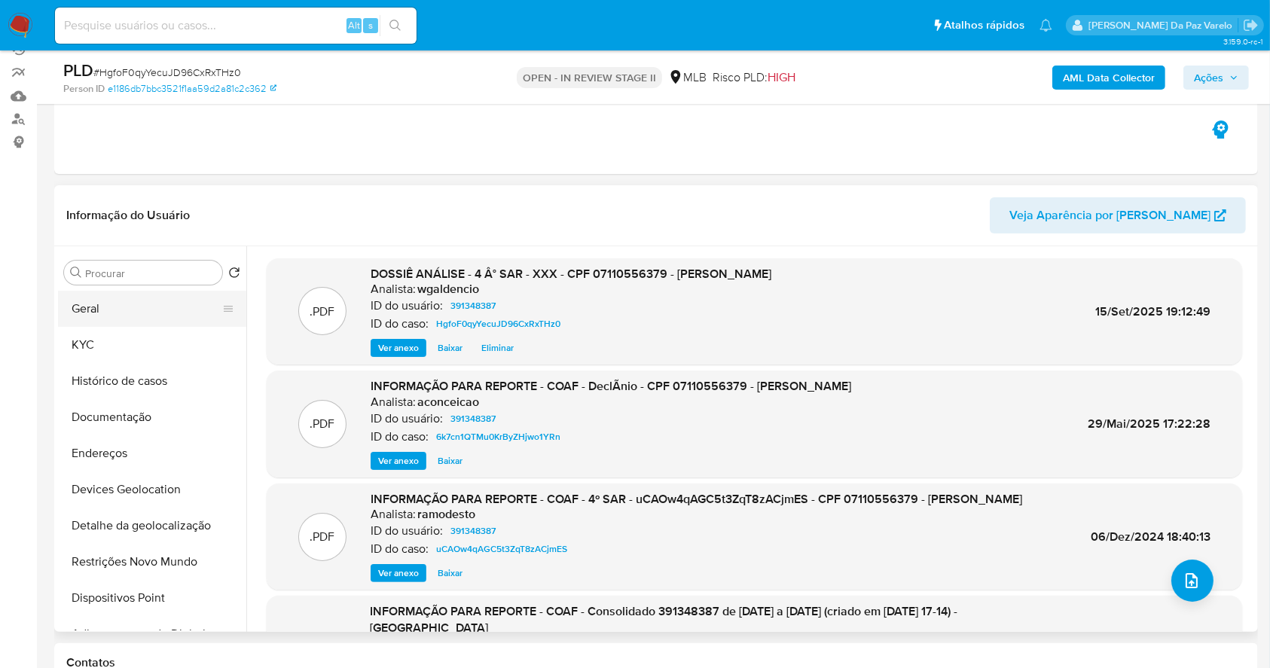
click at [87, 312] on button "Geral" at bounding box center [146, 309] width 176 height 36
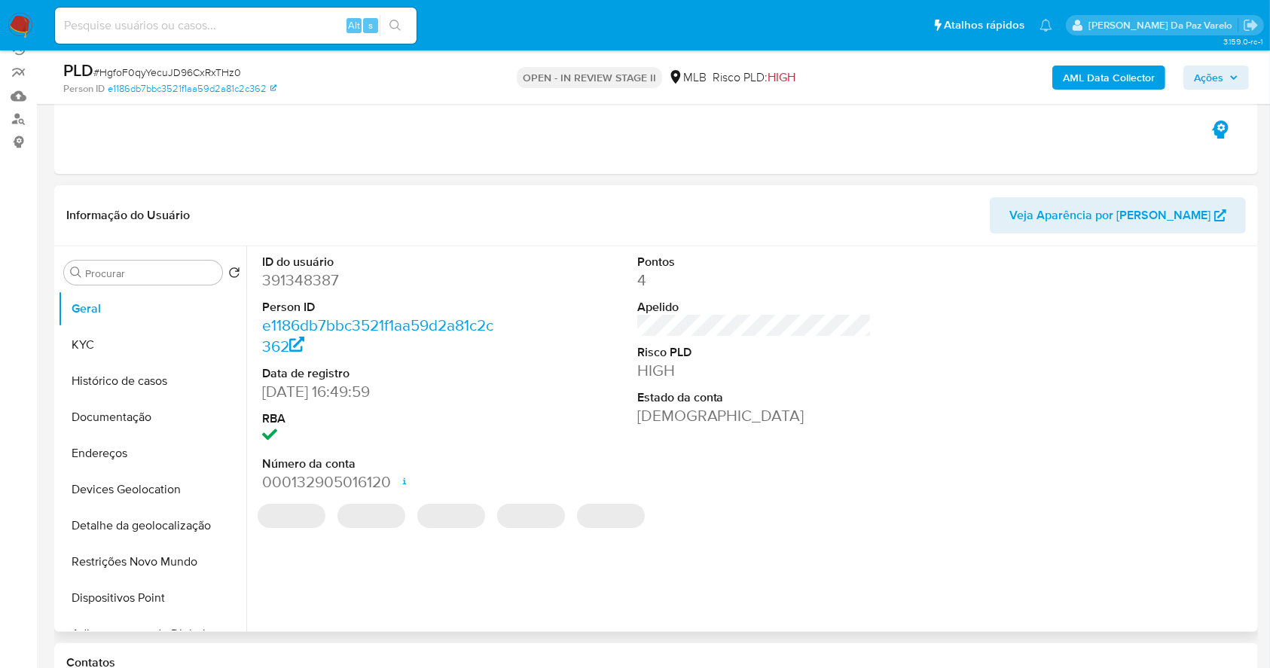
click at [316, 284] on dd "391348387" at bounding box center [379, 280] width 235 height 21
copy dd "391348387"
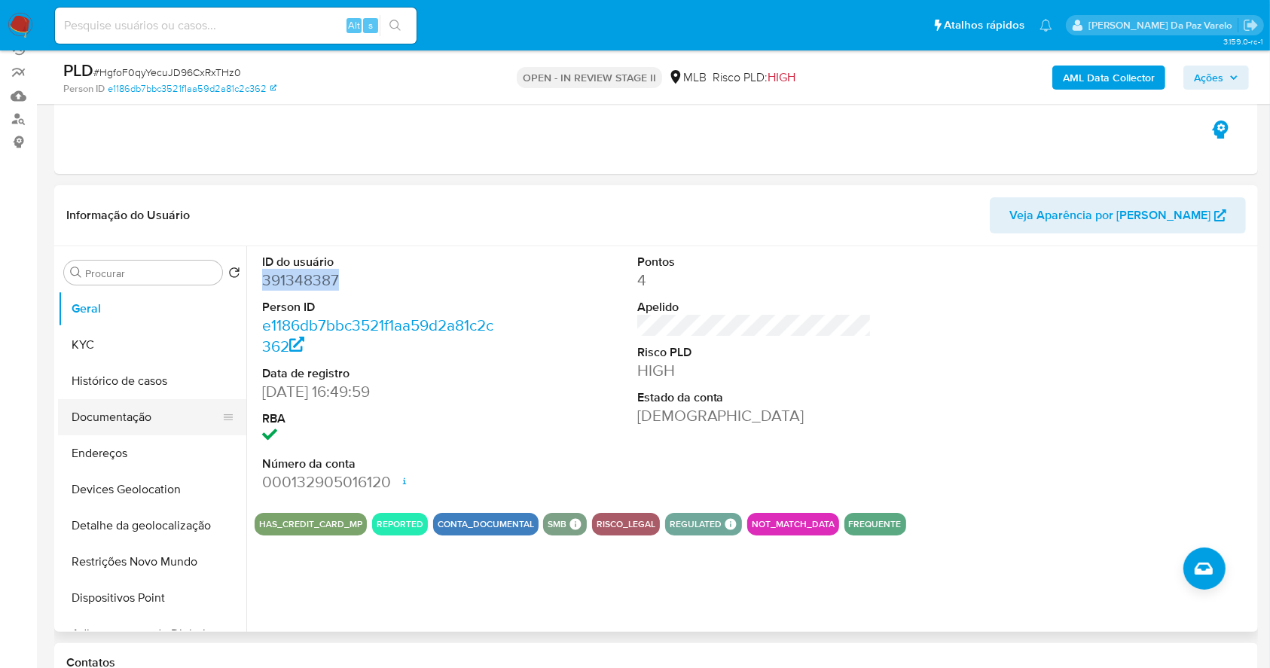
click at [125, 420] on button "Documentação" at bounding box center [146, 417] width 176 height 36
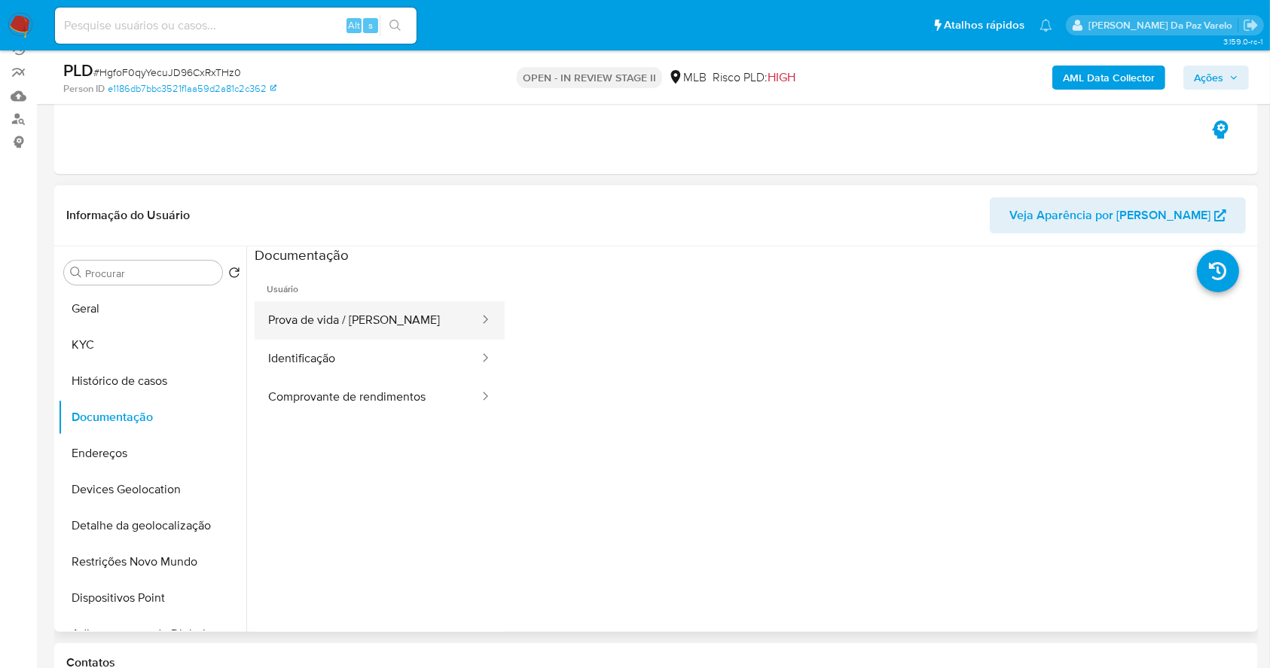
click at [376, 319] on button "Prova de vida / Selfie" at bounding box center [368, 320] width 226 height 38
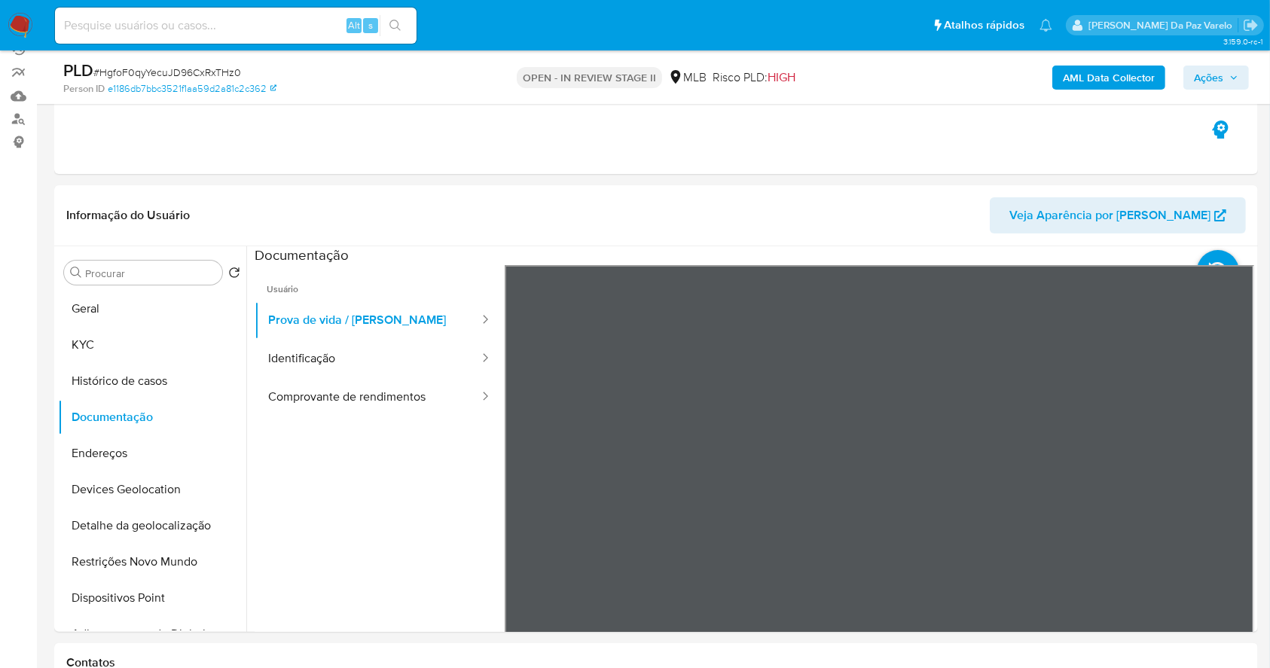
click at [293, 23] on input at bounding box center [236, 26] width 362 height 20
paste input "R608APtF2x5srwdfFMEN66vP"
type input "R608APtF2x5srwdfFMEN66vP"
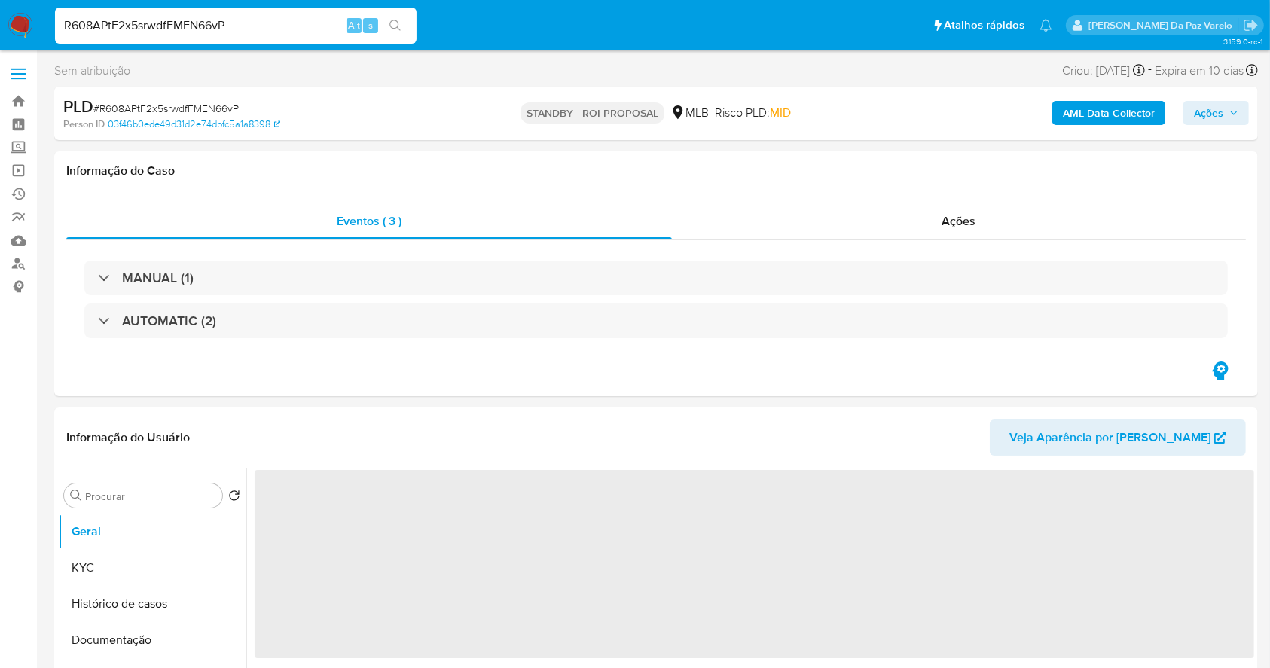
select select "10"
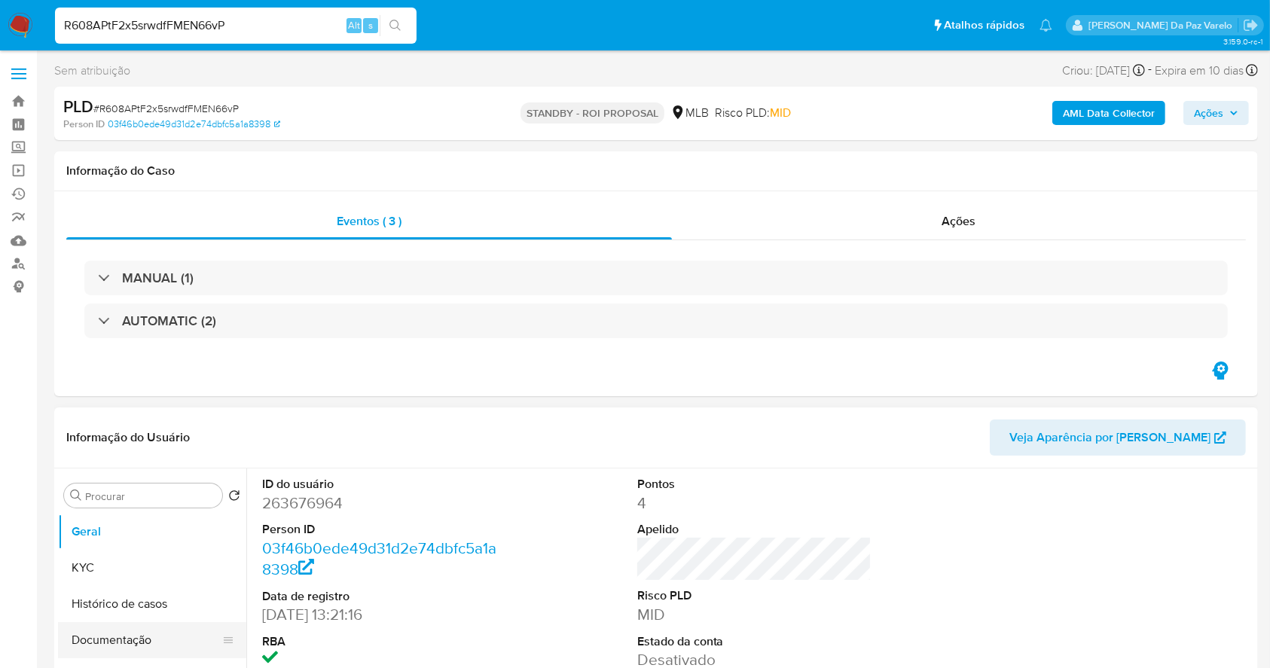
click at [118, 637] on button "Documentação" at bounding box center [146, 640] width 176 height 36
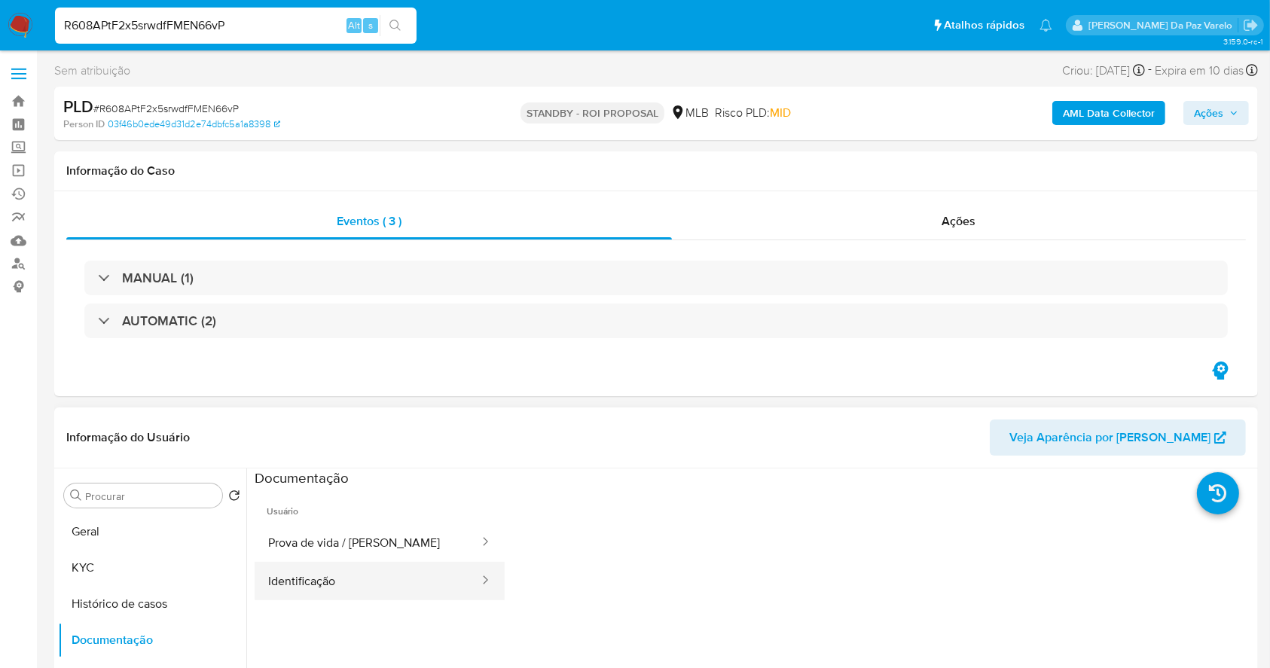
scroll to position [100, 0]
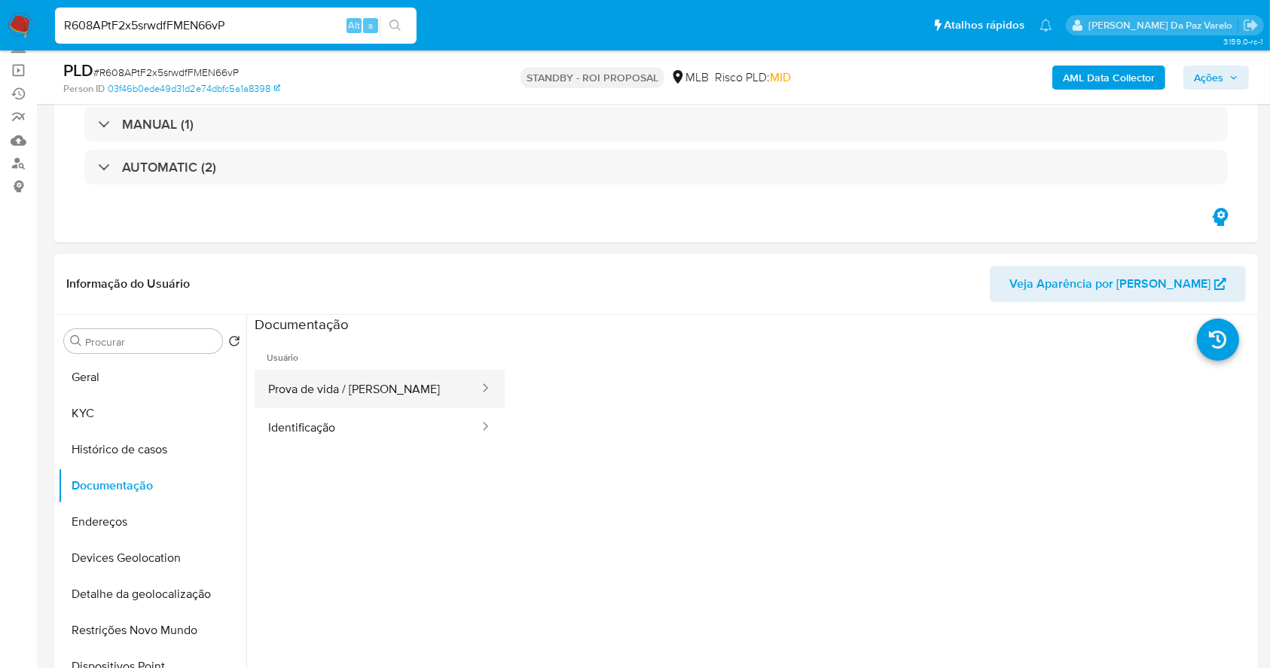
click at [392, 389] on button "Prova de vida / Selfie" at bounding box center [368, 389] width 226 height 38
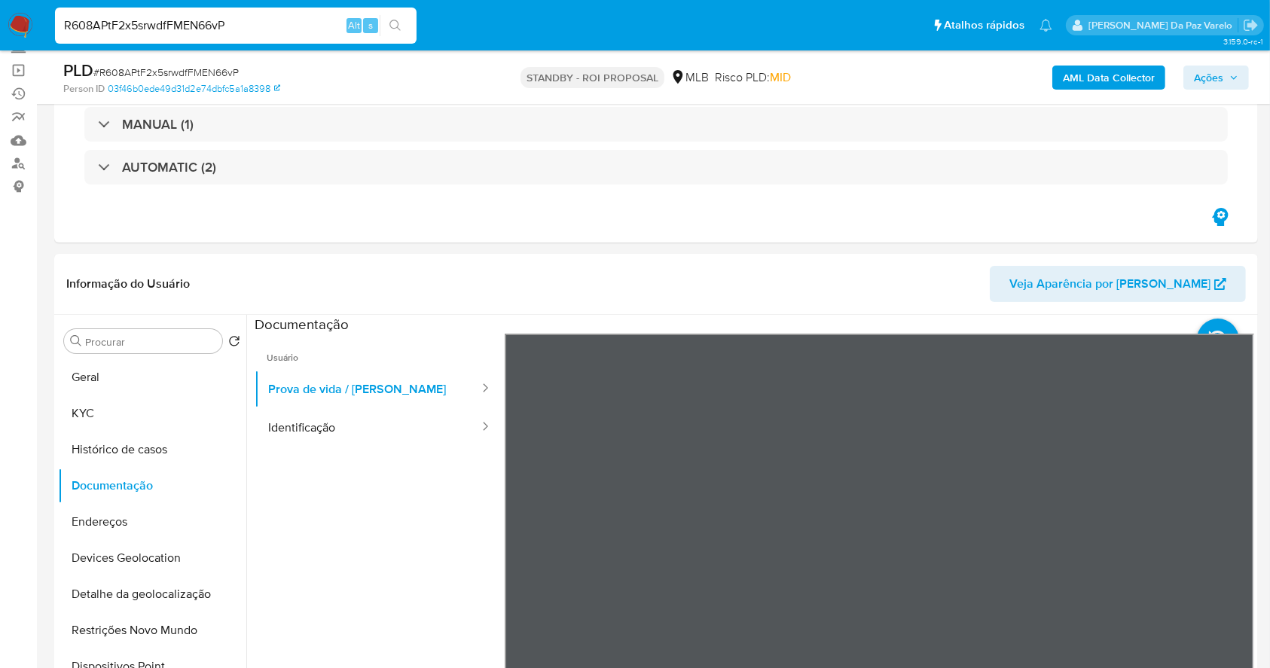
click at [313, 13] on div "R608APtF2x5srwdfFMEN66vP Alt s" at bounding box center [236, 26] width 362 height 36
click at [301, 24] on input "R608APtF2x5srwdfFMEN66vP" at bounding box center [236, 26] width 362 height 20
paste input "TpDKlloa5jrK6ymHDpiM5p8V"
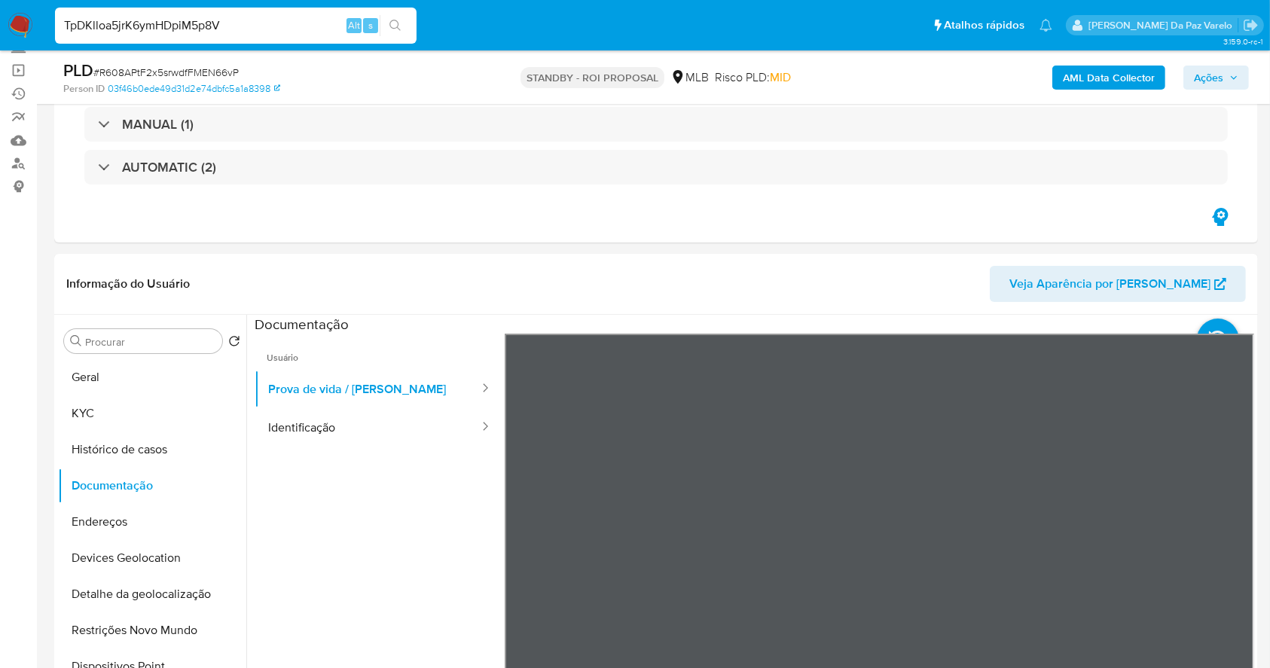
type input "TpDKlloa5jrK6ymHDpiM5p8V"
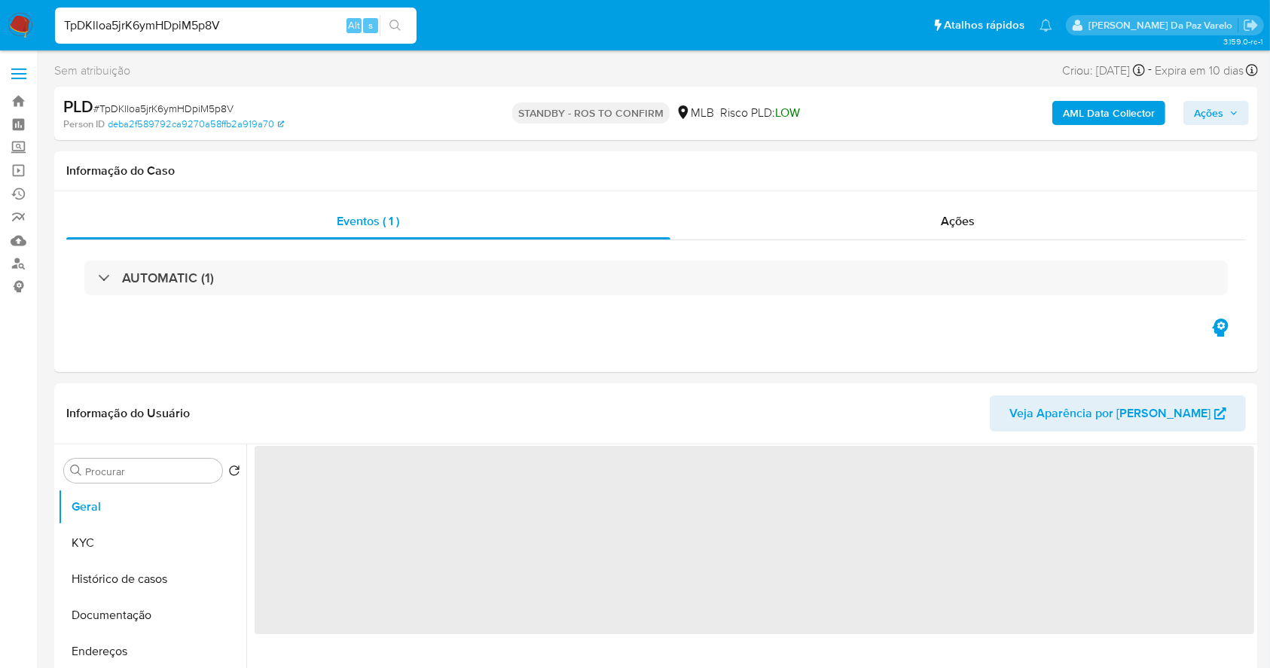
select select "10"
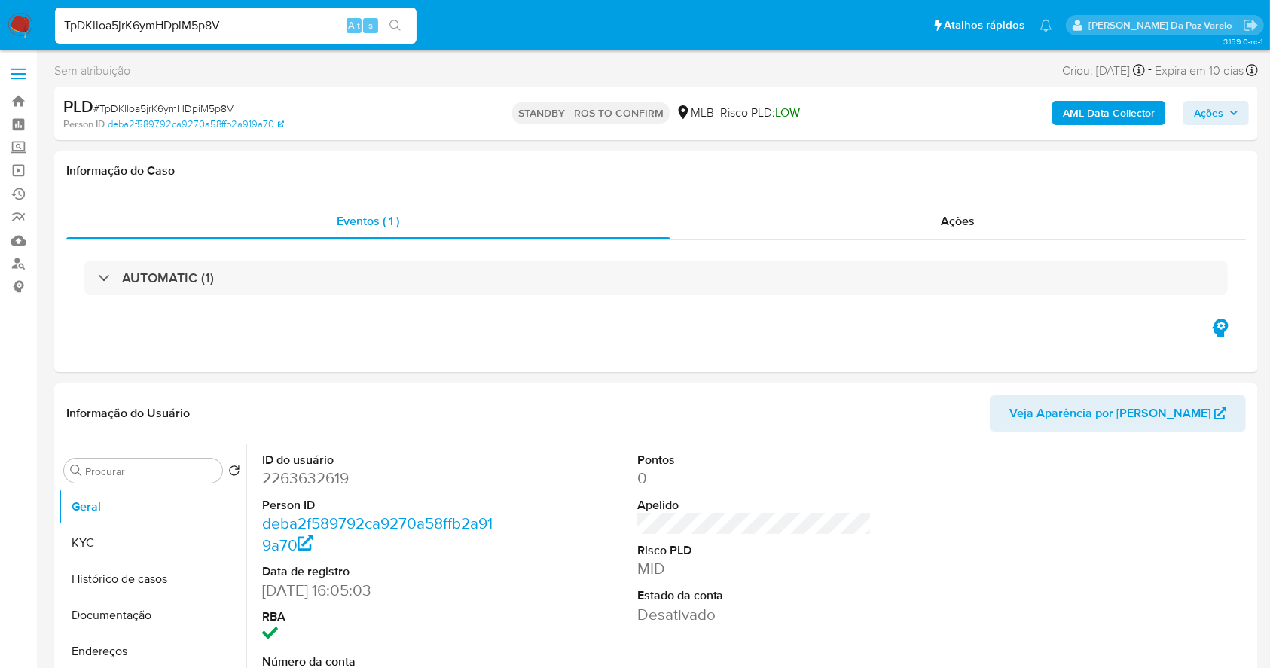
click at [17, 17] on img at bounding box center [21, 26] width 26 height 26
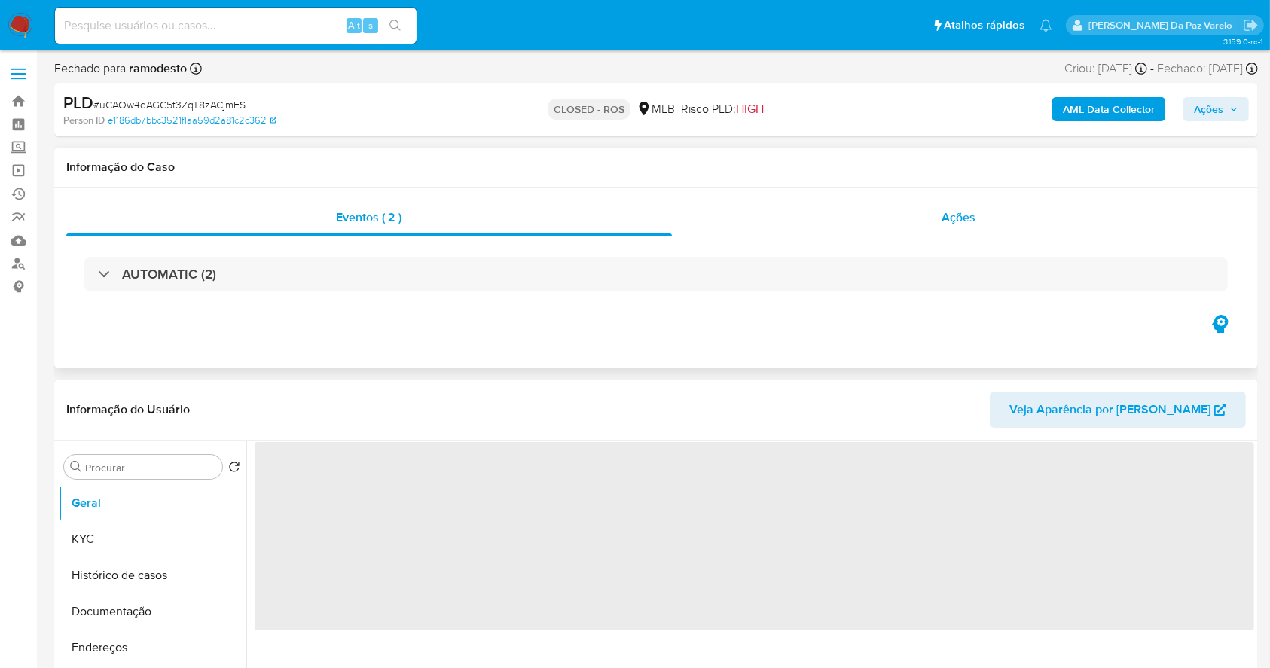
click at [971, 215] on span "Ações" at bounding box center [959, 217] width 34 height 17
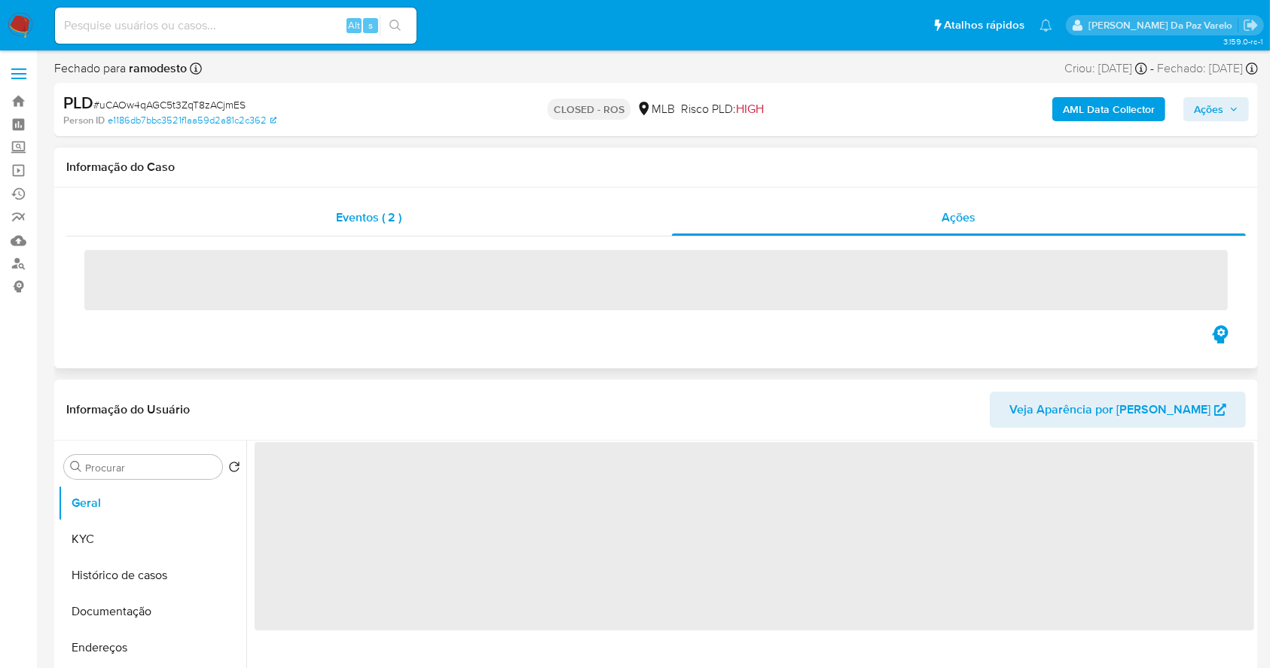
select select "10"
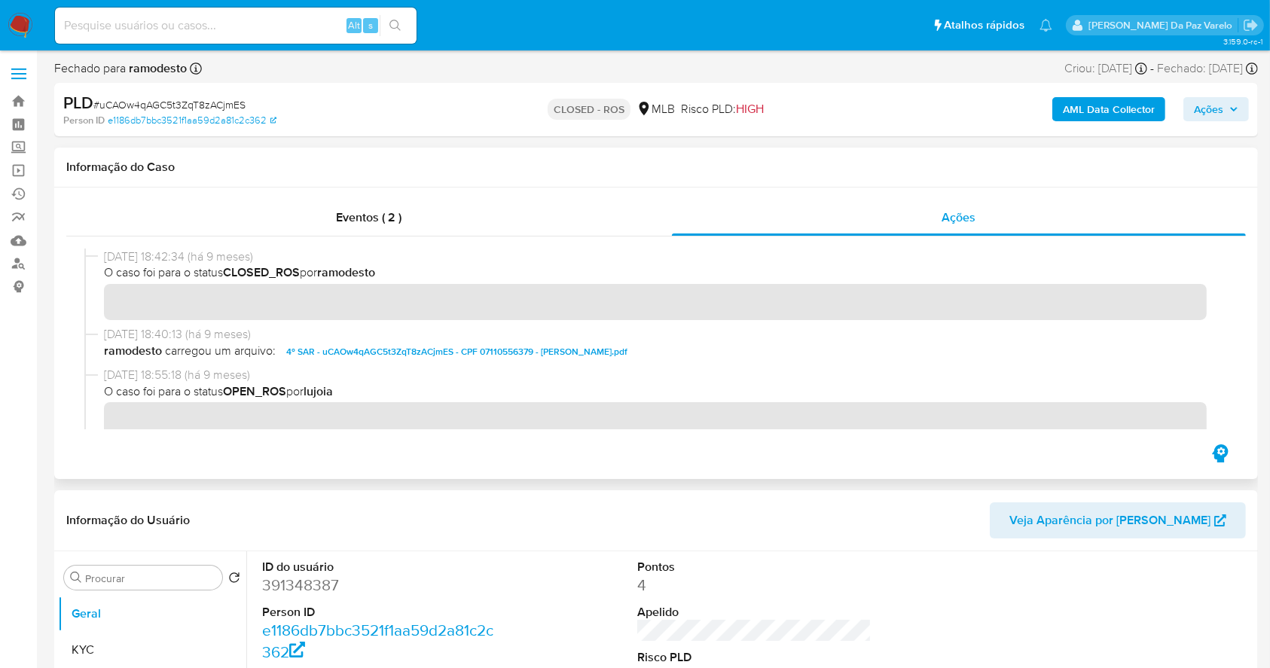
click at [360, 356] on span "4º SAR - uCAOw4qAGC5t3ZqT8zACjmES - CPF 07110556379 - VANESSA CARRIAS ANDRADE.p…" at bounding box center [456, 352] width 341 height 18
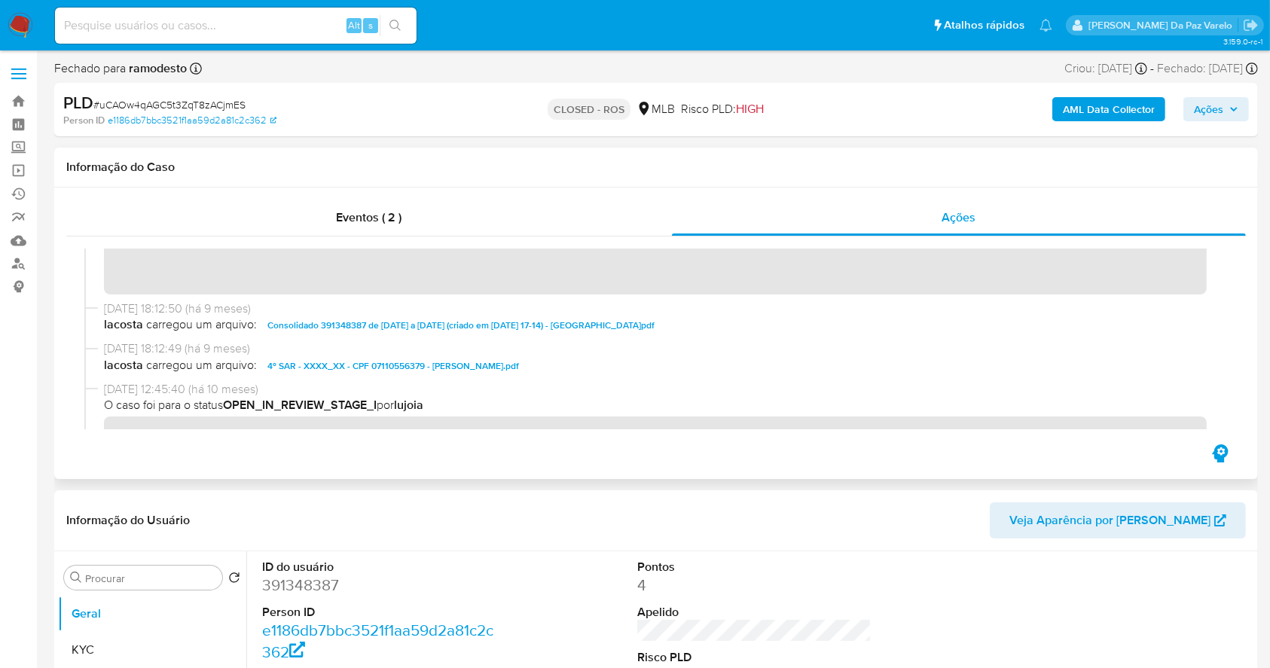
scroll to position [703, 0]
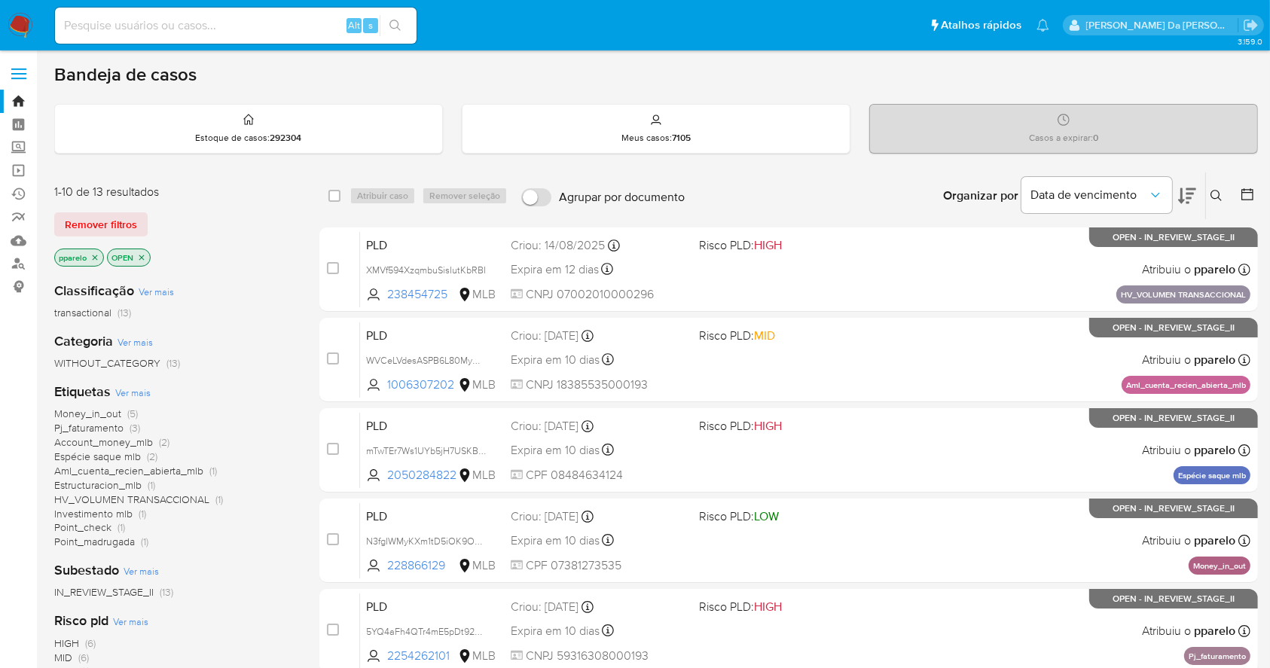
click at [1210, 194] on button at bounding box center [1218, 196] width 25 height 18
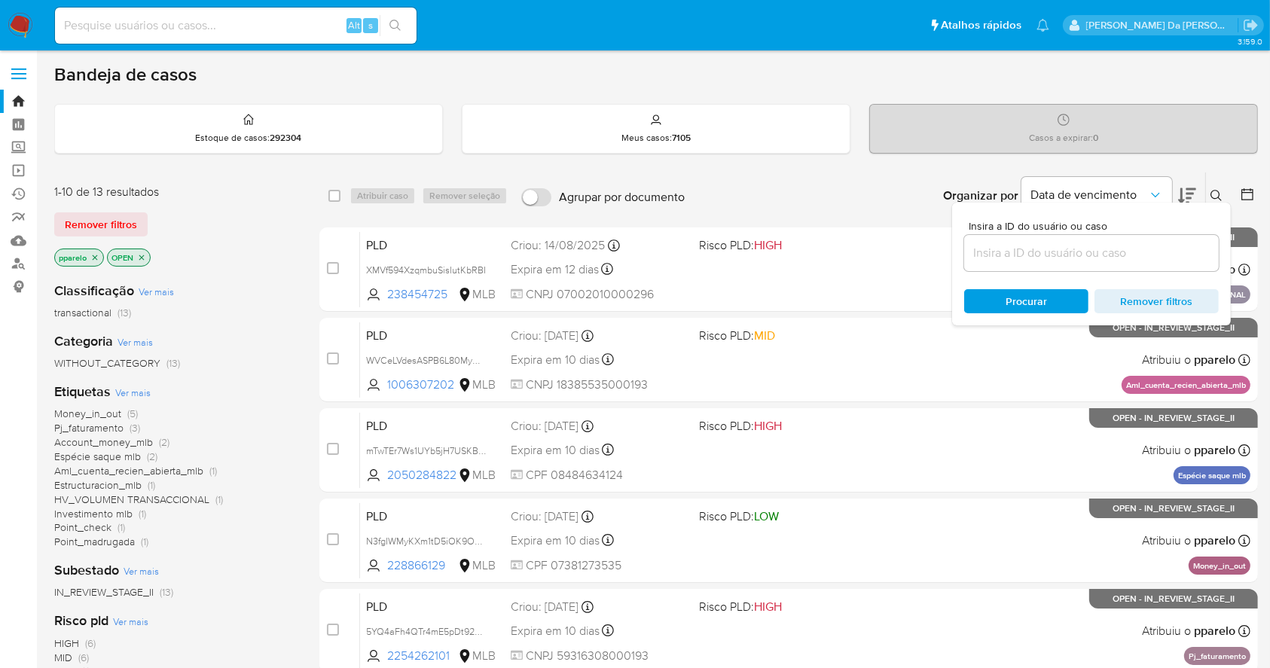
click at [1131, 270] on div at bounding box center [1091, 253] width 255 height 36
click at [1133, 250] on input at bounding box center [1091, 253] width 255 height 20
paste input "hfxrLjwV0urxayp0poVgCNIE"
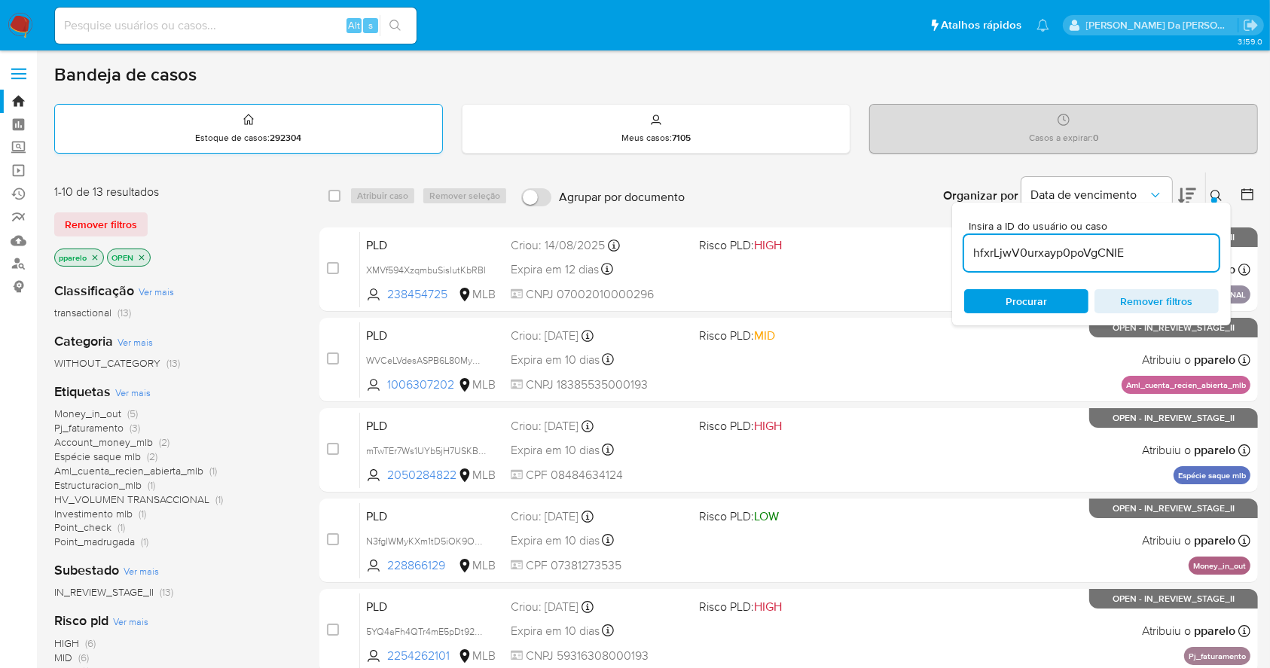
type input "hfxrLjwV0urxayp0poVgCNIE"
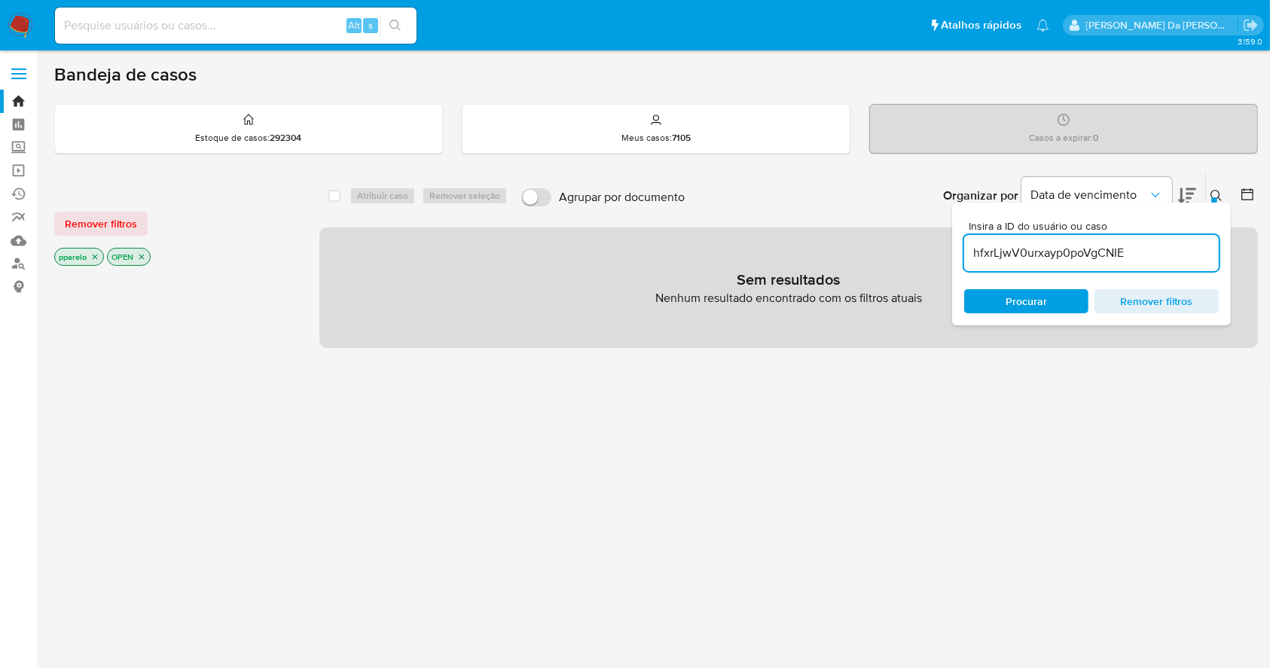
click at [91, 255] on icon "close-filter" at bounding box center [94, 256] width 9 height 9
click at [91, 255] on icon "close-filter" at bounding box center [88, 256] width 9 height 9
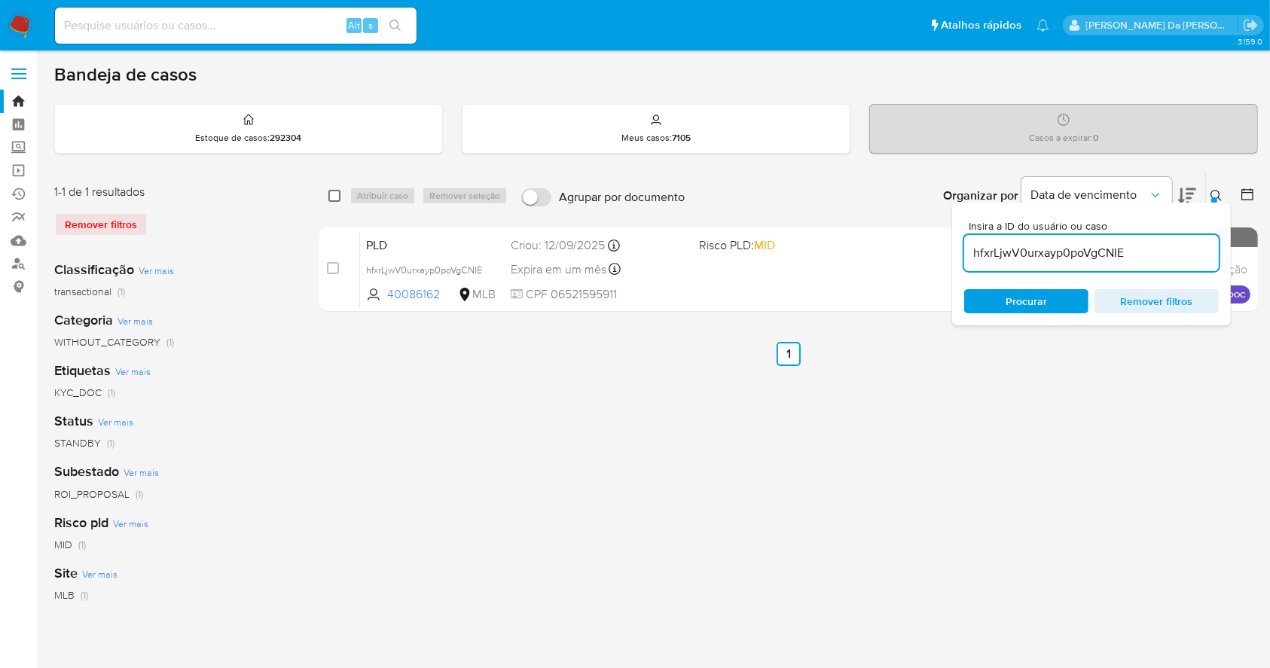
click at [337, 199] on input "checkbox" at bounding box center [334, 196] width 12 height 12
checkbox input "true"
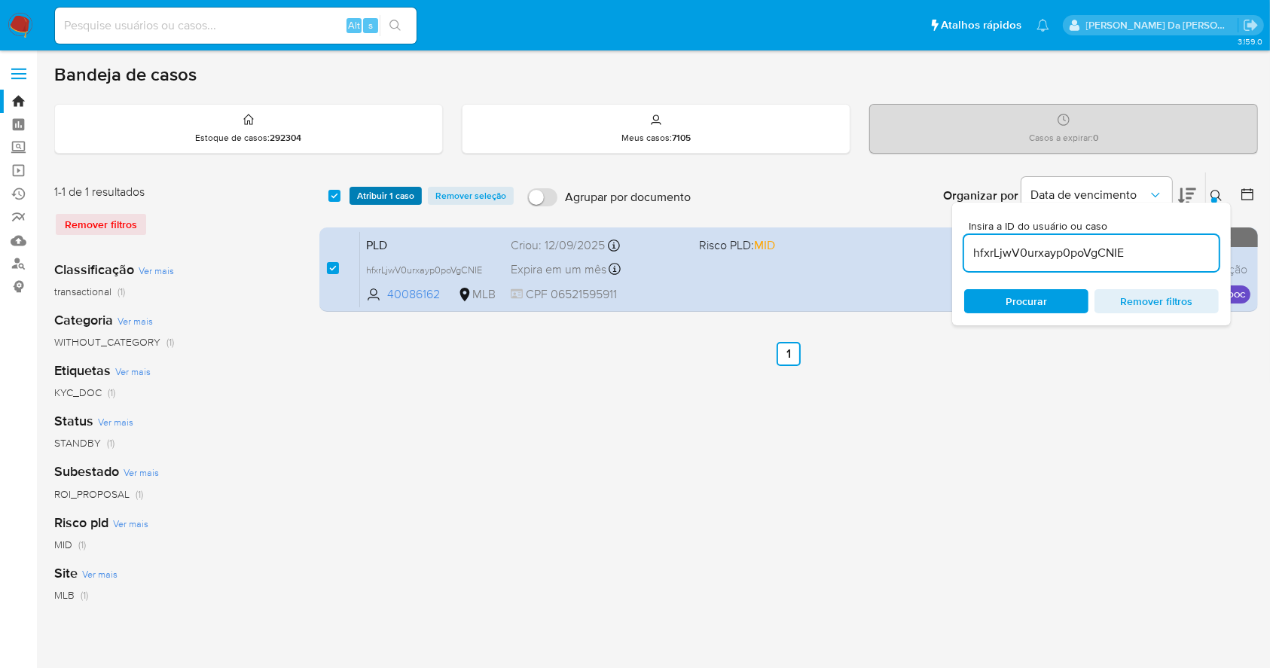
click at [366, 196] on span "Atribuir 1 caso" at bounding box center [385, 195] width 57 height 15
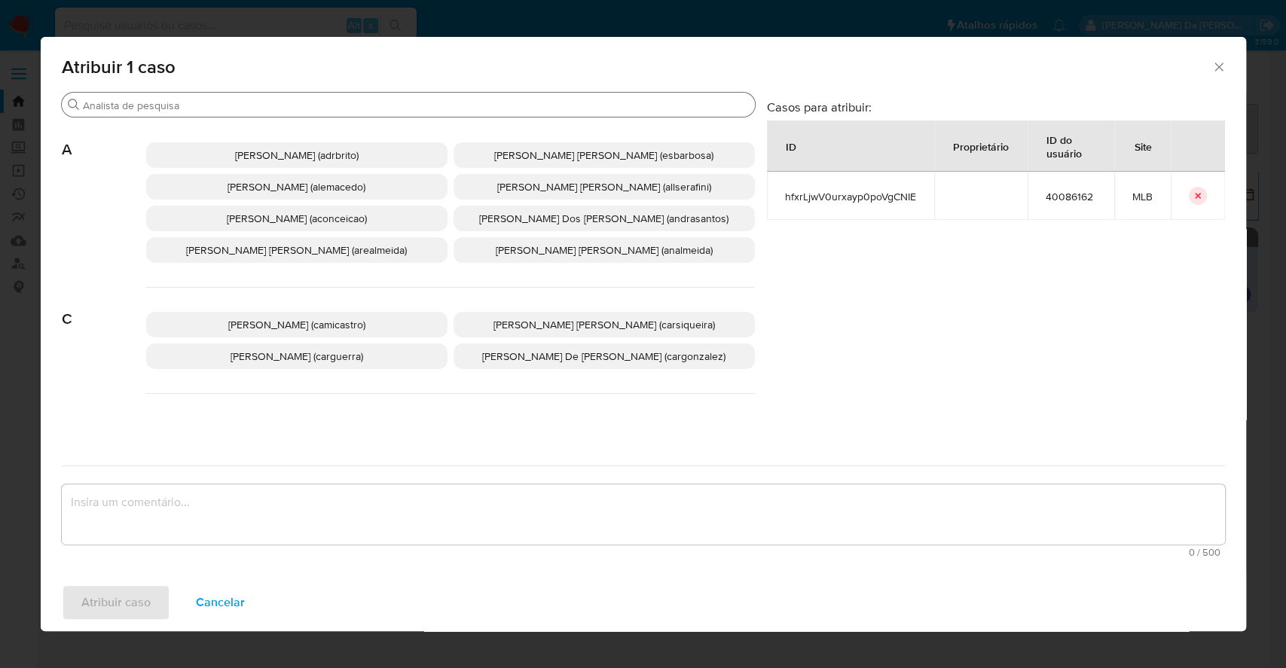
click at [439, 109] on input "Buscar" at bounding box center [416, 106] width 666 height 14
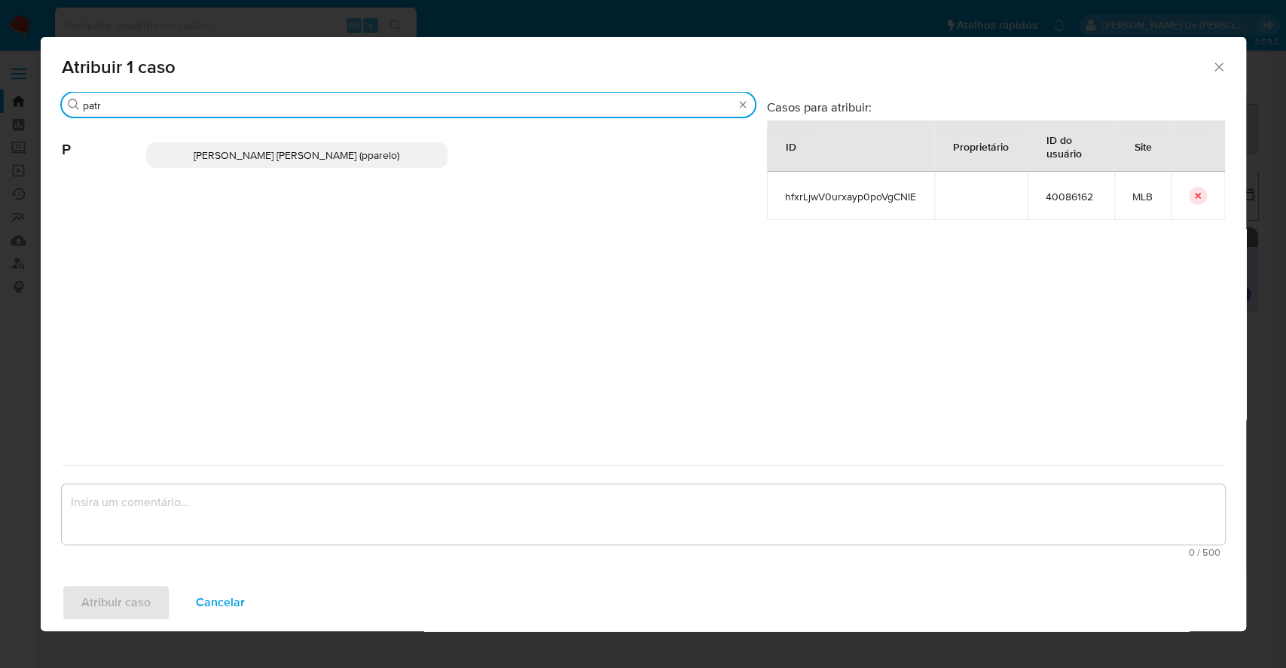
type input "patr"
click at [380, 148] on span "Patricia Aparecida Da Paz Varelo (pparelo)" at bounding box center [297, 155] width 206 height 15
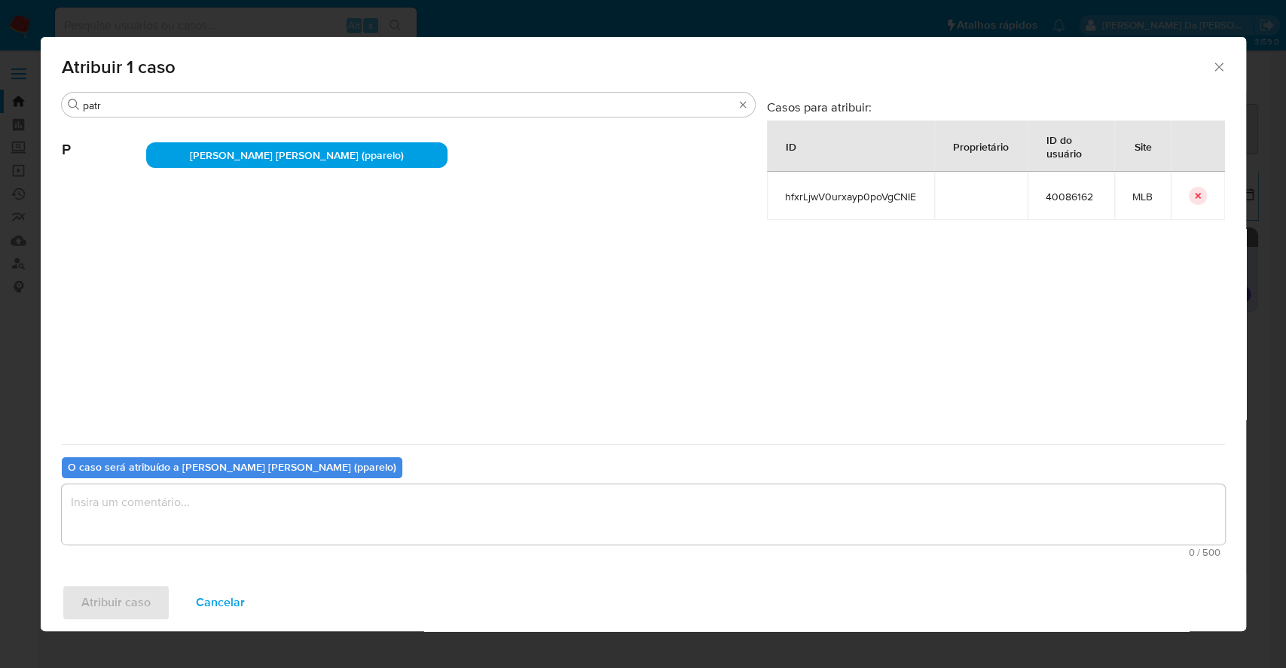
click at [319, 503] on textarea "assign-modal" at bounding box center [643, 514] width 1163 height 60
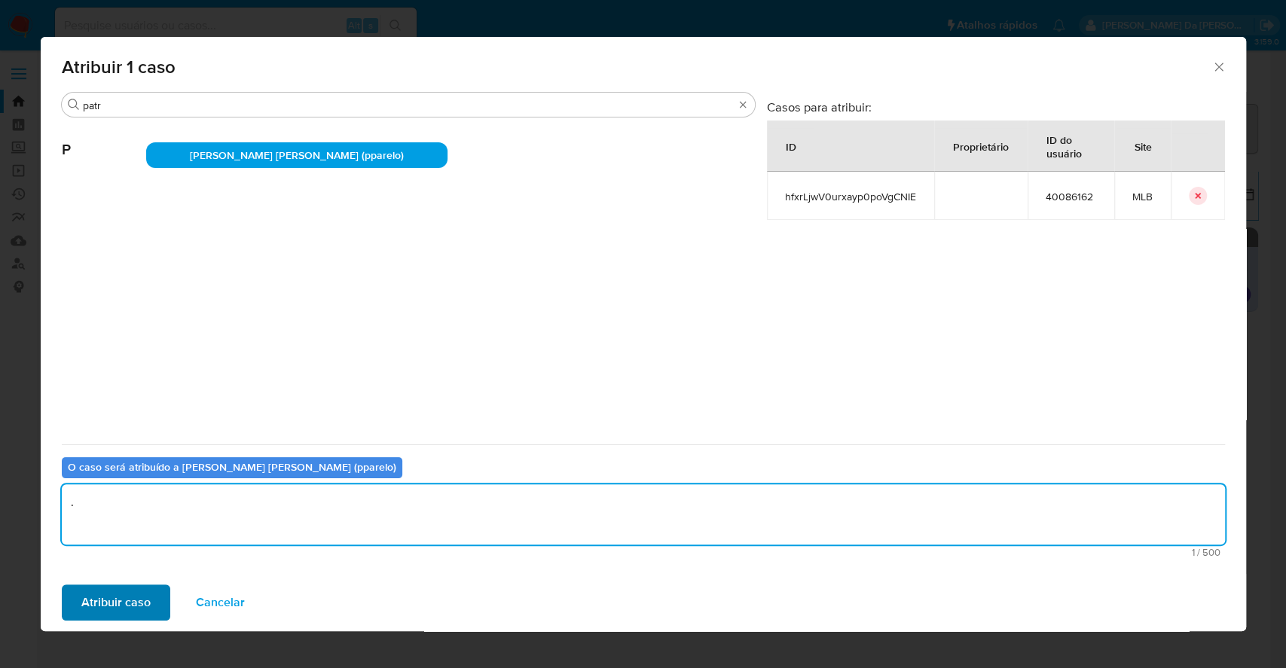
type textarea "."
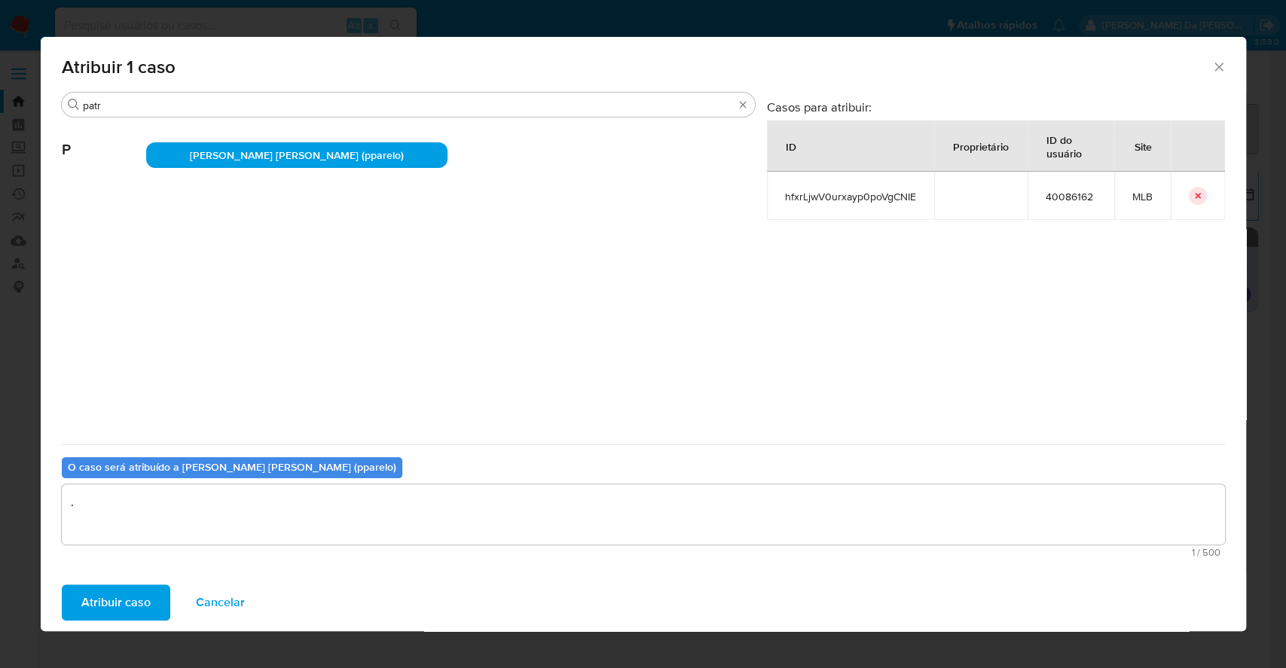
click at [121, 607] on span "Atribuir caso" at bounding box center [115, 602] width 69 height 33
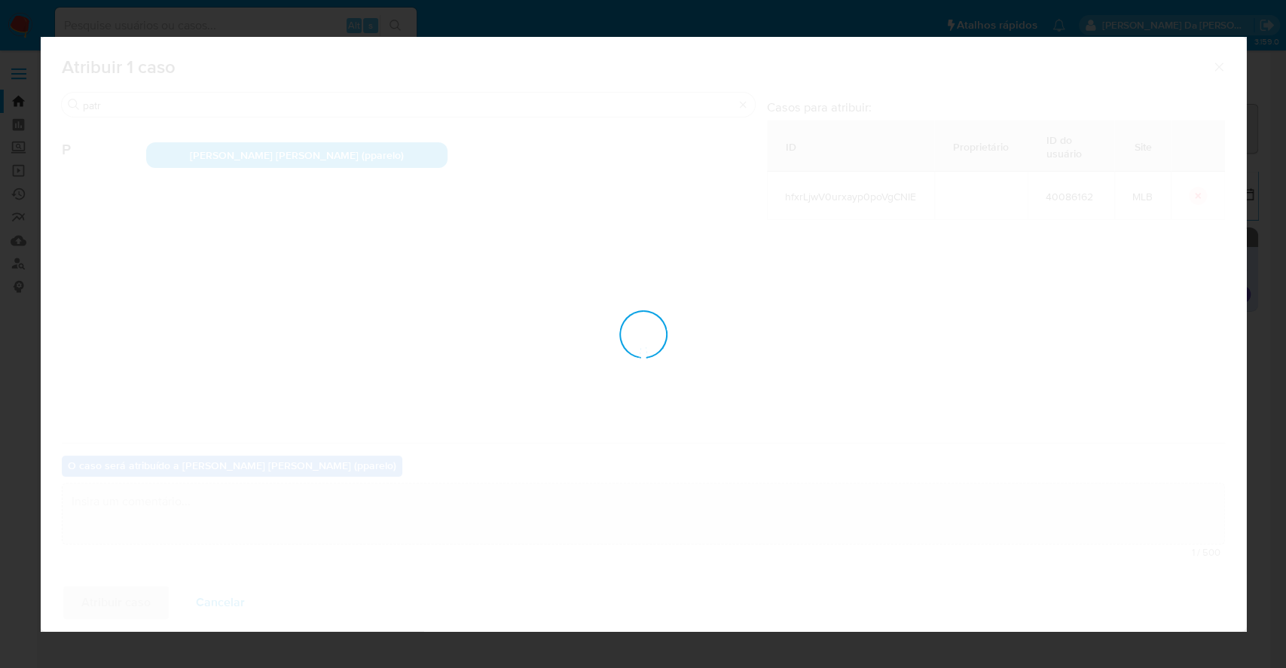
checkbox input "false"
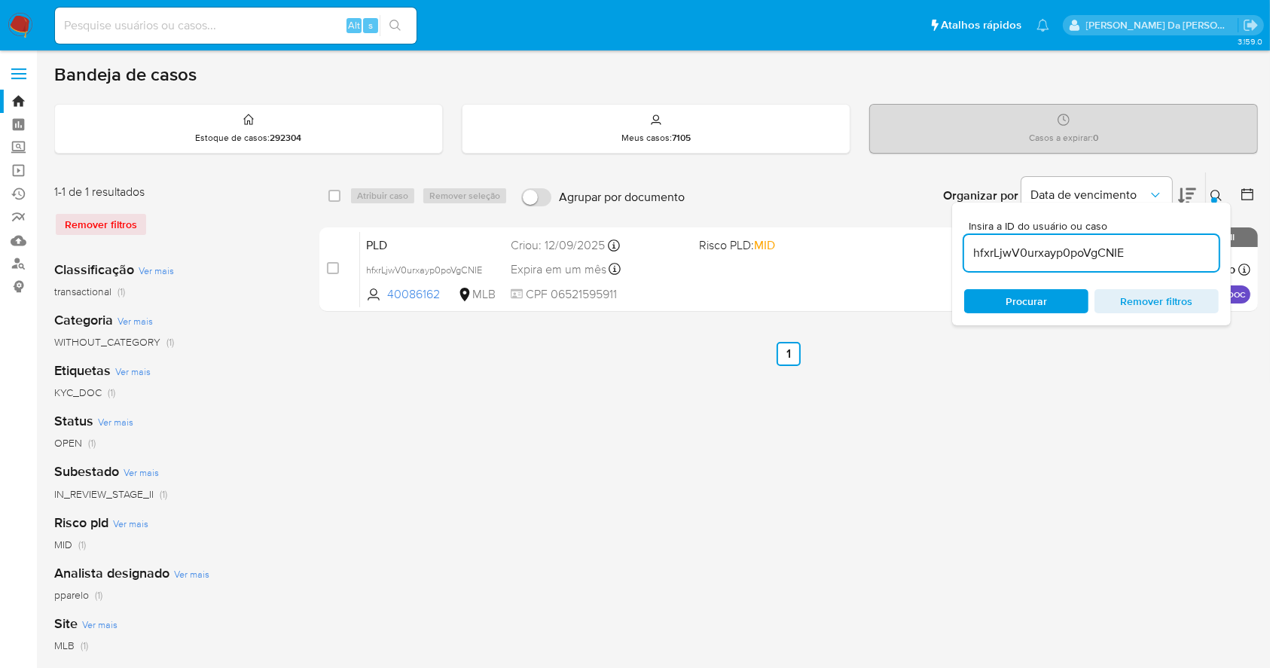
click at [295, 33] on input at bounding box center [236, 26] width 362 height 20
paste input "2263632619"
type input "2263632619"
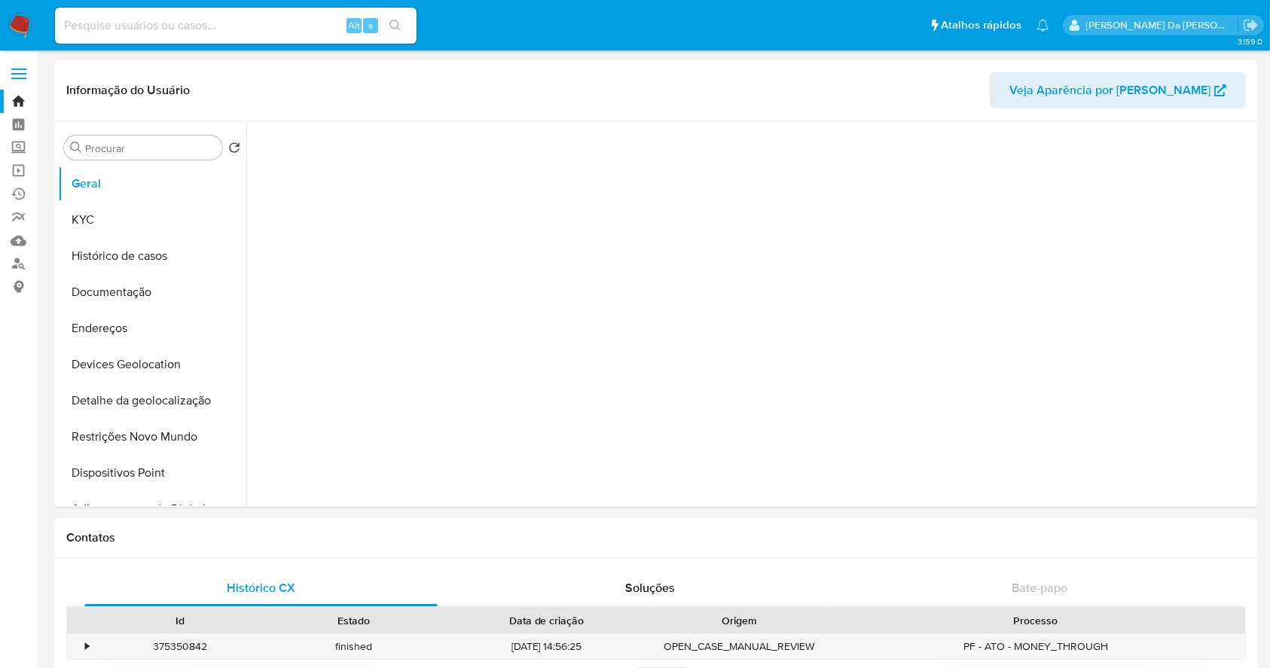
select select "10"
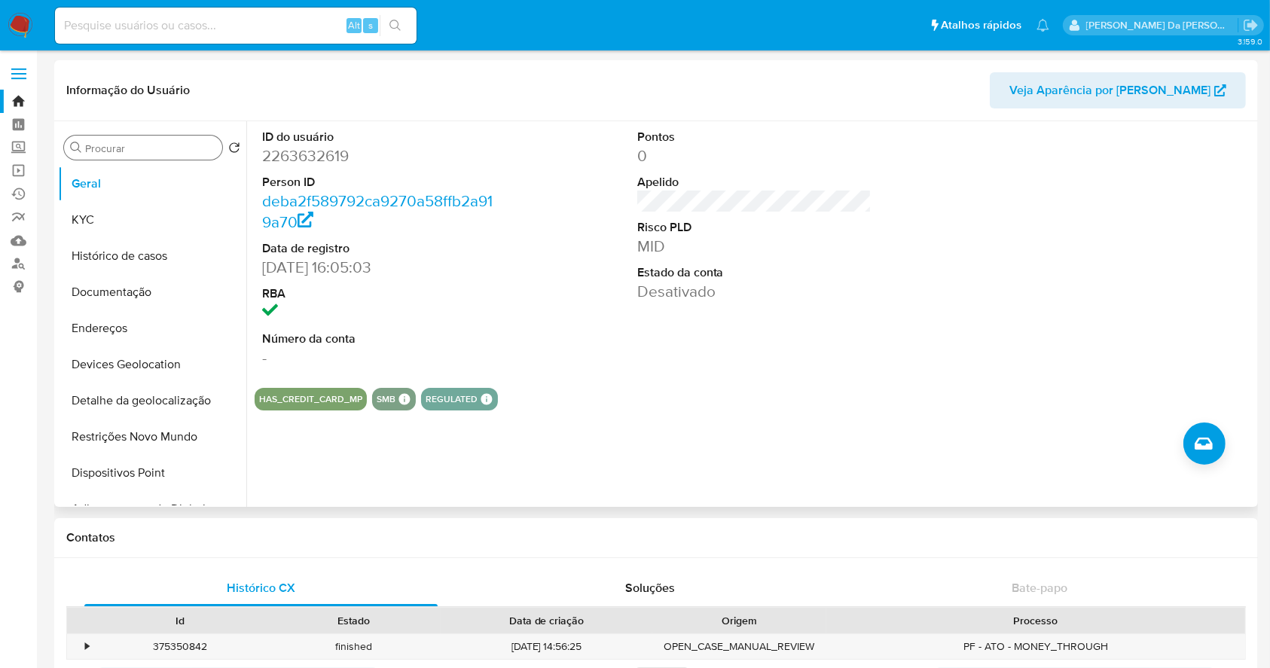
click at [176, 148] on input "Procurar" at bounding box center [150, 149] width 131 height 14
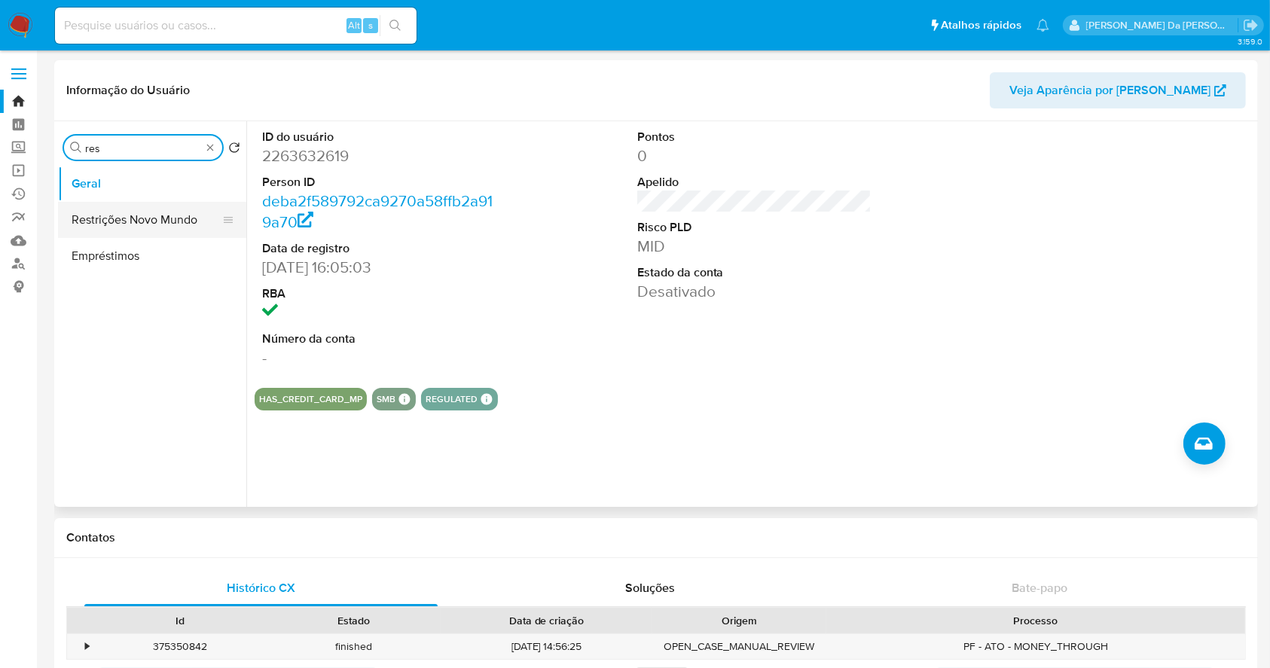
type input "res"
click at [166, 222] on button "Restrições Novo Mundo" at bounding box center [146, 220] width 176 height 36
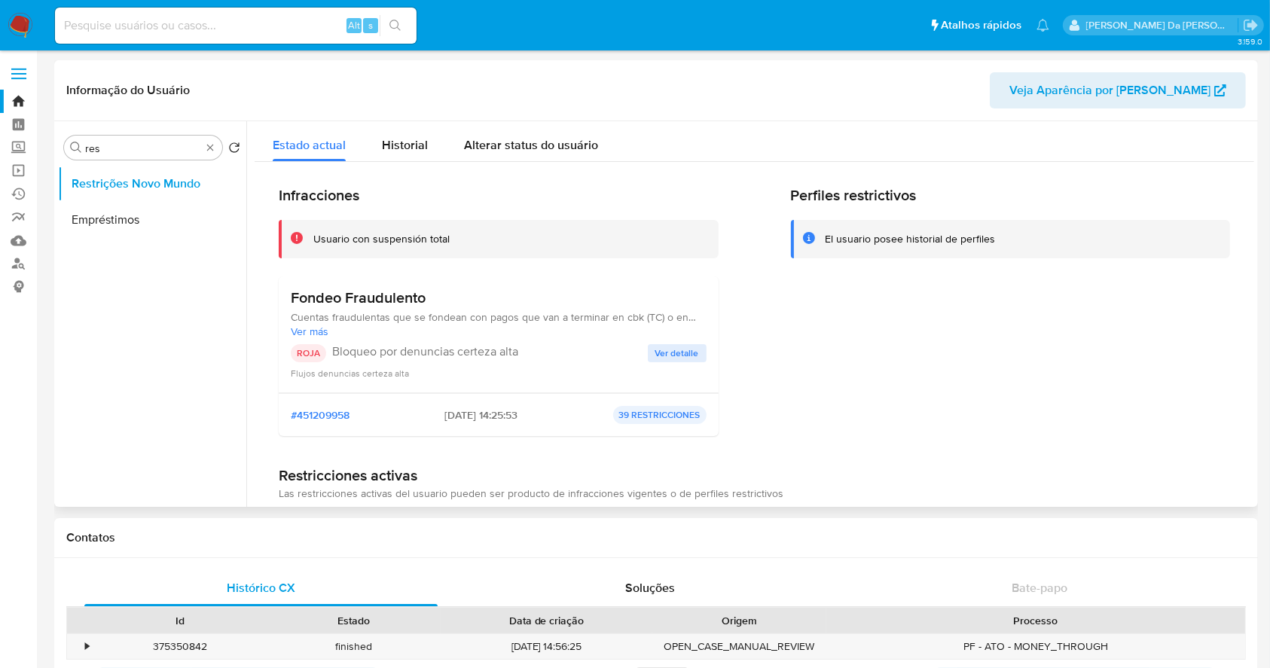
click at [668, 350] on span "Ver detalle" at bounding box center [677, 353] width 44 height 15
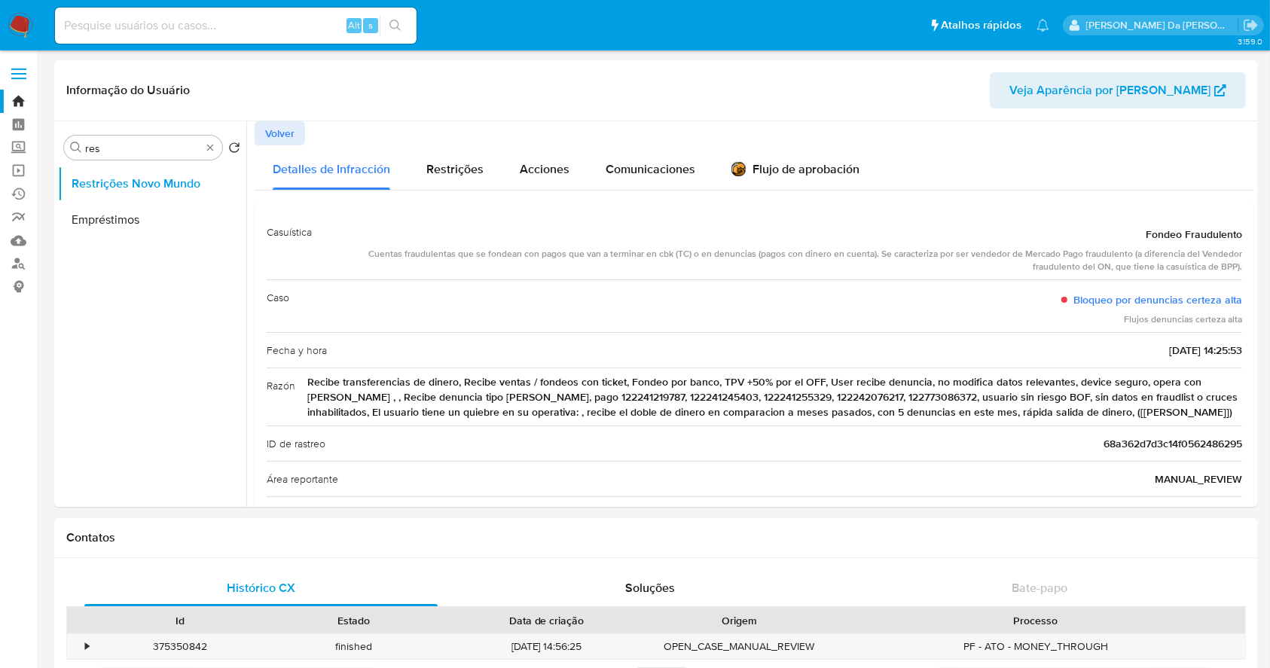
drag, startPoint x: 276, startPoint y: 16, endPoint x: 270, endPoint y: 20, distance: 8.1
click at [275, 16] on input at bounding box center [236, 26] width 362 height 20
paste input "mQeO7NOiCuzApeaMvenqUpHC"
type input "mQeO7NOiCuzApeaMvenqUpHC"
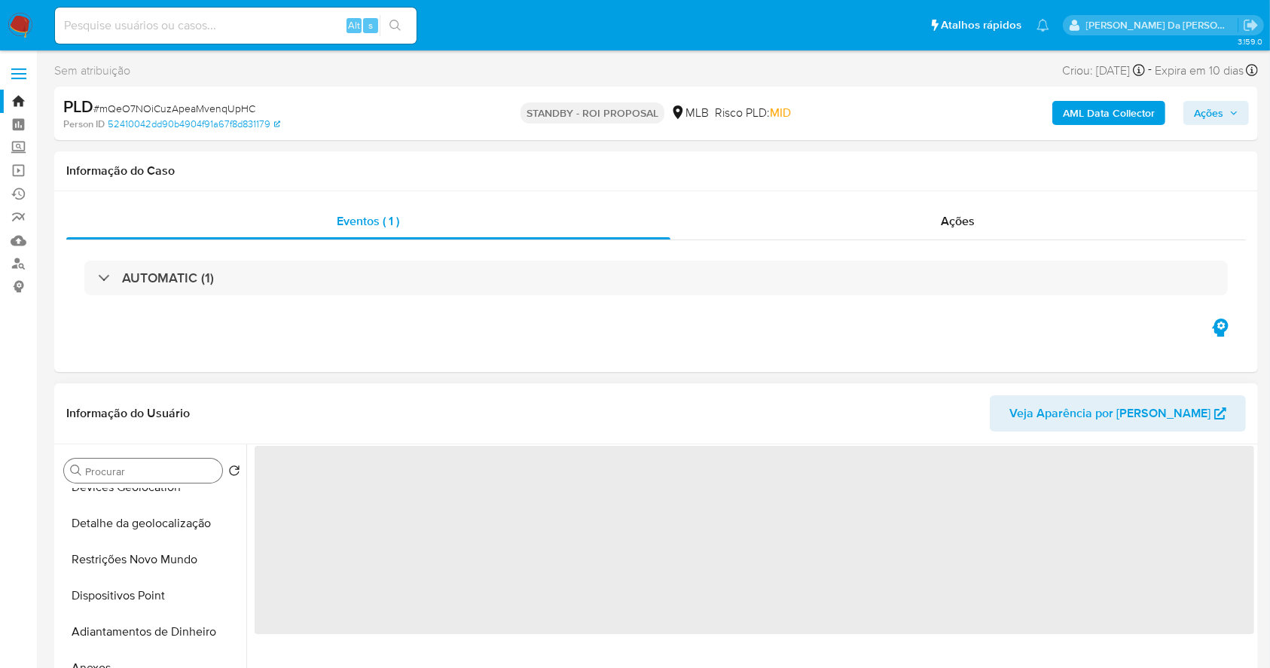
select select "10"
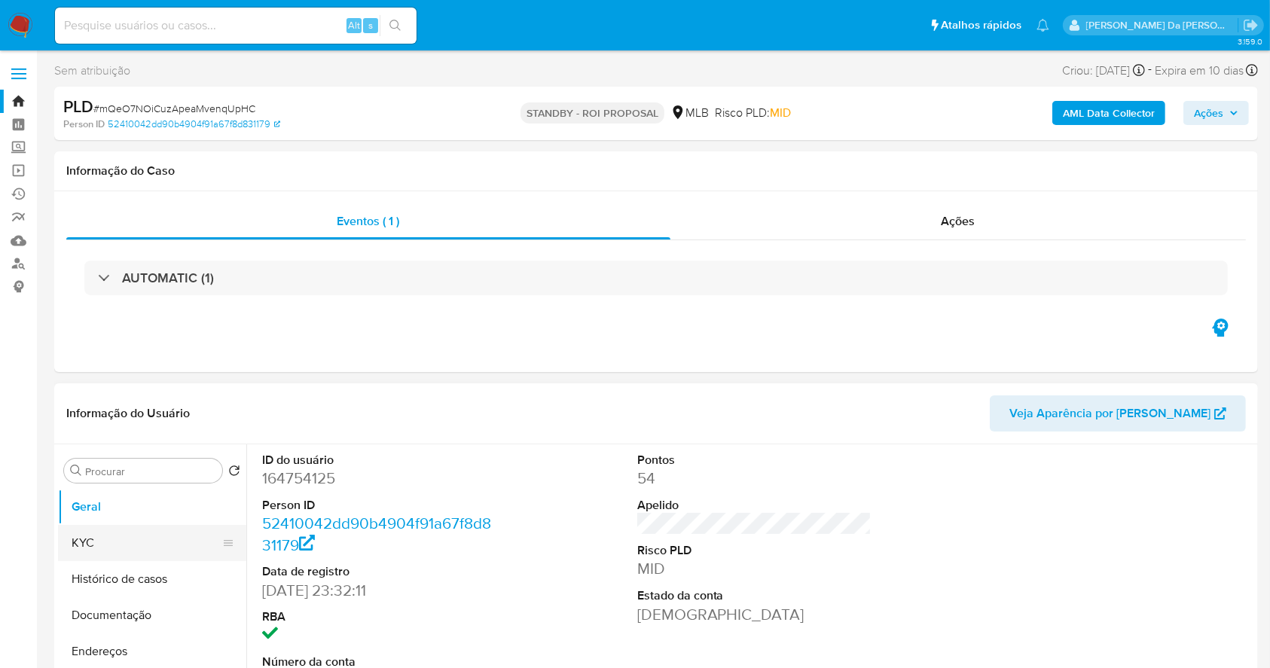
click at [101, 545] on button "KYC" at bounding box center [146, 543] width 176 height 36
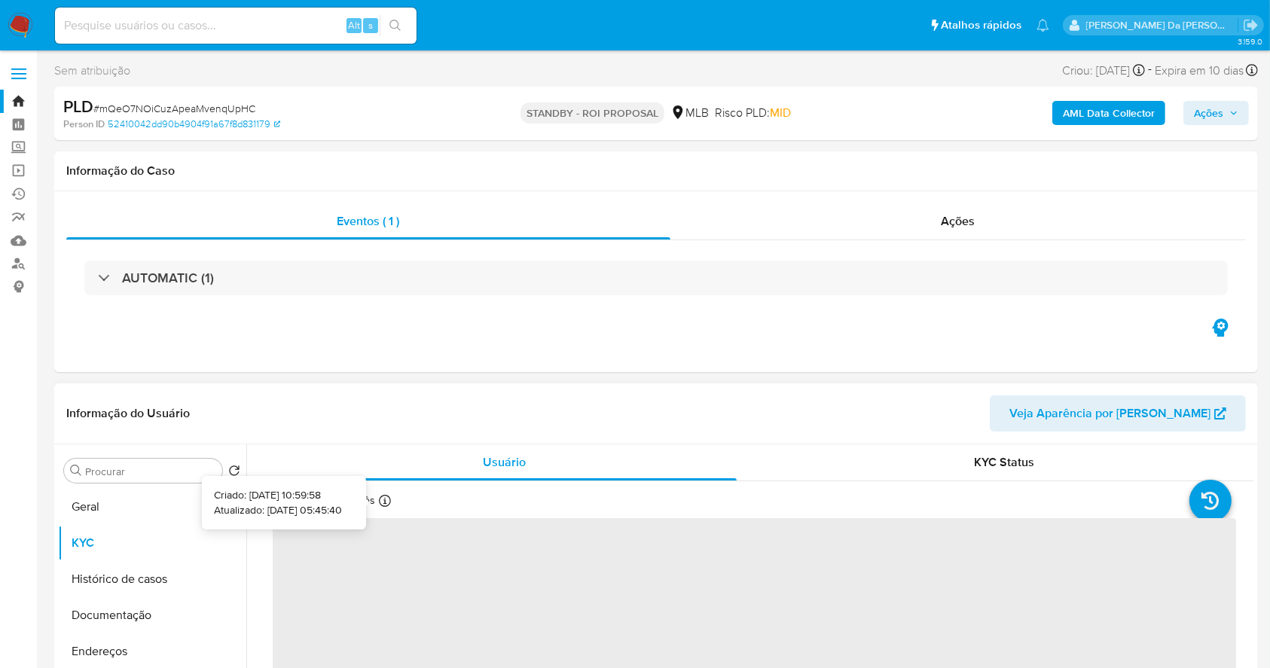
click at [380, 506] on icon at bounding box center [385, 501] width 12 height 12
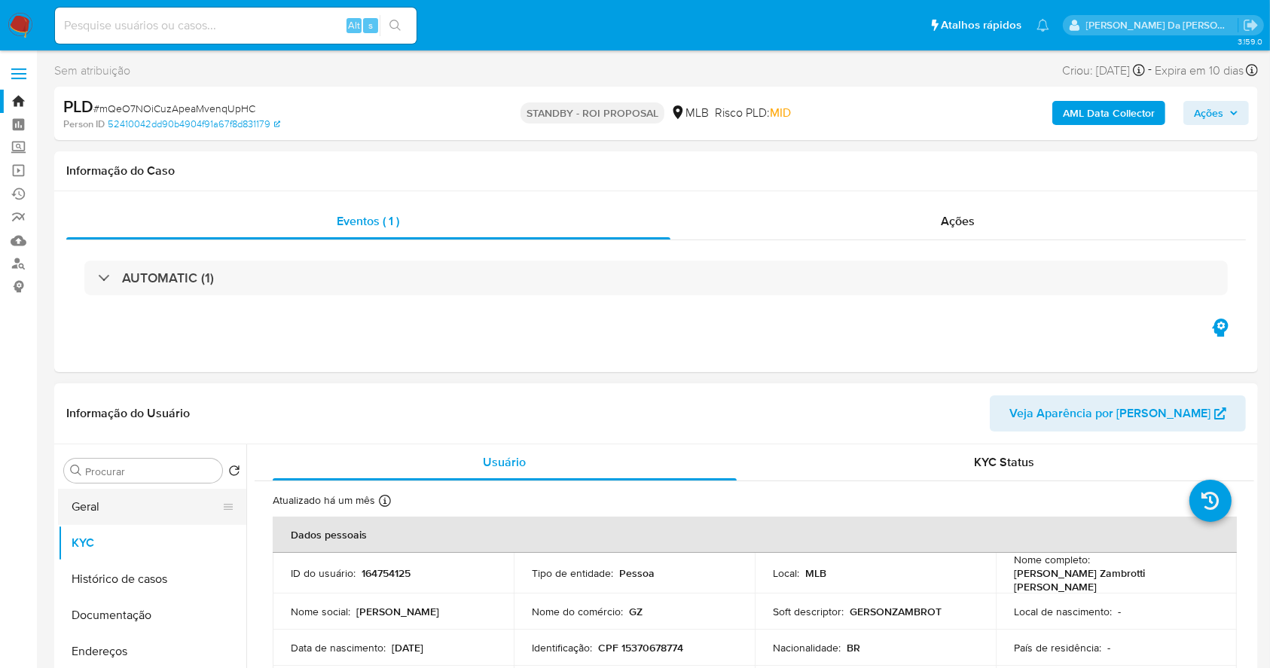
click at [157, 511] on button "Geral" at bounding box center [146, 507] width 176 height 36
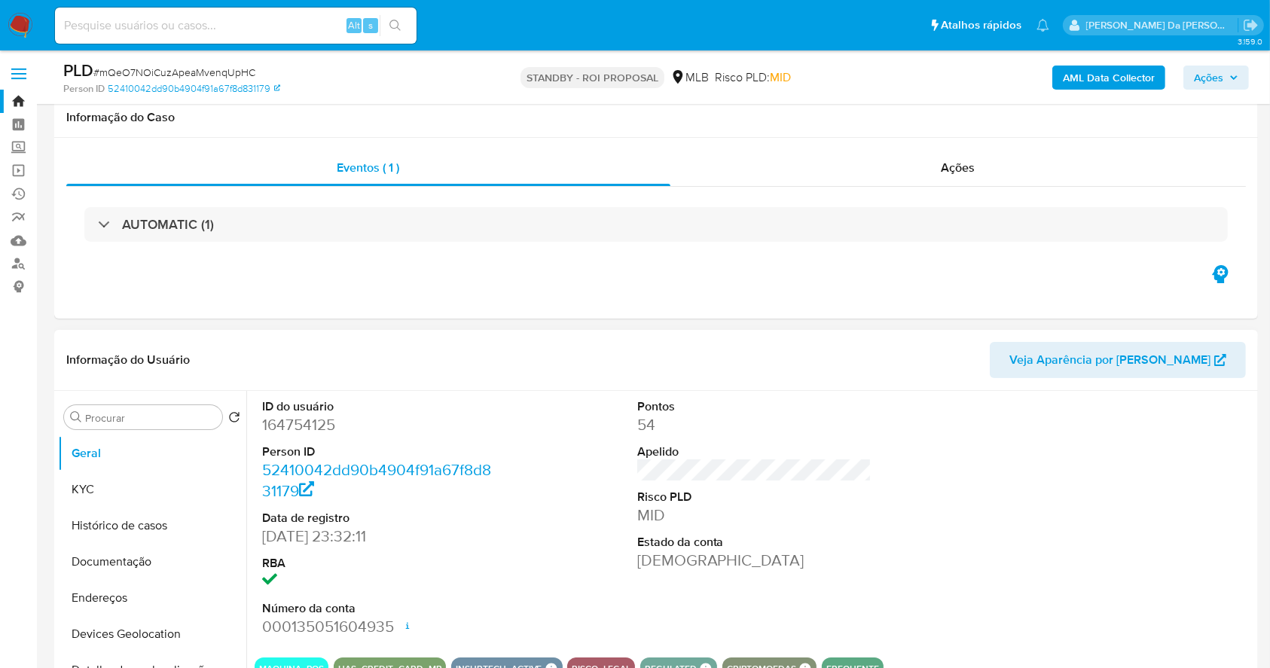
scroll to position [346, 0]
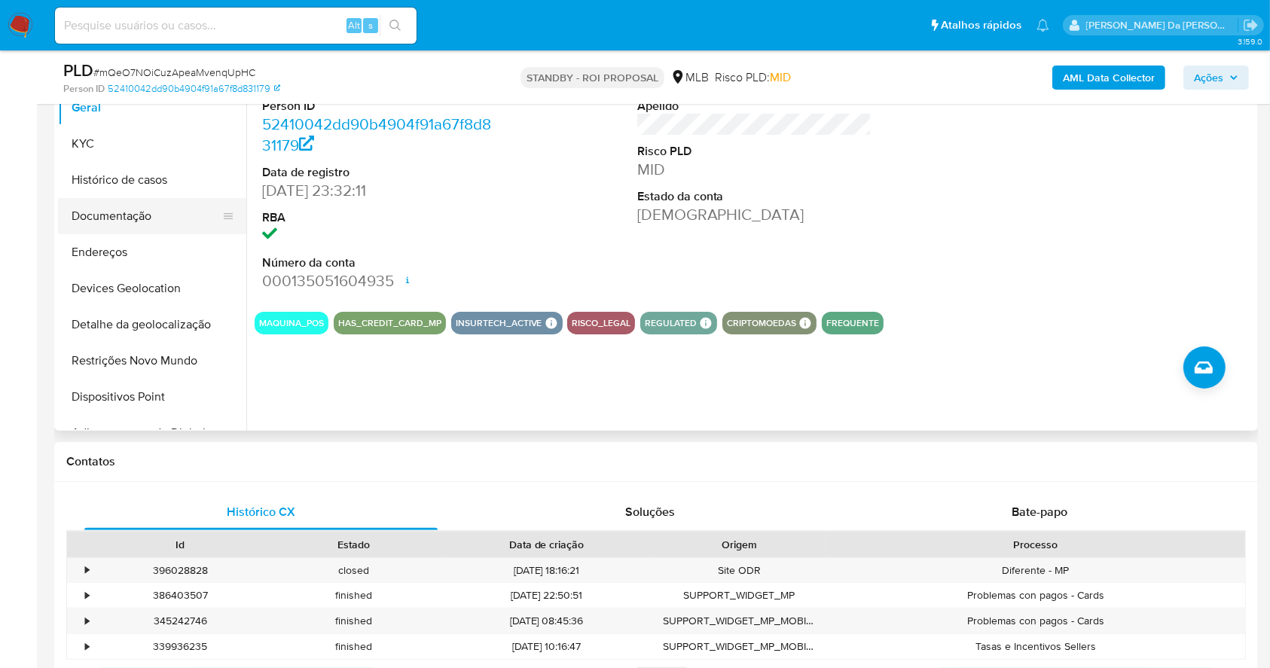
drag, startPoint x: 125, startPoint y: 224, endPoint x: 191, endPoint y: 219, distance: 66.4
click at [125, 224] on button "Documentação" at bounding box center [146, 216] width 176 height 36
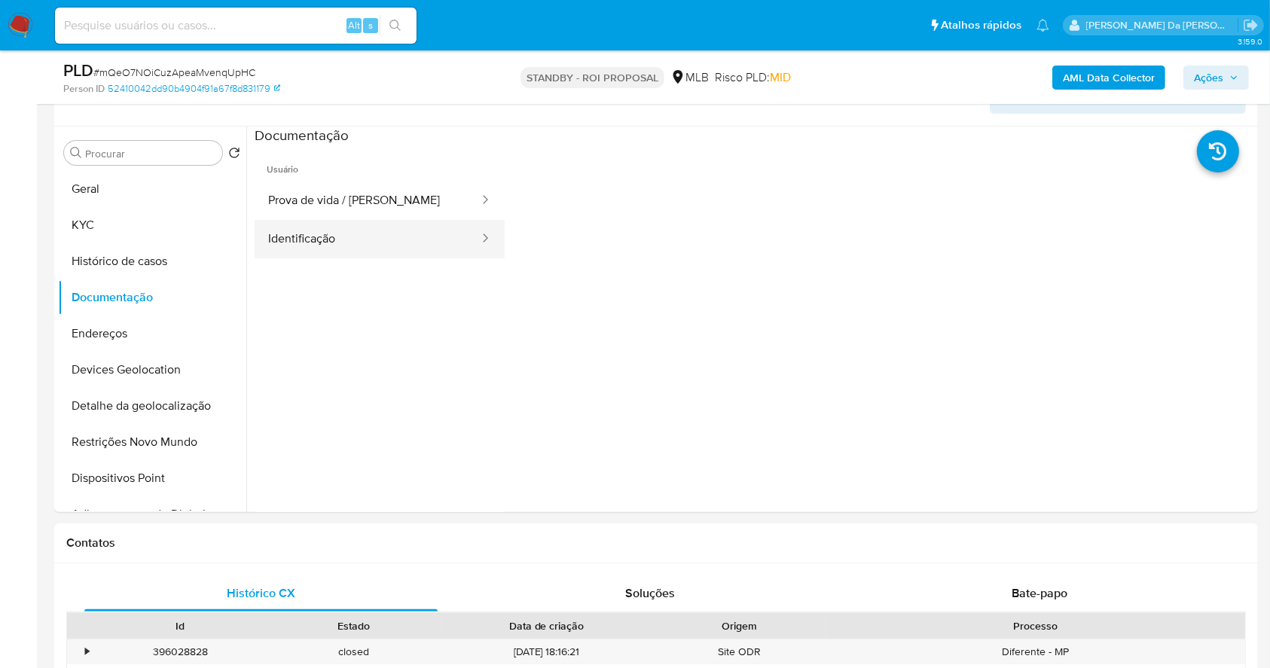
scroll to position [246, 0]
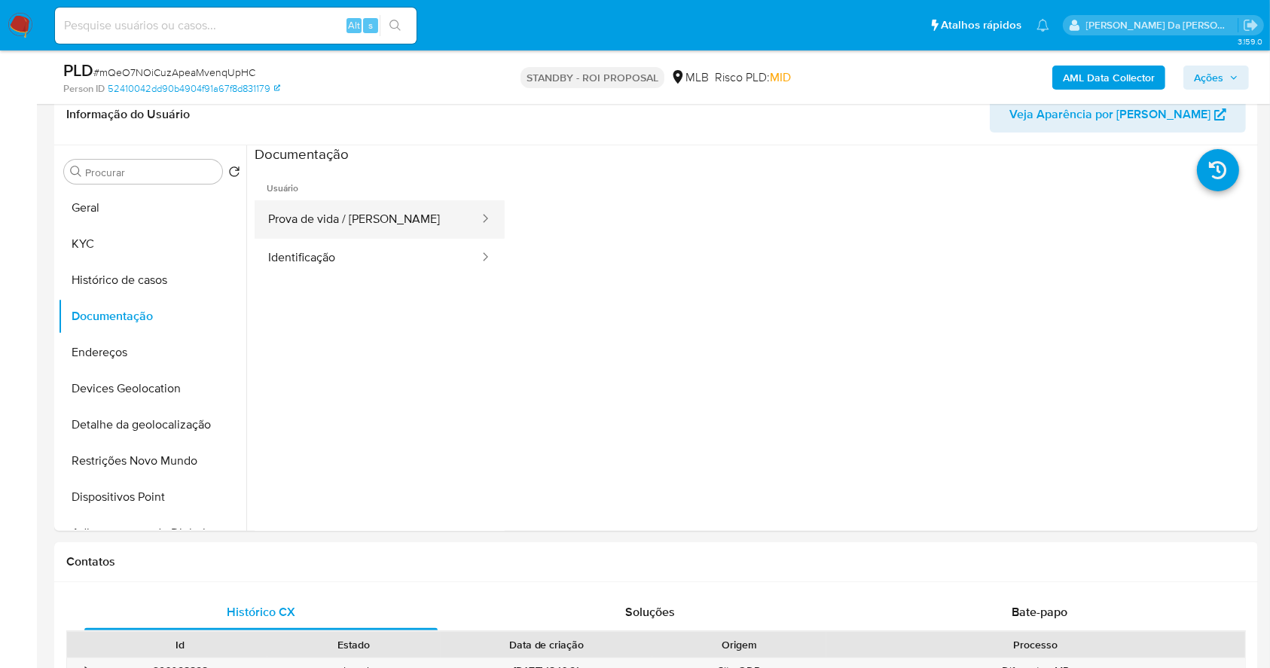
click at [412, 204] on button "Prova de vida / Selfie" at bounding box center [368, 219] width 226 height 38
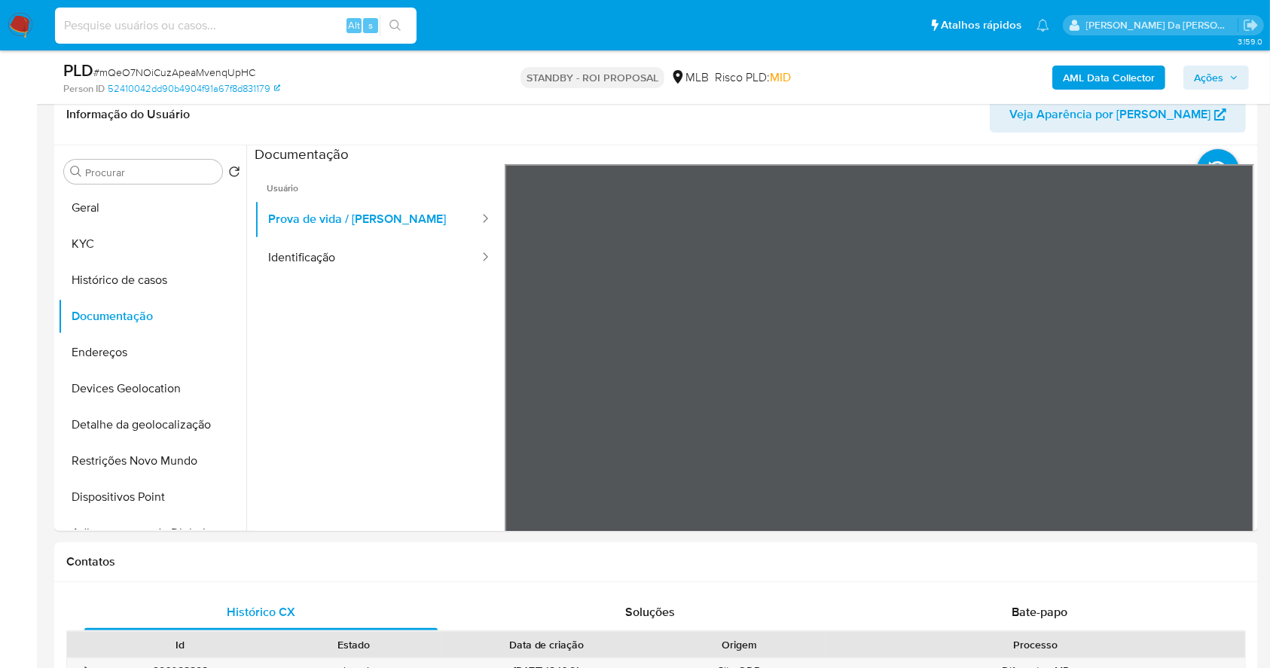
click at [277, 20] on input at bounding box center [236, 26] width 362 height 20
paste input "9MfT5ETDpzHYDrmAkrT4xXG9"
type input "9MfT5ETDpzHYDrmAkrT4xXG9"
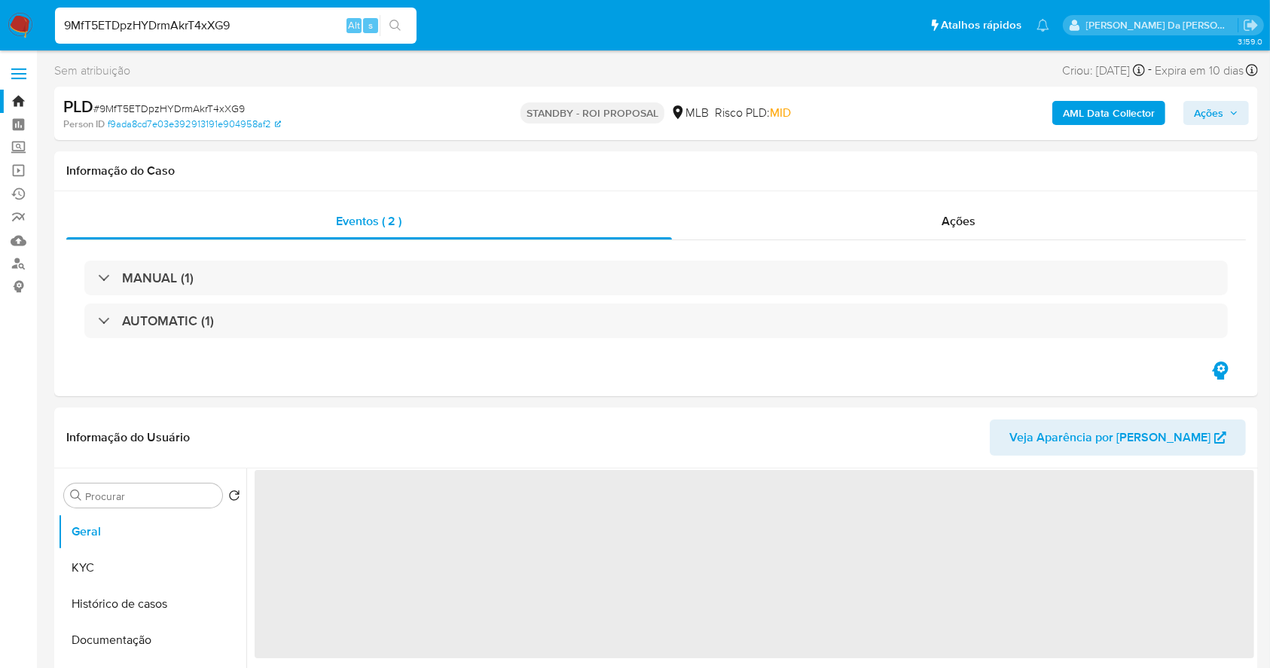
select select "10"
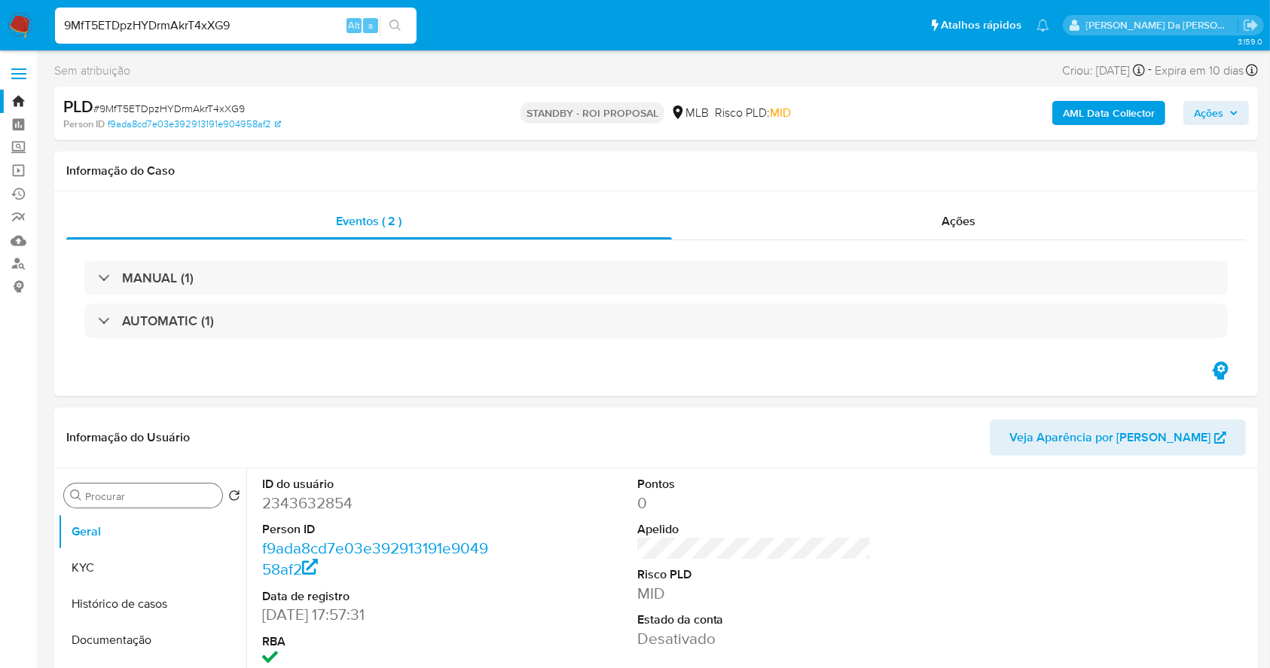
click at [160, 499] on input "Procurar" at bounding box center [150, 497] width 131 height 14
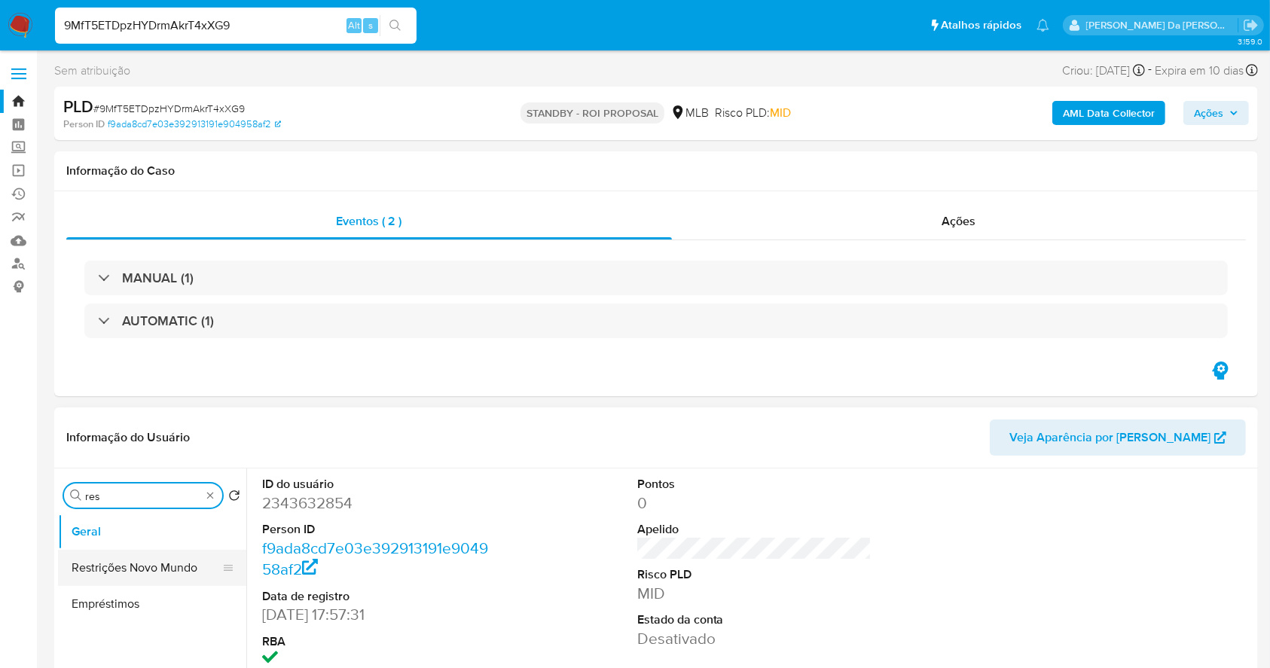
type input "res"
click at [152, 569] on button "Restrições Novo Mundo" at bounding box center [146, 568] width 176 height 36
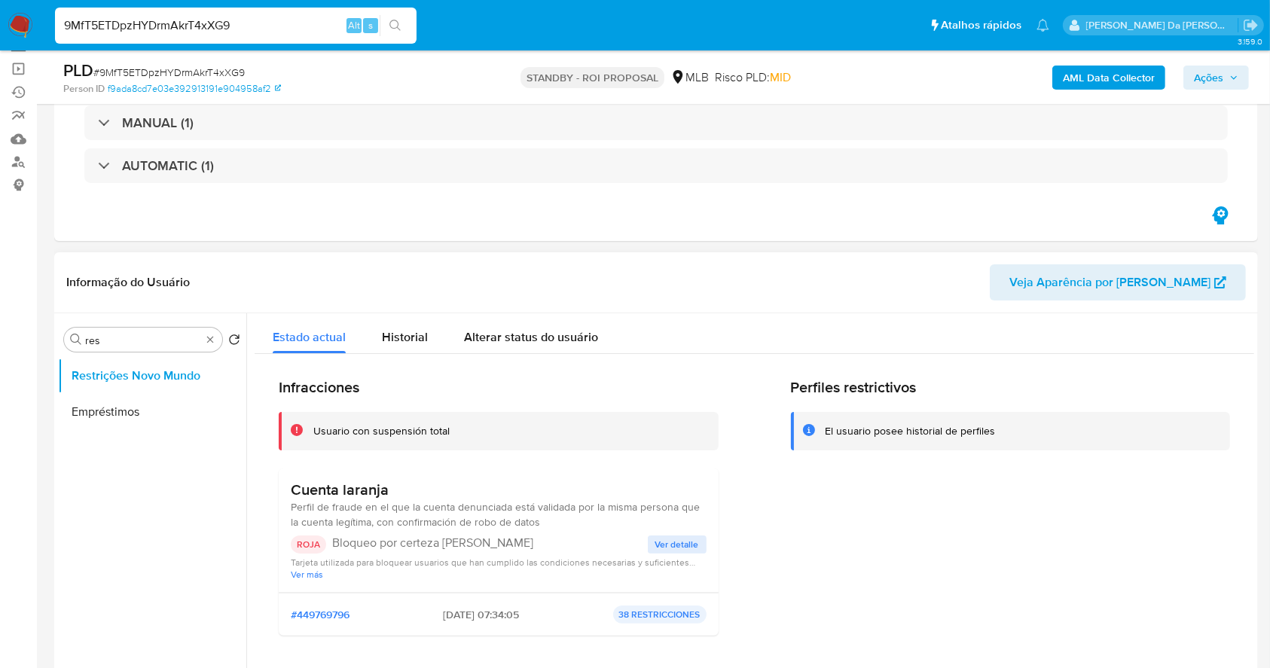
scroll to position [200, 0]
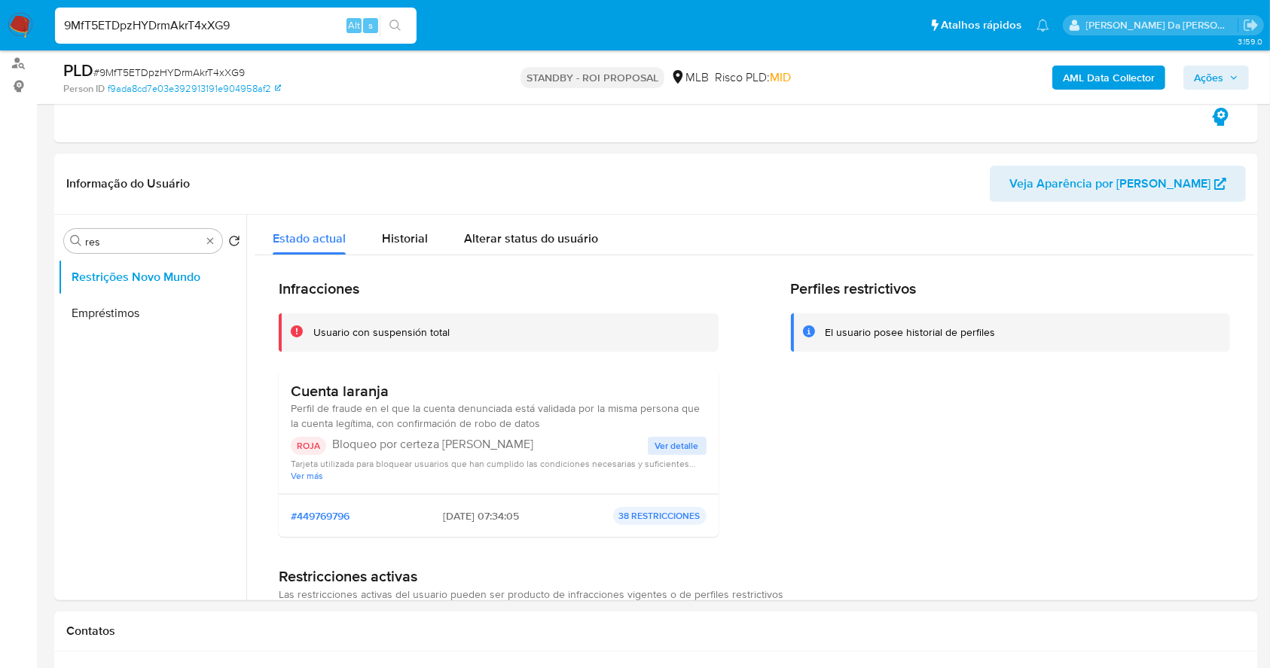
click at [307, 27] on input "9MfT5ETDpzHYDrmAkrT4xXG9" at bounding box center [236, 26] width 362 height 20
paste input "7dmk98g2SPS4GrnuLpo4O4Mc"
type input "7dmk98g2SPS4GrnuLpo4O4Mc"
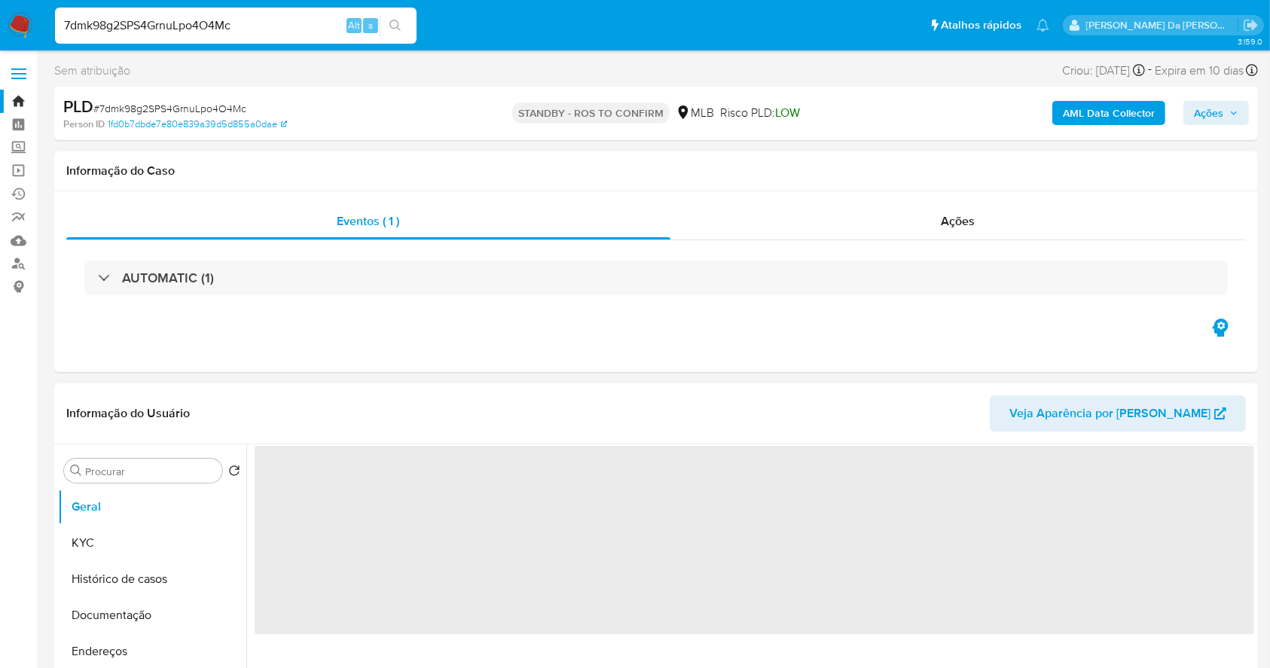
select select "10"
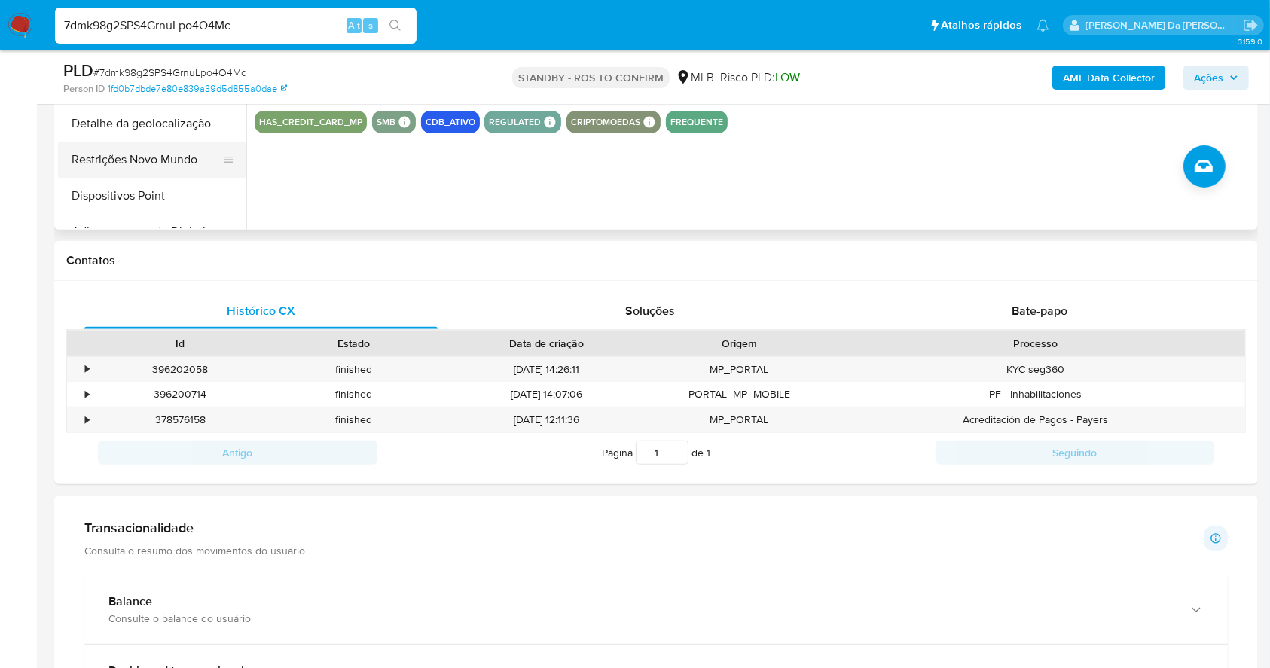
scroll to position [246, 0]
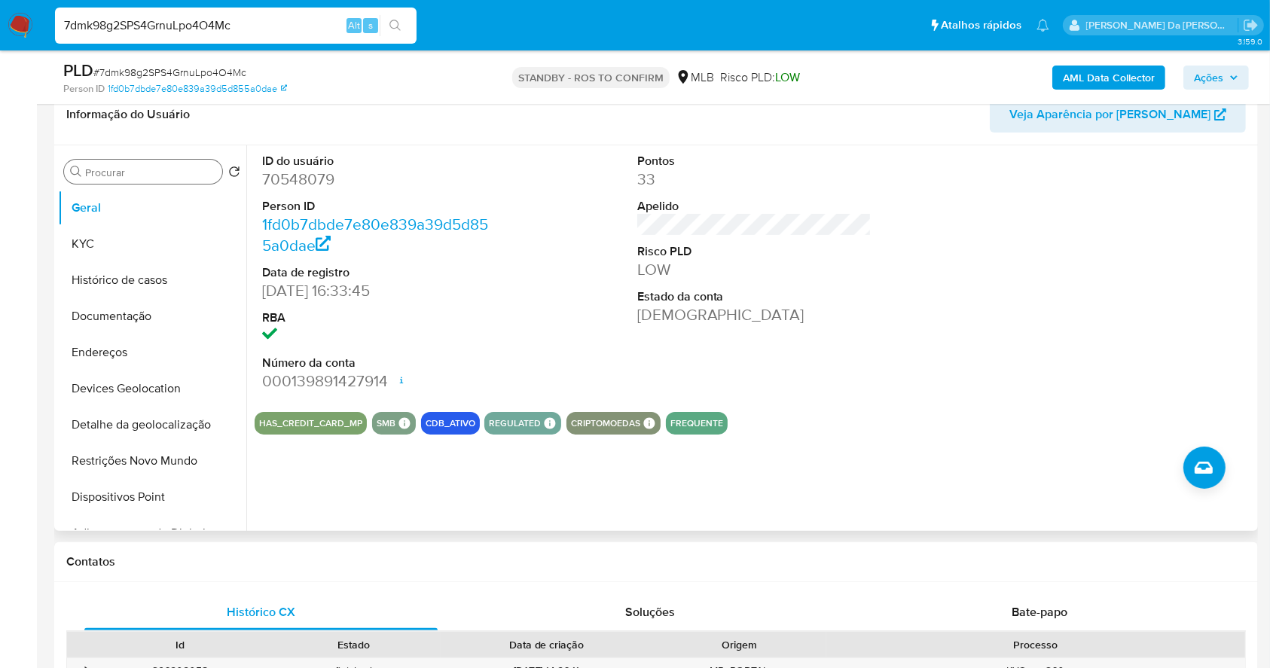
click at [136, 172] on input "Procurar" at bounding box center [150, 173] width 131 height 14
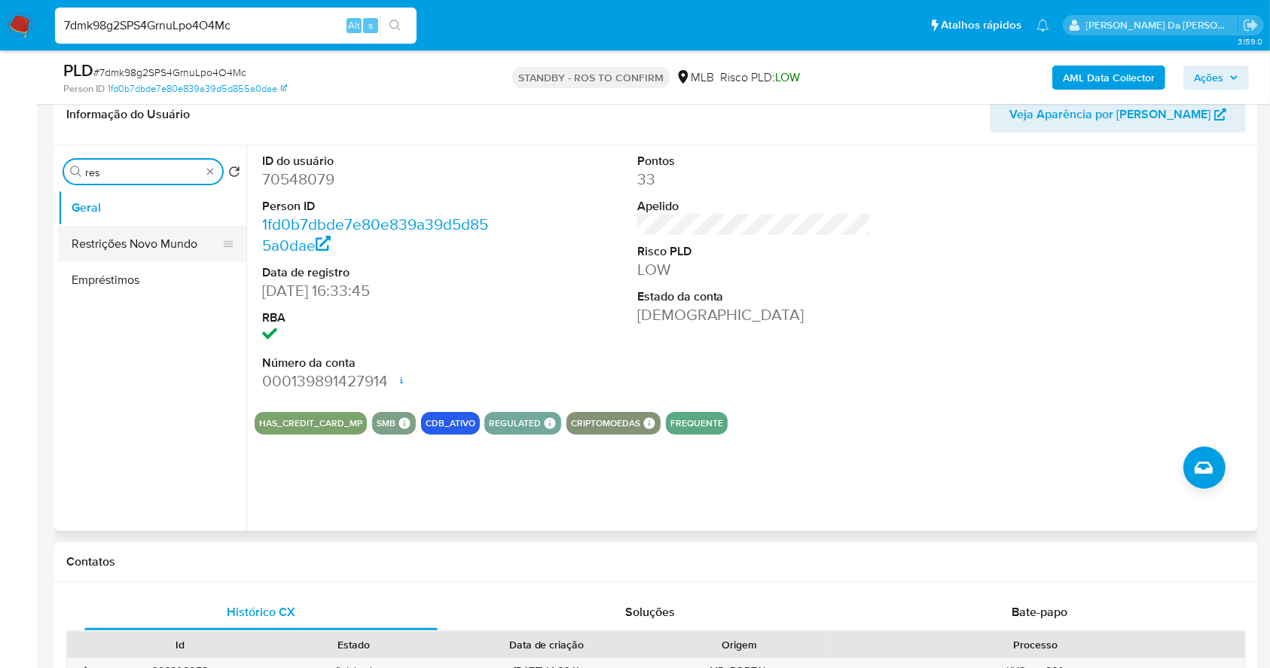
type input "res"
click at [139, 252] on button "Restrições Novo Mundo" at bounding box center [146, 244] width 176 height 36
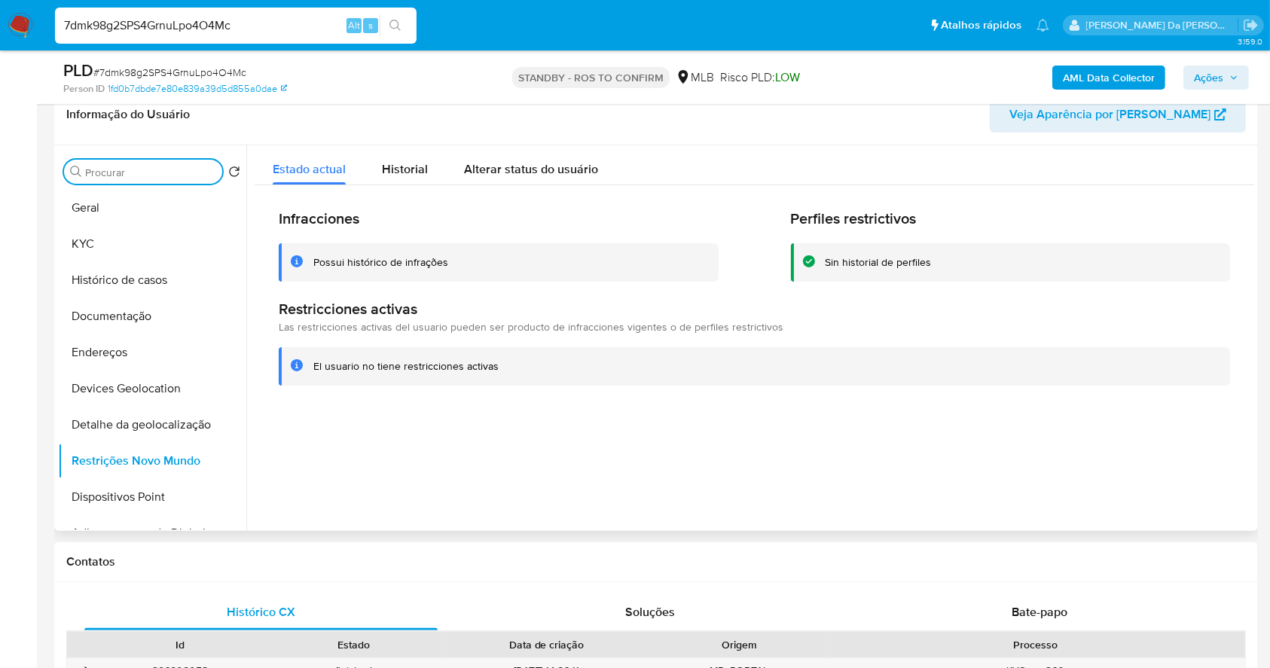
click at [131, 174] on input "Procurar" at bounding box center [150, 173] width 131 height 14
click at [135, 273] on button "Histórico de casos" at bounding box center [146, 280] width 176 height 36
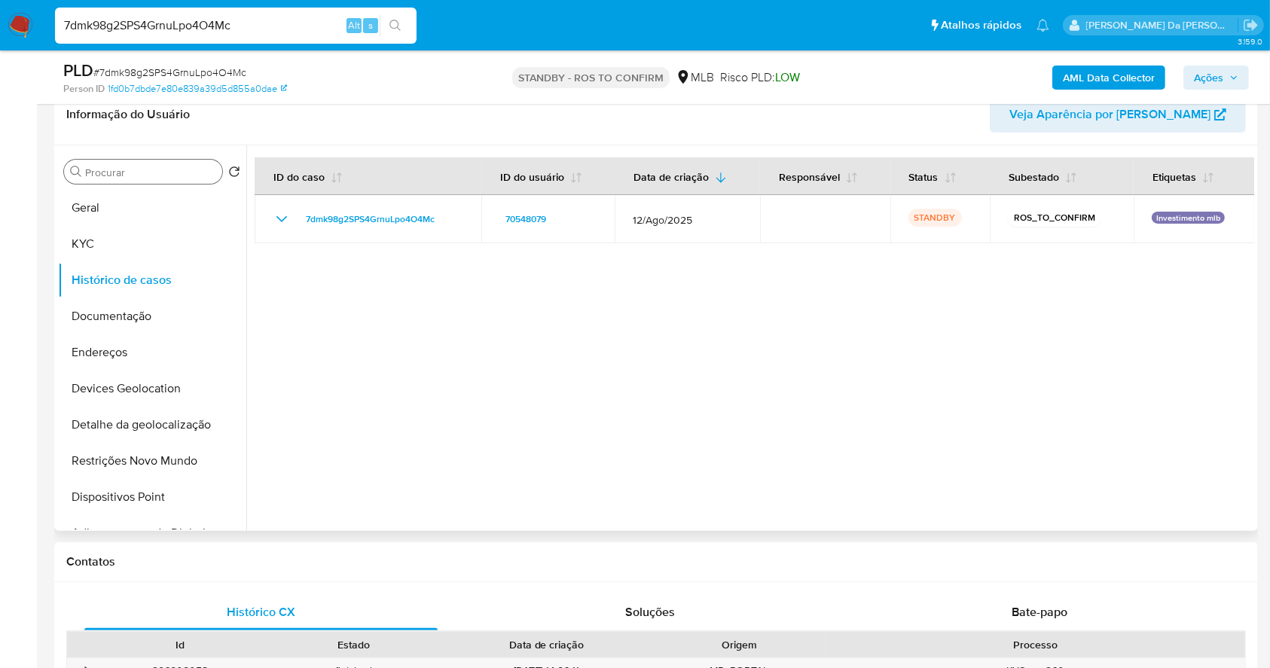
click at [120, 169] on input "Procurar" at bounding box center [150, 173] width 131 height 14
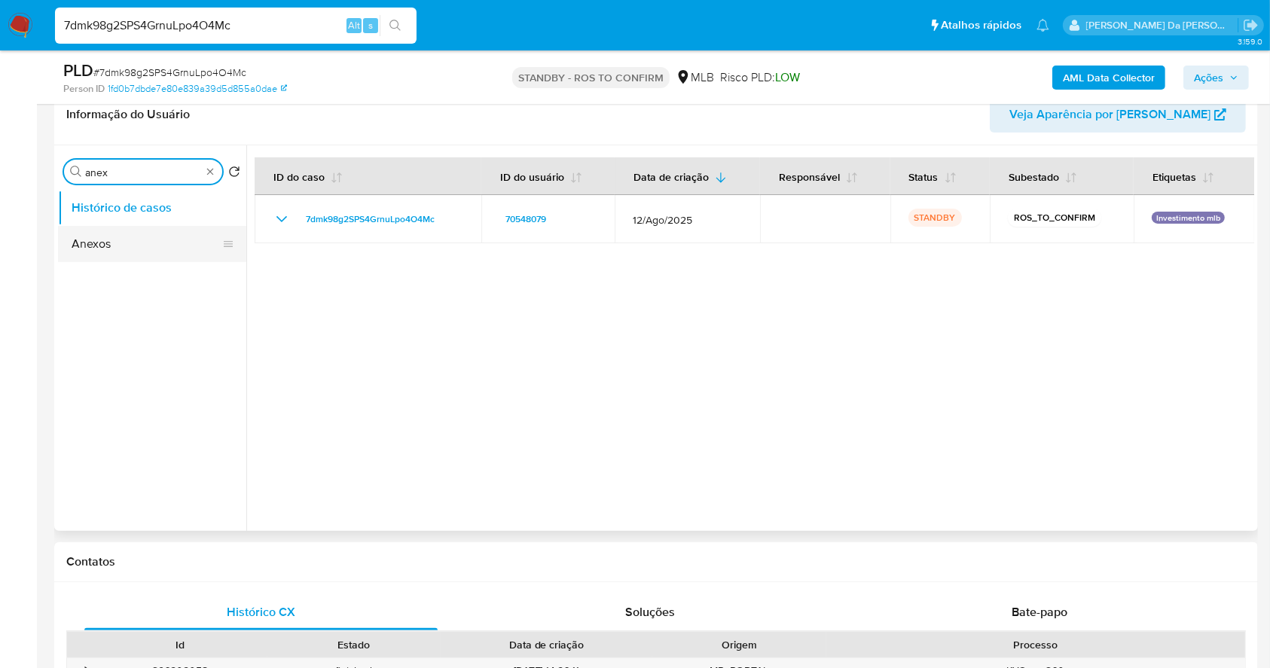
type input "anex"
click at [114, 261] on button "Anexos" at bounding box center [146, 244] width 176 height 36
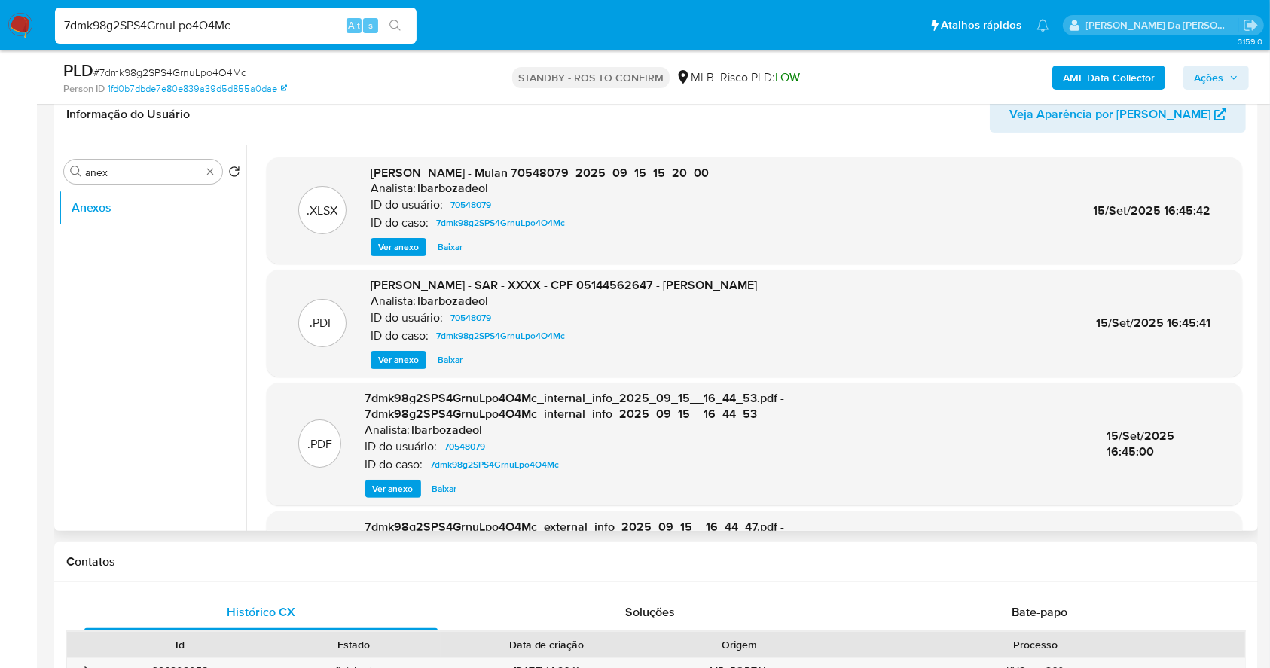
click at [403, 249] on span "Ver anexo" at bounding box center [398, 247] width 41 height 15
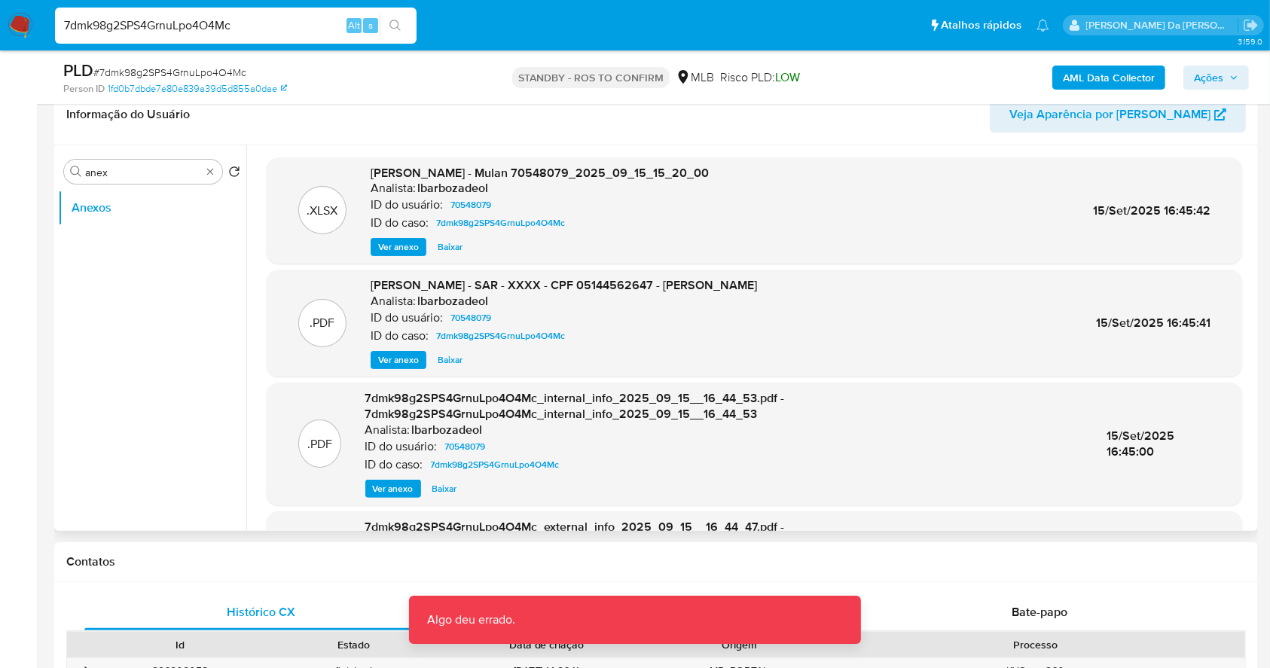
click at [399, 356] on span "Ver anexo" at bounding box center [398, 360] width 41 height 15
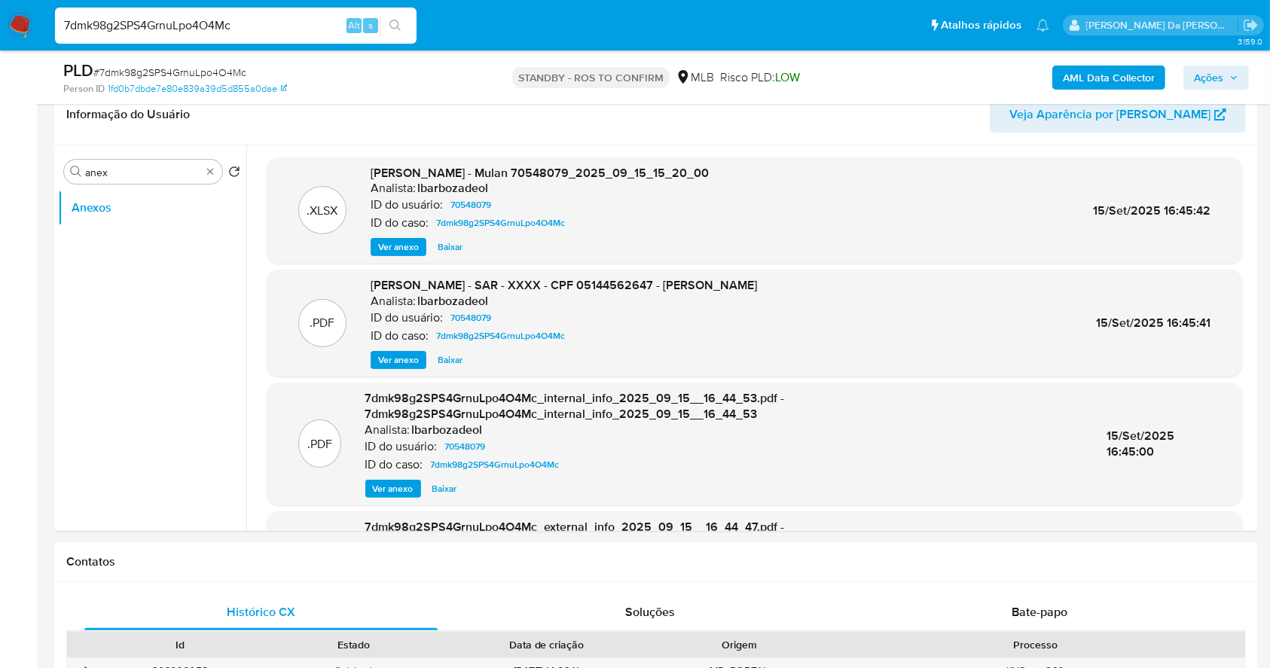
click at [296, 38] on div "7dmk98g2SPS4GrnuLpo4O4Mc Alt s" at bounding box center [236, 26] width 362 height 36
click at [297, 35] on div "7dmk98g2SPS4GrnuLpo4O4Mc Alt s" at bounding box center [236, 26] width 362 height 36
click at [298, 26] on input "7dmk98g2SPS4GrnuLpo4O4Mc" at bounding box center [236, 26] width 362 height 20
click at [301, 26] on input "7dmk98g2SPS4GrnuLpo4O4Mc" at bounding box center [236, 26] width 362 height 20
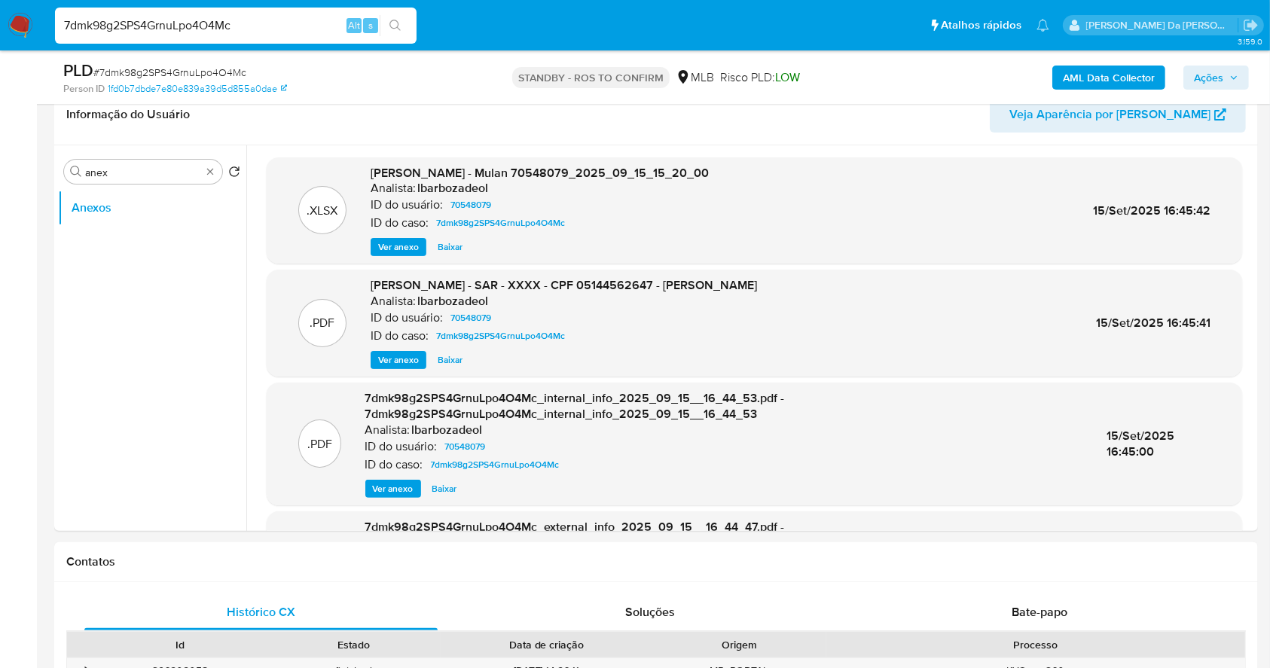
paste input "kZzqkW029KouwV9NI1Z7Xrlf"
type input "kZzqkW029KouwV9NI1Z7Xrlf"
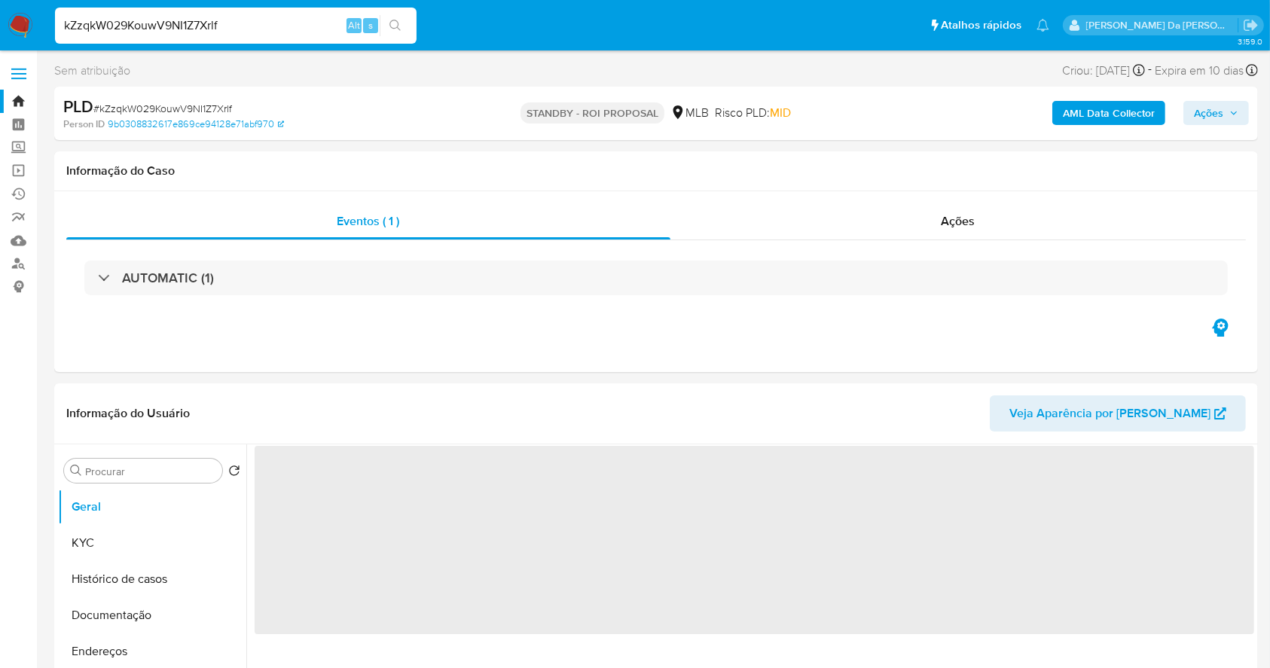
select select "10"
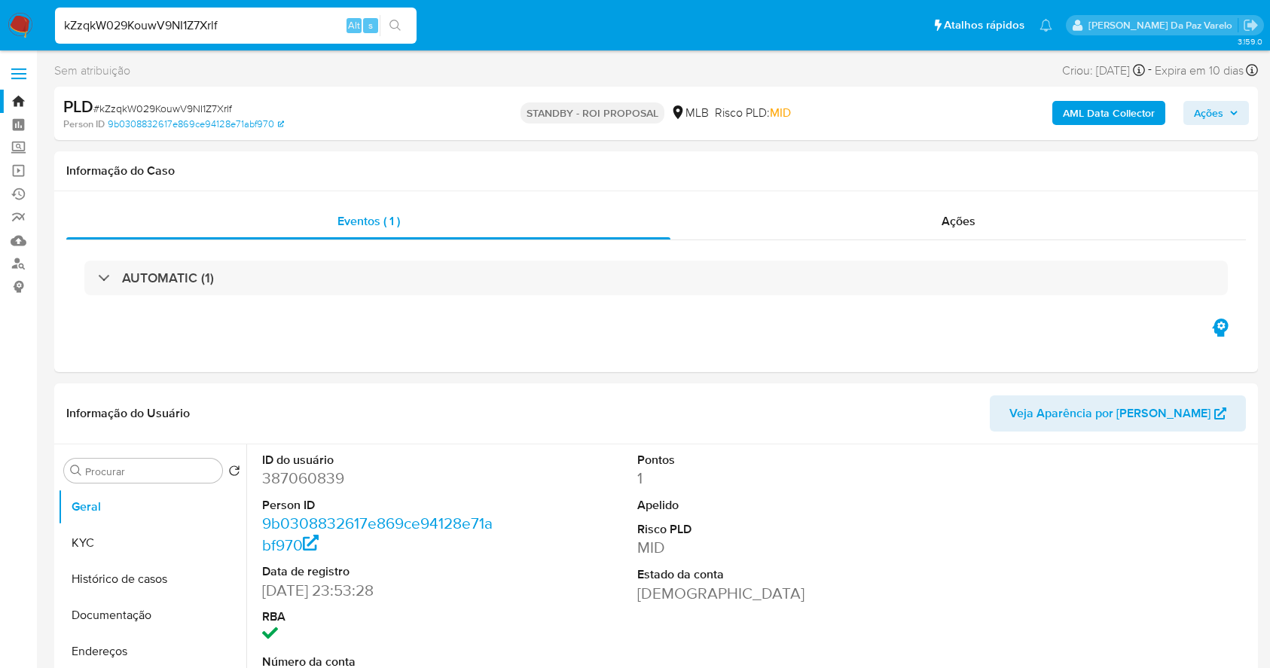
select select "10"
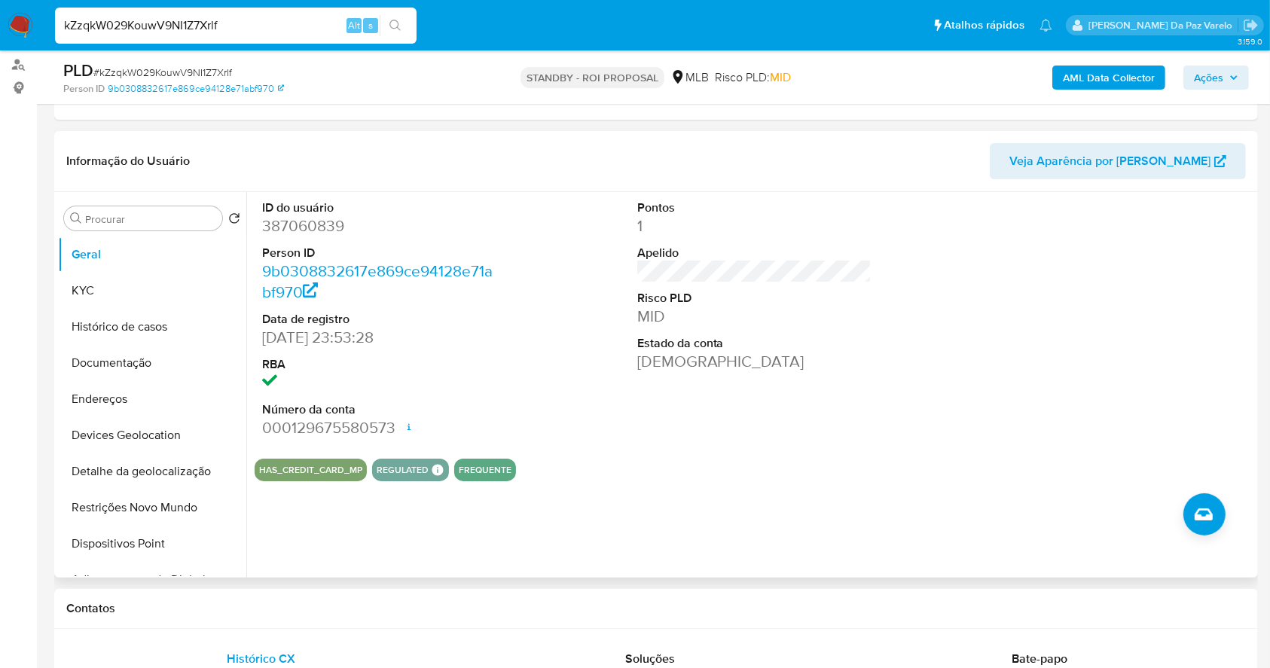
scroll to position [44, 0]
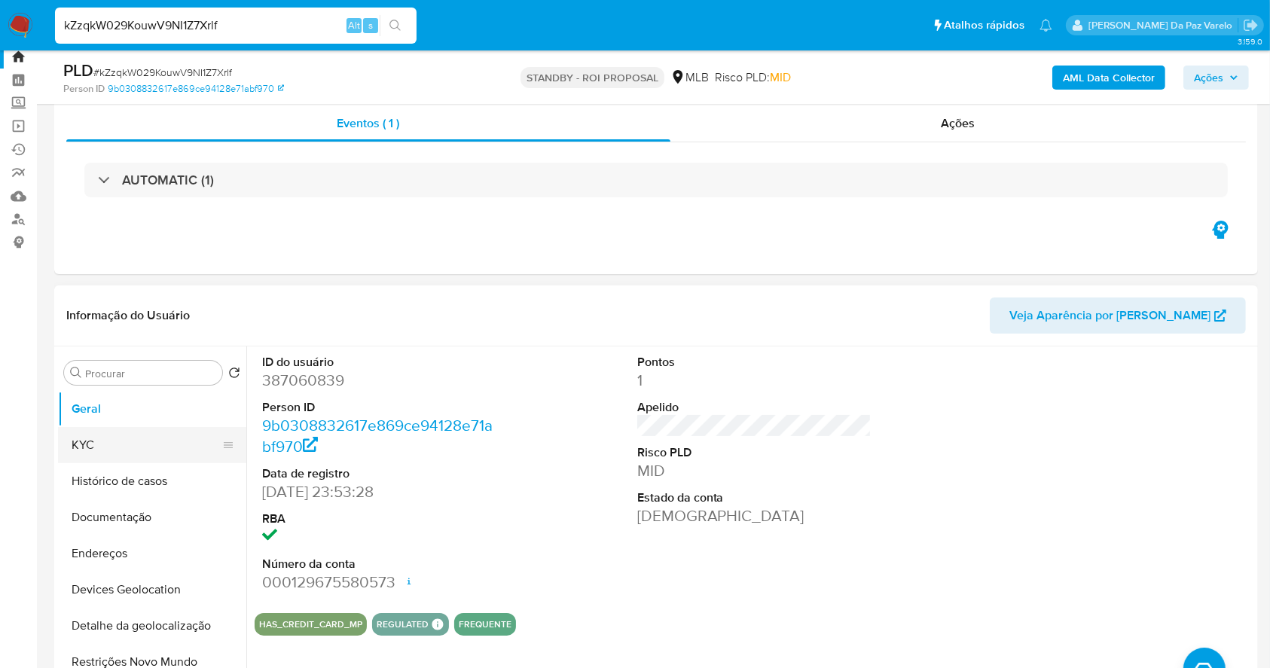
click at [139, 429] on button "KYC" at bounding box center [146, 445] width 176 height 36
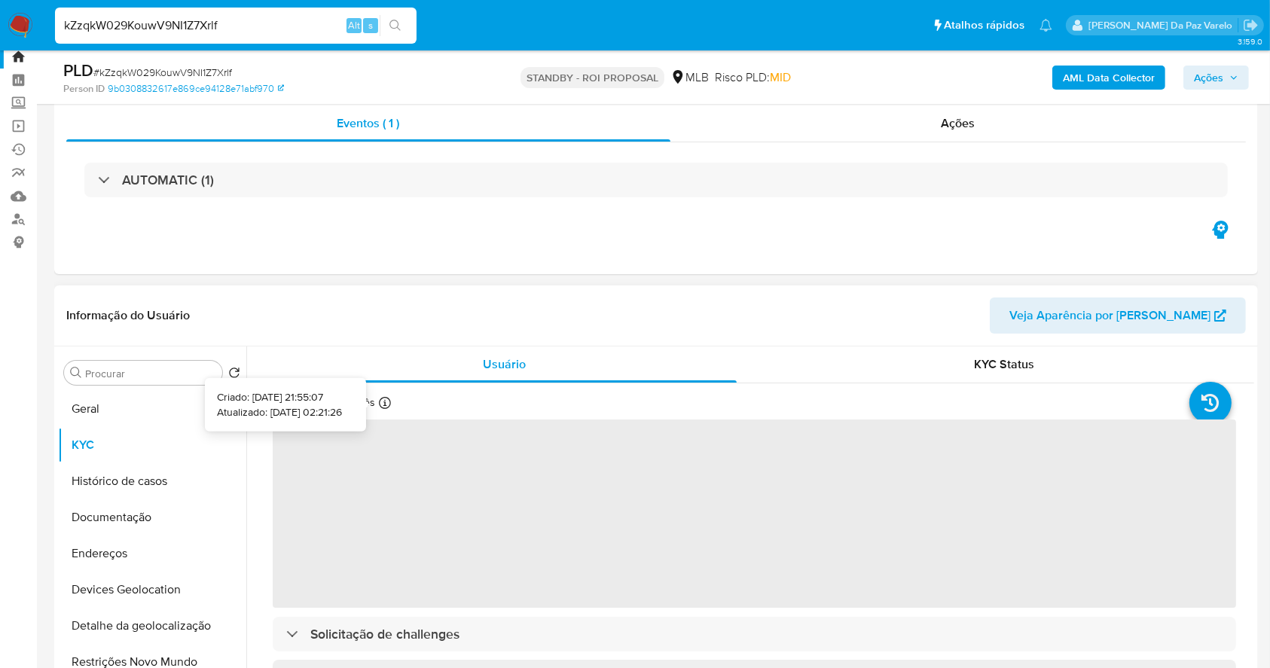
click at [382, 407] on icon at bounding box center [385, 403] width 12 height 12
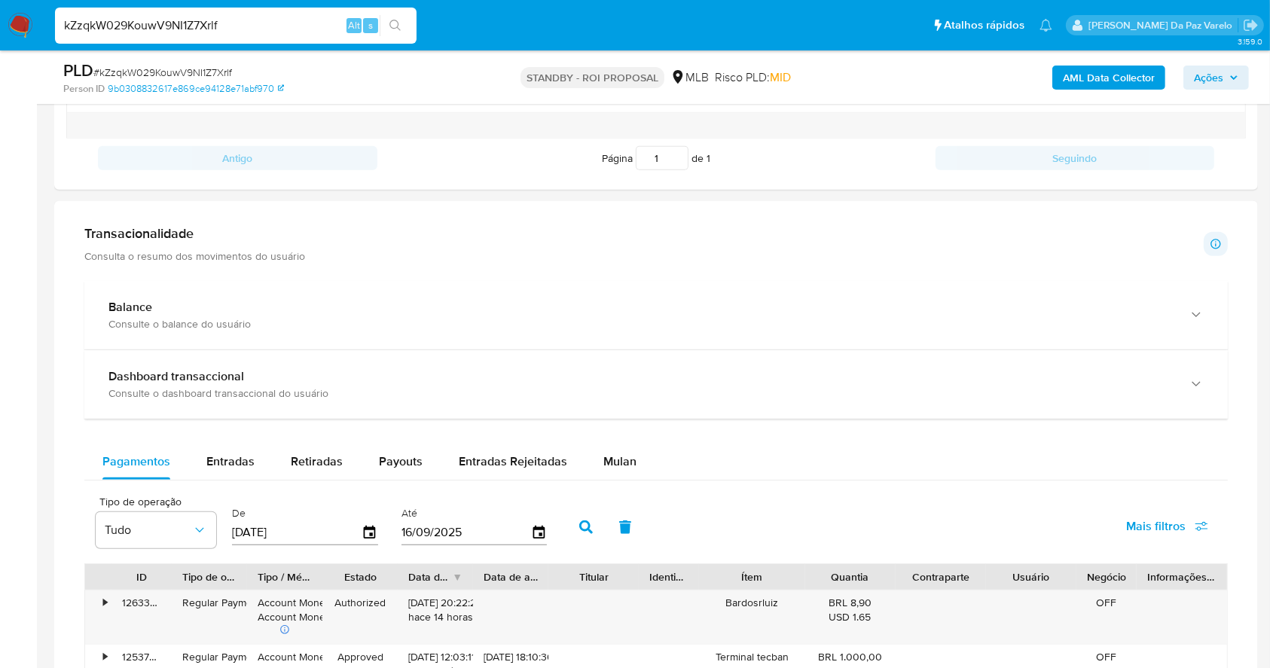
scroll to position [948, 0]
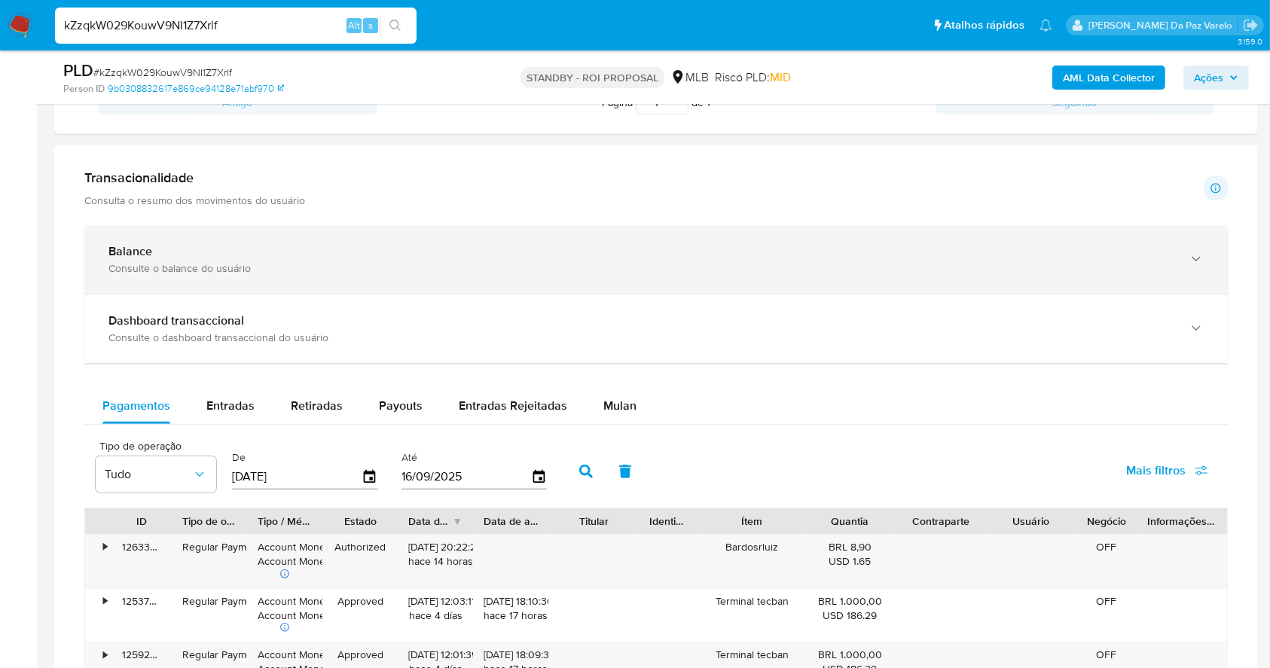
click at [131, 262] on div "Consulte o balance do usuário" at bounding box center [640, 268] width 1065 height 14
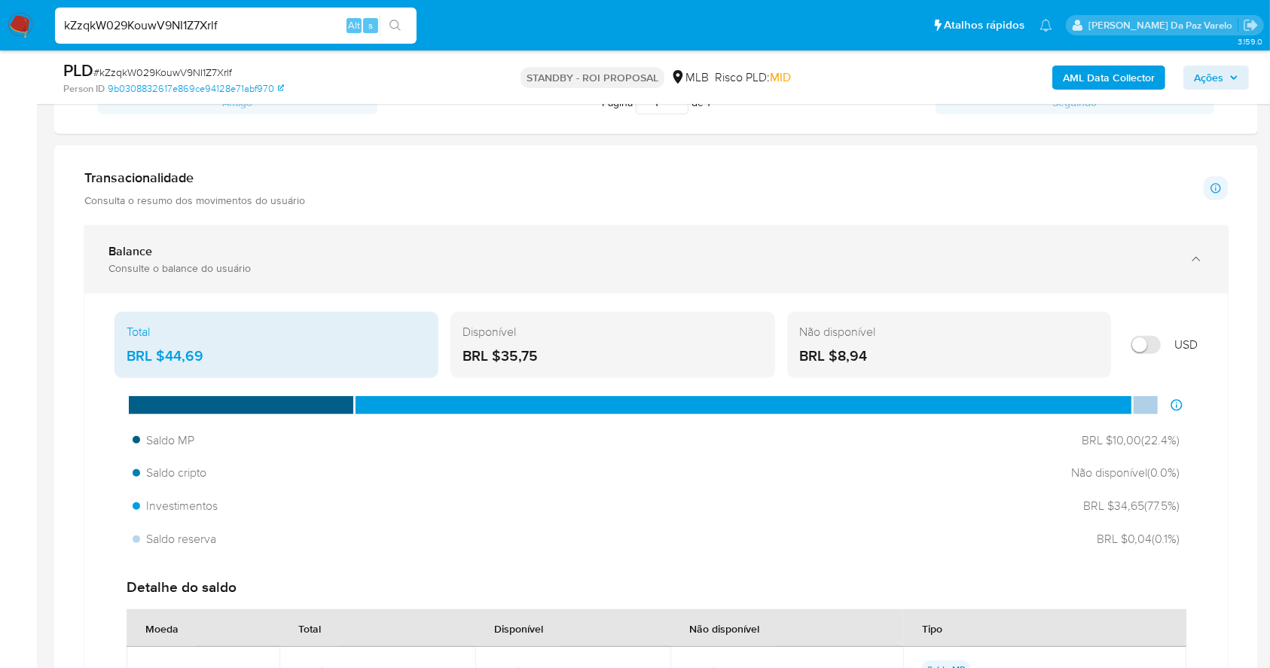
click at [131, 262] on div "Consulte o balance do usuário" at bounding box center [640, 268] width 1065 height 14
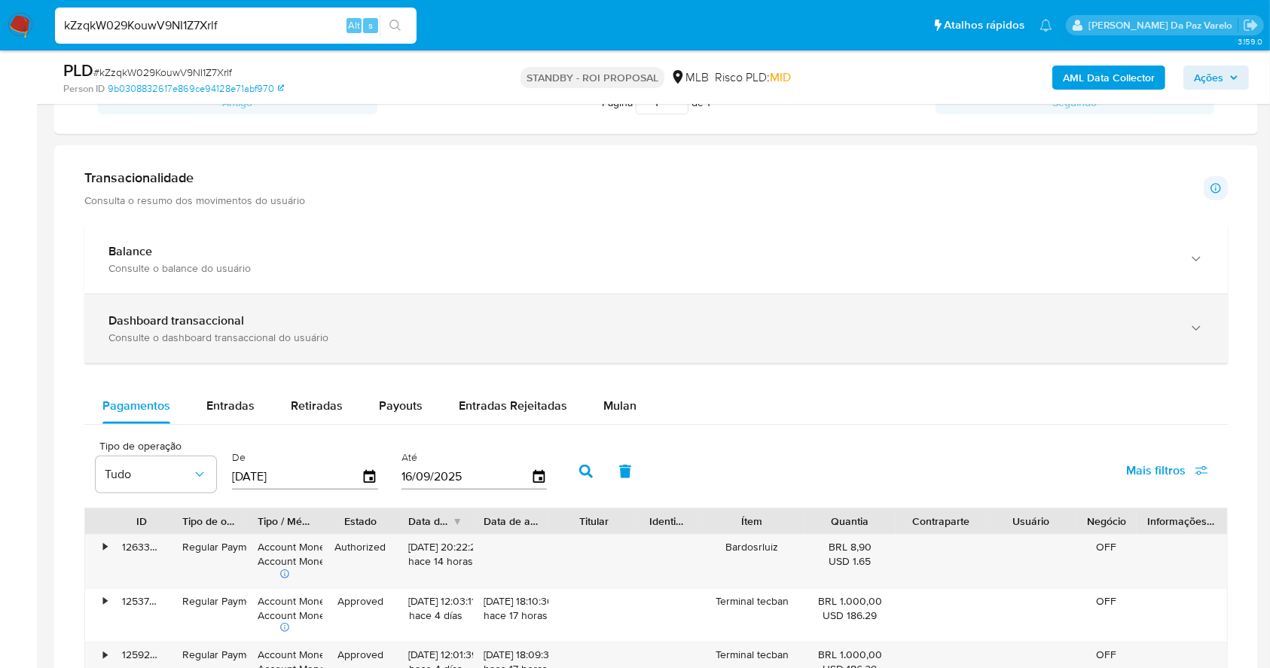
click at [165, 328] on b "Dashboard transaccional" at bounding box center [176, 320] width 136 height 17
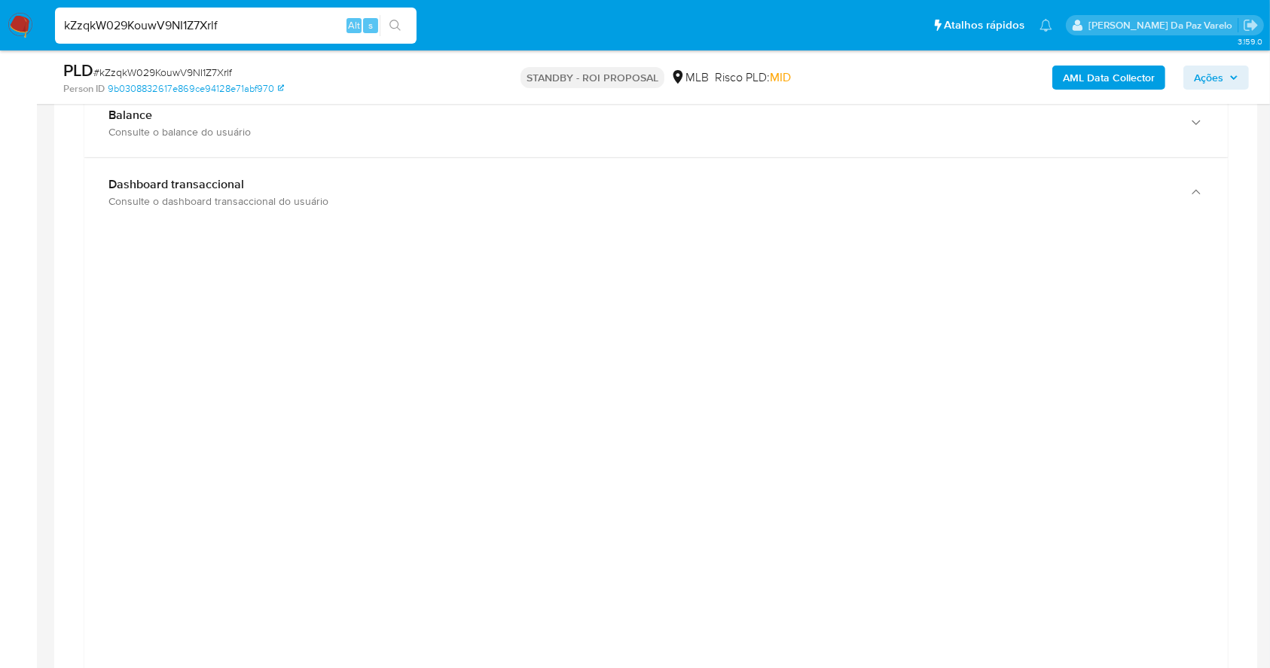
scroll to position [1049, 0]
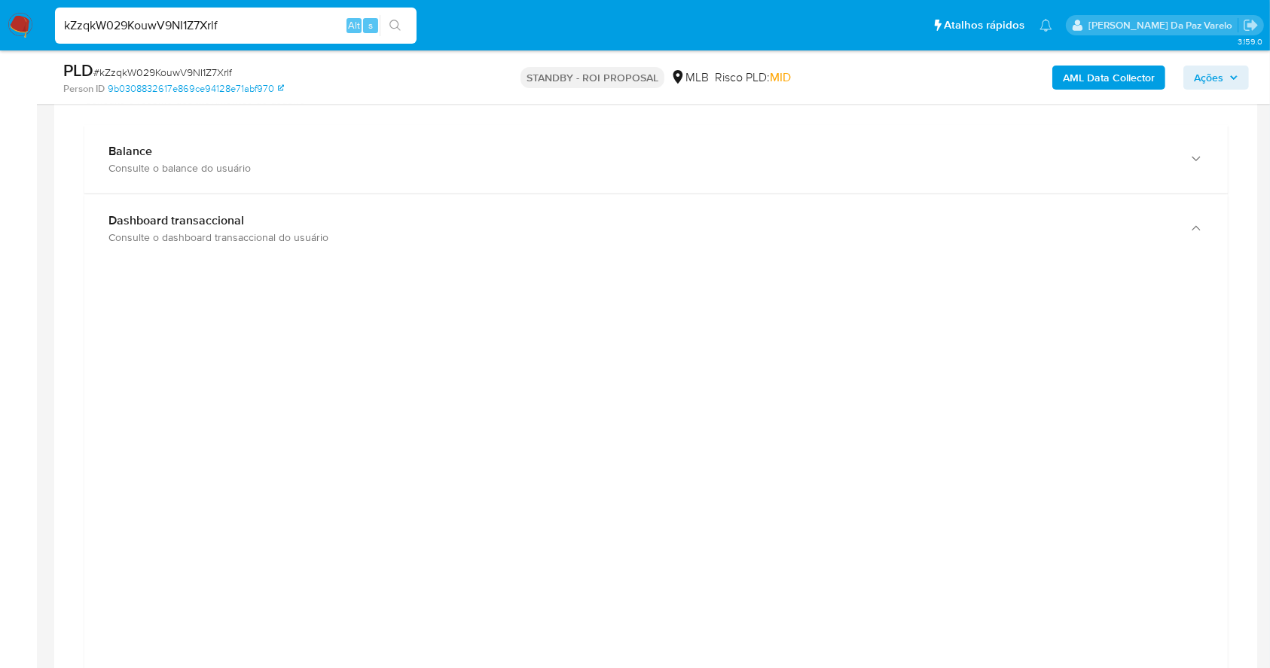
click at [1169, 385] on div at bounding box center [655, 614] width 1119 height 678
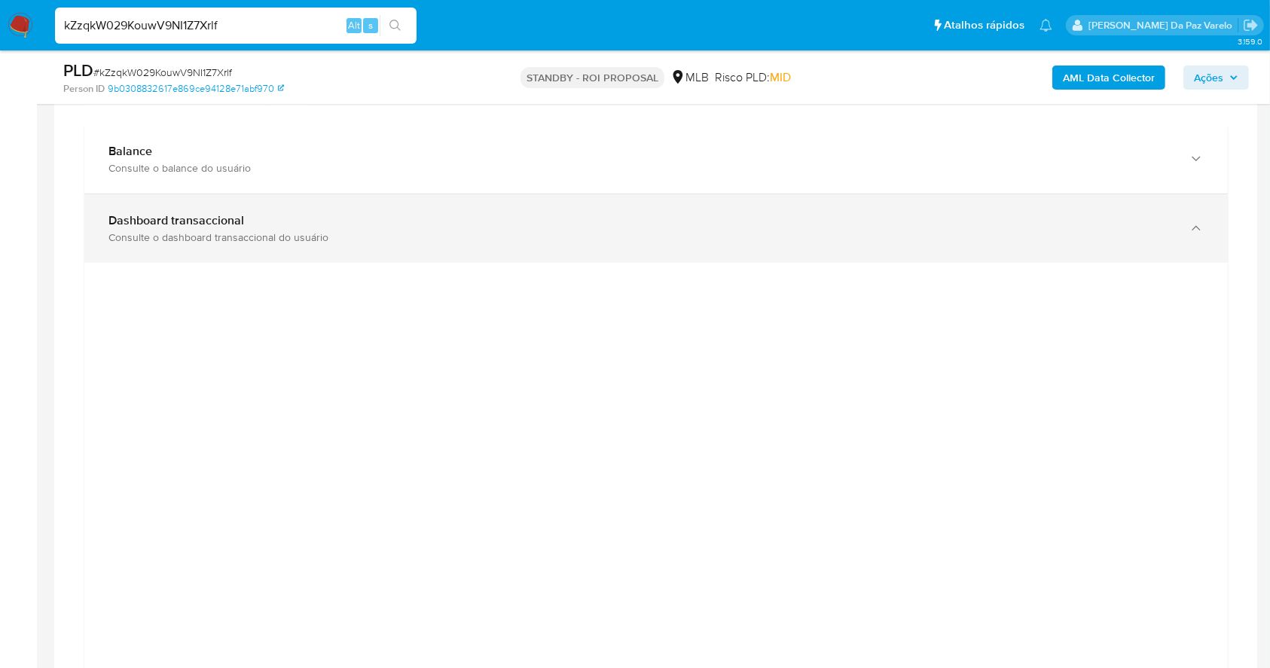
click at [838, 246] on div "Dashboard transaccional Consulte o dashboard transaccional do usuário" at bounding box center [656, 228] width 1144 height 69
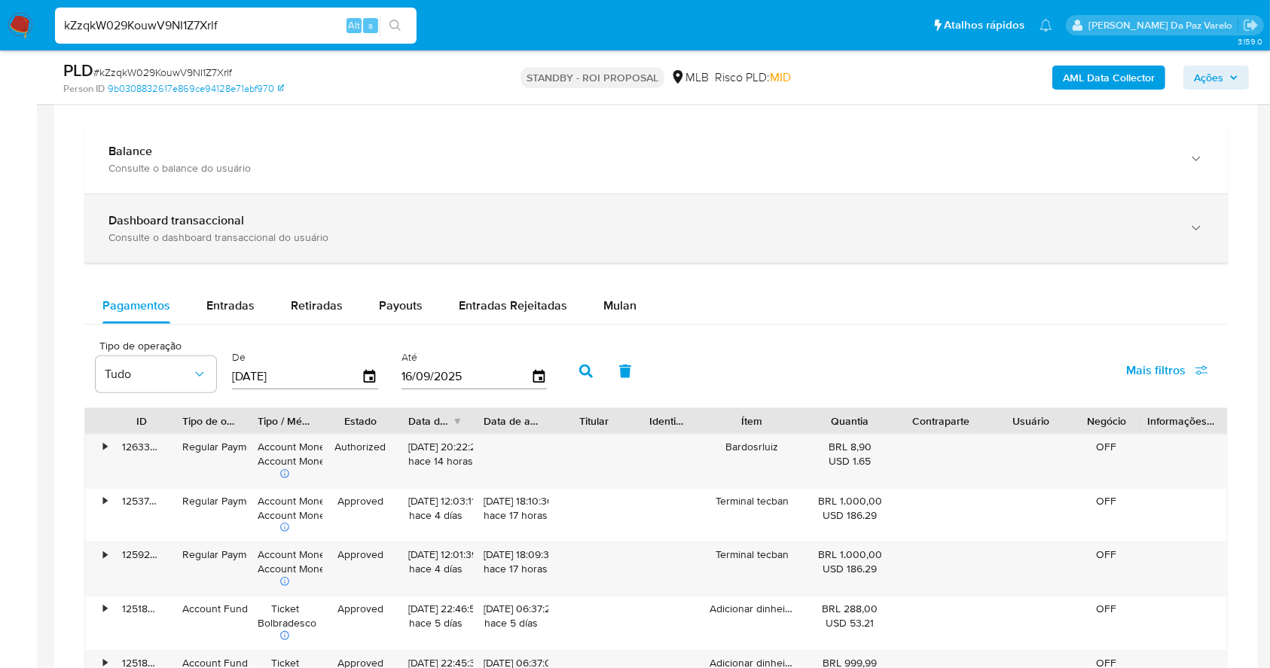
click at [573, 235] on div "Consulte o dashboard transaccional do usuário" at bounding box center [640, 238] width 1065 height 14
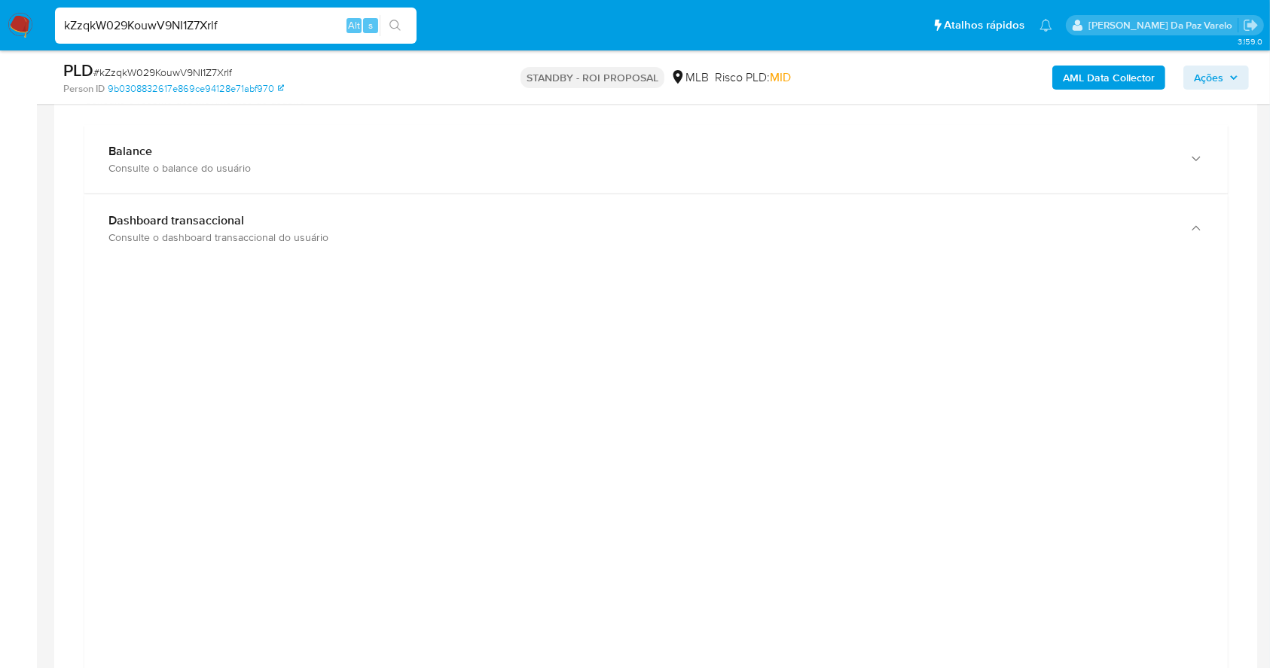
scroll to position [1150, 0]
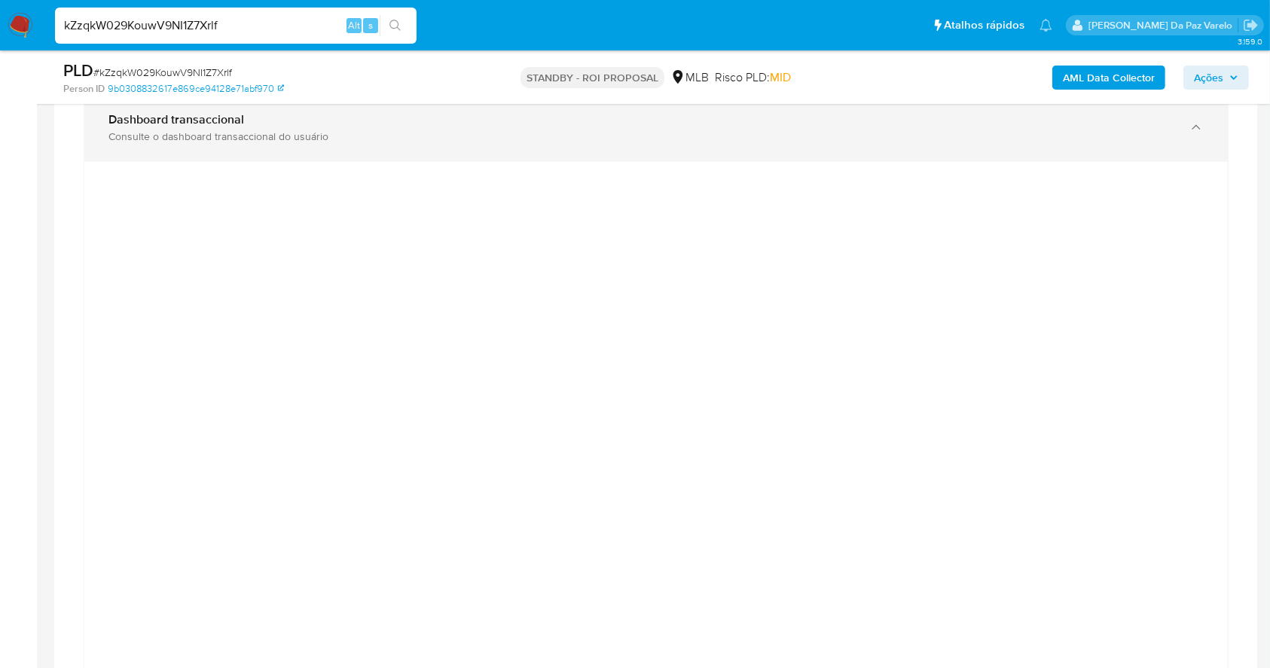
click at [967, 119] on div "Dashboard transaccional" at bounding box center [640, 119] width 1065 height 15
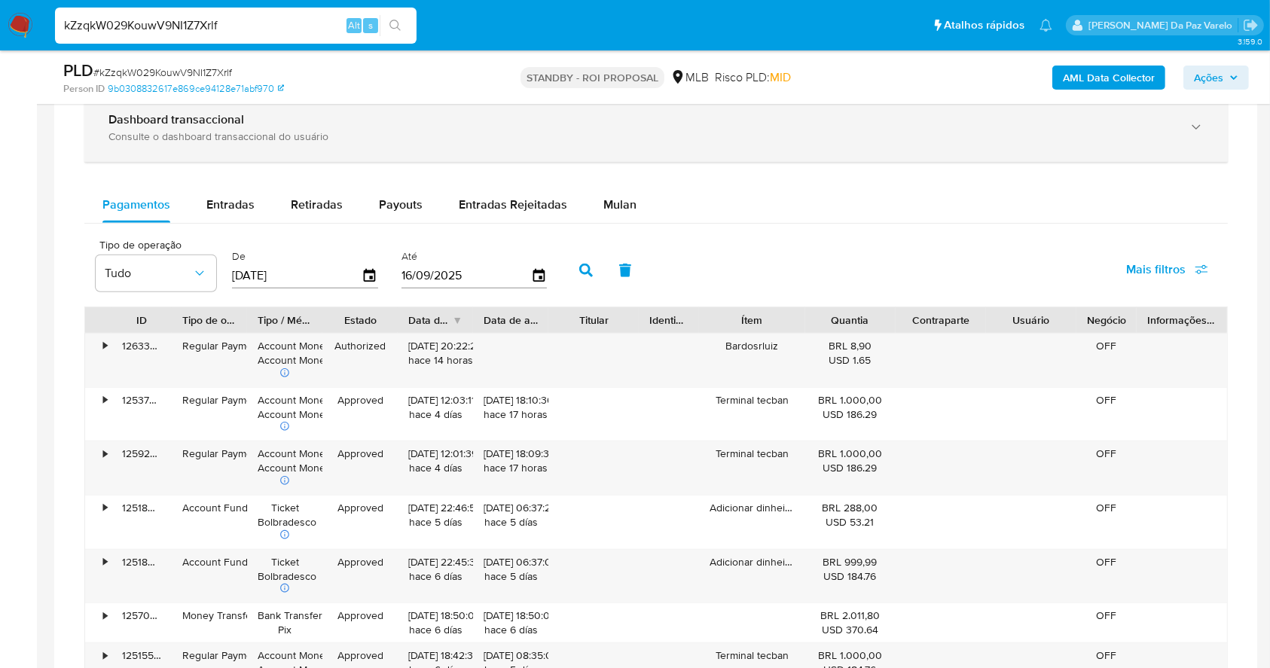
click at [1073, 140] on div "Consulte o dashboard transaccional do usuário" at bounding box center [640, 137] width 1065 height 14
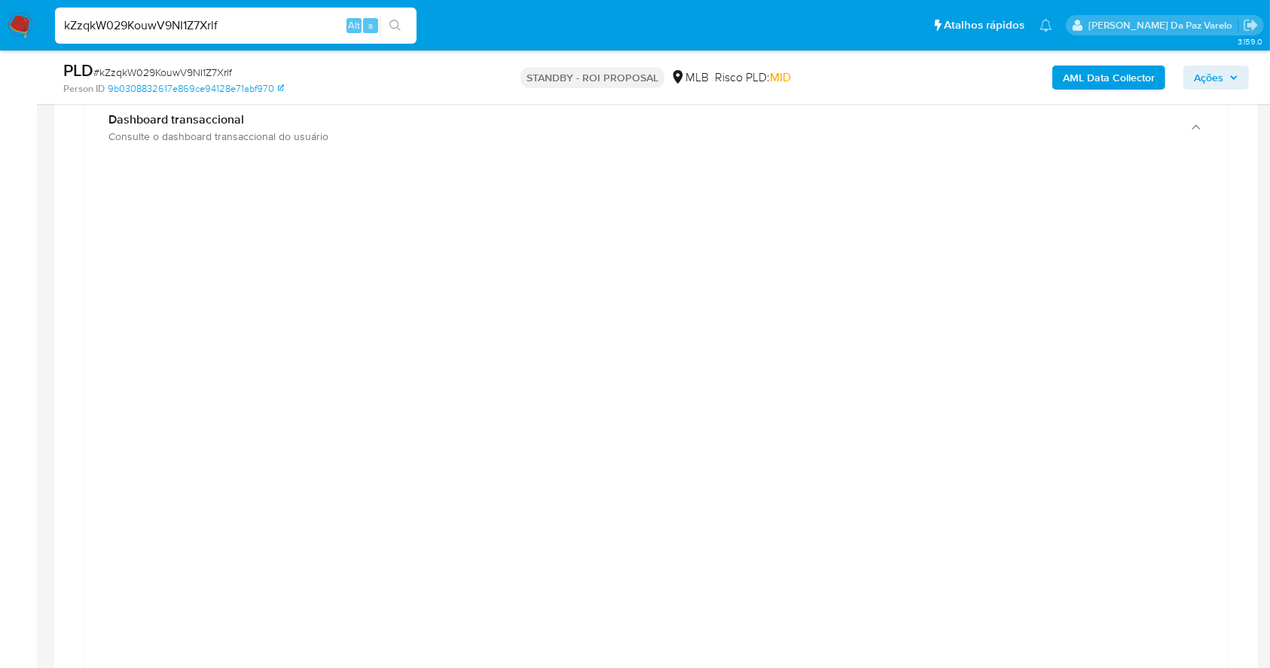
click at [35, 413] on aside "Bandeja Painel Screening Pesquisa em Listas Watchlist Ferramentas Operações em …" at bounding box center [18, 393] width 37 height 3087
click at [952, 76] on div "AML Data Collector Ações" at bounding box center [1053, 77] width 391 height 35
click at [977, 60] on div "AML Data Collector Ações" at bounding box center [1053, 77] width 391 height 35
click at [79, 239] on div "Transacionalidade Consulta o resumo dos movimentos do usuário Informações trans…" at bounding box center [656, 674] width 1180 height 1636
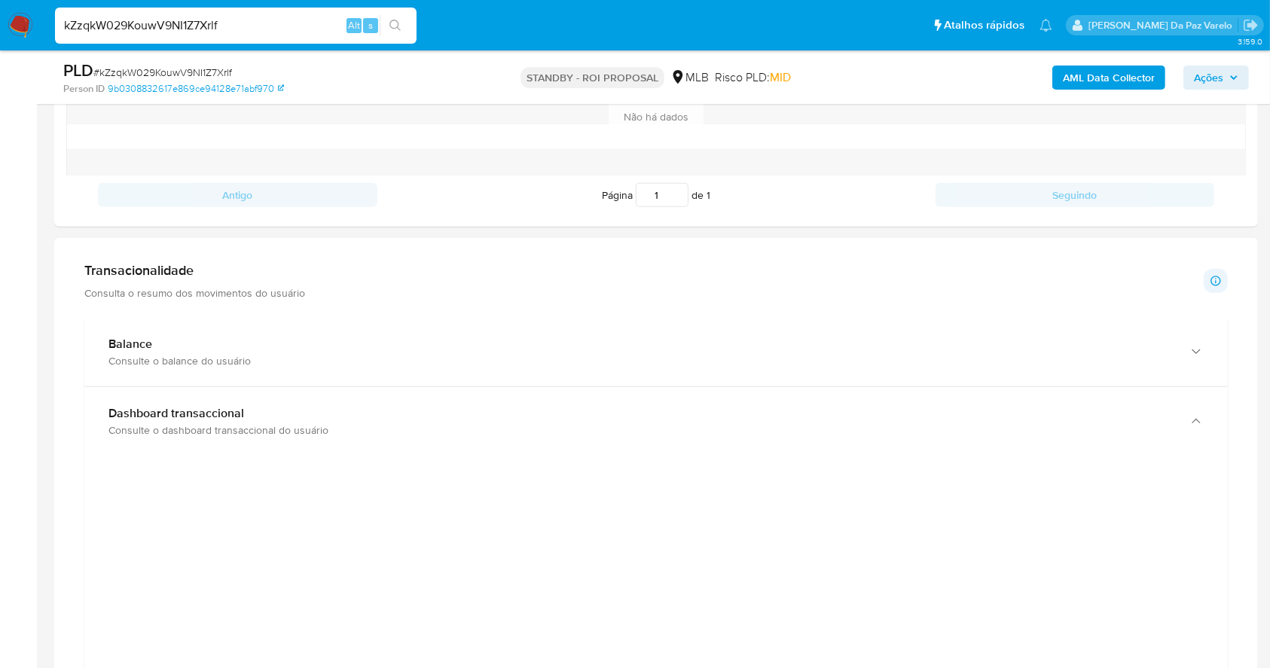
scroll to position [848, 0]
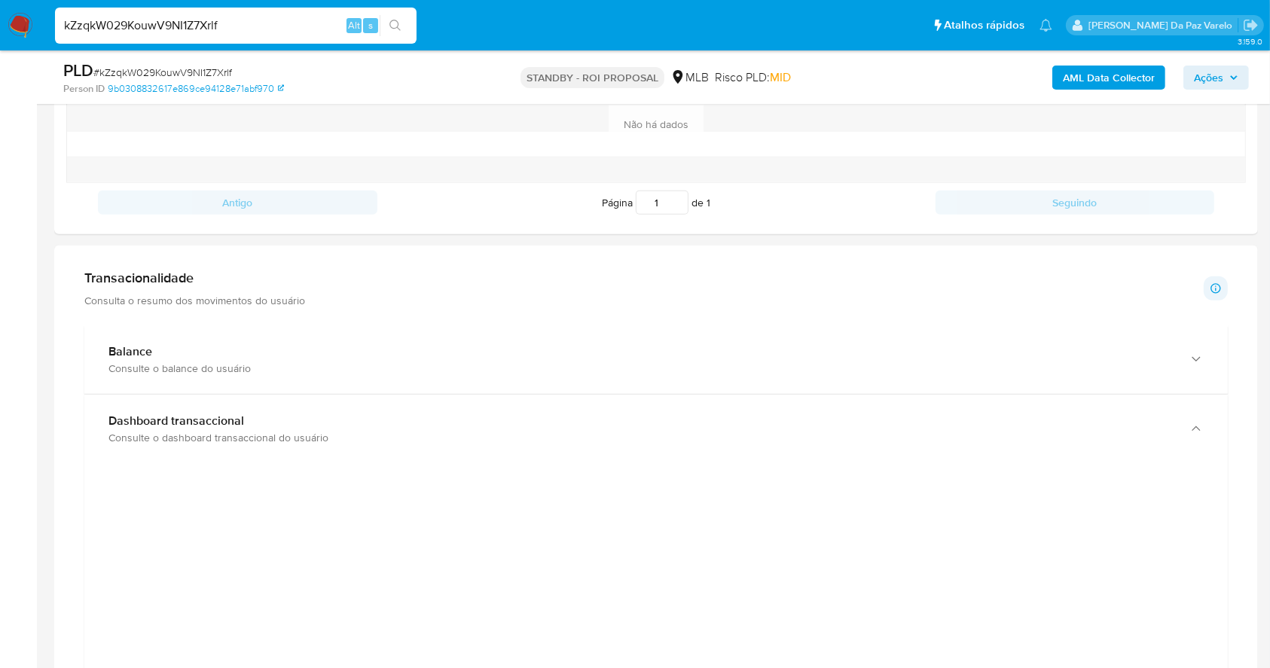
click at [186, 289] on div "Transacionalidade Consulta o resumo dos movimentos do usuário" at bounding box center [194, 289] width 221 height 38
click at [176, 276] on h1 "Transacionalidade" at bounding box center [194, 278] width 221 height 17
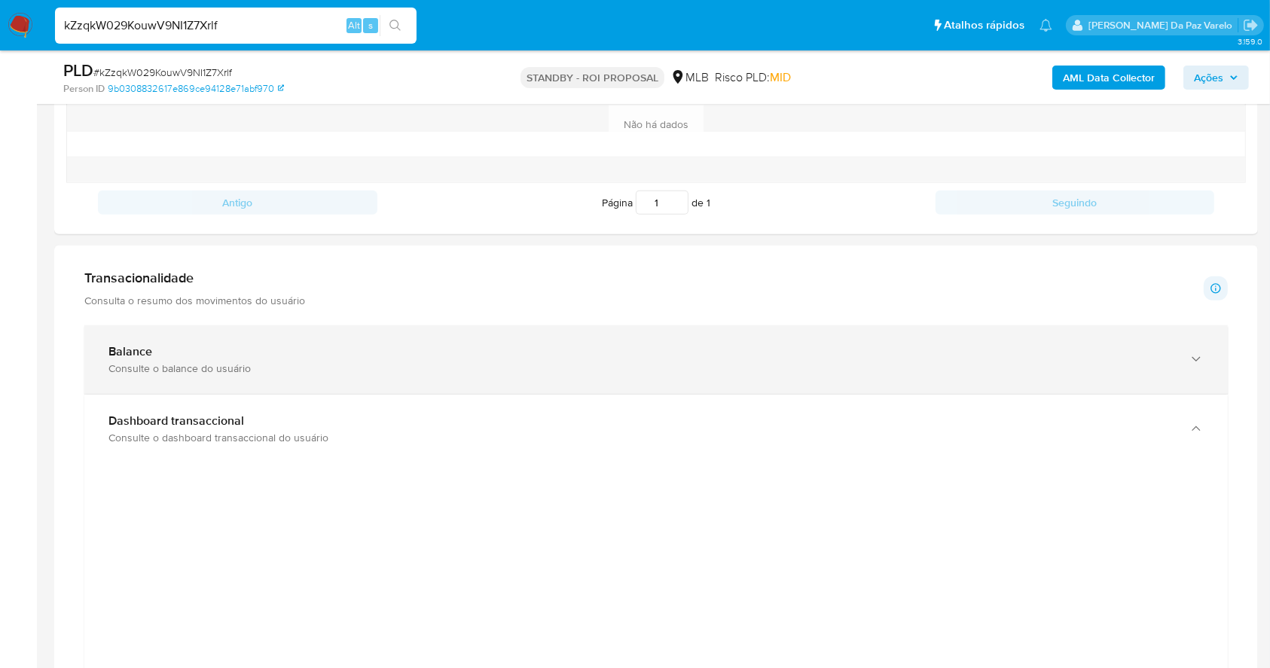
click at [130, 362] on div "Consulte o balance do usuário" at bounding box center [640, 369] width 1065 height 14
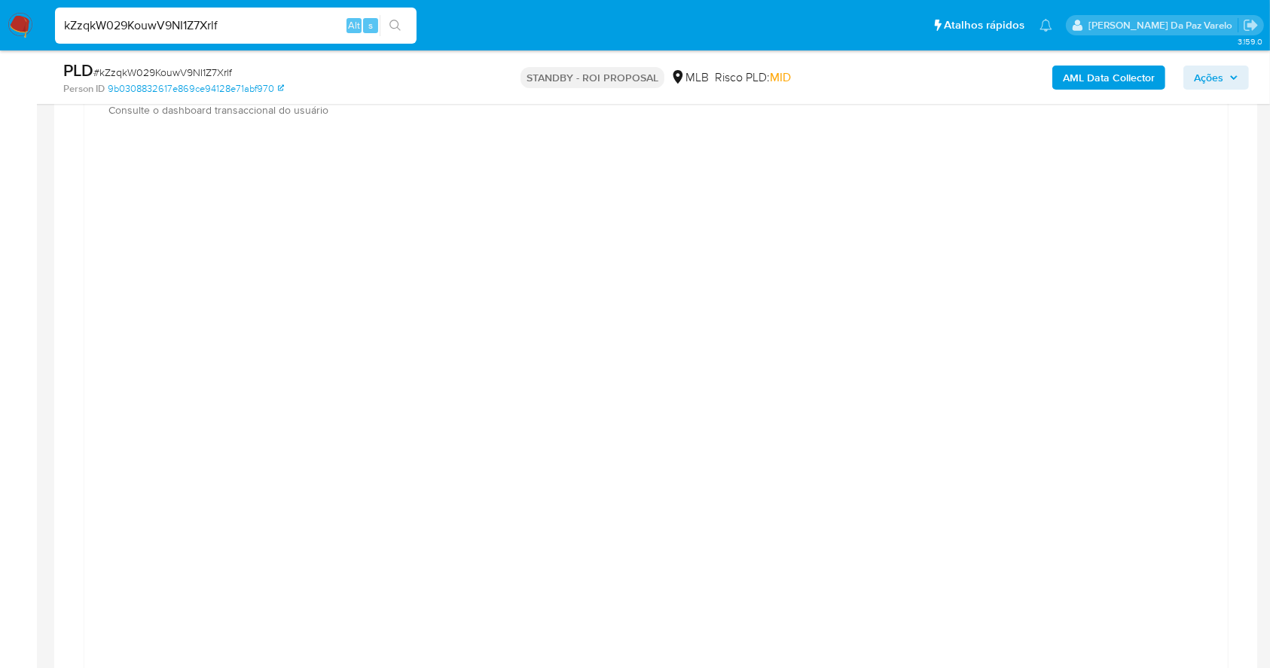
scroll to position [1752, 0]
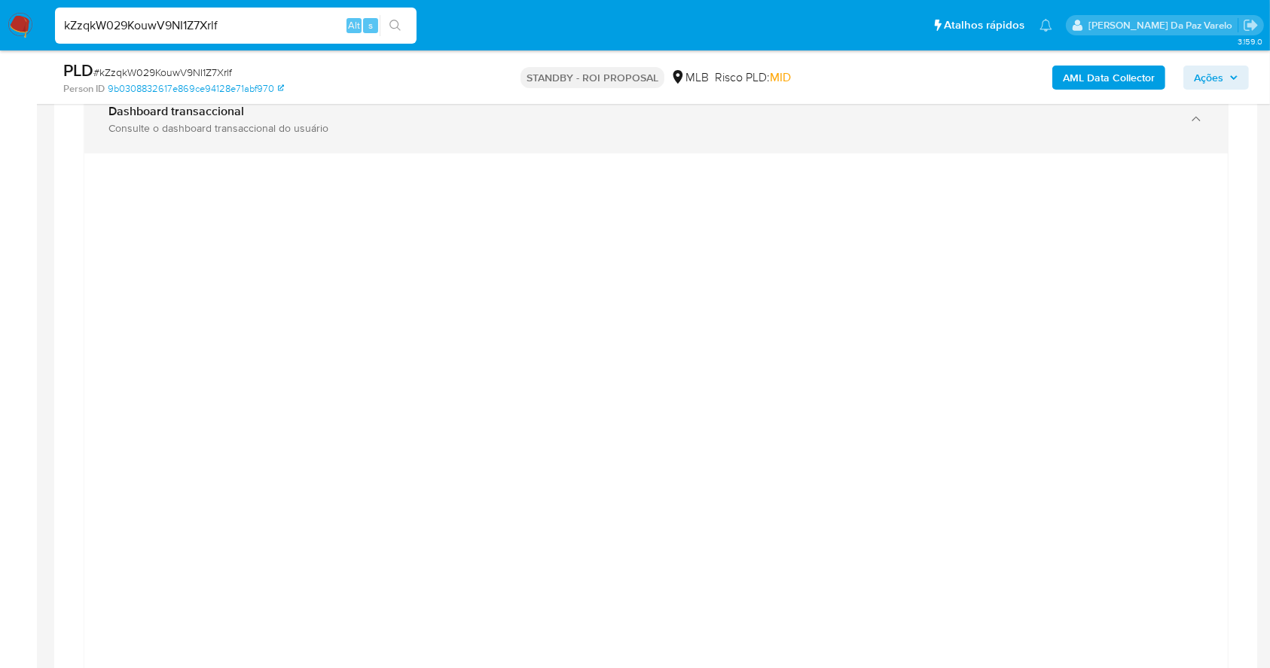
click at [892, 150] on div "Dashboard transaccional Consulte o dashboard transaccional do usuário" at bounding box center [656, 119] width 1144 height 69
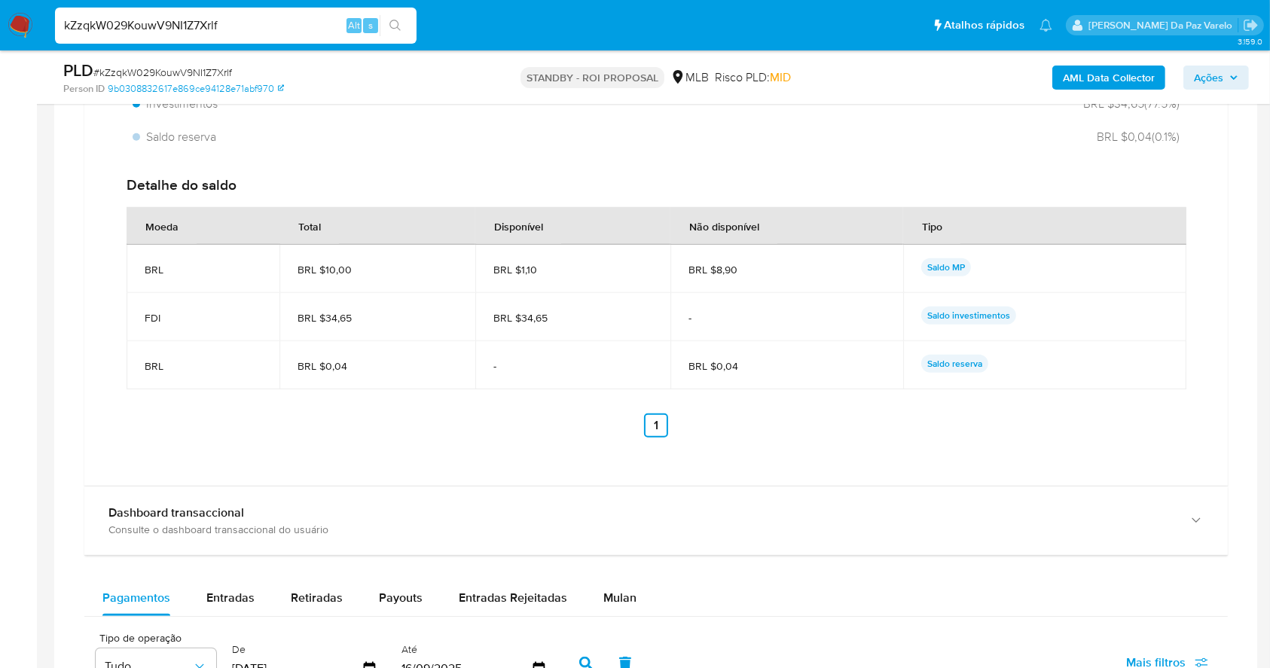
scroll to position [1350, 0]
drag, startPoint x: 283, startPoint y: 262, endPoint x: 365, endPoint y: 276, distance: 82.5
click at [370, 272] on td "BRL $10,00" at bounding box center [376, 270] width 195 height 48
drag, startPoint x: 313, startPoint y: 307, endPoint x: 391, endPoint y: 325, distance: 80.4
click at [391, 325] on td "BRL $34,65" at bounding box center [376, 318] width 195 height 48
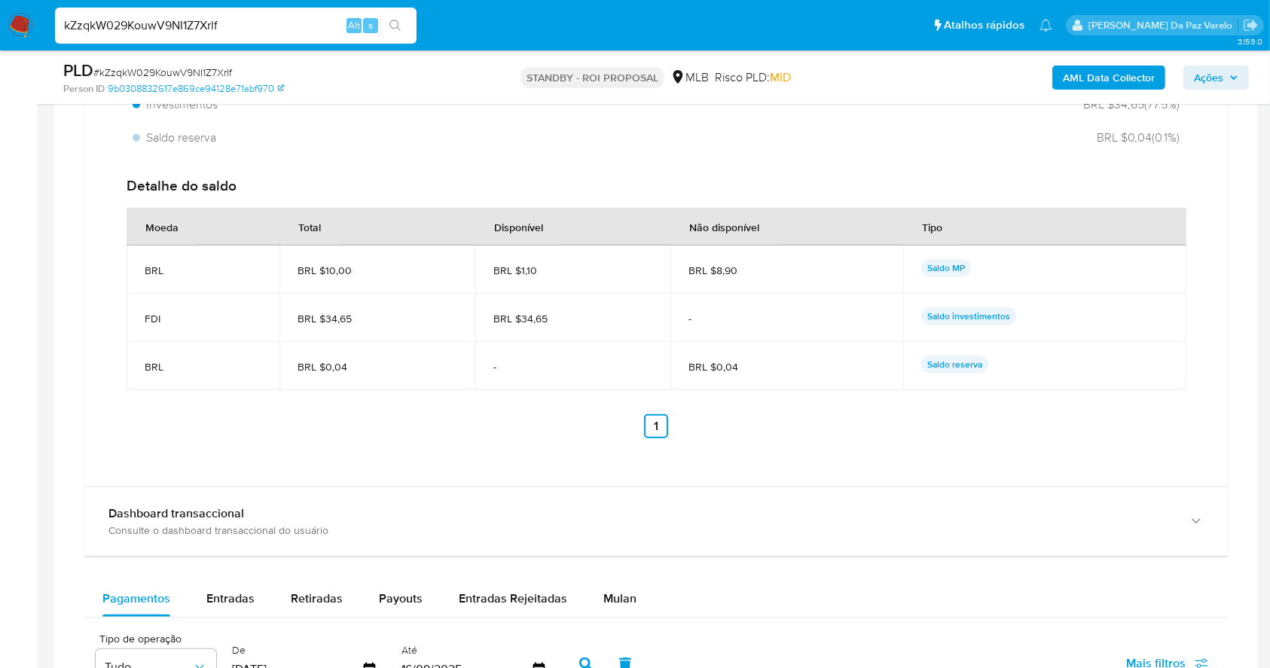
drag, startPoint x: 346, startPoint y: 353, endPoint x: 368, endPoint y: 358, distance: 22.3
click at [368, 358] on td "BRL $0,04" at bounding box center [376, 366] width 195 height 48
drag, startPoint x: 716, startPoint y: 364, endPoint x: 814, endPoint y: 366, distance: 97.2
click at [814, 366] on span "BRL $0,04" at bounding box center [787, 367] width 197 height 14
drag, startPoint x: 309, startPoint y: 331, endPoint x: 450, endPoint y: 331, distance: 140.9
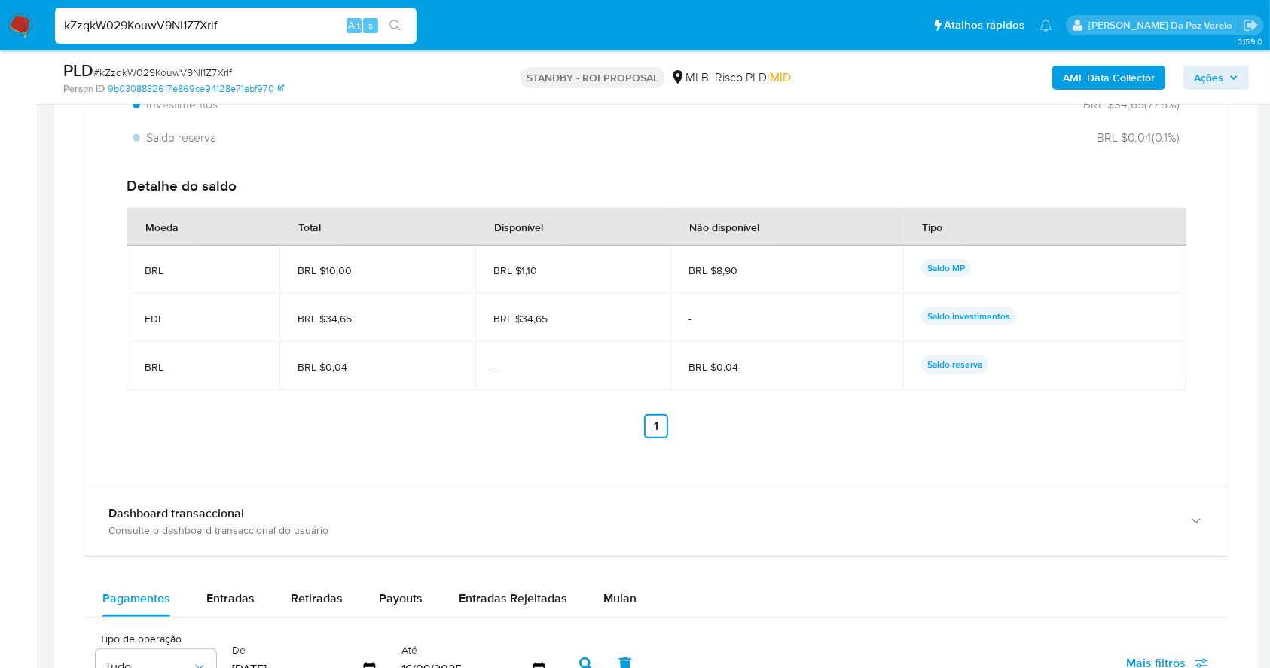
click at [450, 331] on td "BRL $34,65" at bounding box center [376, 318] width 195 height 48
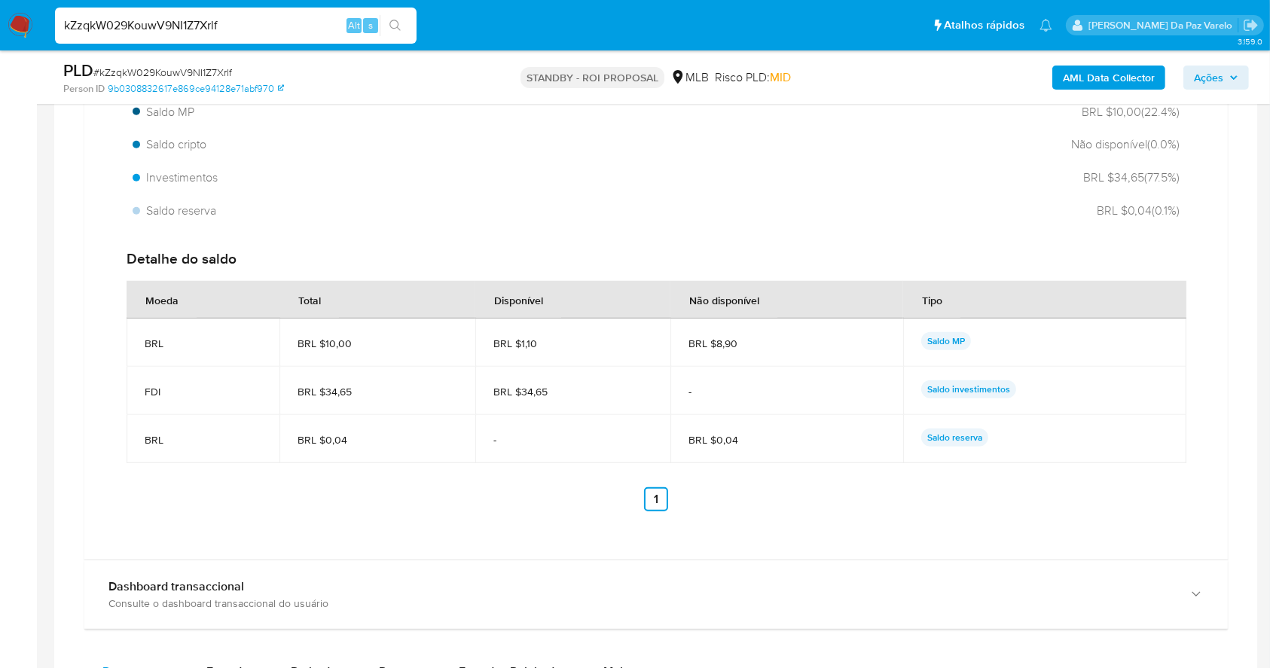
scroll to position [1250, 0]
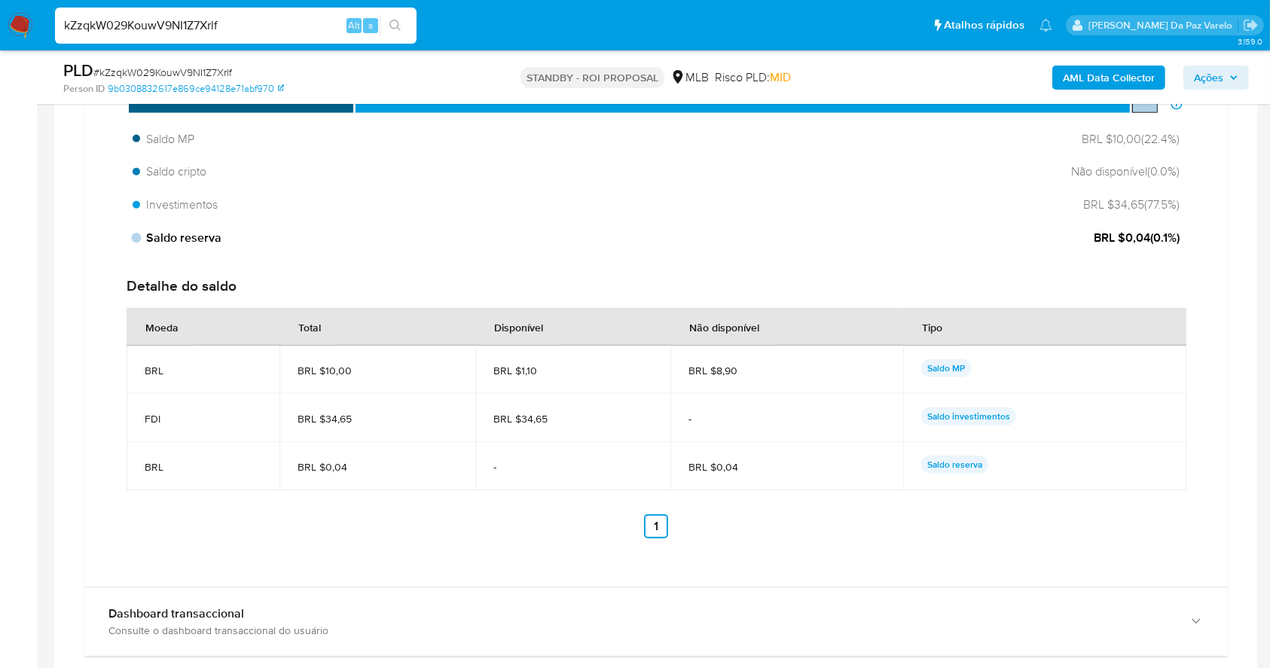
click at [133, 240] on div at bounding box center [137, 239] width 10 height 10
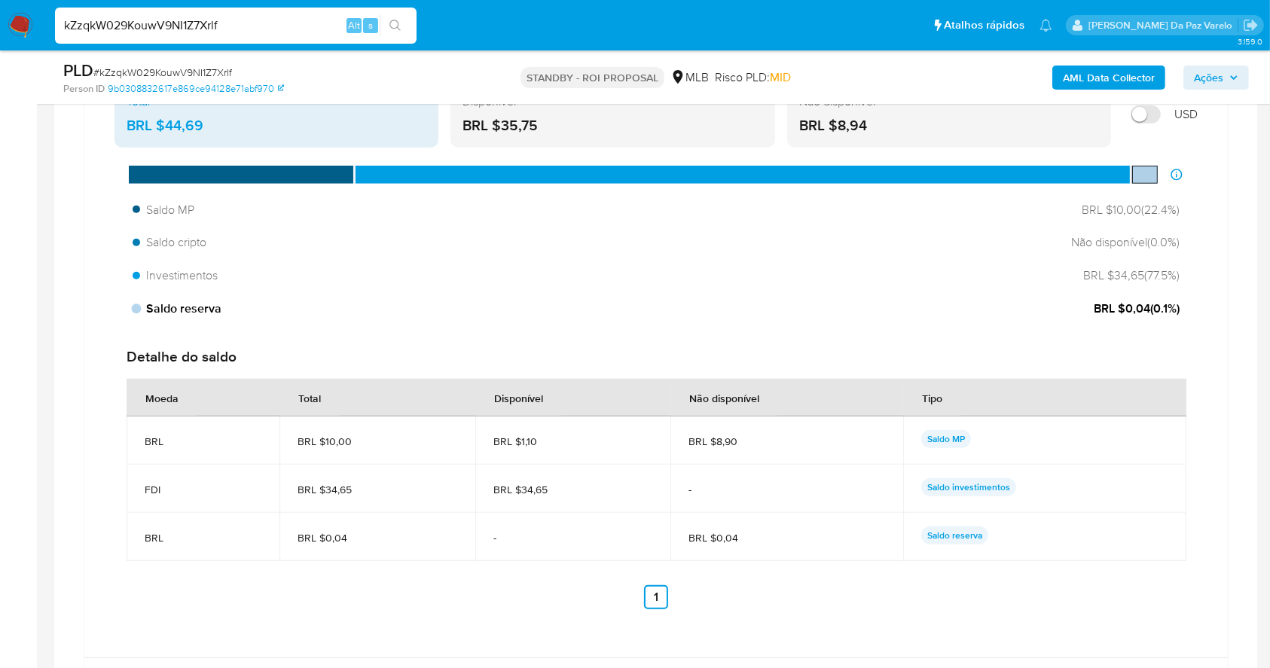
scroll to position [1150, 0]
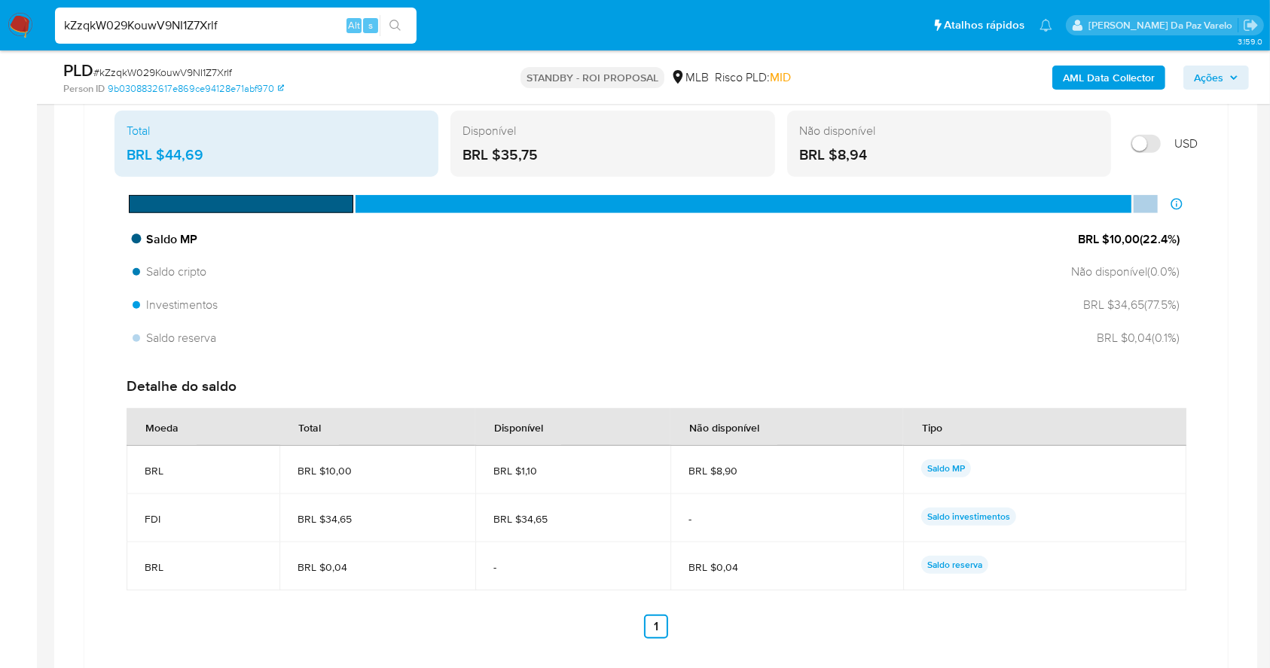
click at [172, 237] on span "Saldo MP" at bounding box center [165, 239] width 65 height 17
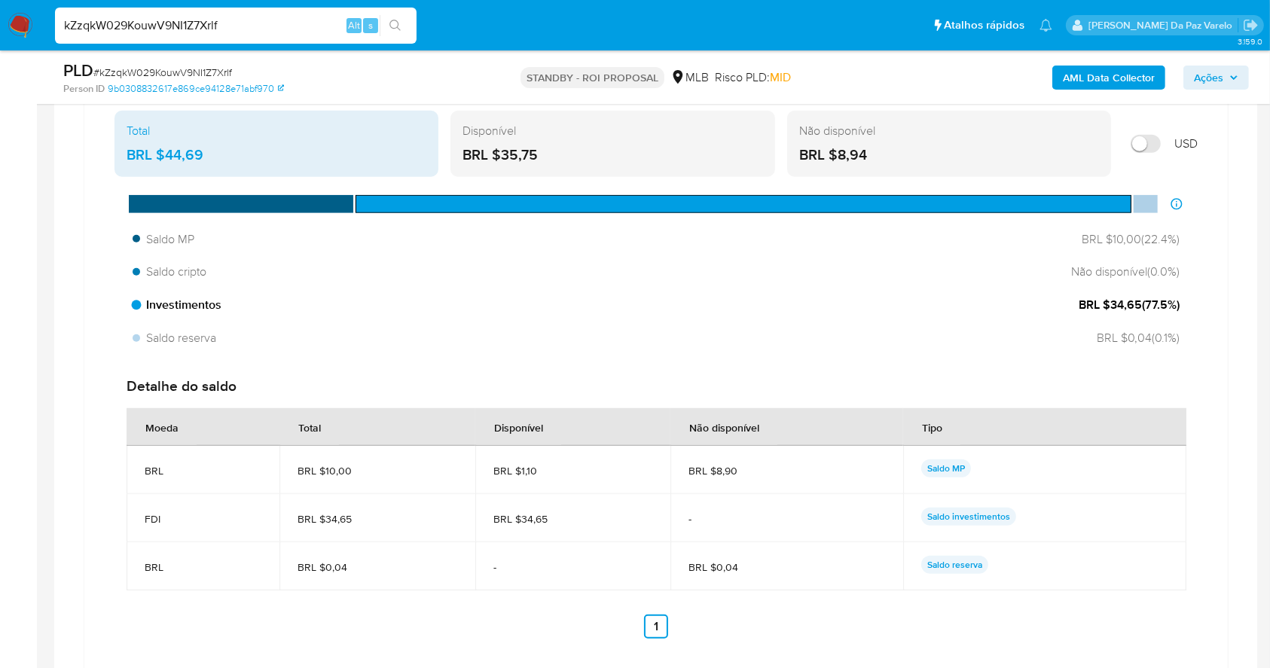
click at [181, 312] on span "Investimentos" at bounding box center [177, 305] width 89 height 17
click at [169, 301] on span "Investimentos" at bounding box center [177, 305] width 89 height 17
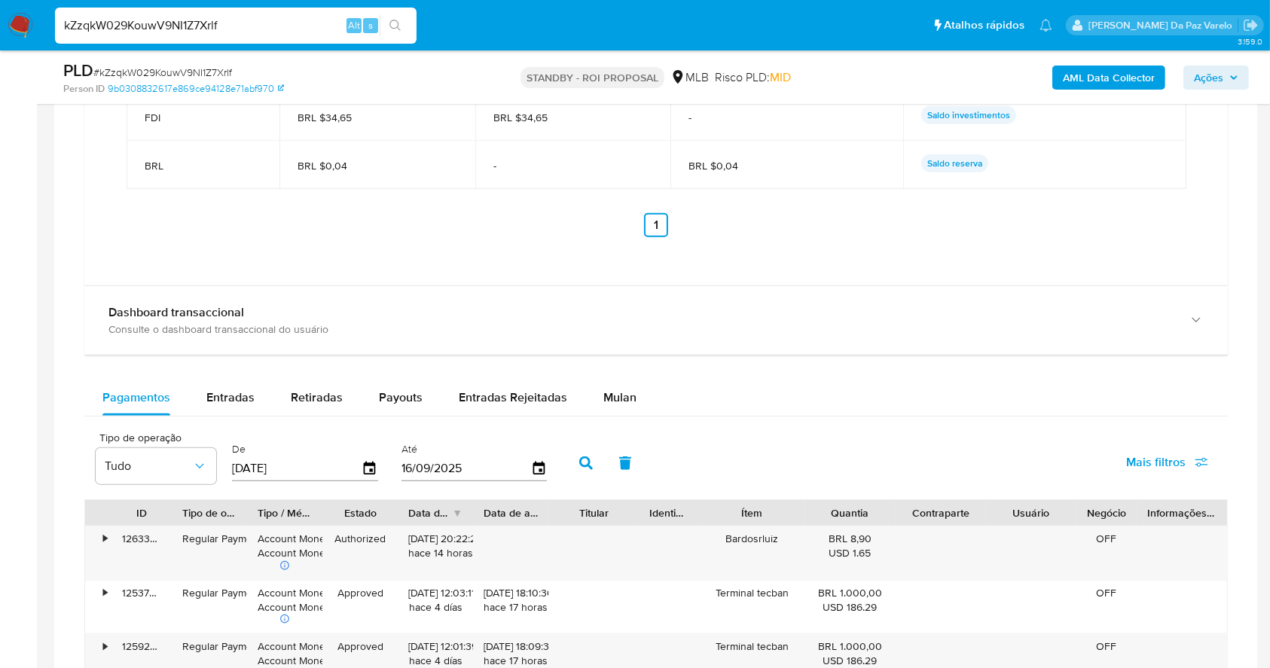
scroll to position [1651, 0]
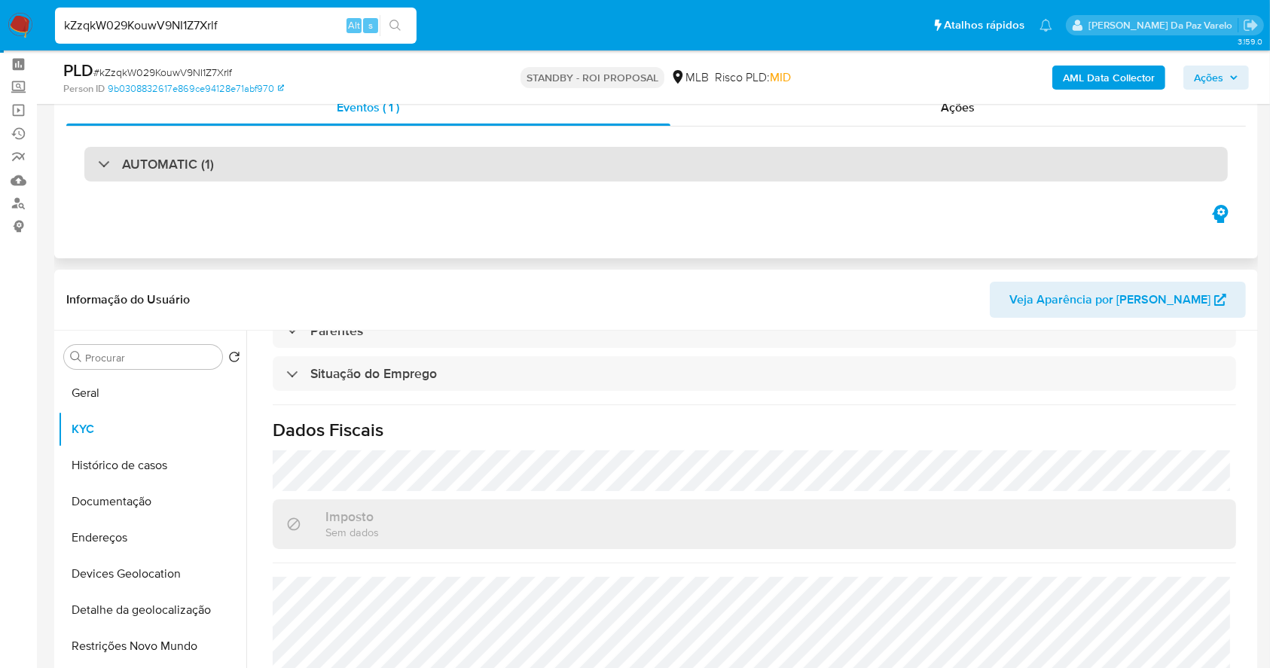
scroll to position [100, 0]
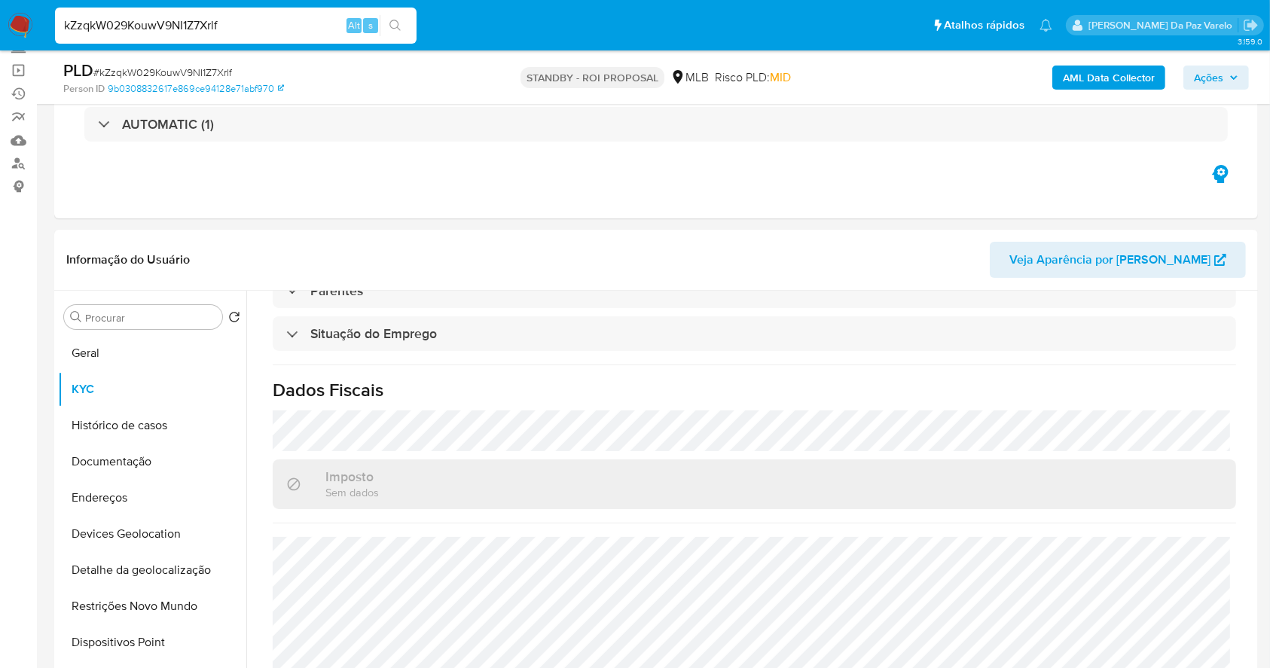
click at [200, 78] on span "# kZzqkW029KouwV9NI1Z7Xrlf" at bounding box center [162, 72] width 139 height 15
click at [150, 342] on button "Geral" at bounding box center [146, 353] width 176 height 36
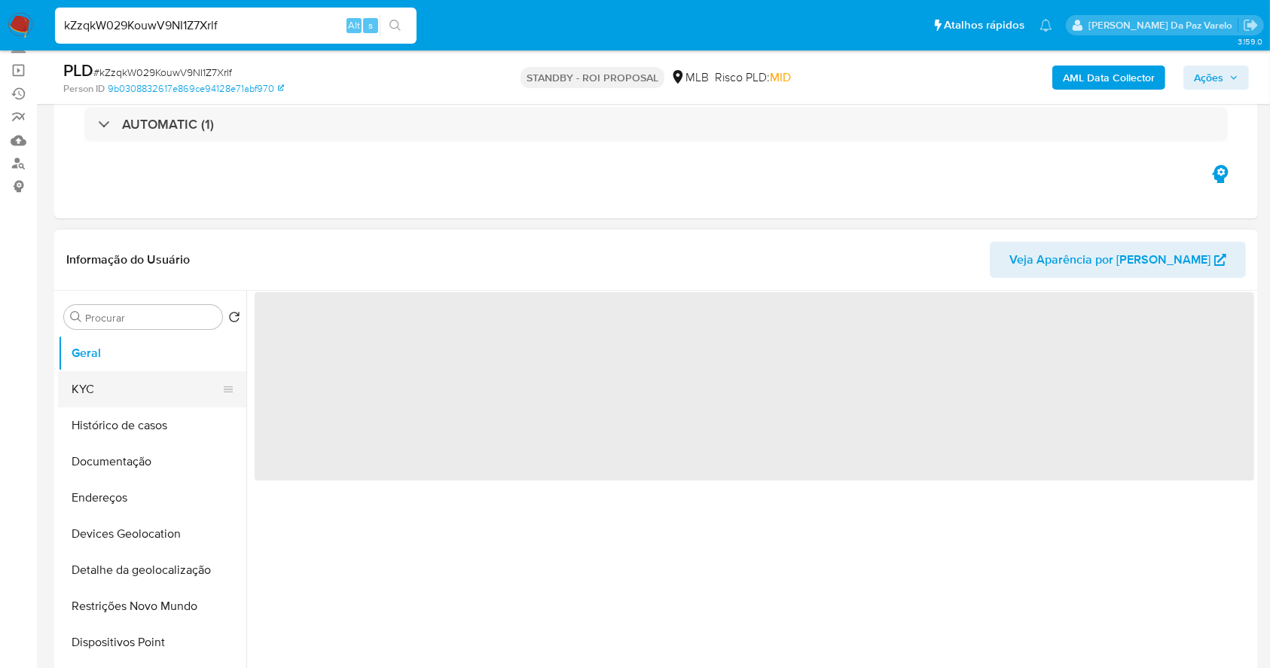
scroll to position [0, 0]
click at [133, 398] on button "KYC" at bounding box center [146, 389] width 176 height 36
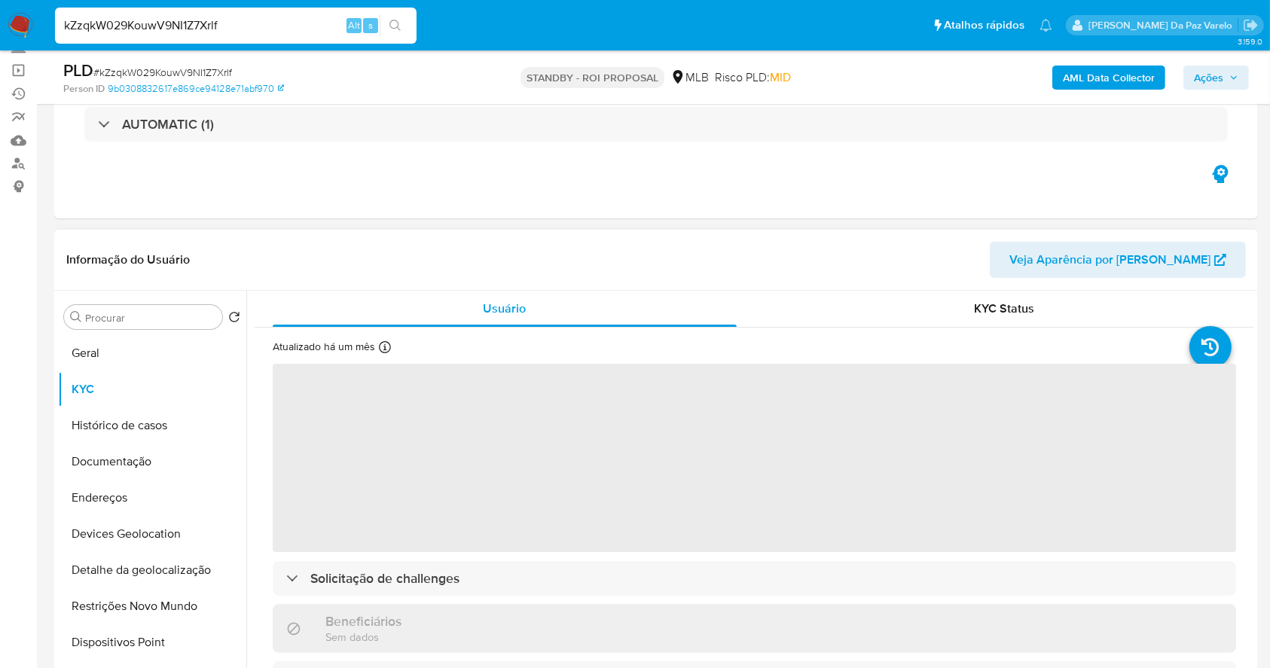
click at [376, 347] on div "Atualizado há um mês Criado: [DATE] 21:55:07 Atualizado: [DATE] 02:21:26" at bounding box center [354, 350] width 163 height 20
click at [386, 344] on icon at bounding box center [385, 347] width 12 height 12
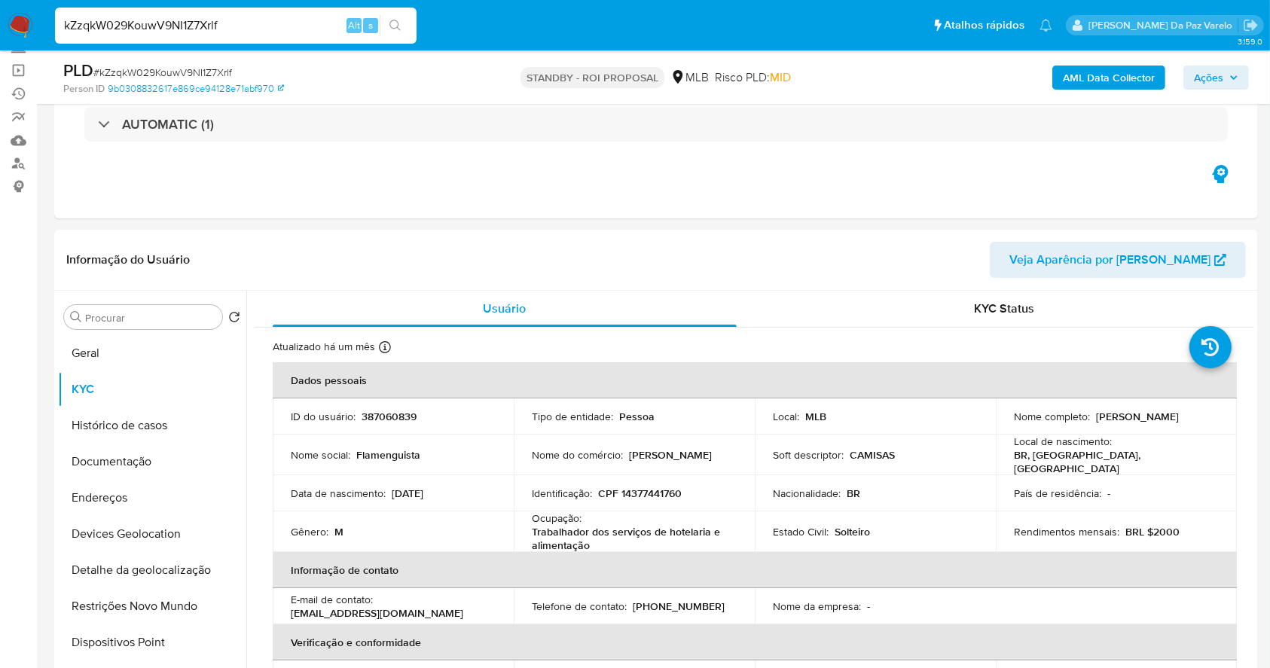
click at [283, 31] on input "kZzqkW029KouwV9NI1Z7Xrlf" at bounding box center [236, 26] width 362 height 20
paste input "UG5CfCOYiZla5gtKQlZZWEWE"
type input "UG5CfCOYiZla5gtKQlZZWEWE"
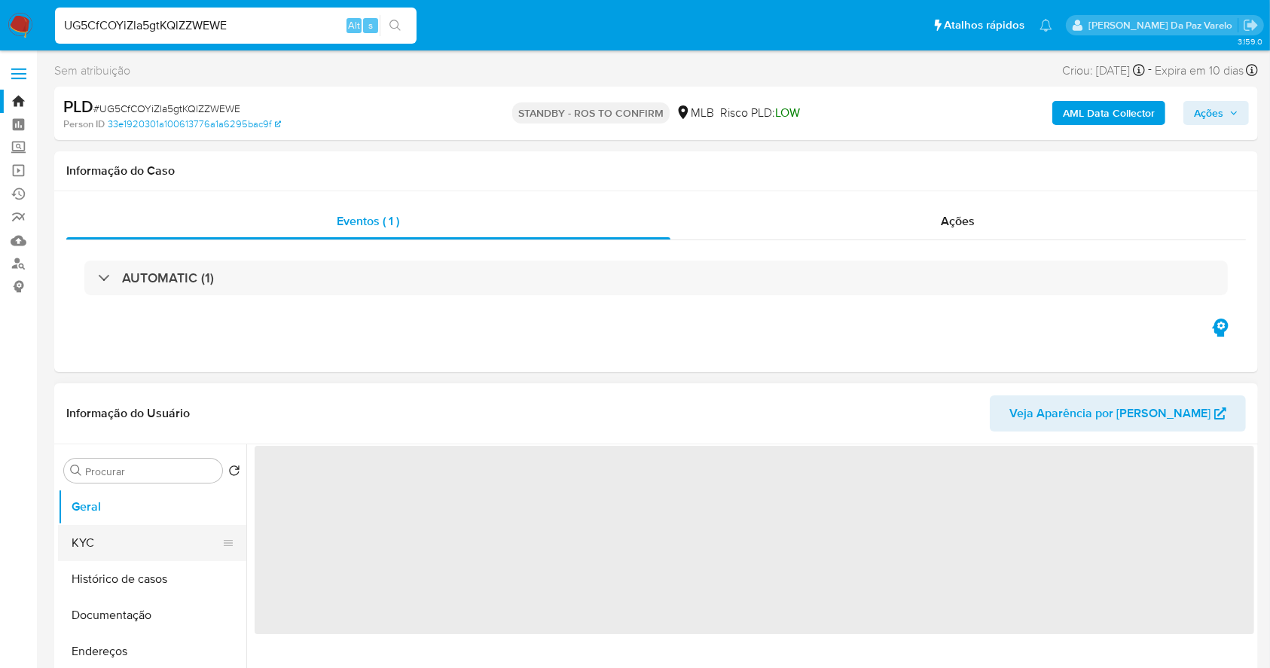
click at [121, 542] on button "KYC" at bounding box center [146, 543] width 176 height 36
select select "10"
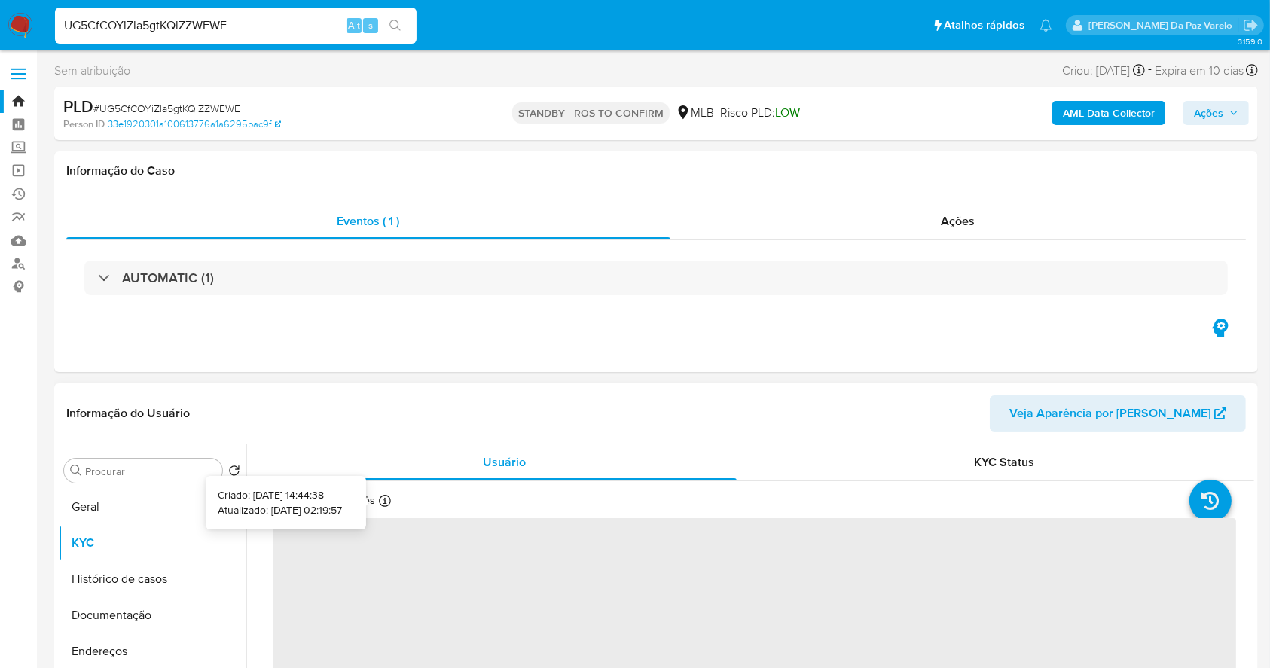
click at [381, 503] on icon at bounding box center [385, 501] width 12 height 12
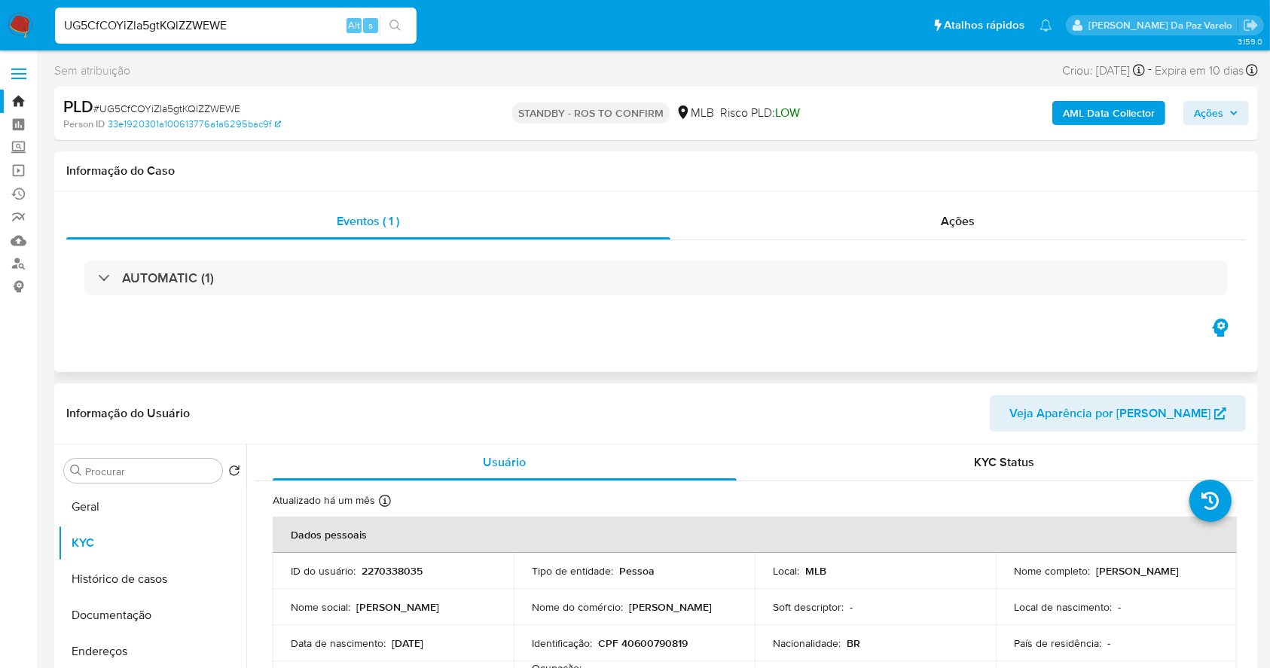
click at [429, 337] on div "Eventos ( 1 ) Ações AUTOMATIC (1)" at bounding box center [656, 281] width 1204 height 181
click at [105, 525] on button "KYC" at bounding box center [146, 543] width 176 height 36
click at [112, 509] on button "Geral" at bounding box center [146, 507] width 176 height 36
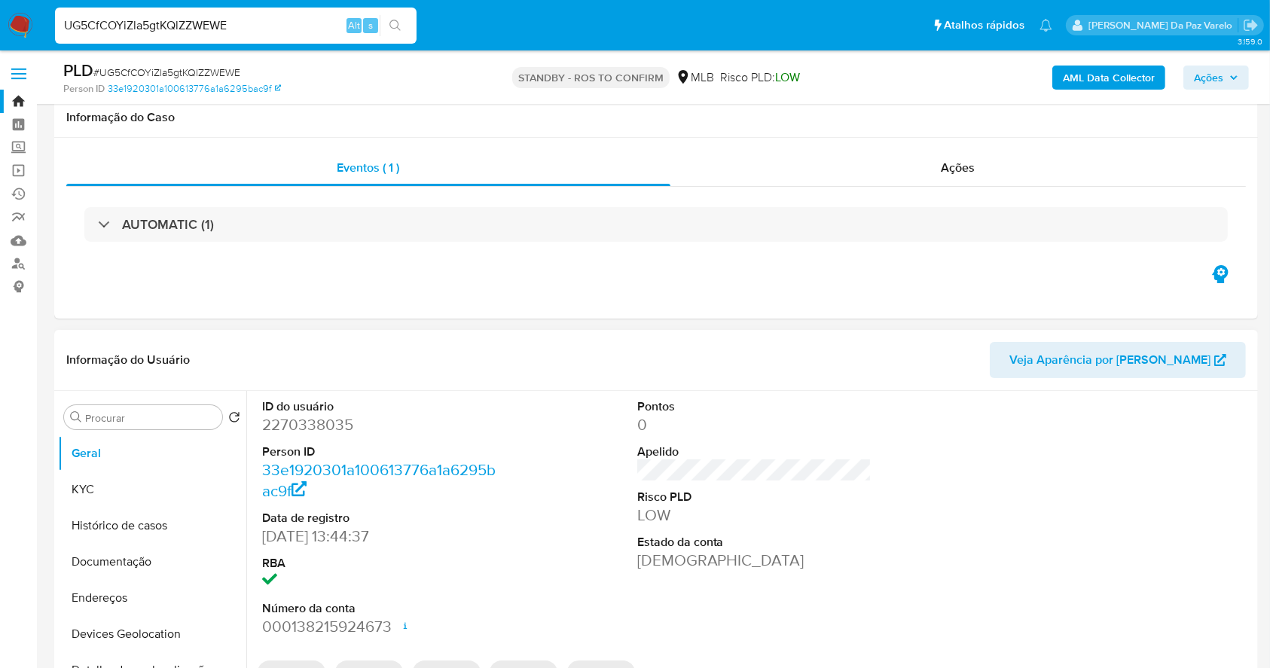
scroll to position [346, 0]
